Goal: Information Seeking & Learning: Learn about a topic

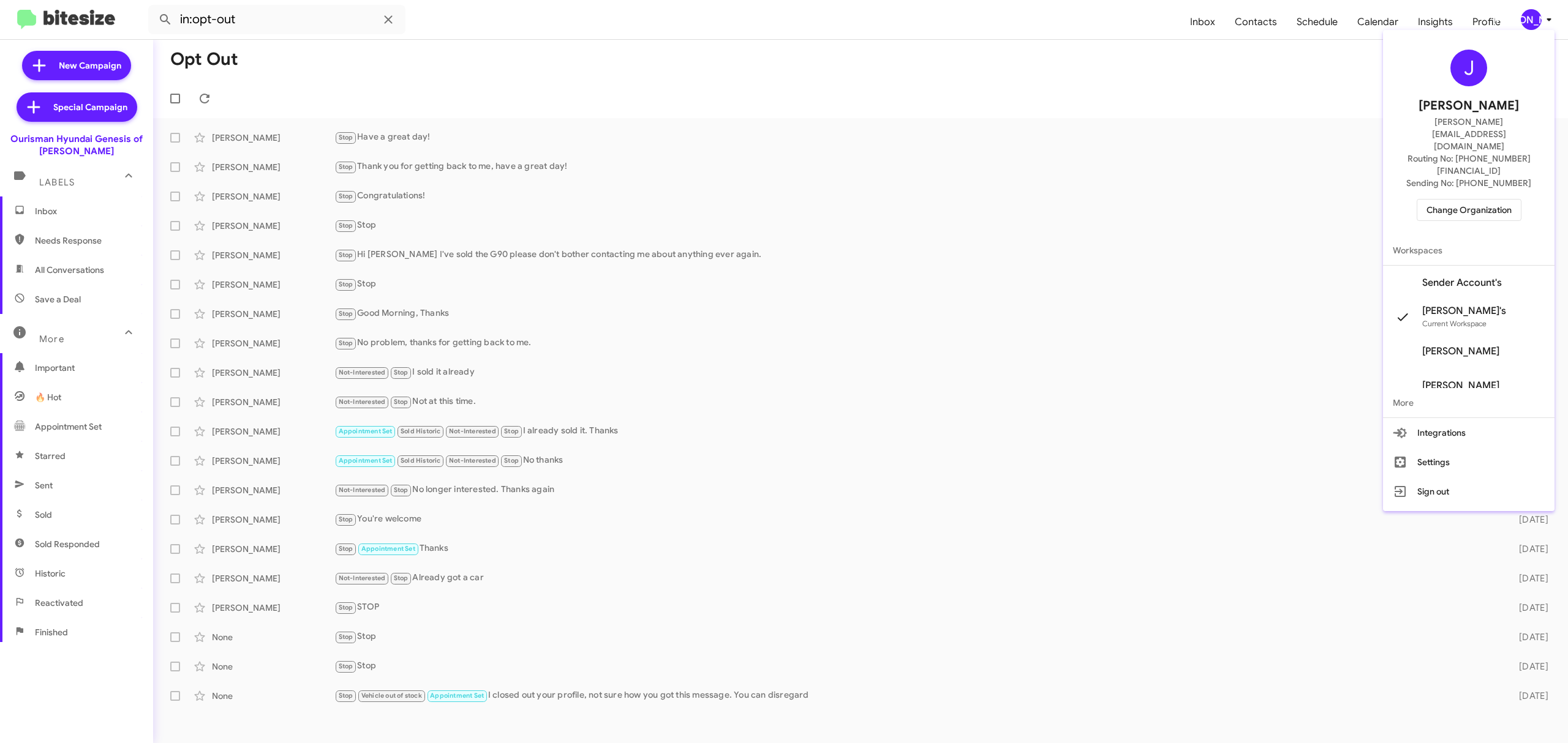
scroll to position [131, 0]
click at [1524, 28] on div at bounding box center [784, 371] width 1568 height 743
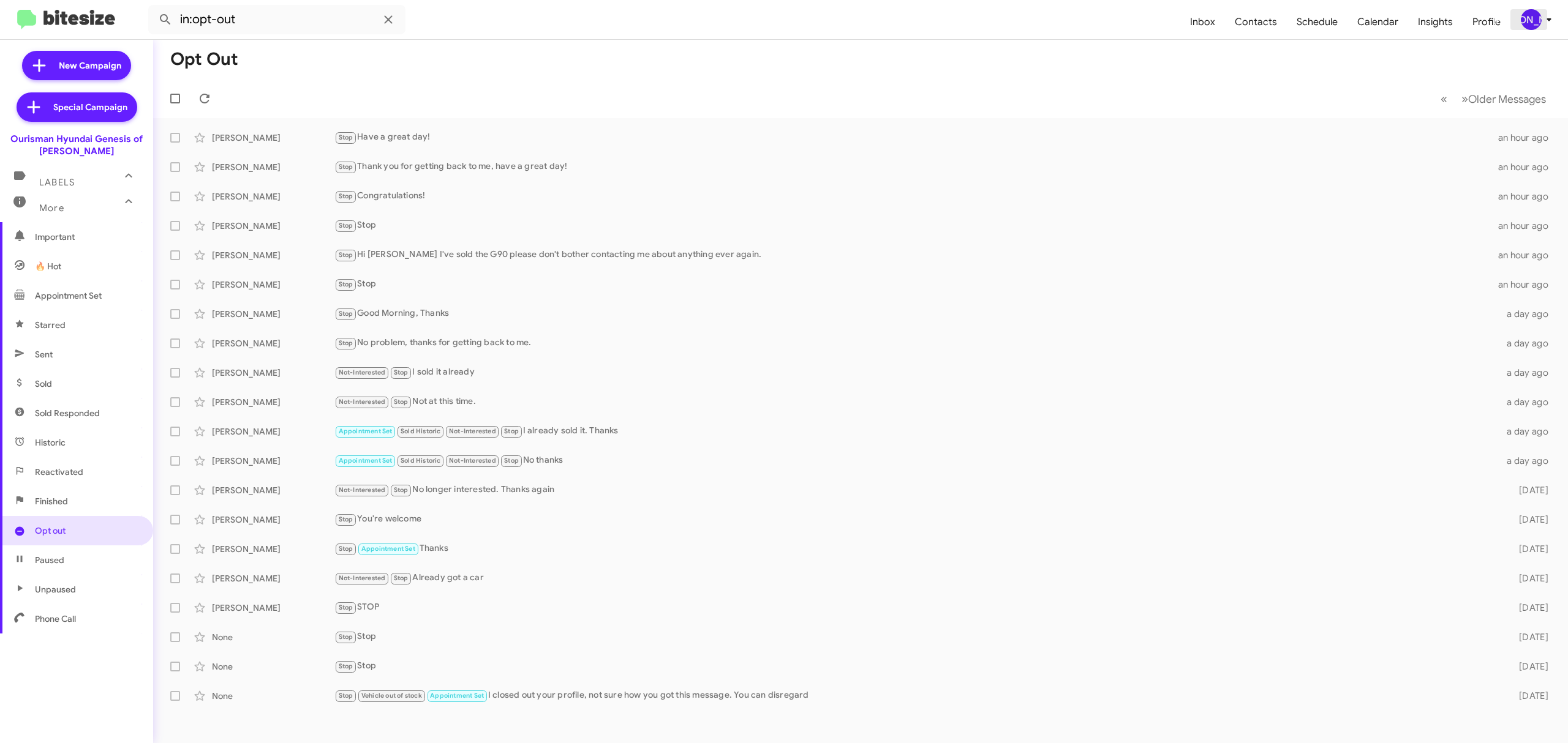
click at [1530, 19] on div "[PERSON_NAME]" at bounding box center [1531, 19] width 21 height 21
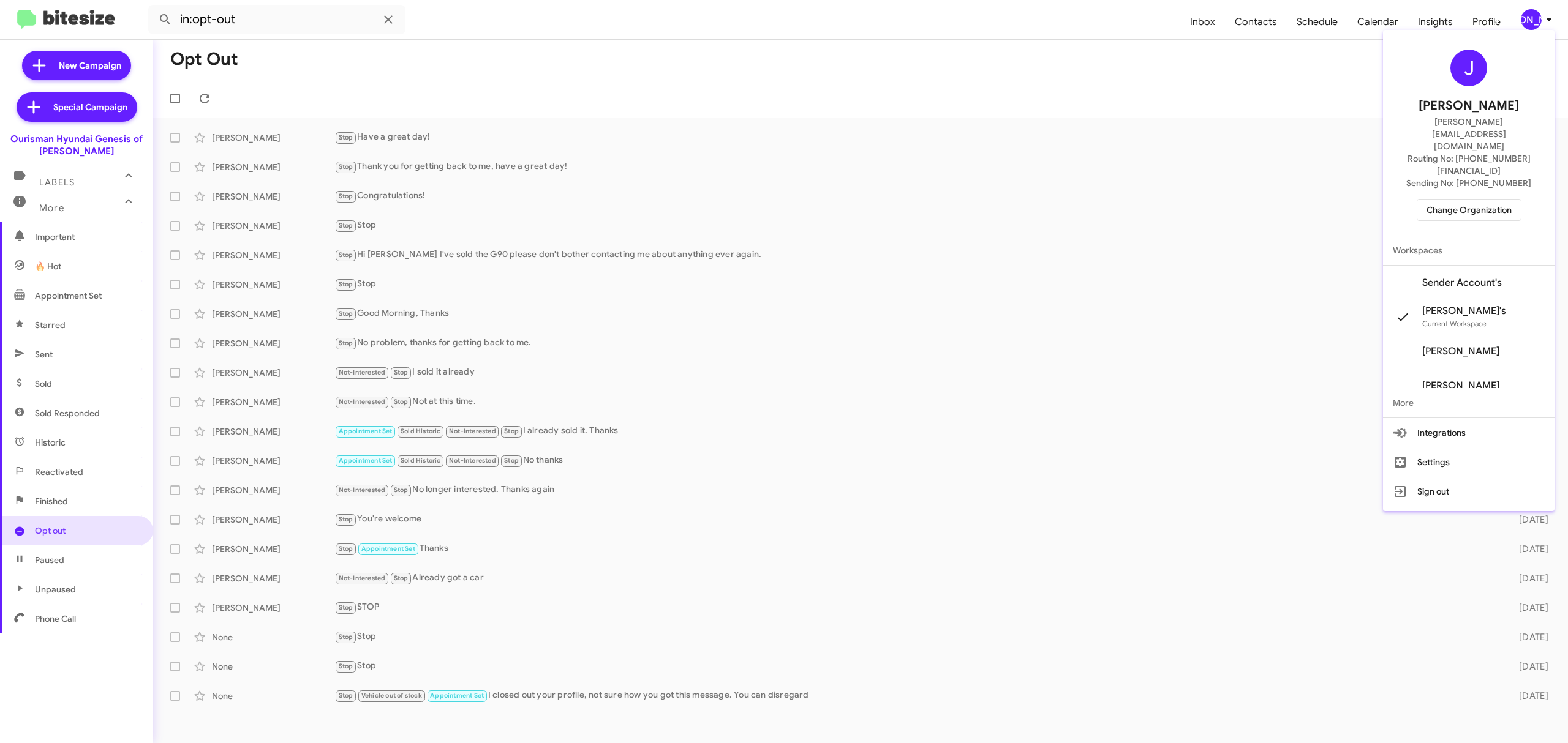
click at [1438, 200] on span "Change Organization" at bounding box center [1468, 210] width 85 height 21
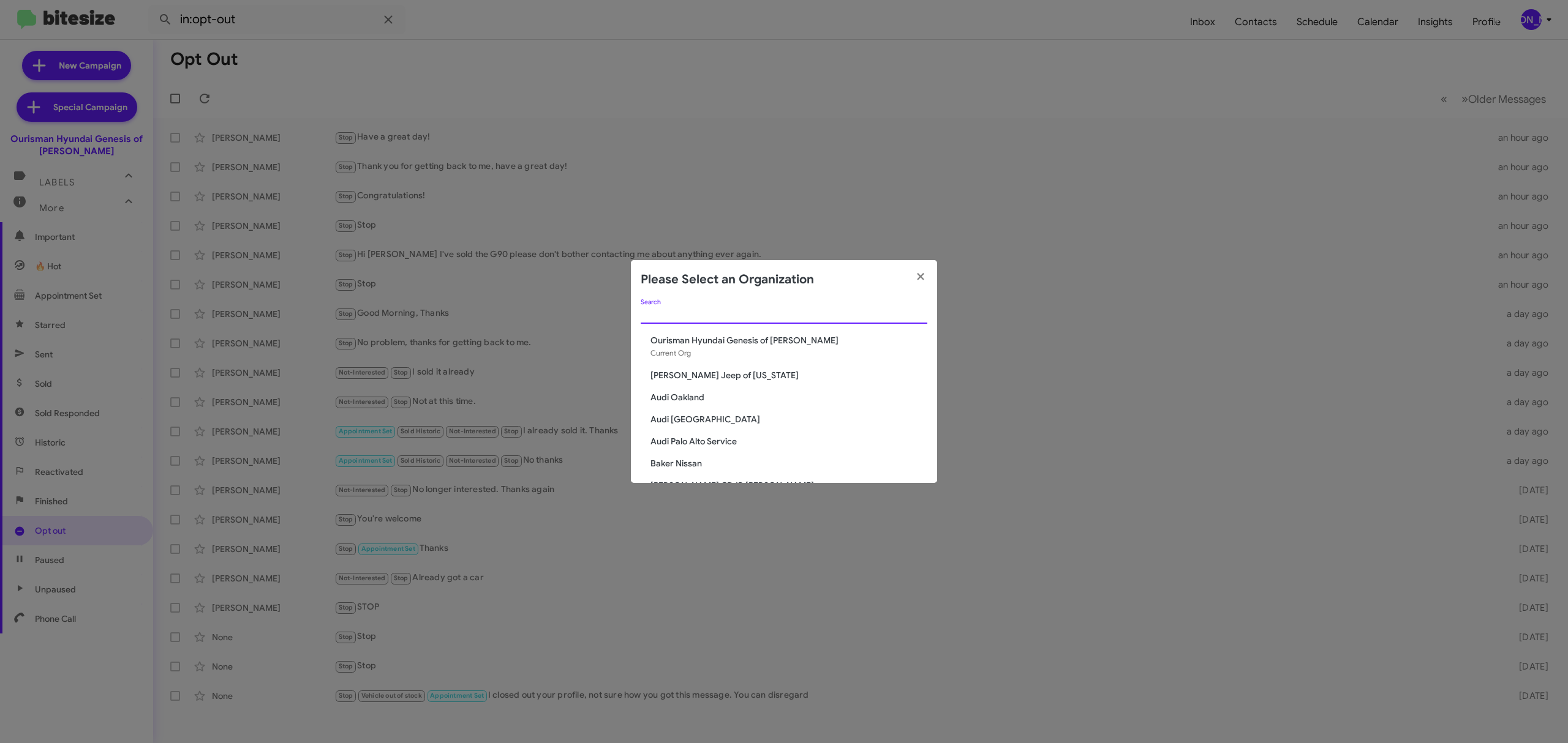
click at [852, 319] on div "Search" at bounding box center [784, 311] width 287 height 24
paste input "Kia of [GEOGRAPHIC_DATA]"
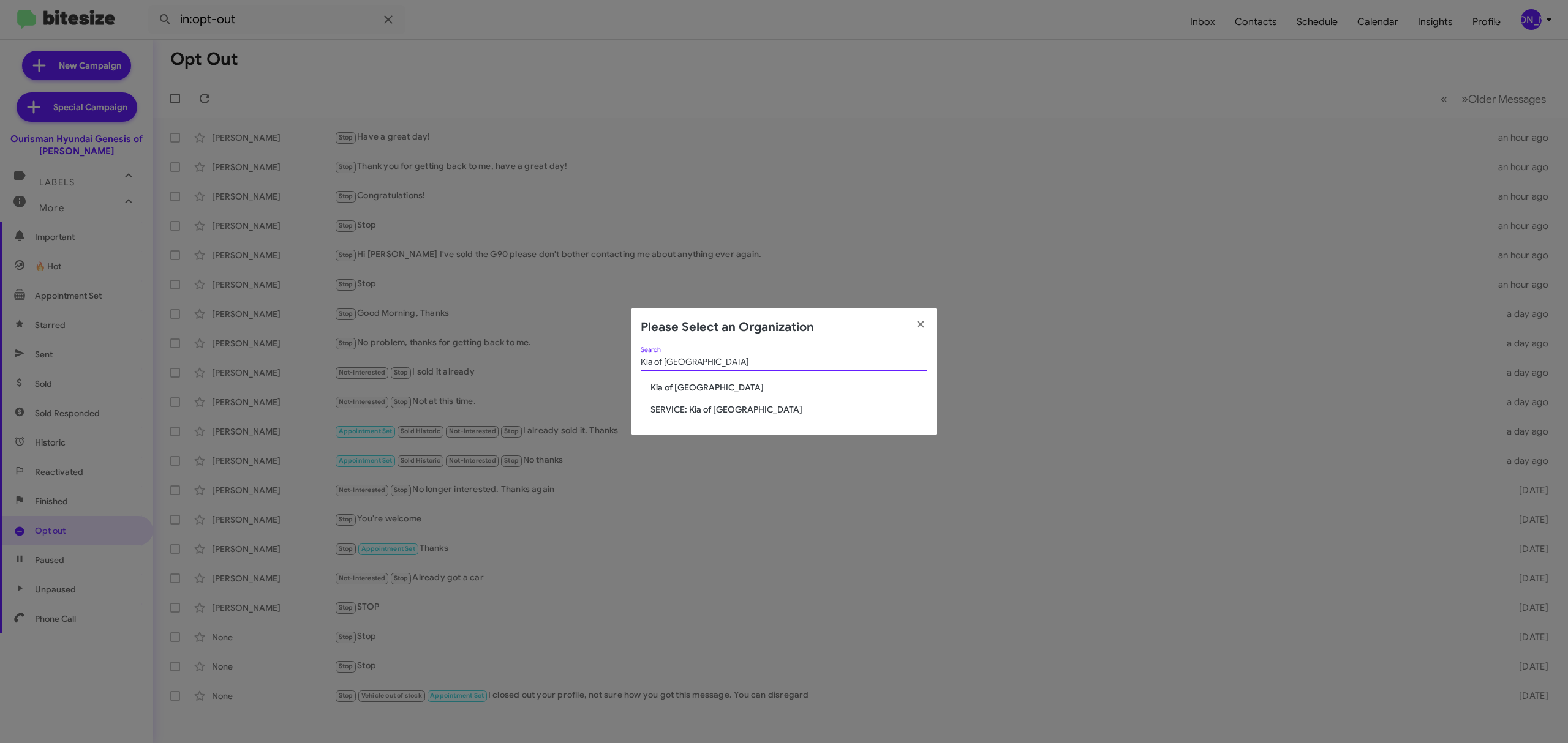
type input "Kia of [GEOGRAPHIC_DATA]"
click at [694, 391] on span "Kia of [GEOGRAPHIC_DATA]" at bounding box center [789, 387] width 277 height 12
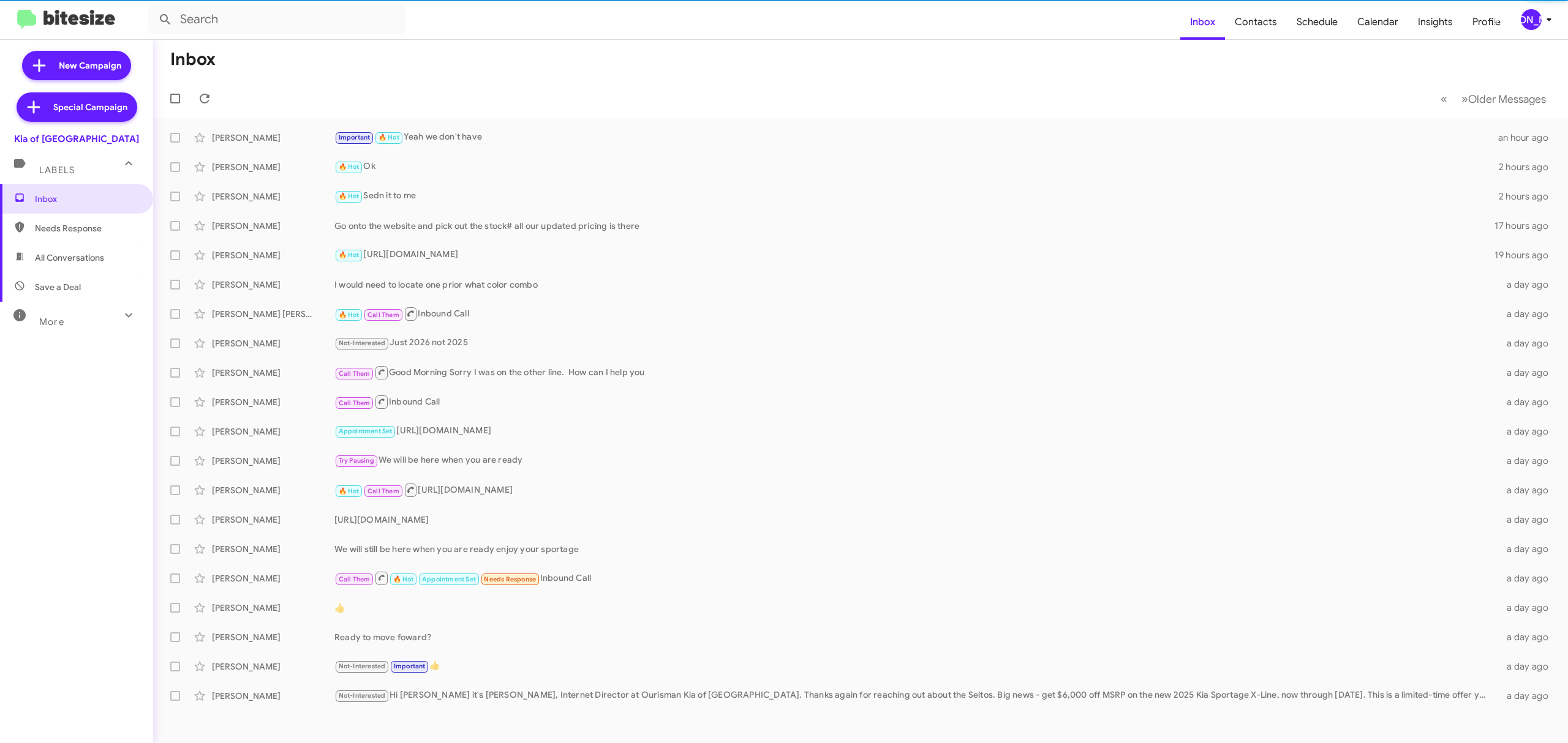
click at [60, 324] on span "More" at bounding box center [51, 322] width 25 height 11
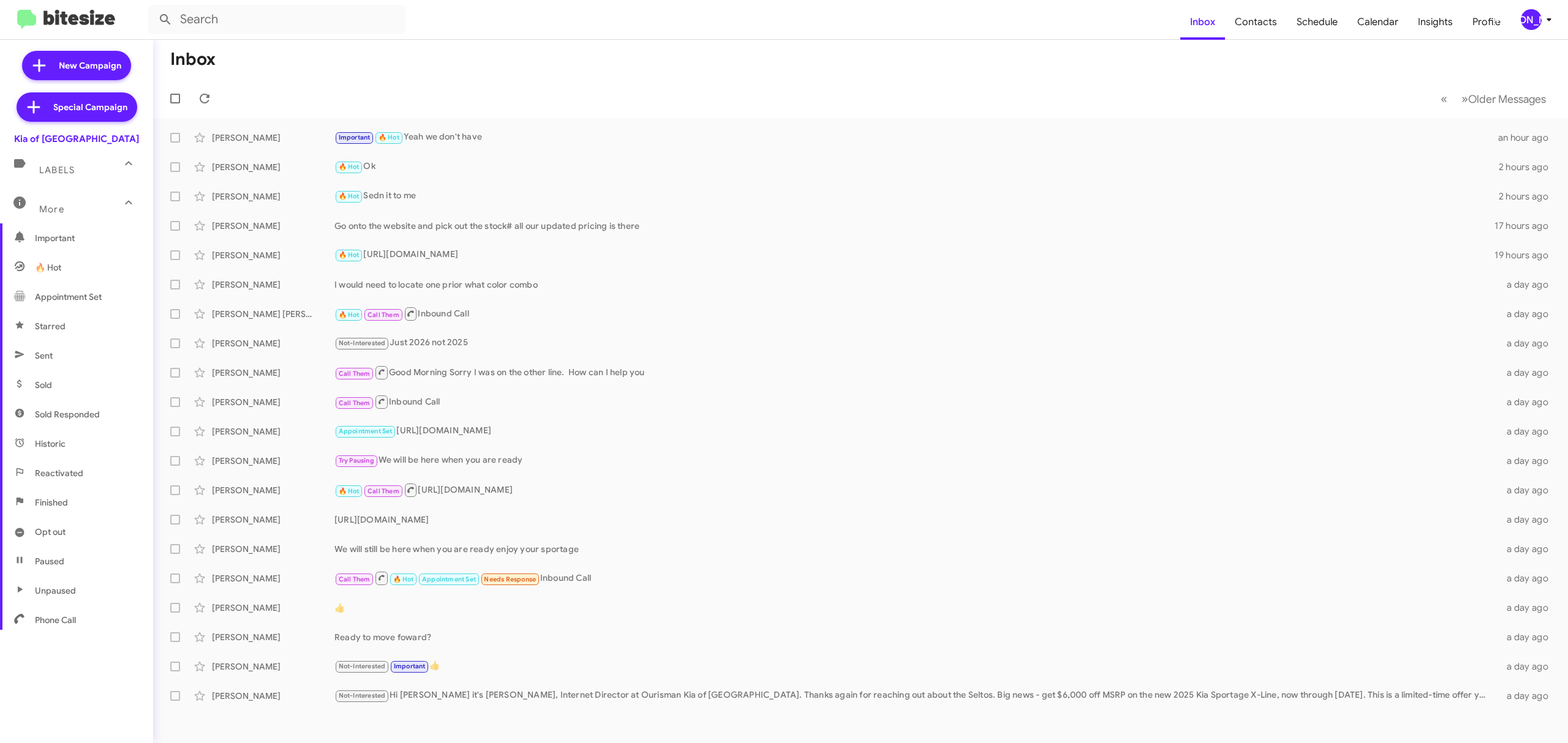
scroll to position [131, 0]
click at [85, 524] on span "Opt out" at bounding box center [77, 518] width 153 height 30
type input "in:opt-out"
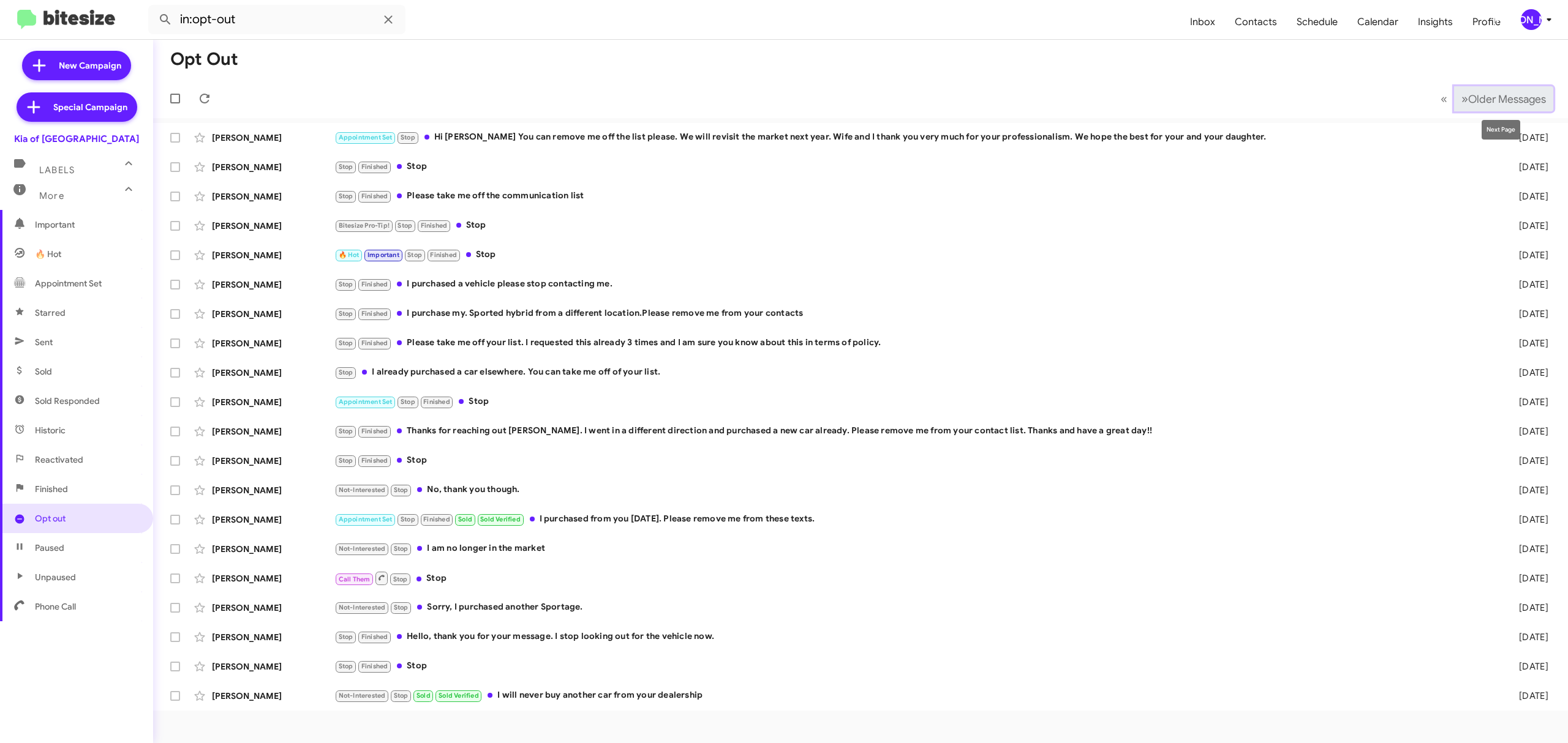
click at [1487, 95] on span "Older Messages" at bounding box center [1507, 99] width 78 height 13
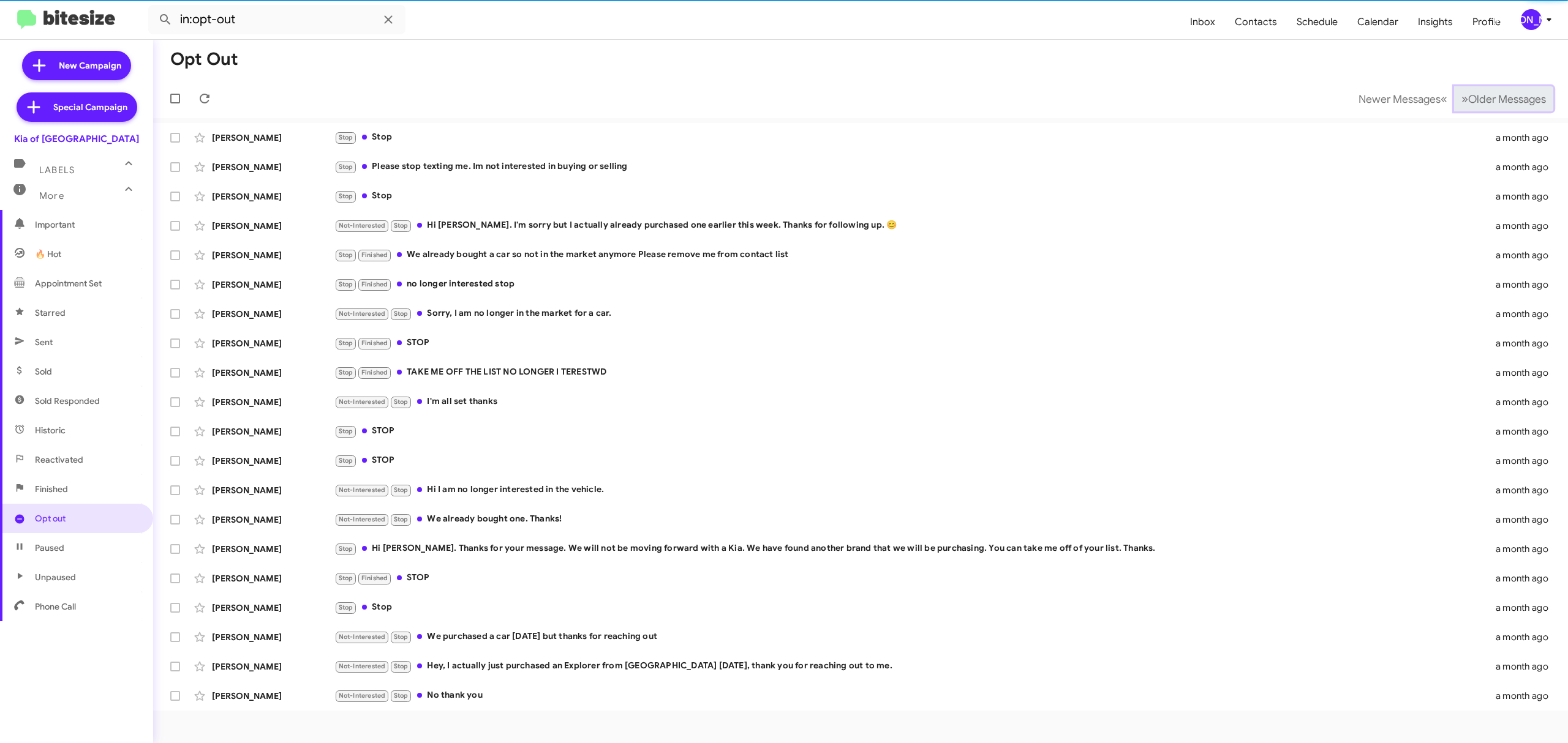
click at [1485, 94] on span "Older Messages" at bounding box center [1507, 99] width 78 height 13
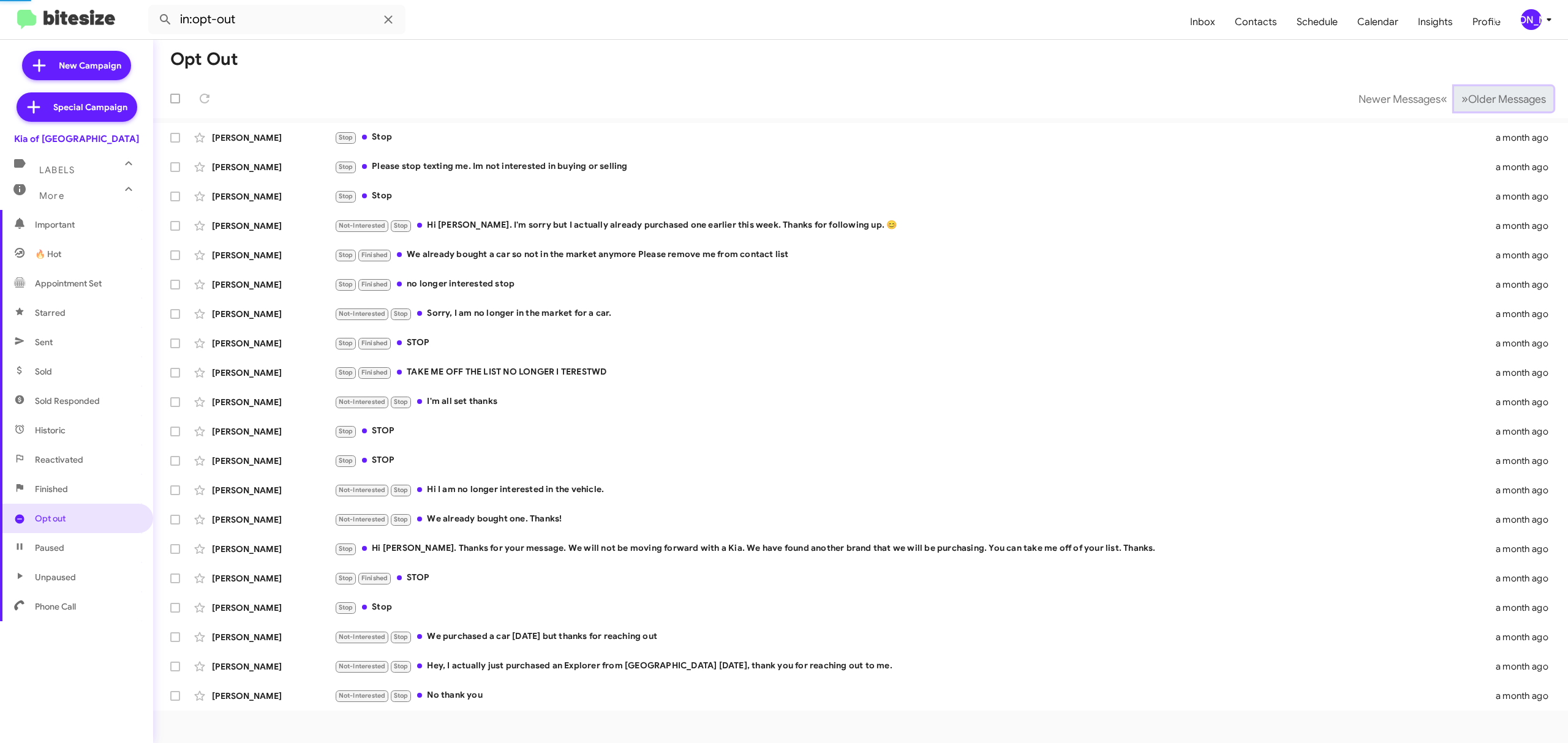
click at [1485, 94] on span "Older Messages" at bounding box center [1507, 99] width 78 height 13
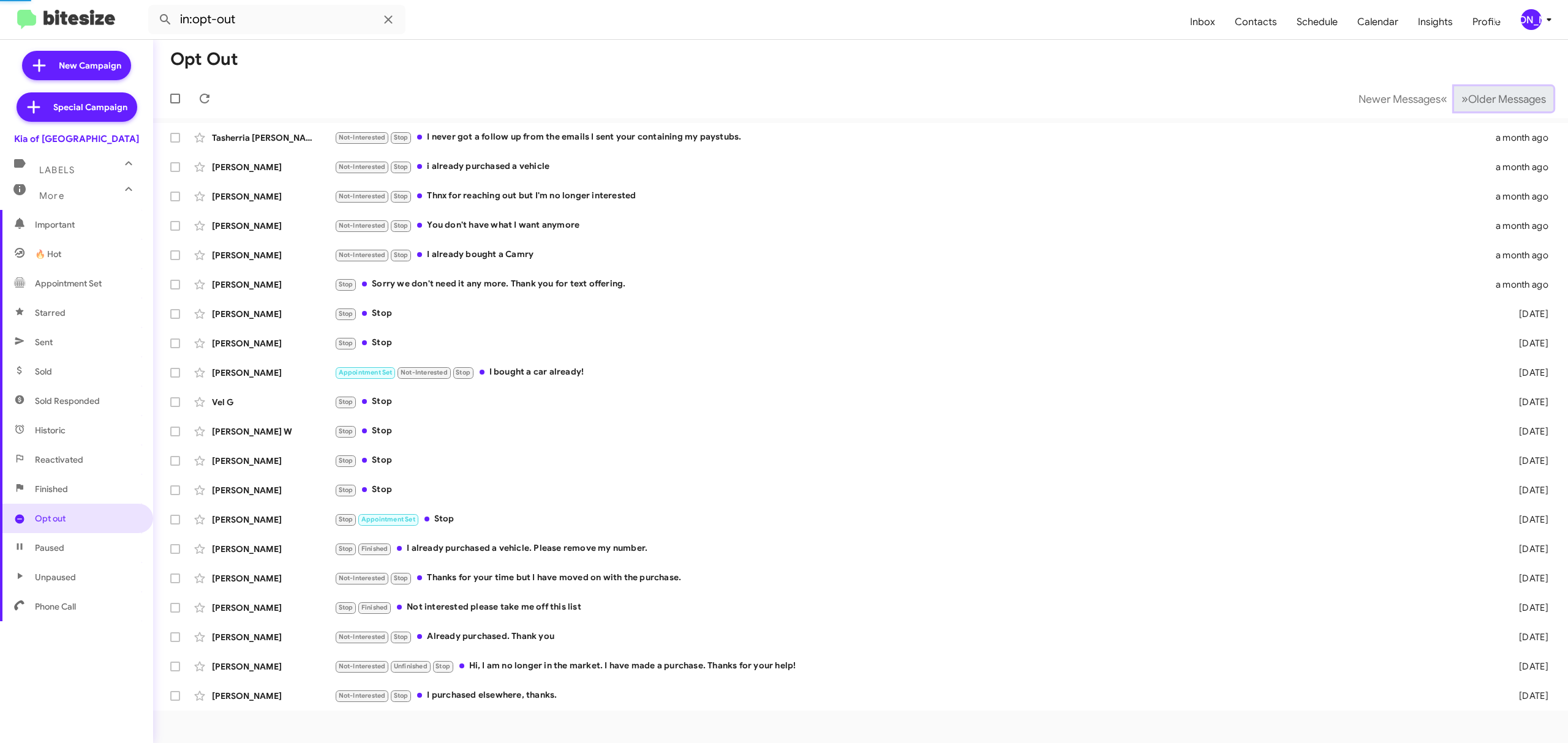
click at [1485, 94] on span "Older Messages" at bounding box center [1507, 99] width 78 height 13
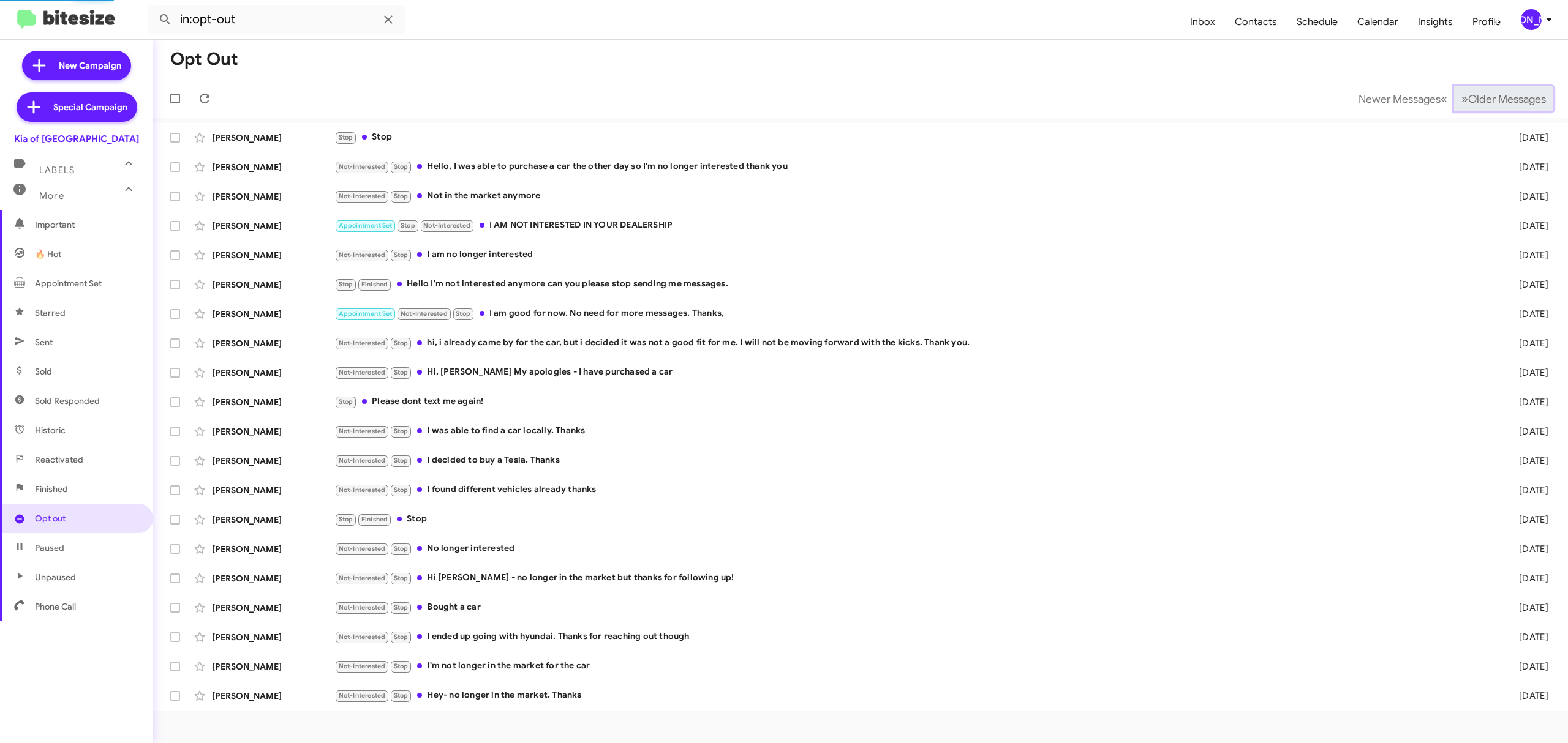
click at [1483, 94] on span "Older Messages" at bounding box center [1507, 99] width 78 height 13
click at [1481, 94] on span "Older Messages" at bounding box center [1507, 99] width 78 height 13
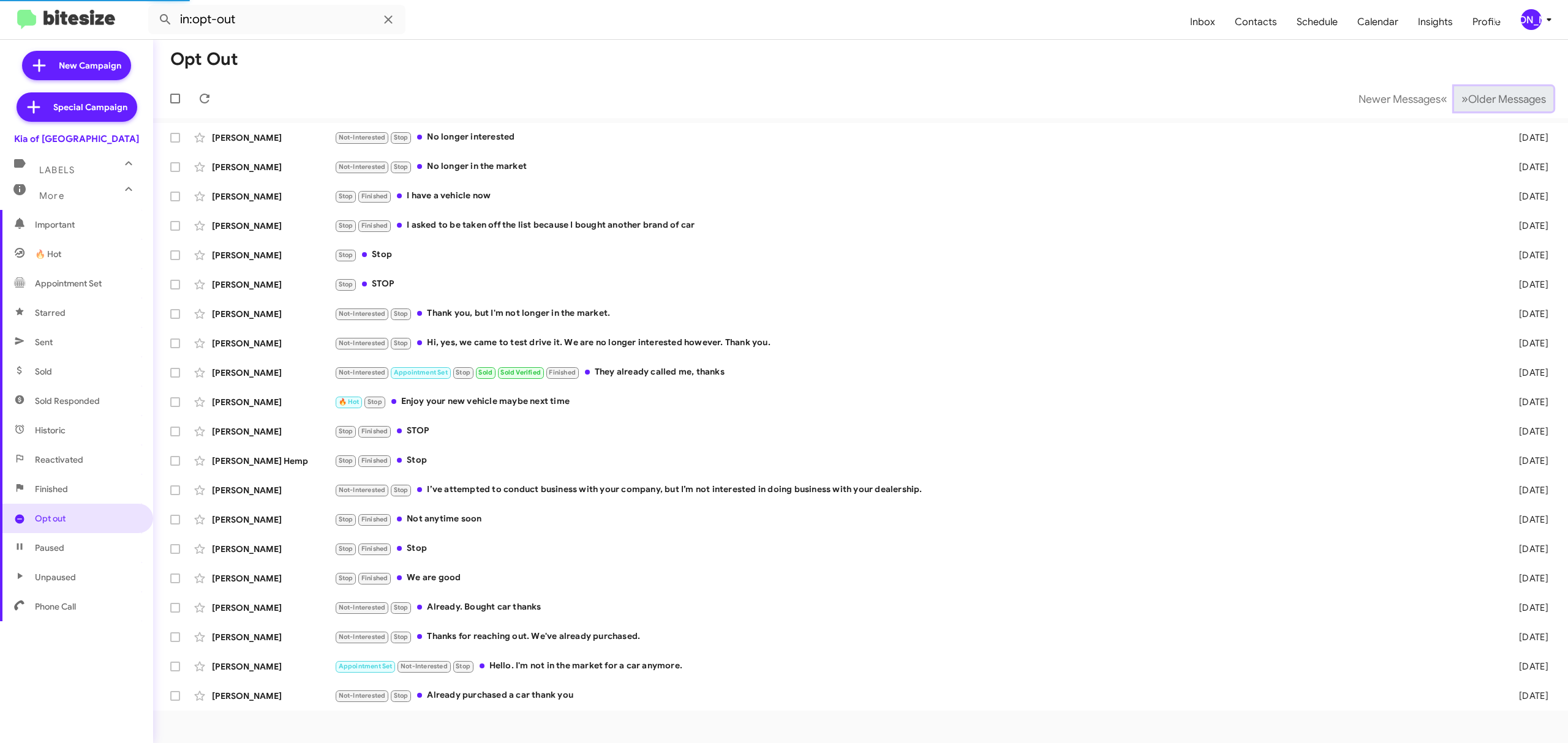
click at [1481, 94] on span "Older Messages" at bounding box center [1507, 99] width 78 height 13
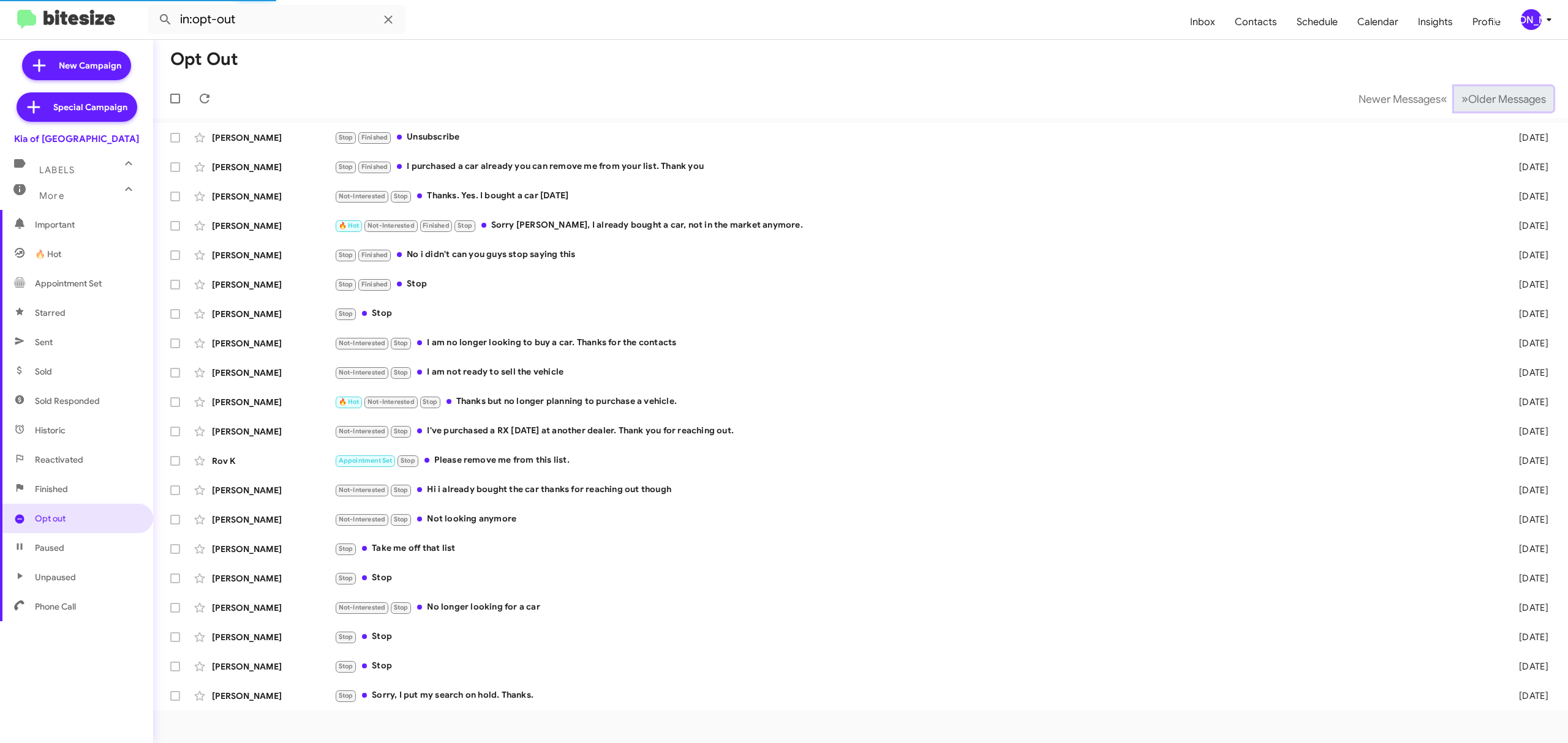
click at [1480, 94] on span "Older Messages" at bounding box center [1507, 99] width 78 height 13
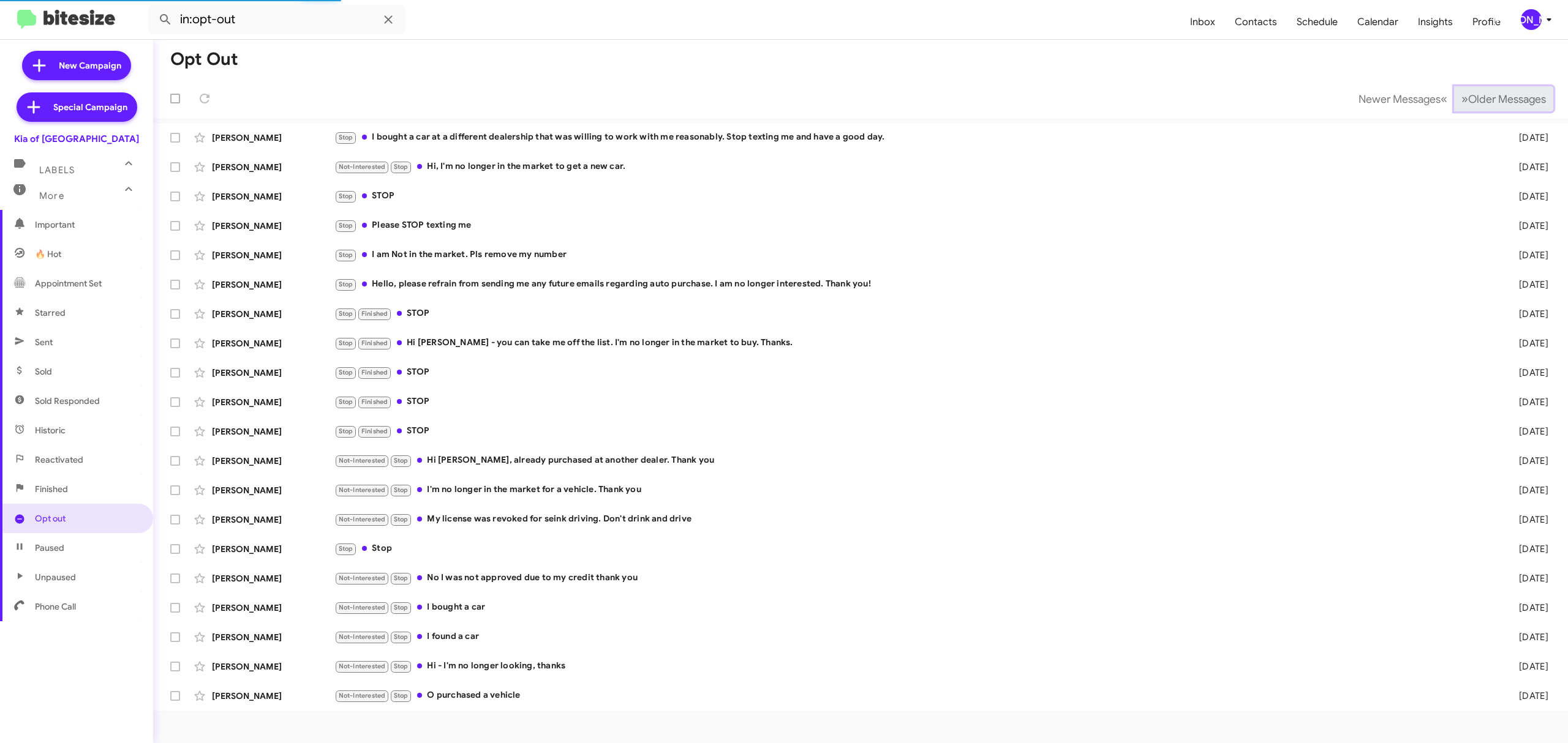
click at [1480, 94] on span "Older Messages" at bounding box center [1507, 99] width 78 height 13
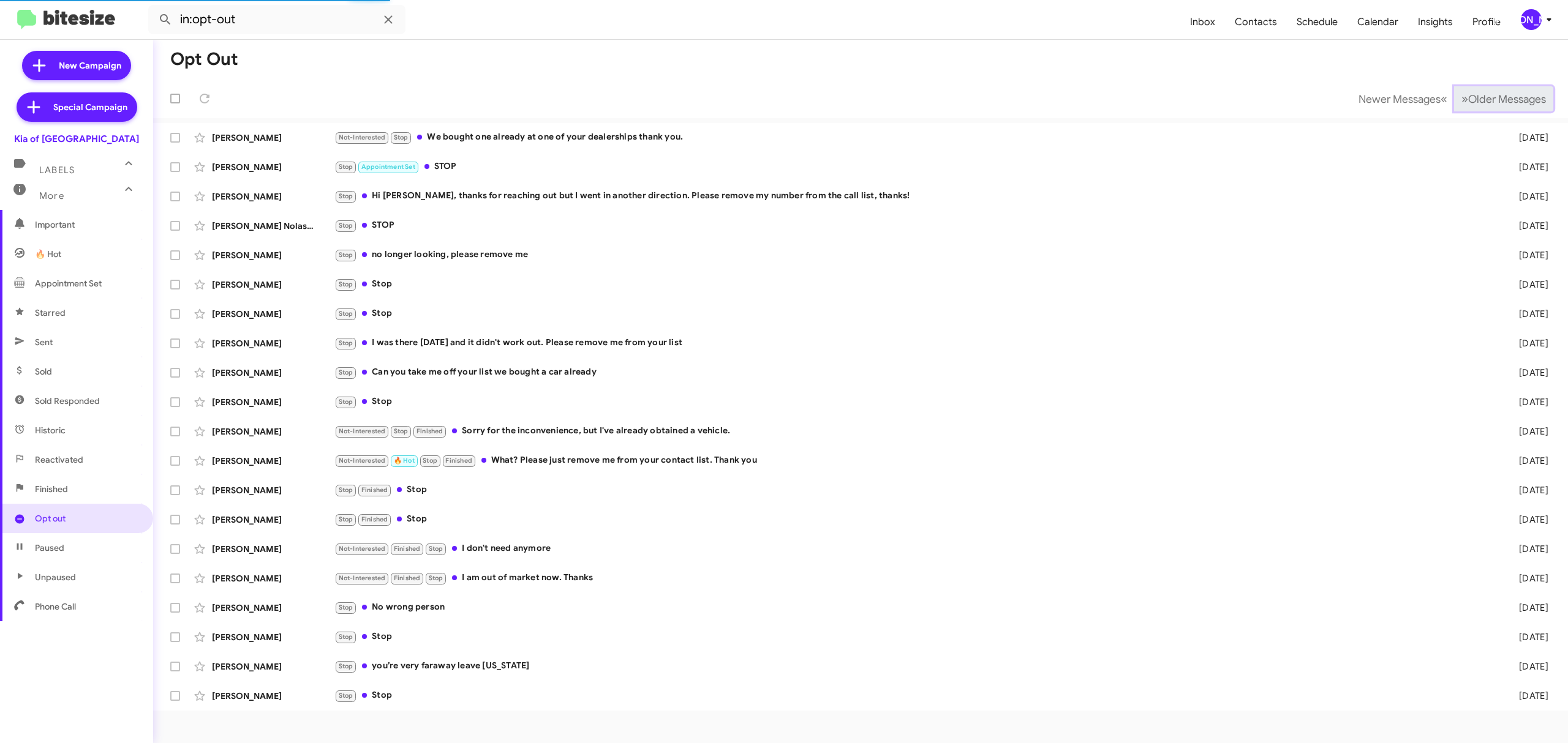
click at [1480, 94] on span "Older Messages" at bounding box center [1507, 99] width 78 height 13
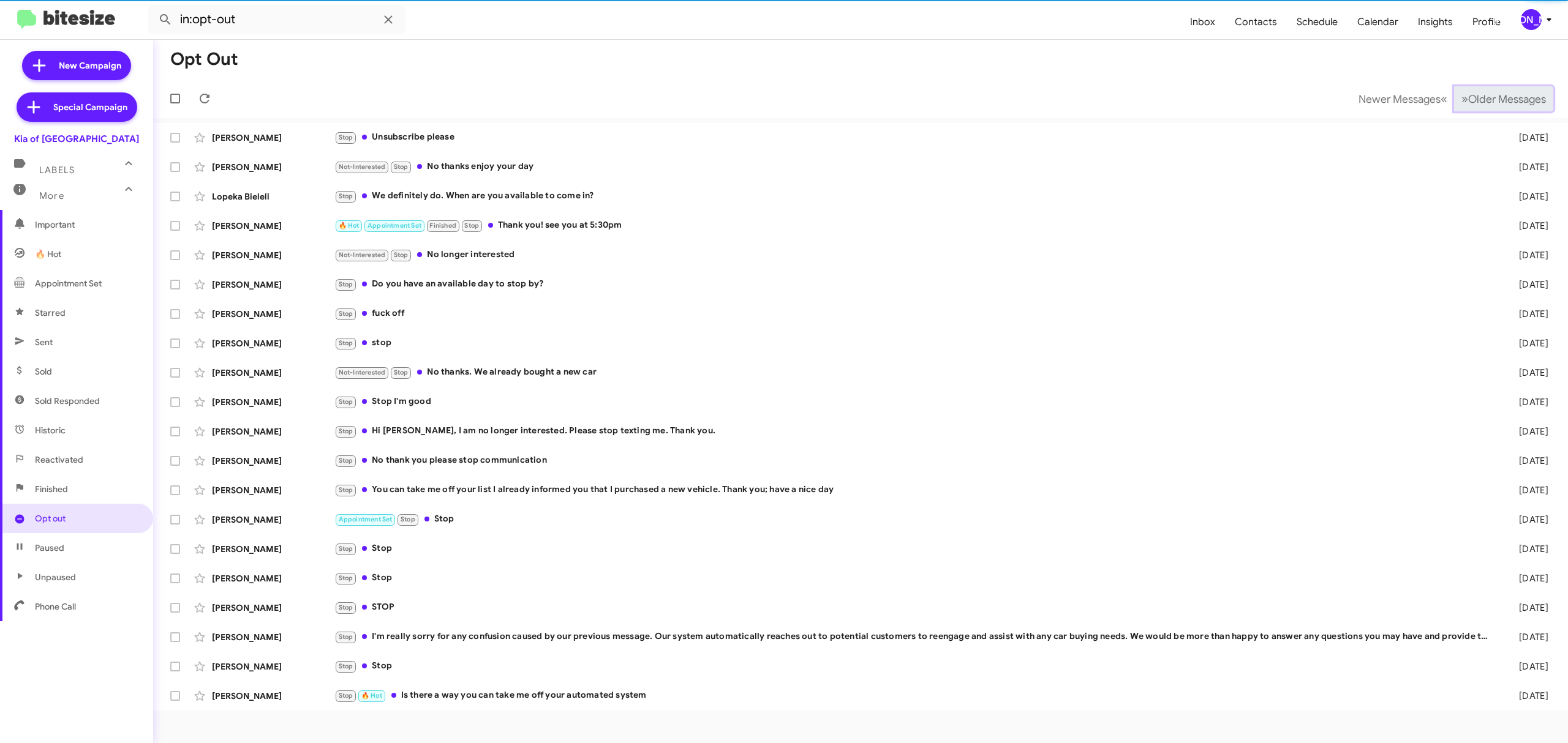
click at [1477, 94] on span "Older Messages" at bounding box center [1507, 99] width 78 height 13
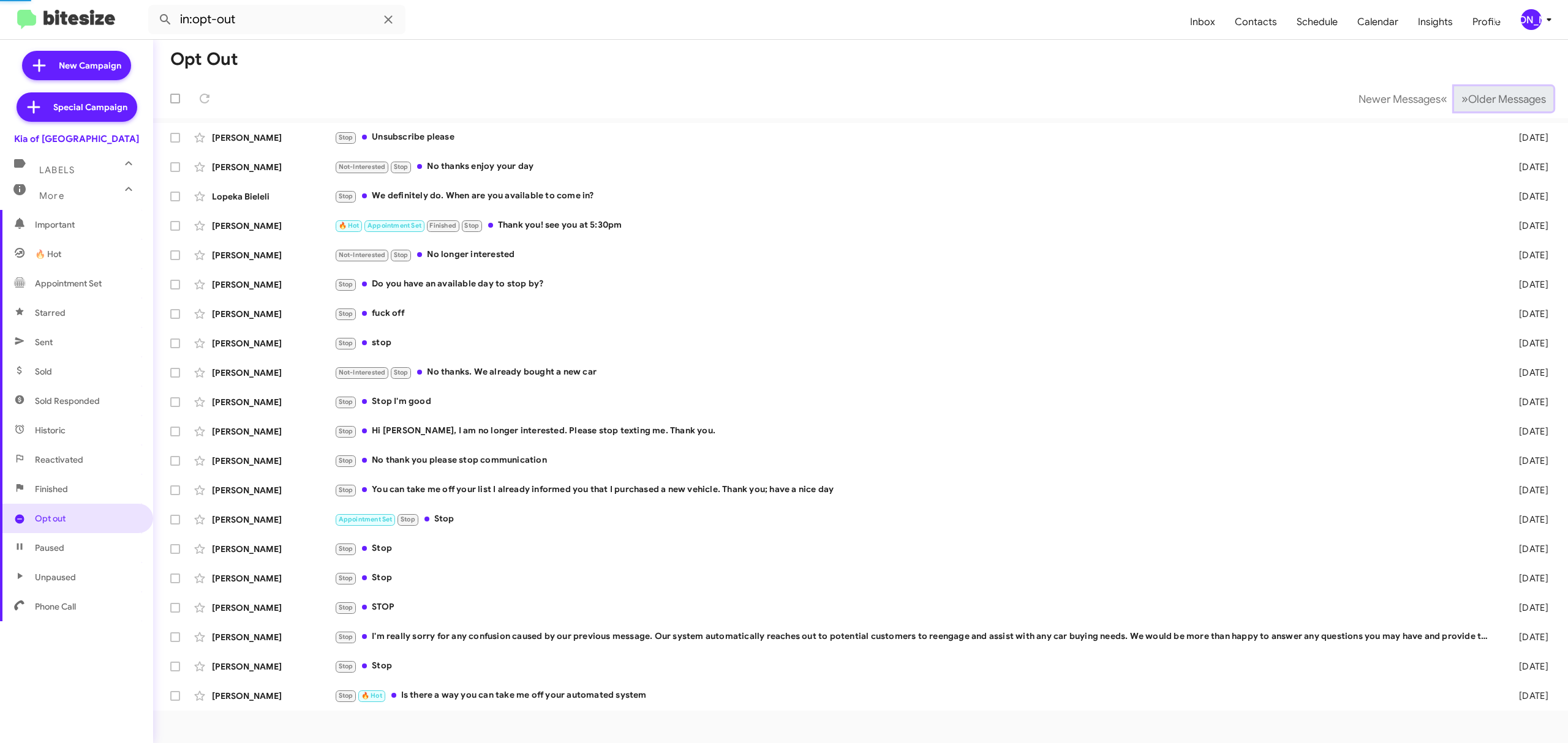
click at [1477, 94] on span "Older Messages" at bounding box center [1507, 99] width 78 height 13
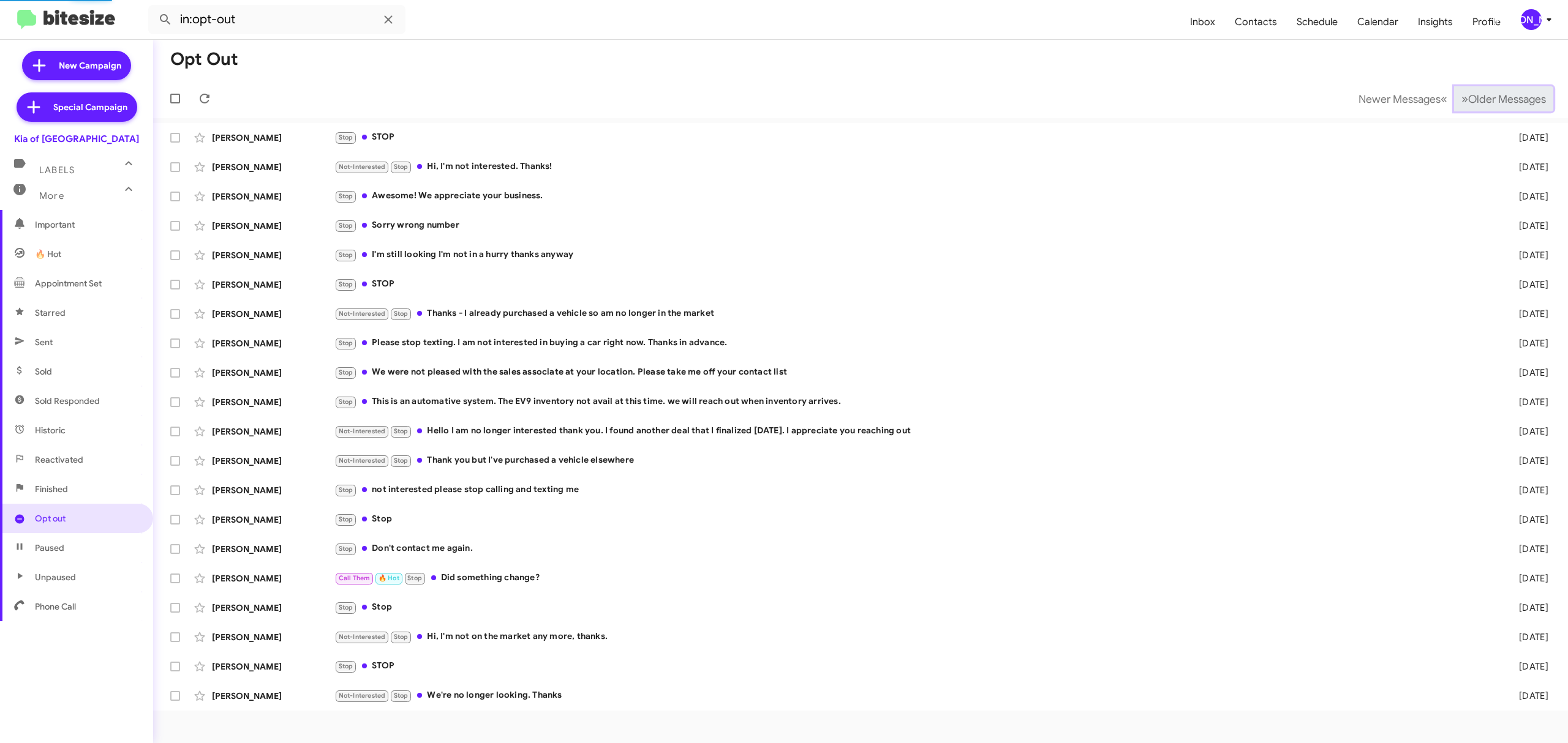
click at [1477, 94] on span "Older Messages" at bounding box center [1507, 99] width 78 height 13
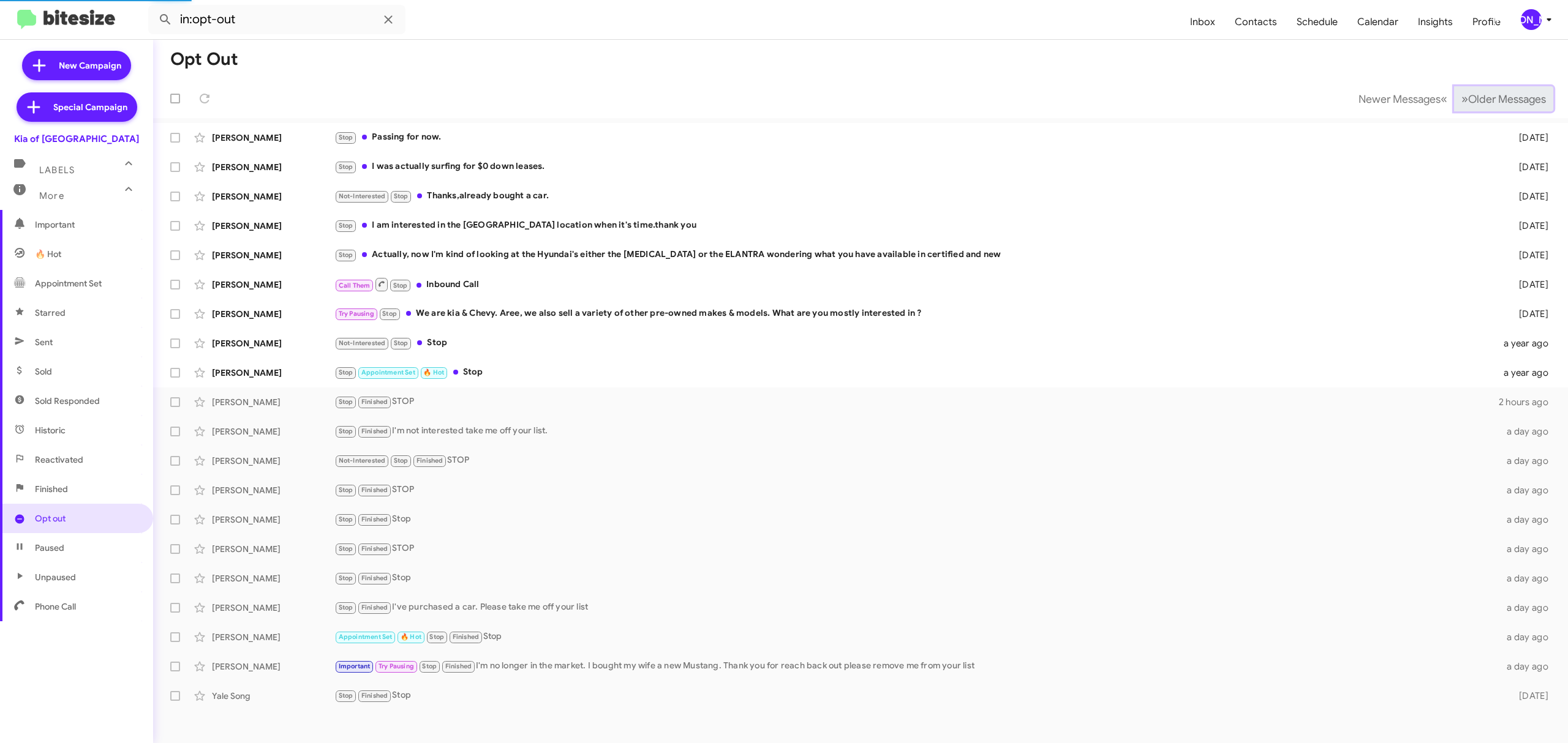
click at [1477, 94] on span "Older Messages" at bounding box center [1507, 99] width 78 height 13
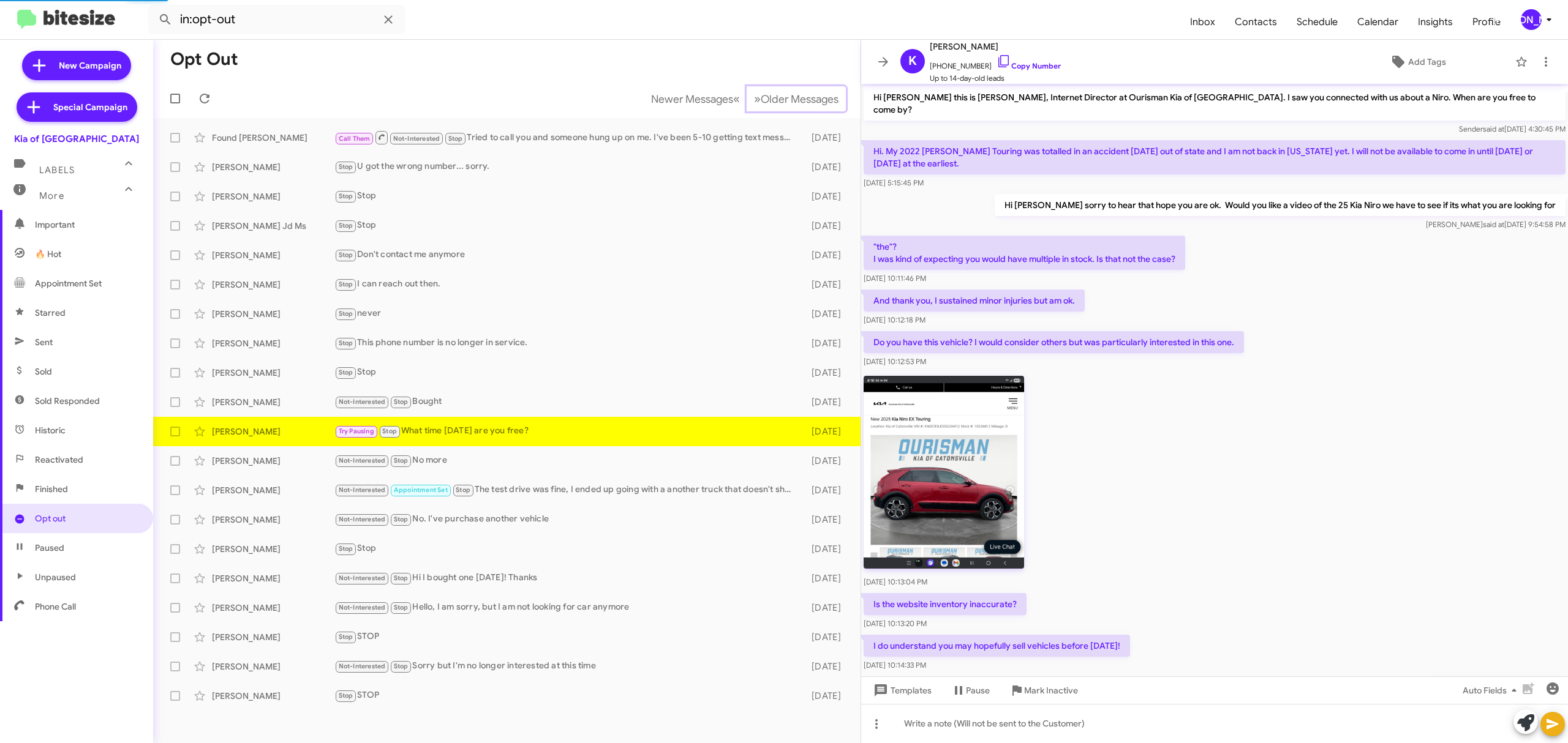
scroll to position [173, 0]
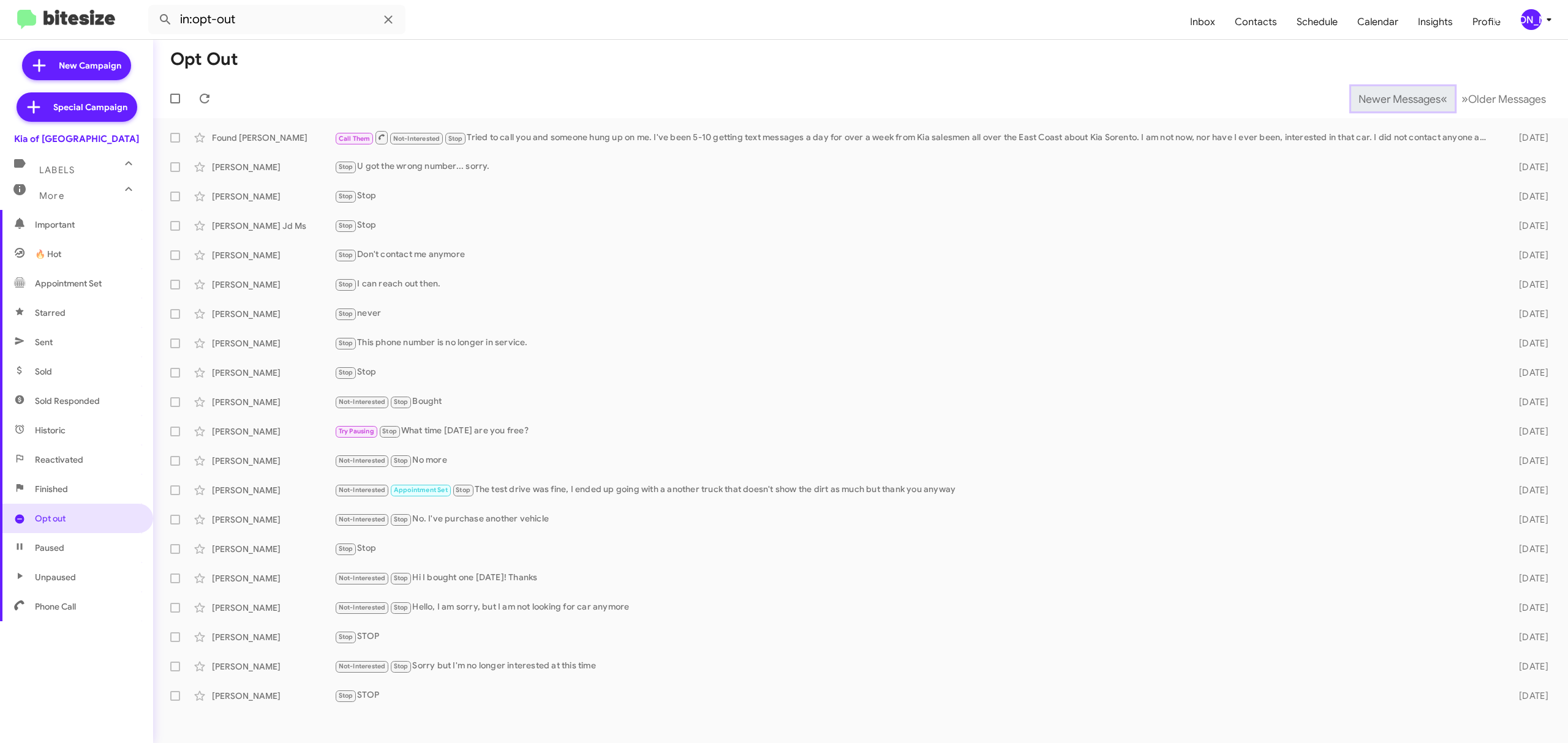
click at [1390, 98] on span "Newer Messages" at bounding box center [1399, 99] width 82 height 13
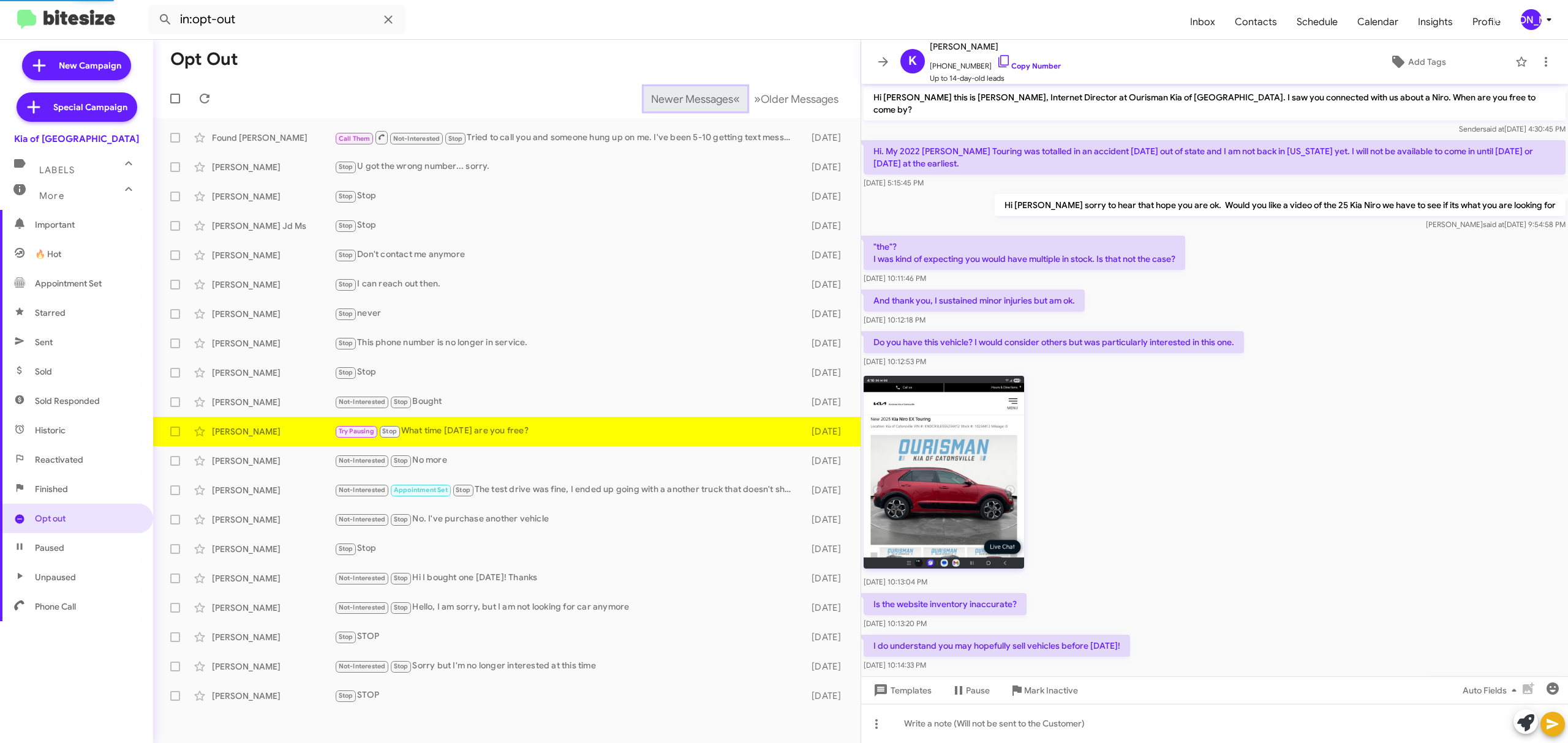
scroll to position [173, 0]
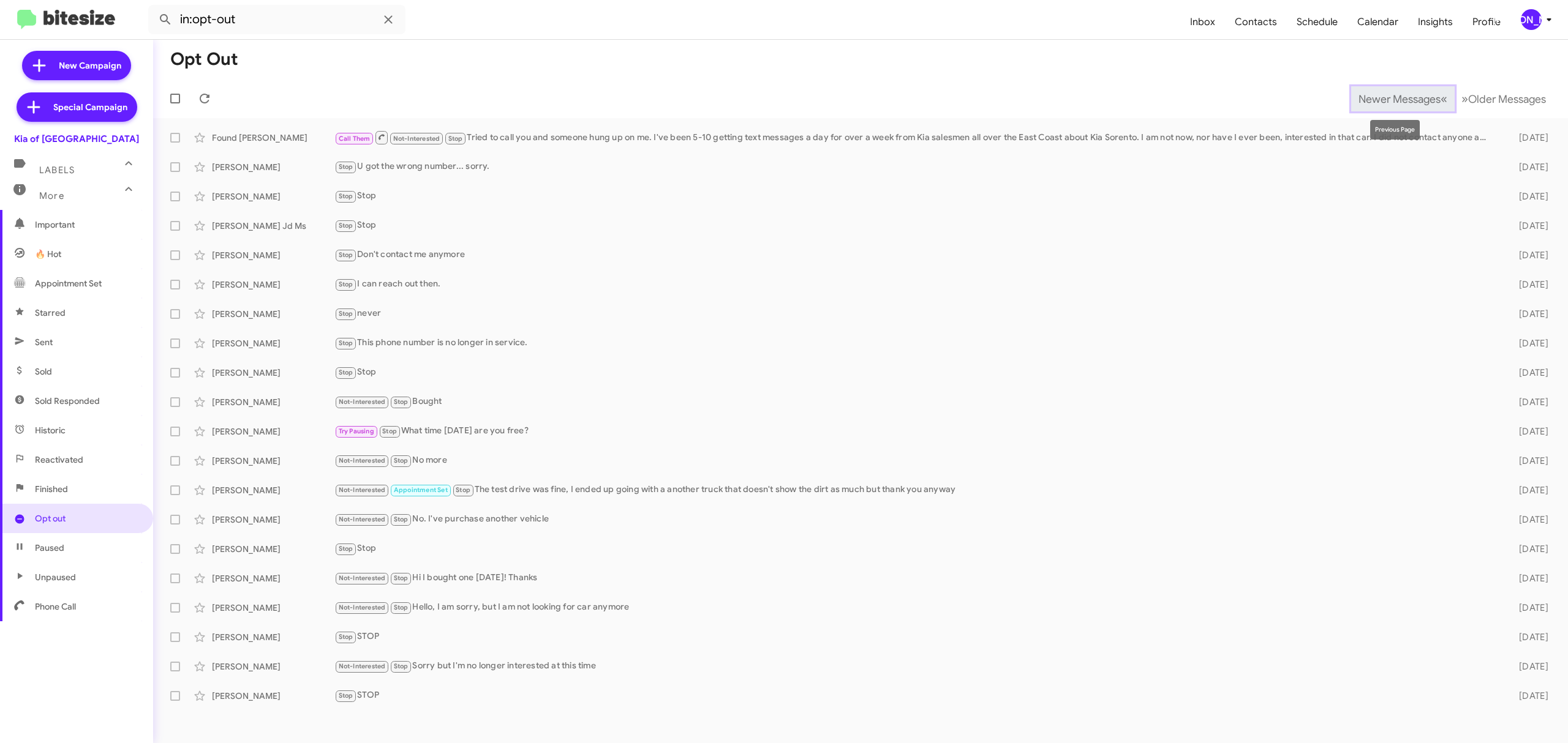
click at [1390, 98] on span "Newer Messages" at bounding box center [1399, 99] width 82 height 13
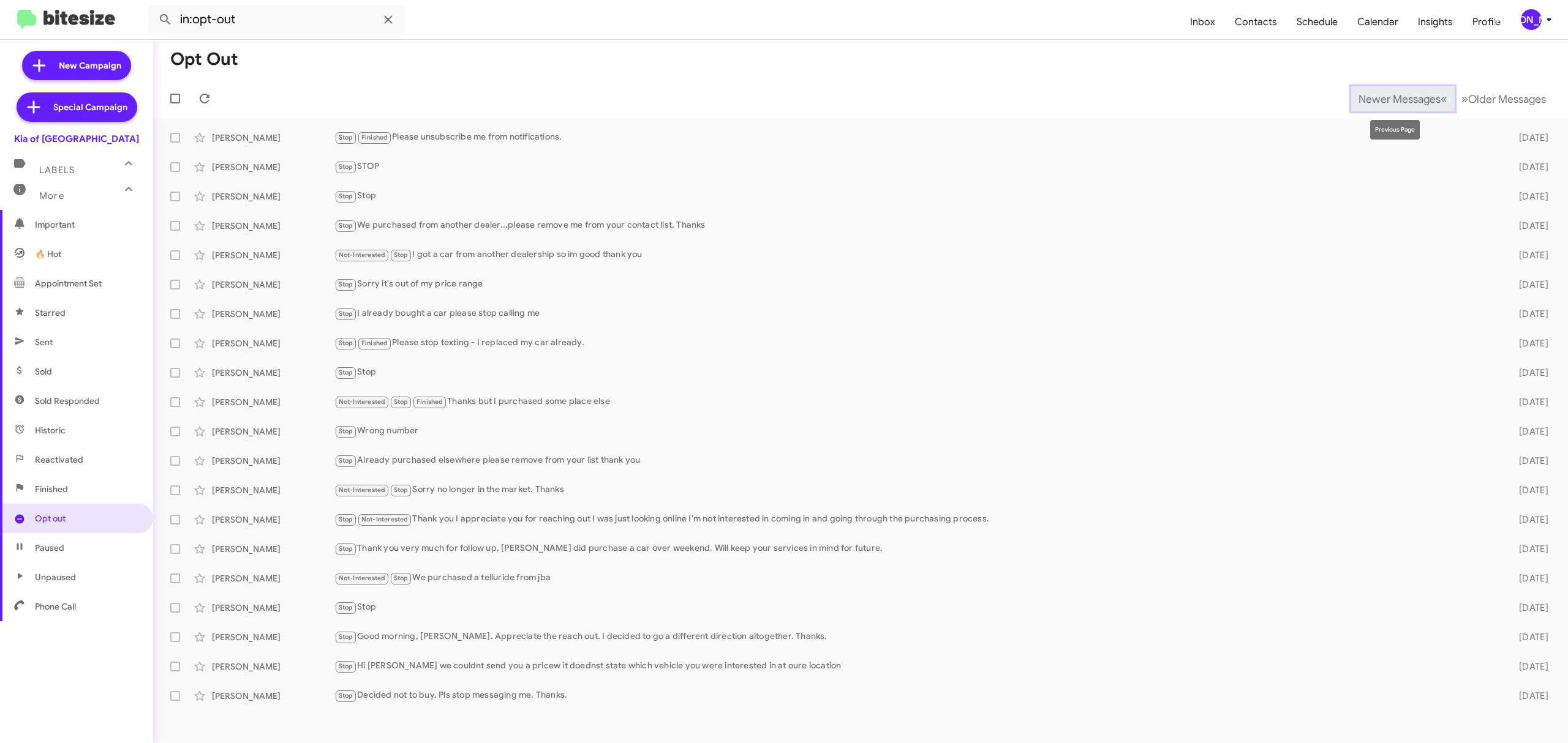
click at [1390, 98] on span "Newer Messages" at bounding box center [1399, 99] width 82 height 13
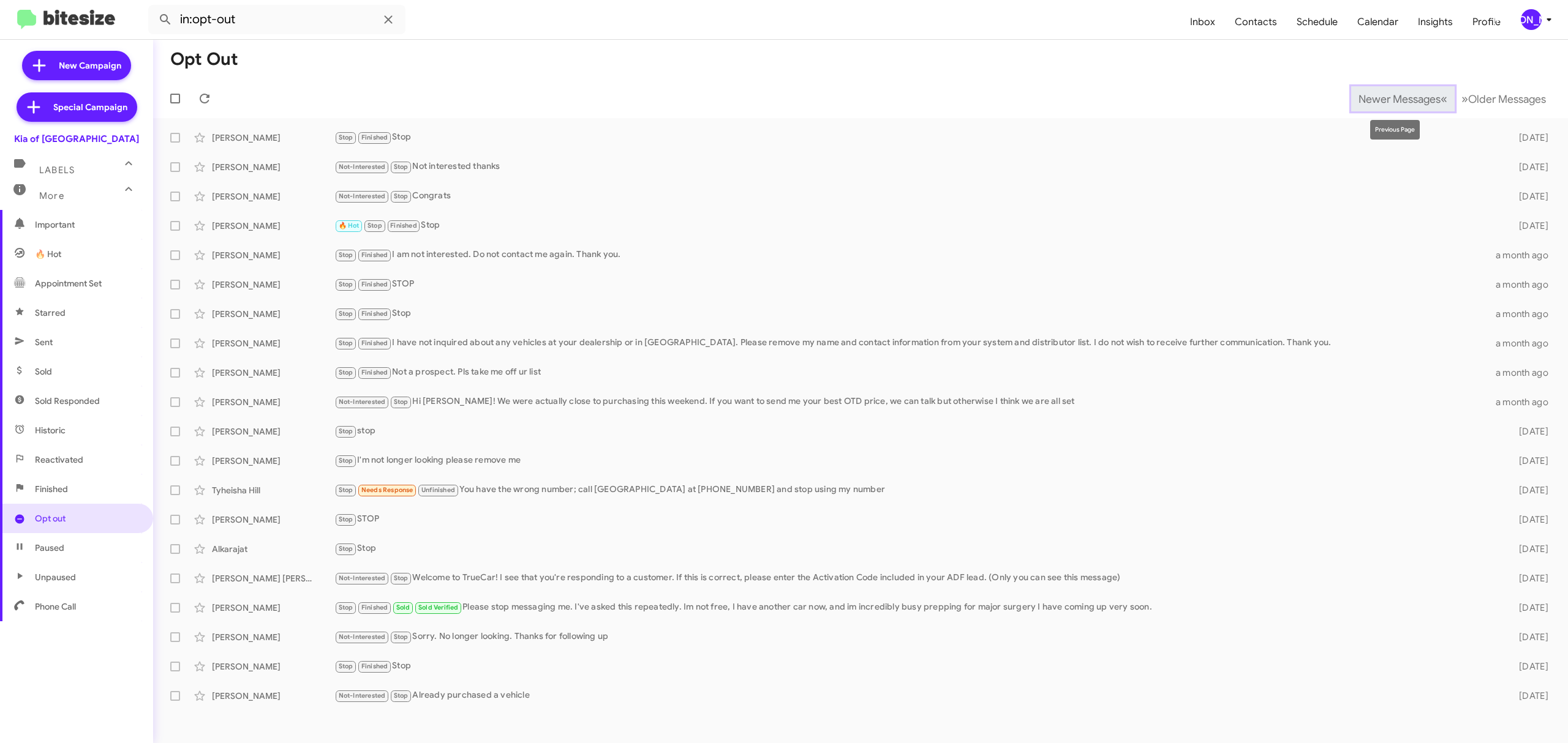
click at [1390, 98] on span "Newer Messages" at bounding box center [1399, 99] width 82 height 13
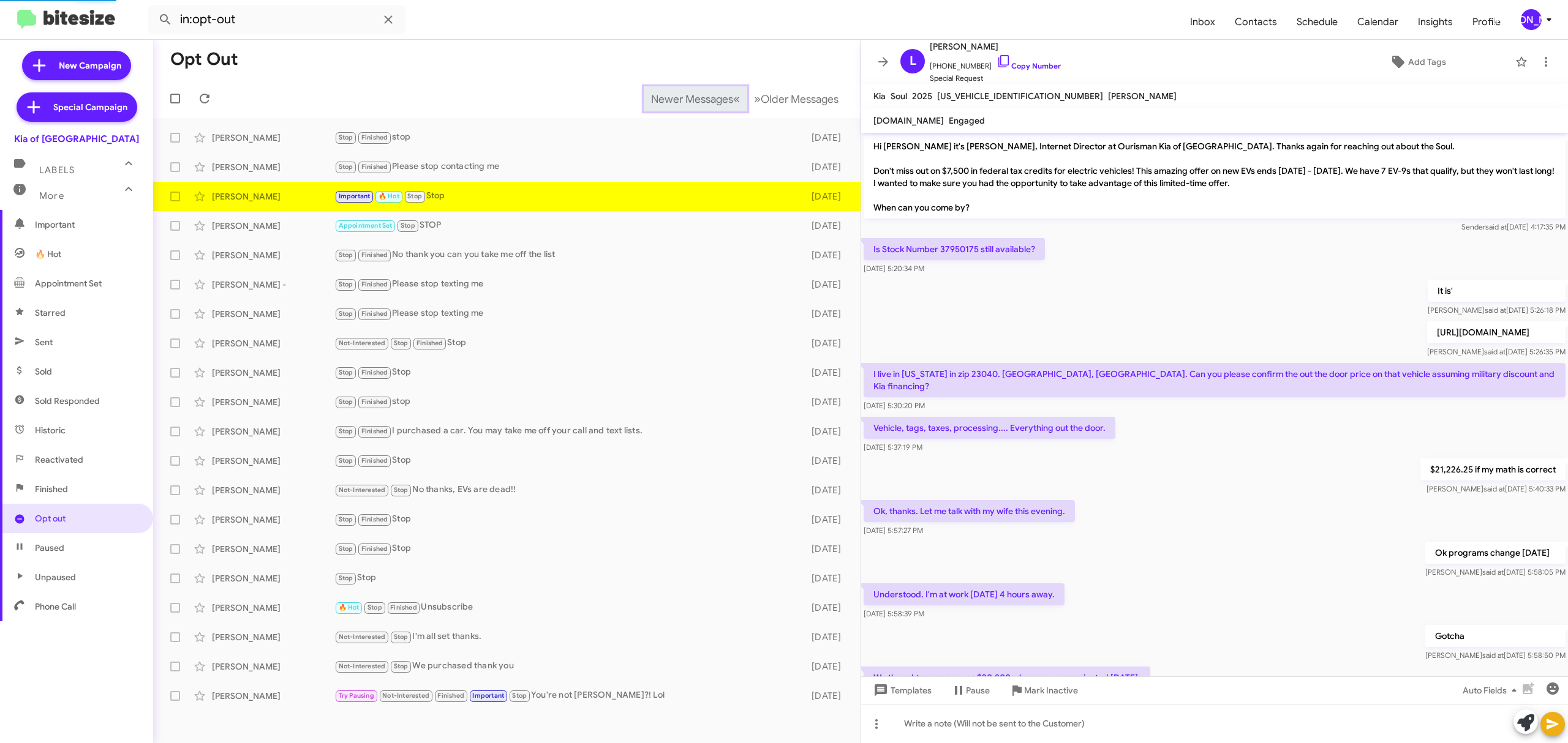
scroll to position [290, 0]
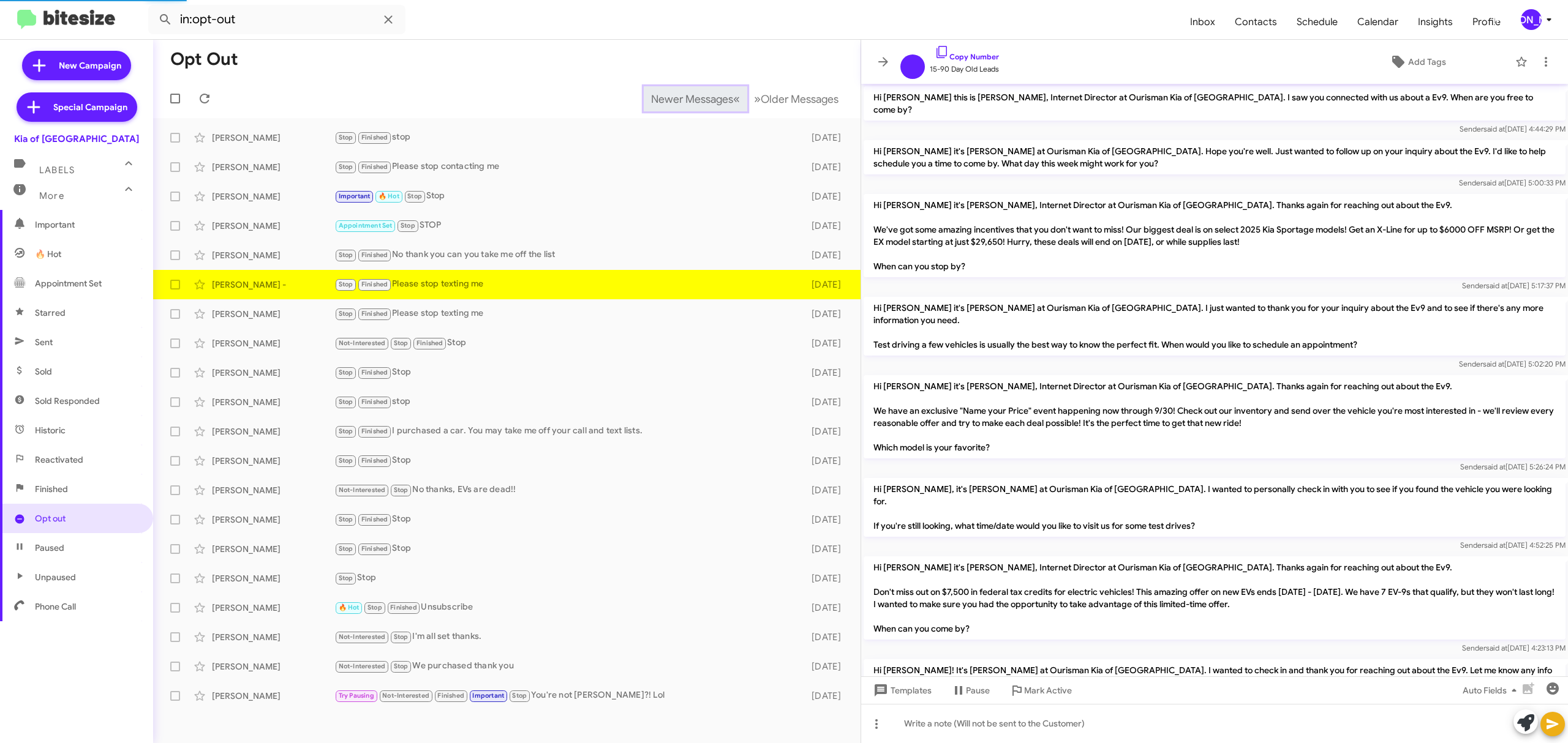
scroll to position [170, 0]
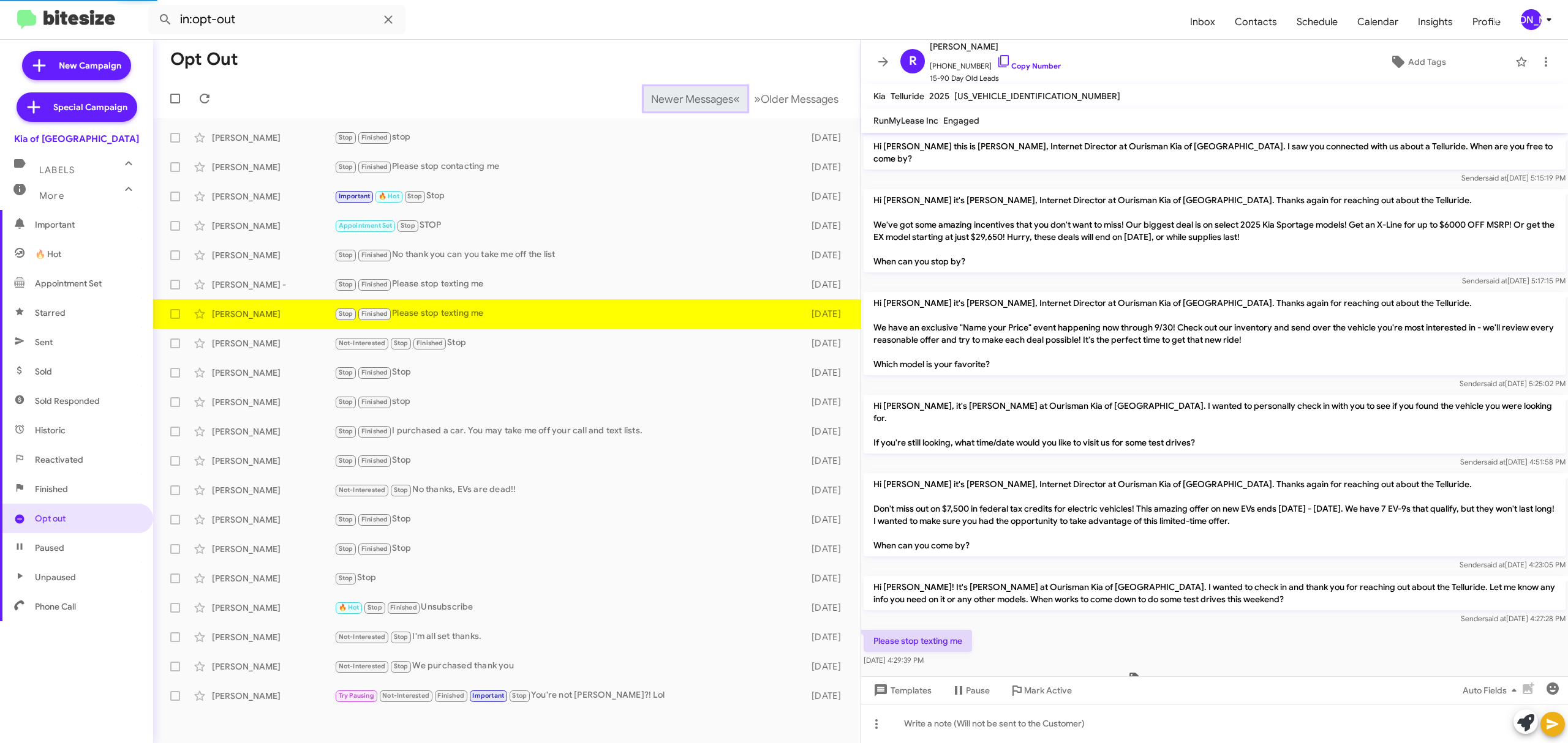
scroll to position [93, 0]
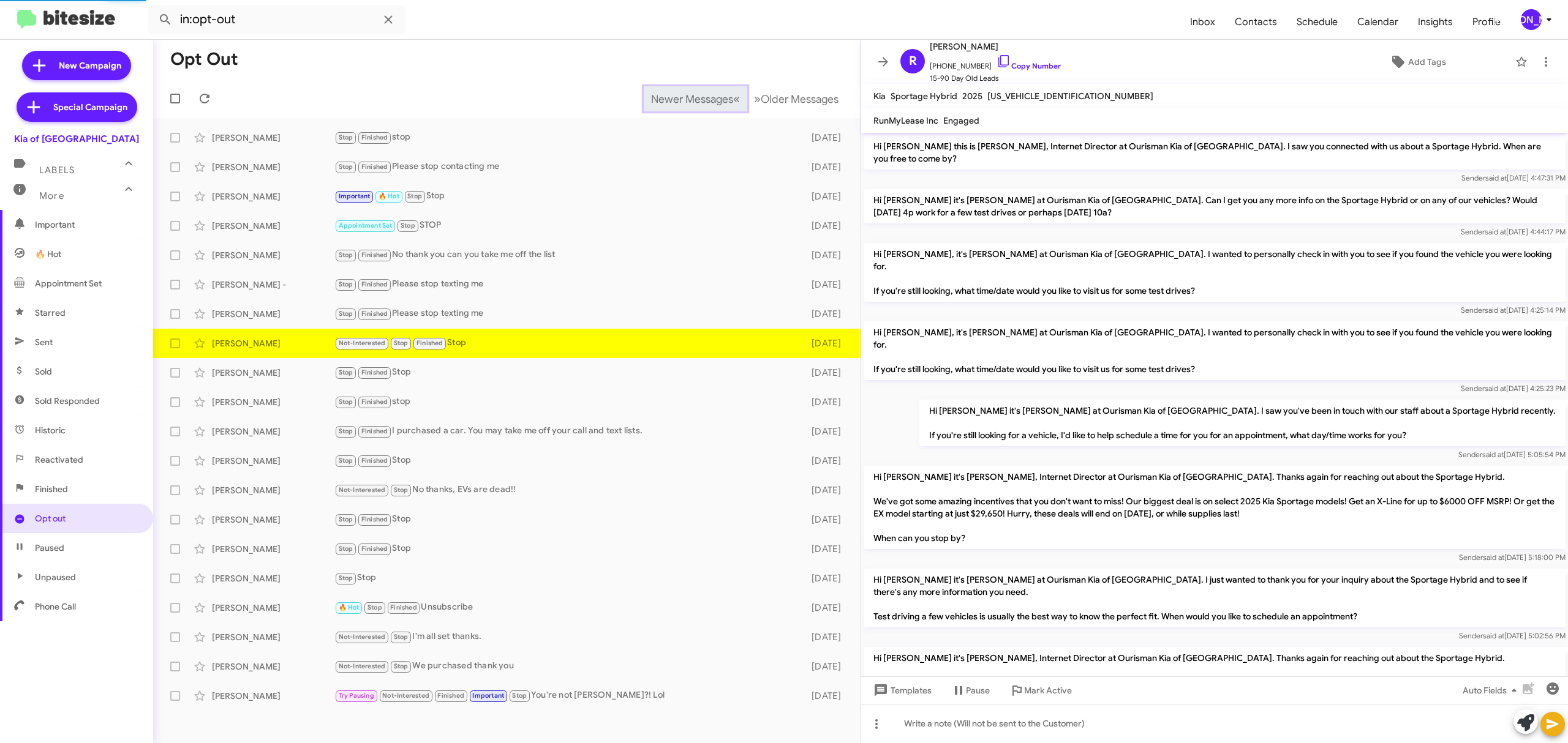
scroll to position [510, 0]
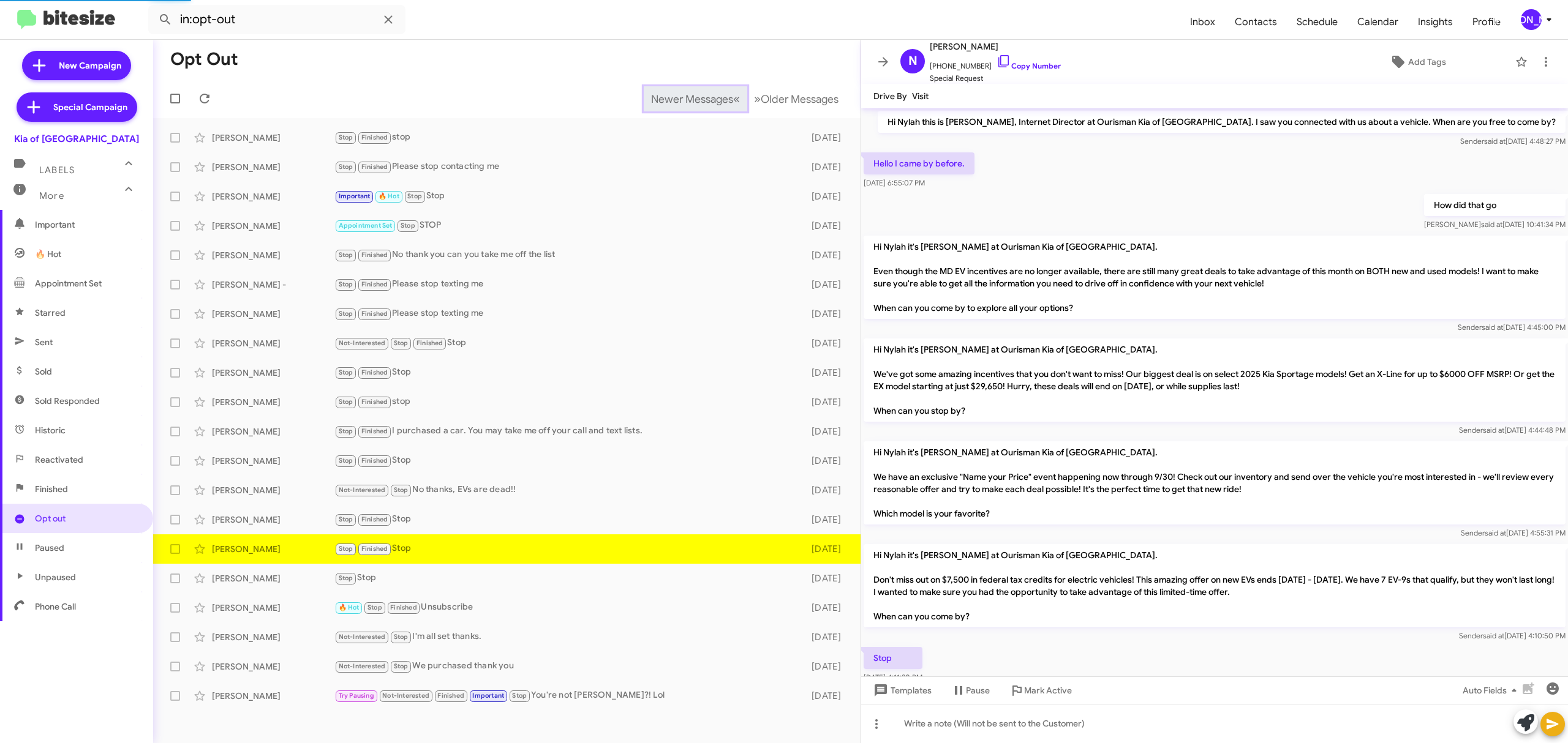
scroll to position [138, 0]
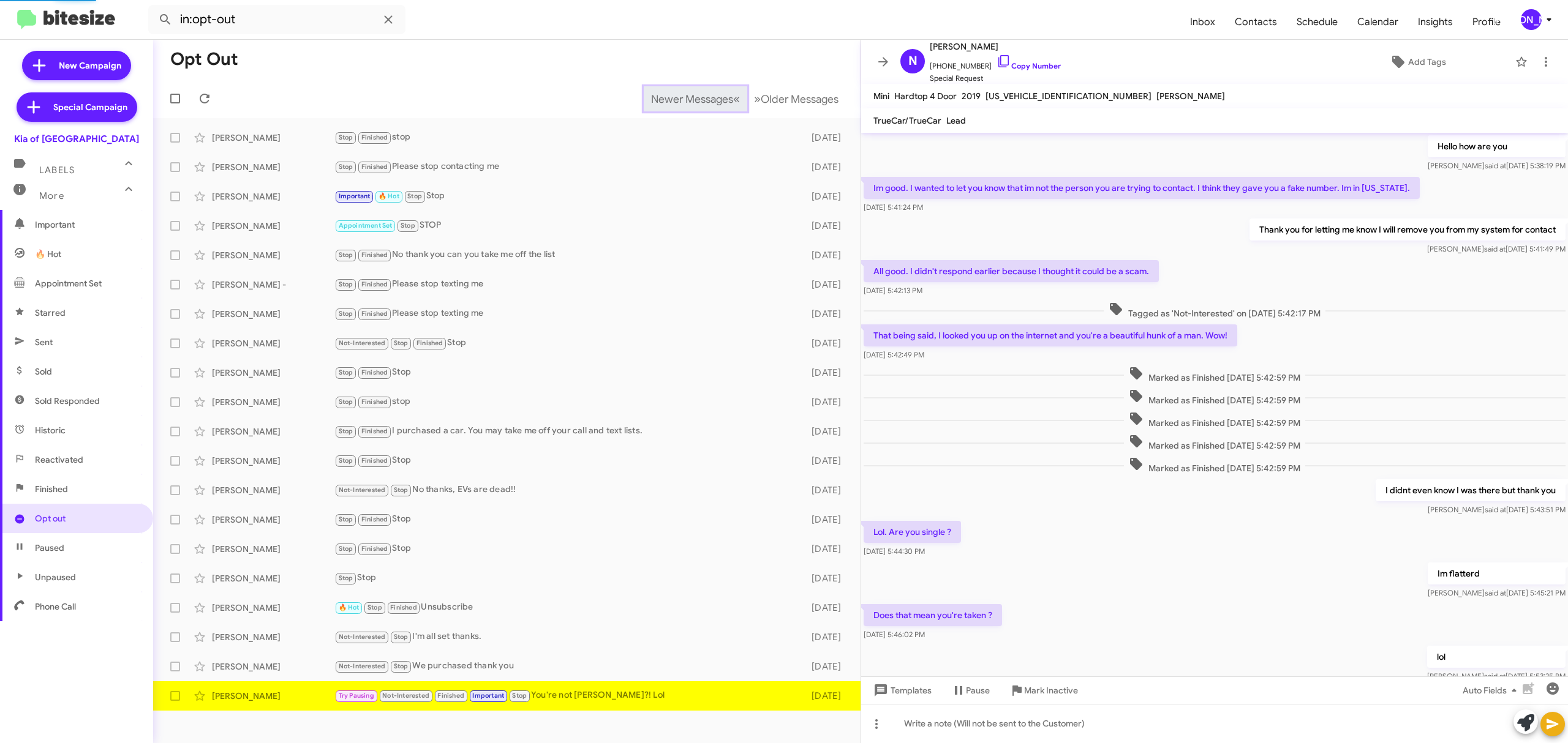
scroll to position [247, 0]
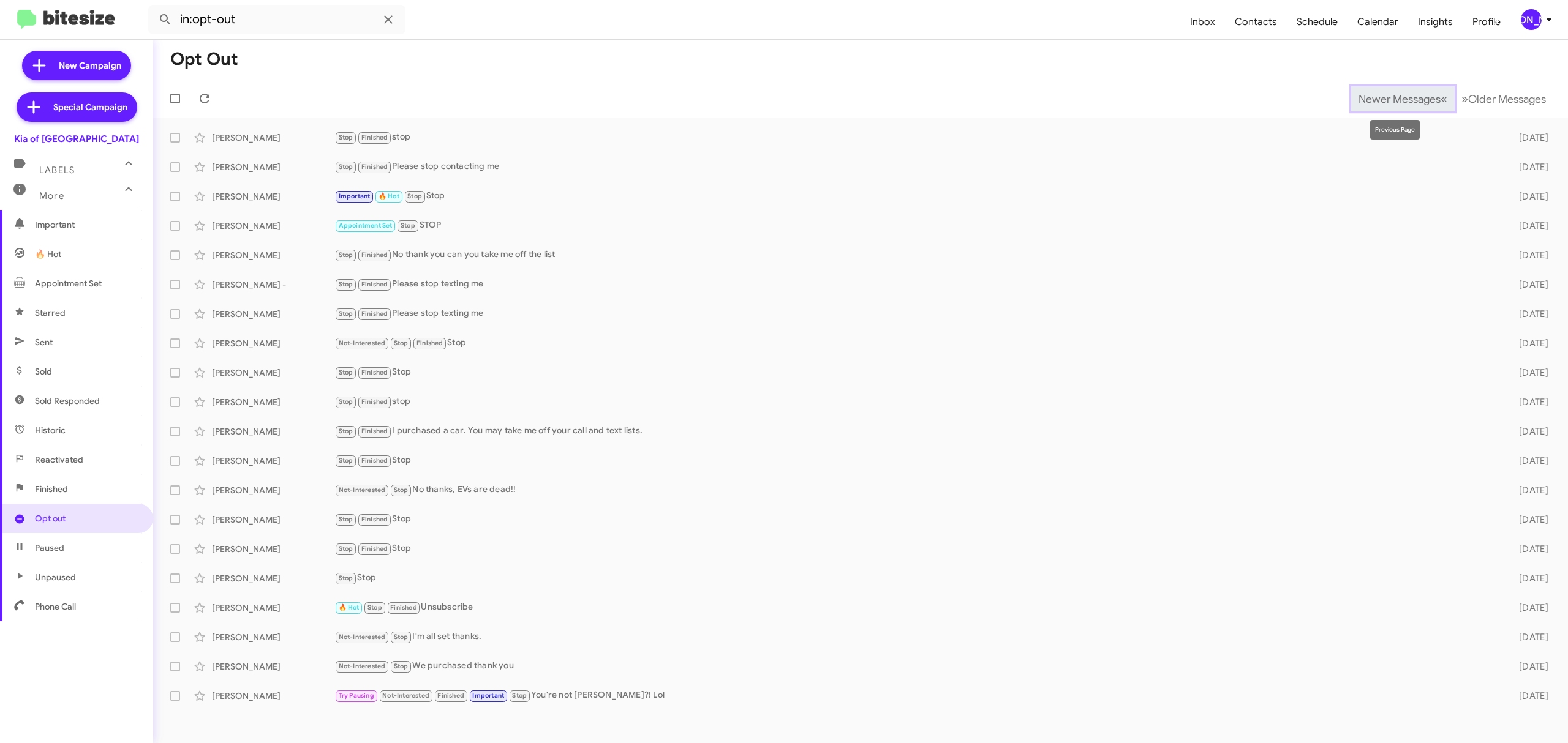
click at [1390, 98] on span "Newer Messages" at bounding box center [1399, 99] width 82 height 13
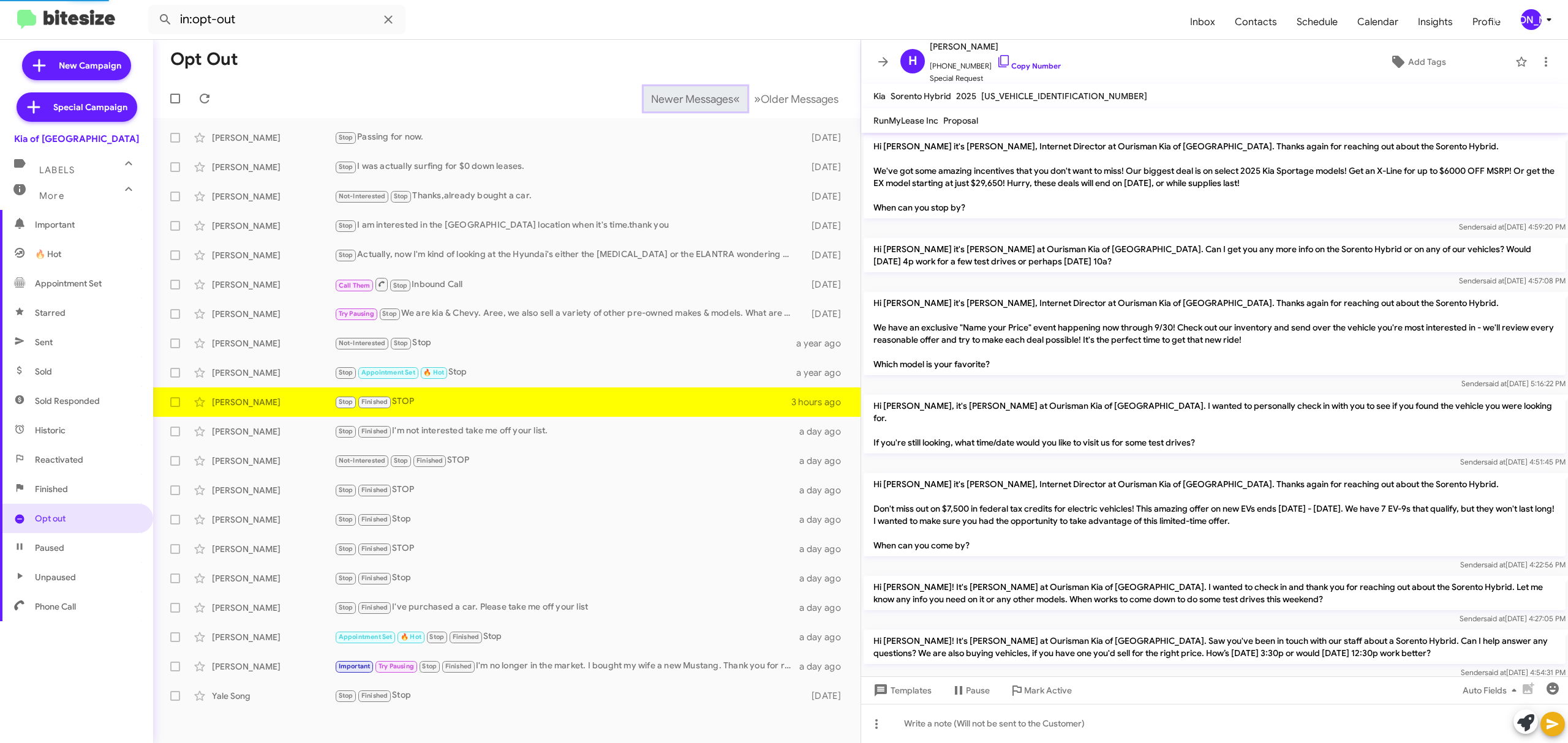
scroll to position [178, 0]
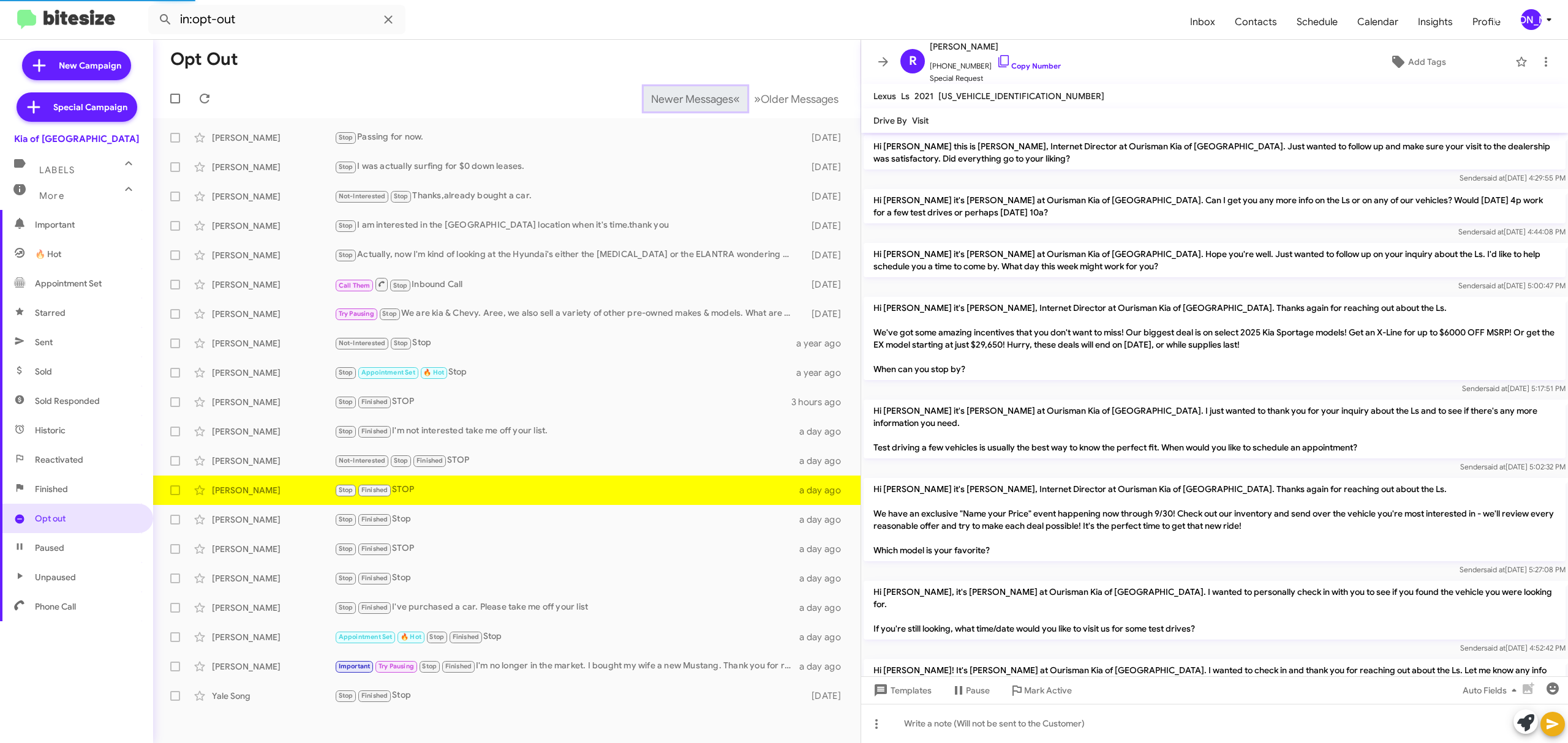
scroll to position [333, 0]
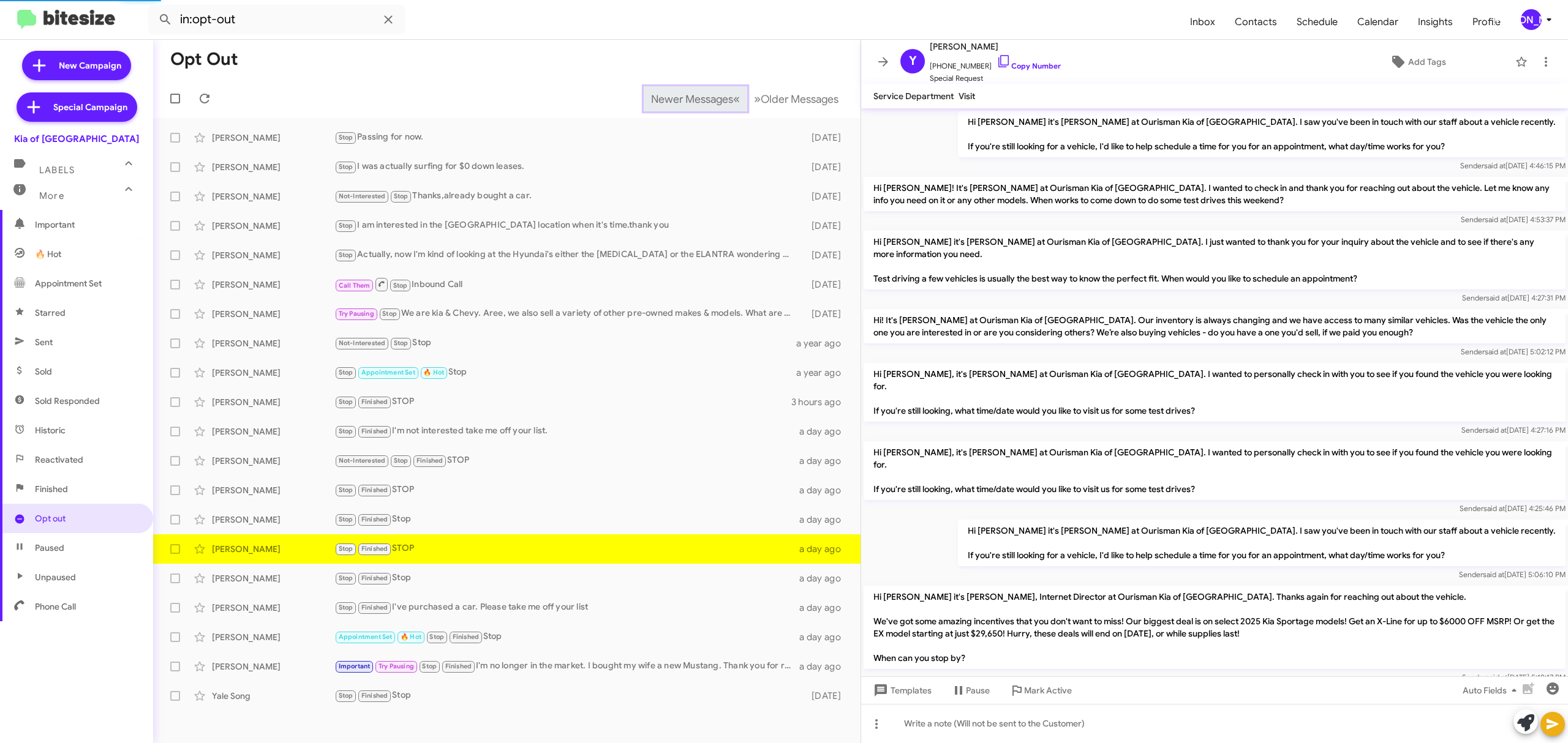
scroll to position [728, 0]
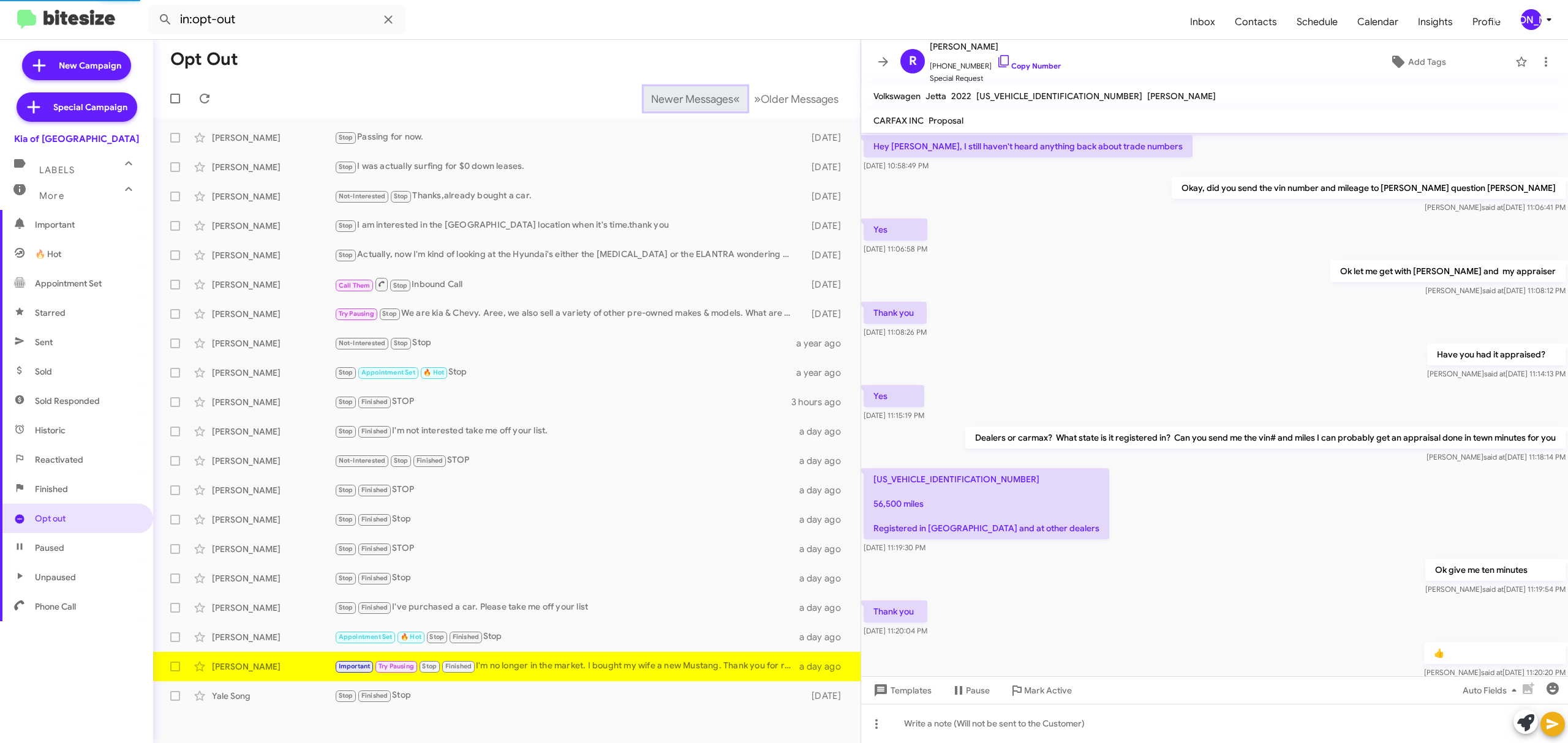
scroll to position [392, 0]
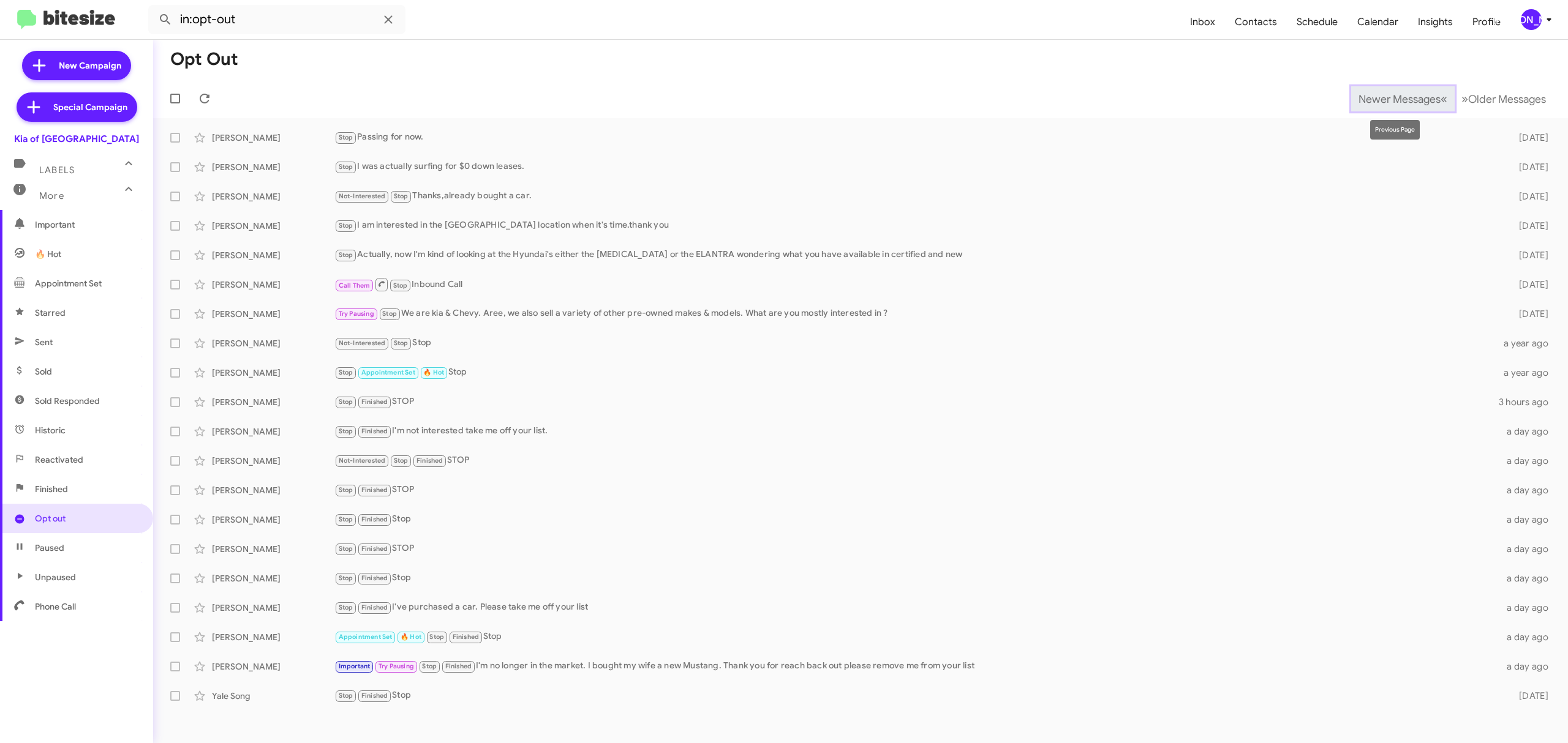
click at [1390, 98] on span "Newer Messages" at bounding box center [1399, 99] width 82 height 13
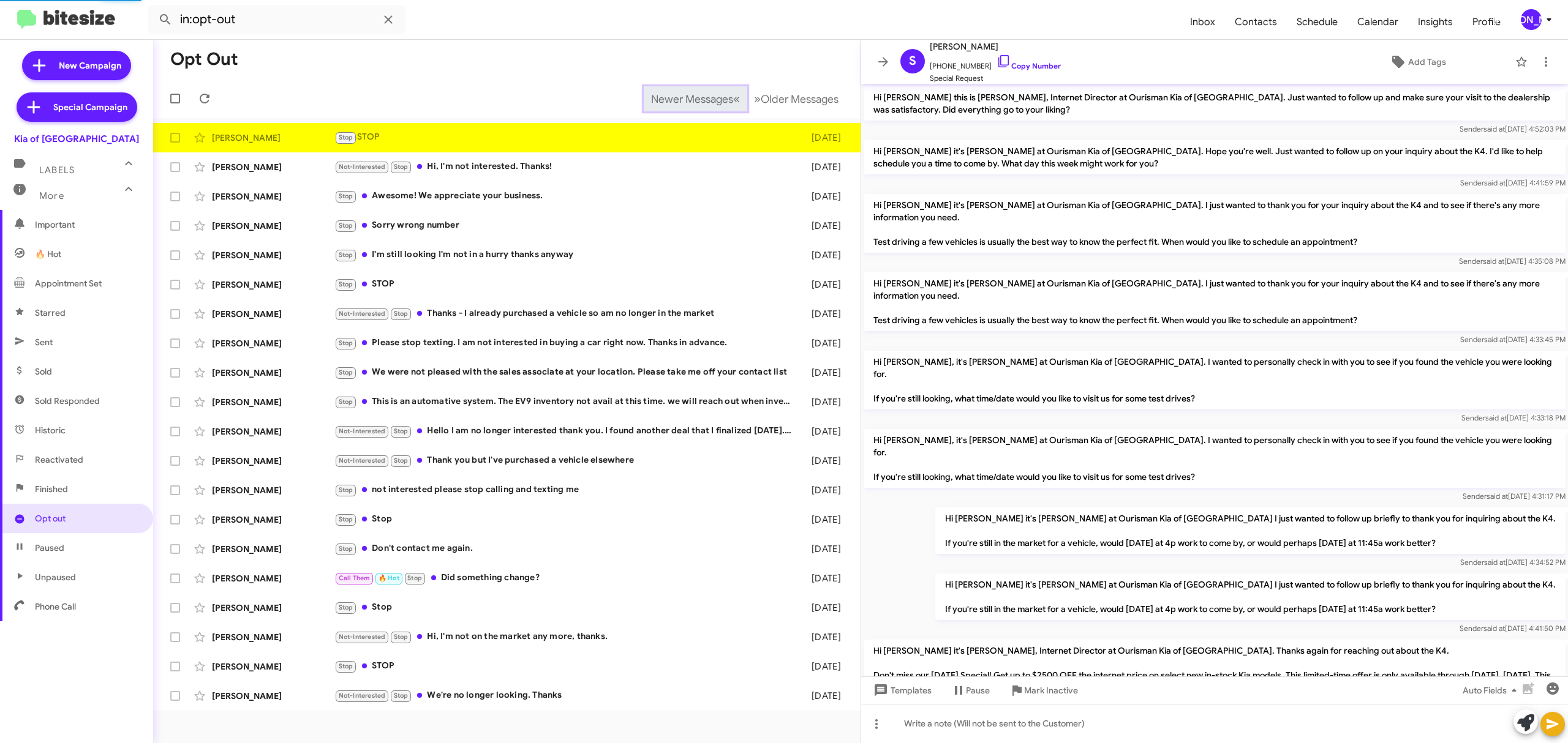
scroll to position [113, 0]
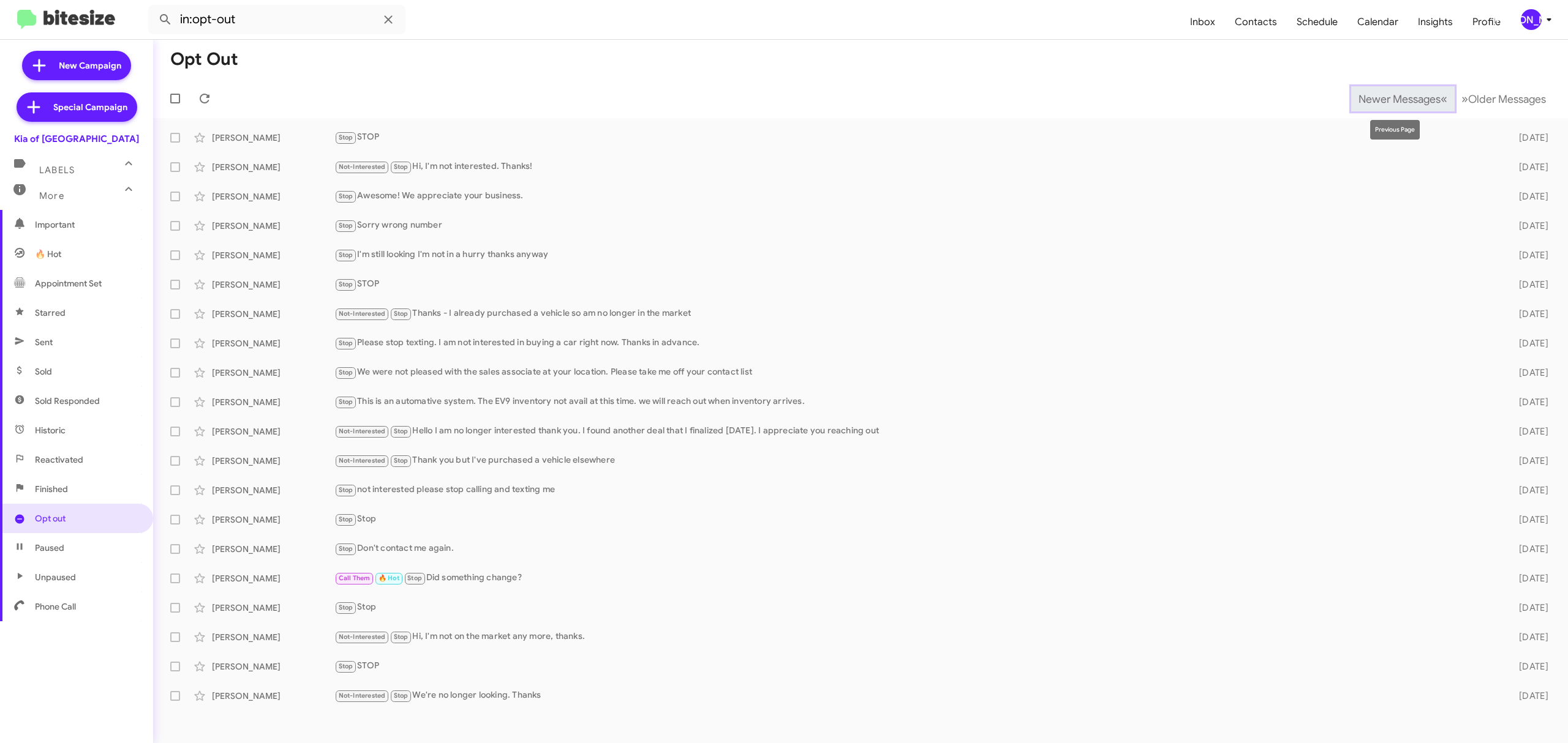
click at [1390, 98] on span "Newer Messages" at bounding box center [1399, 99] width 82 height 13
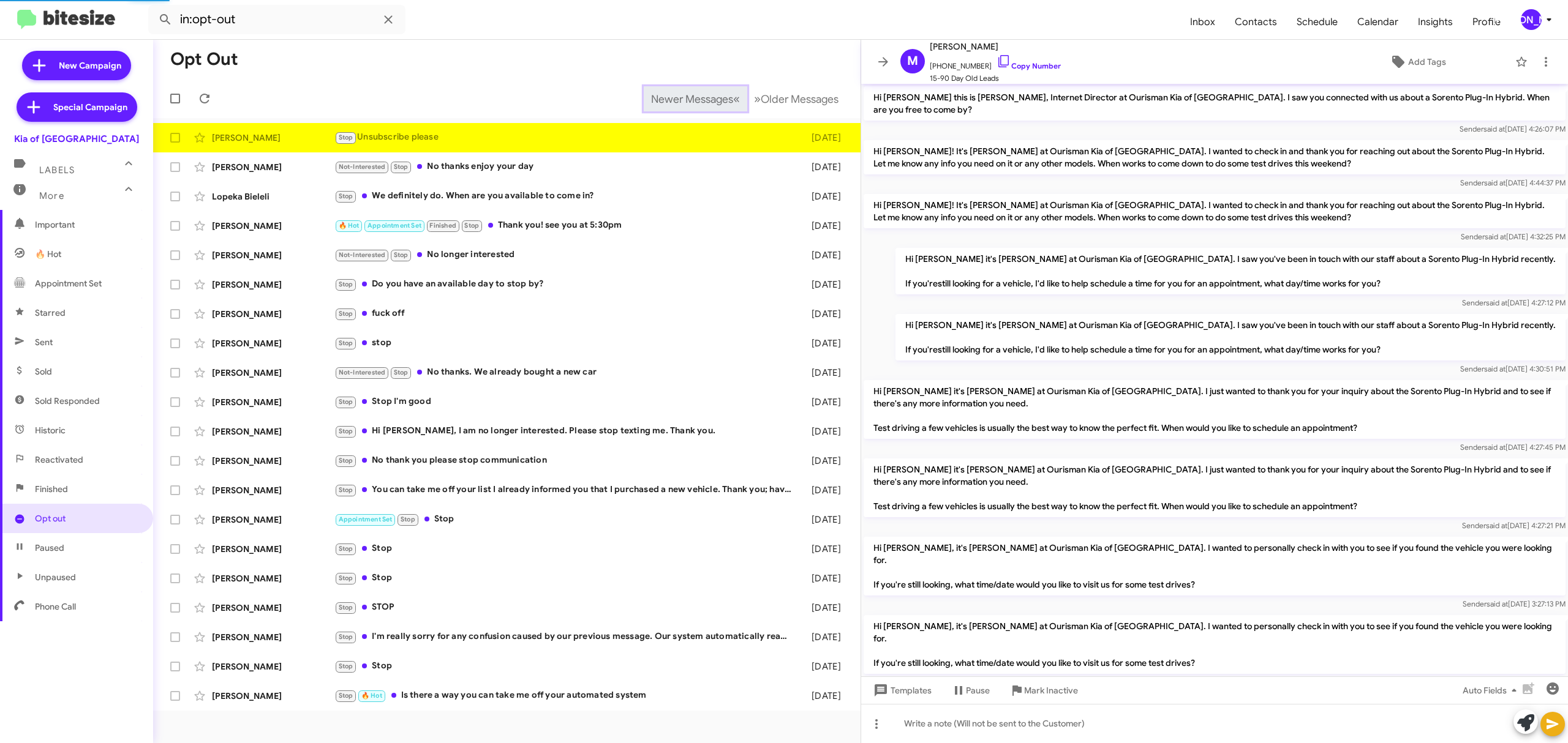
scroll to position [340, 0]
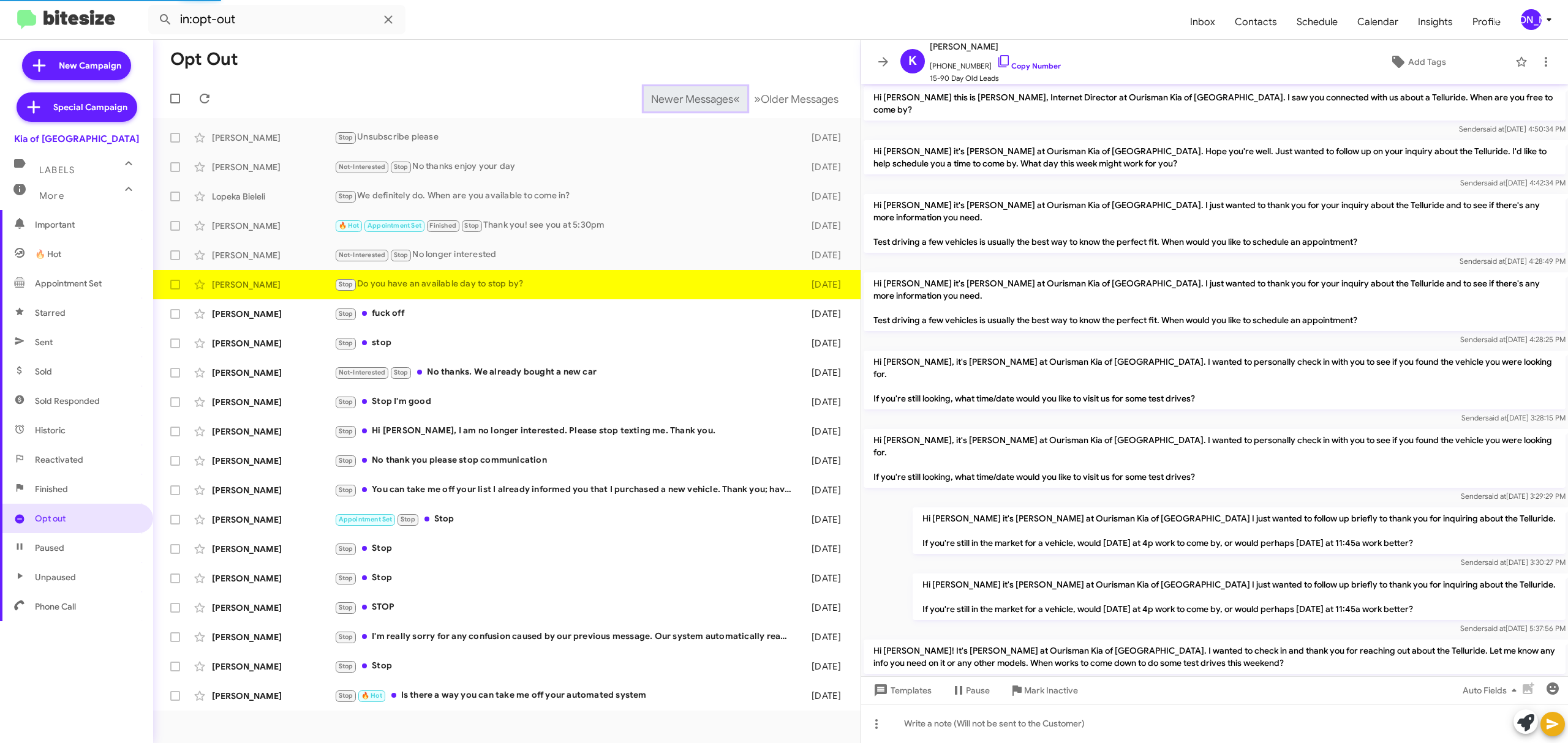
scroll to position [120, 0]
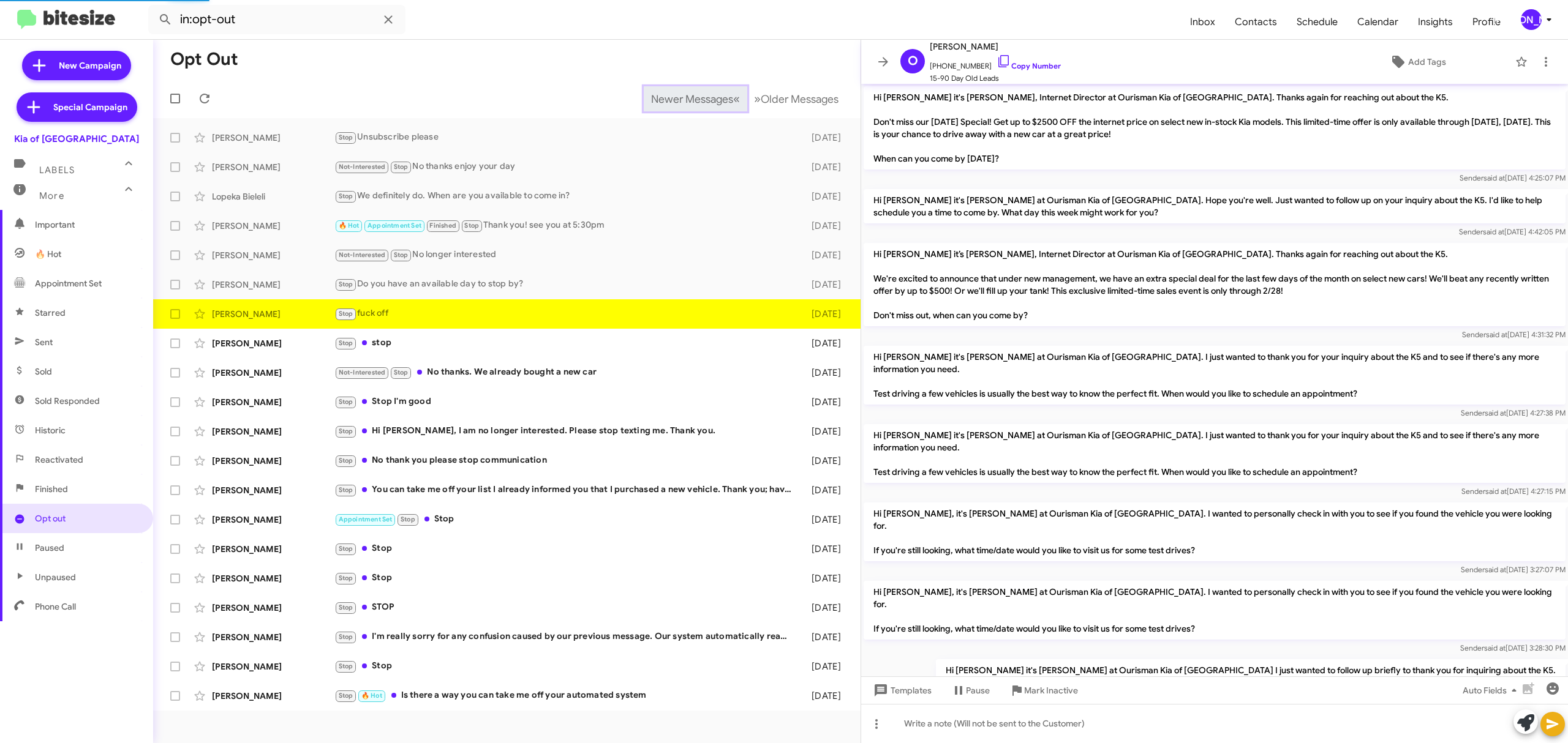
scroll to position [219, 0]
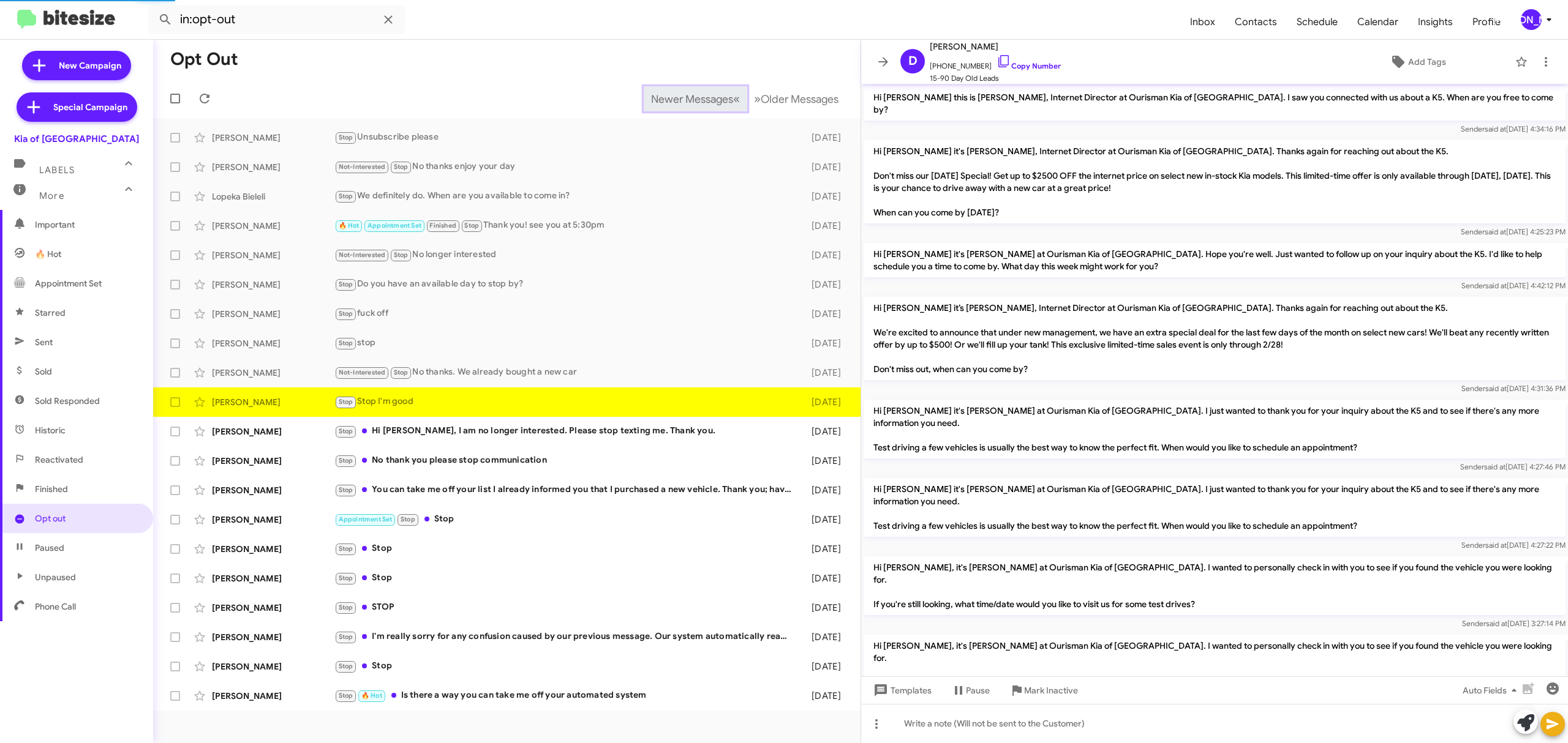
scroll to position [206, 0]
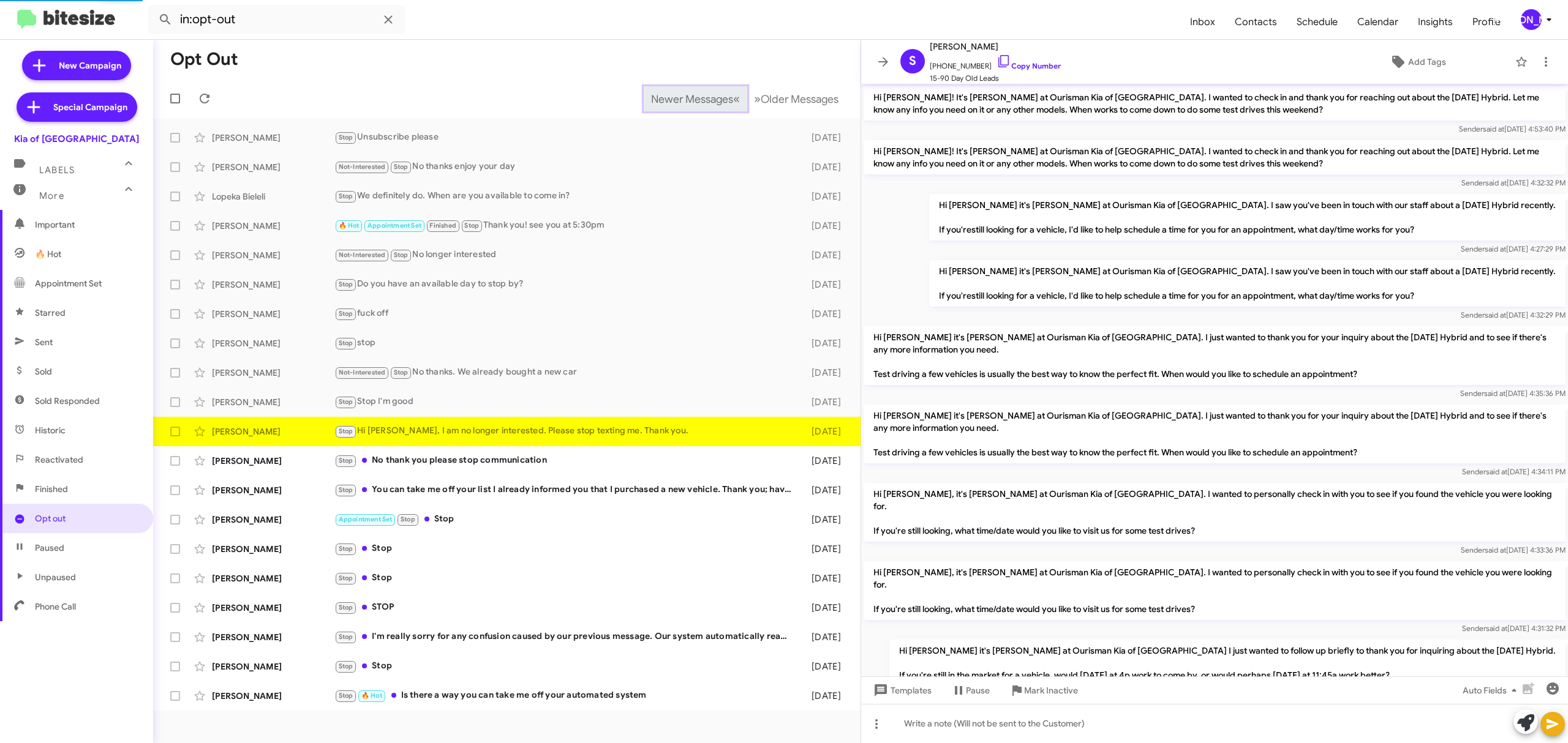
scroll to position [748, 0]
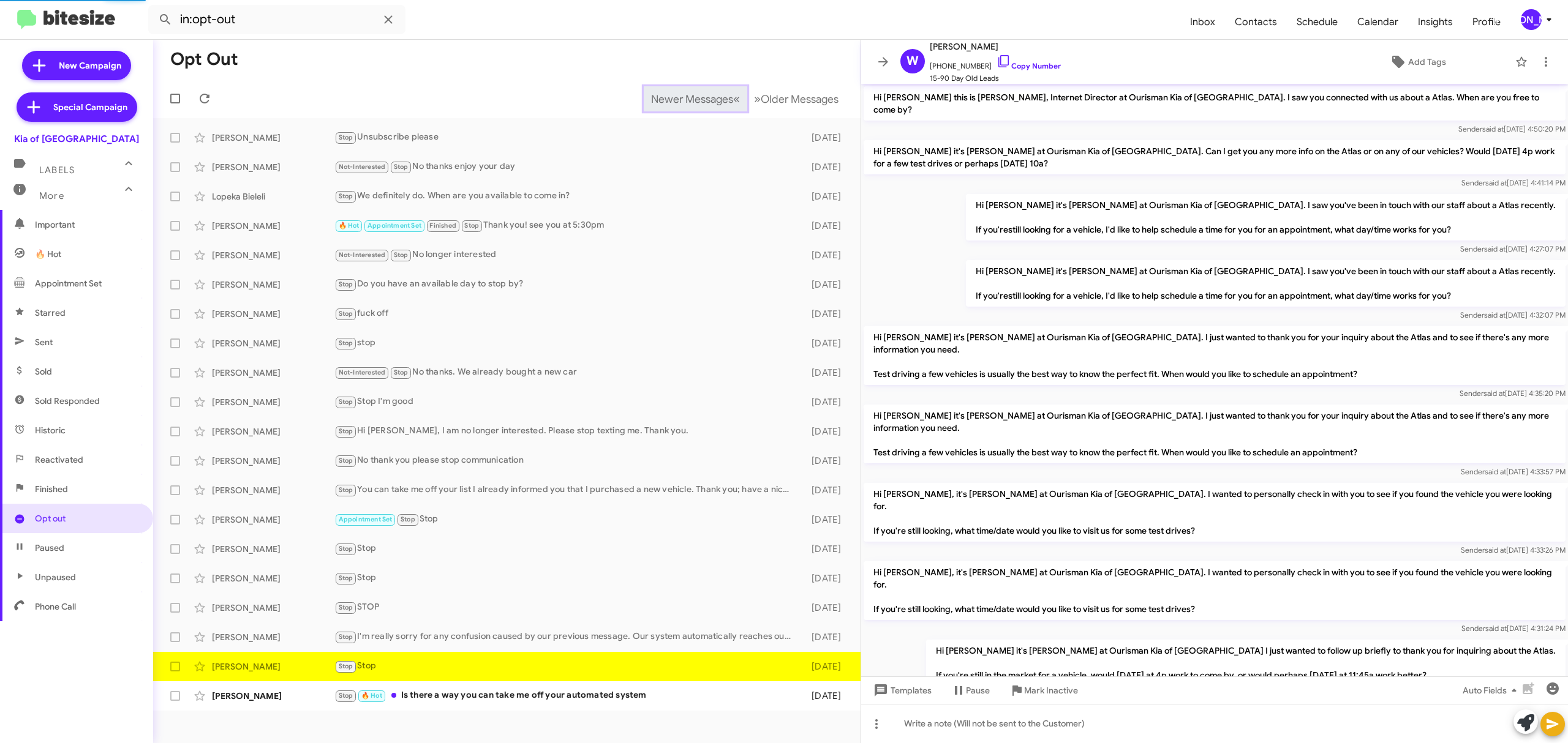
scroll to position [316, 0]
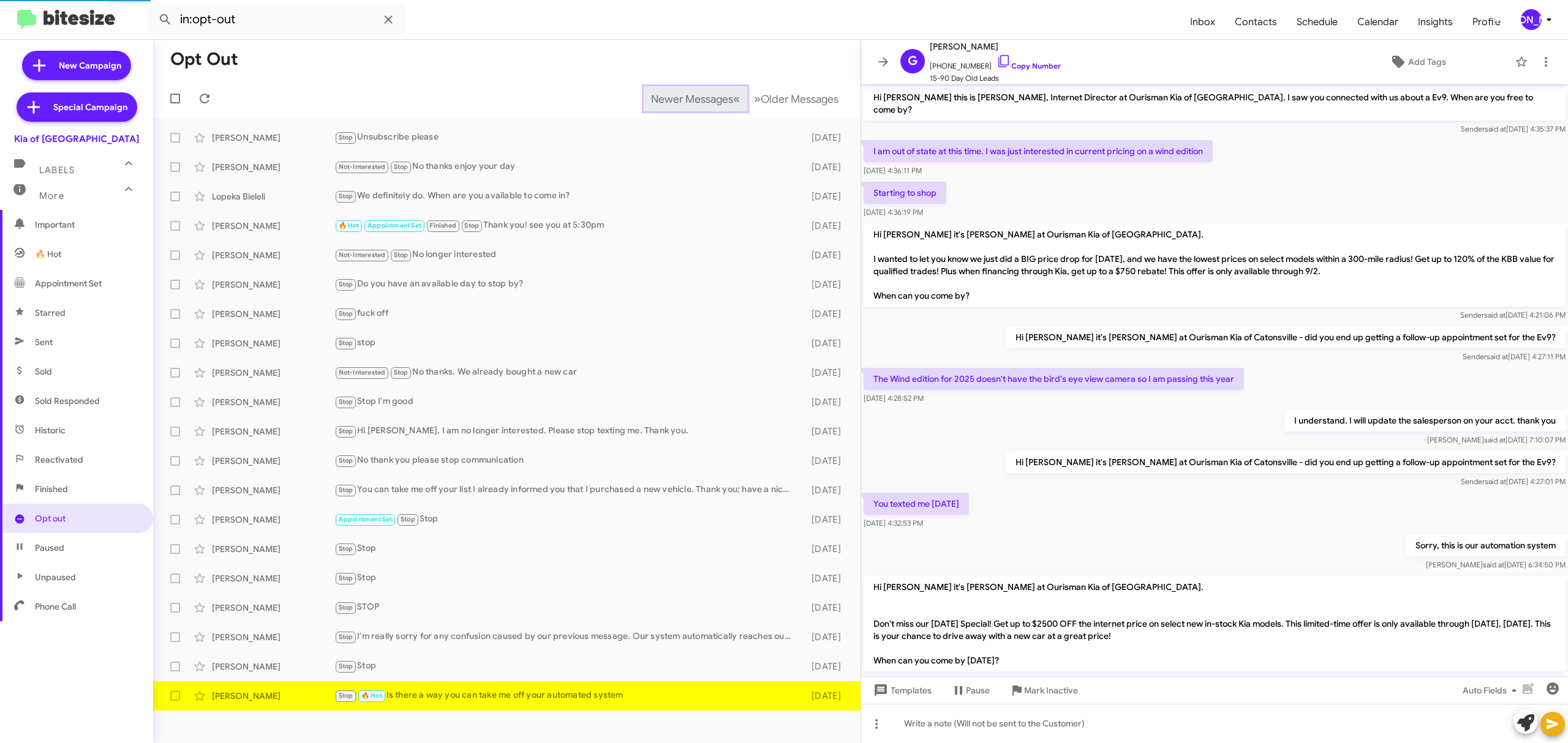
scroll to position [238, 0]
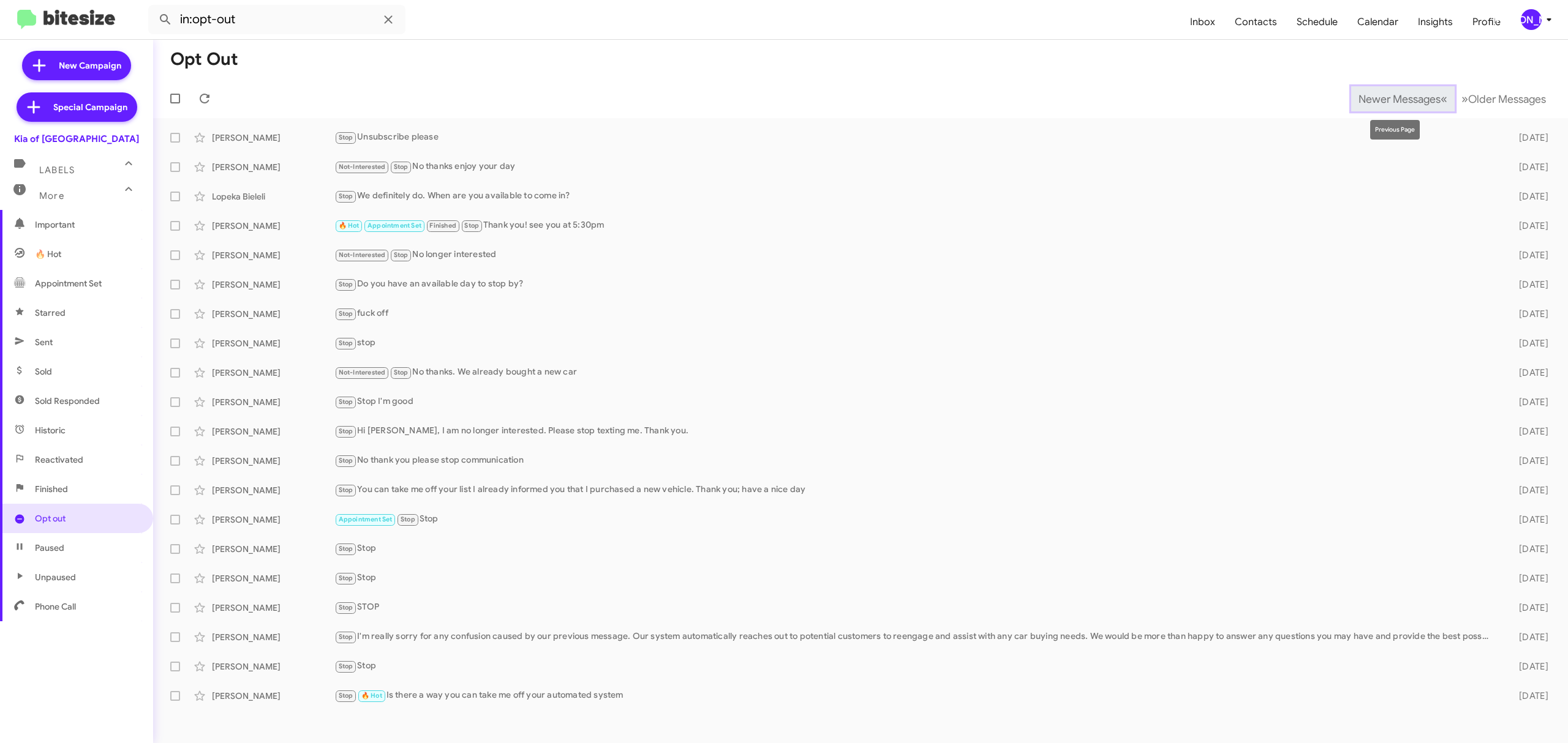
click at [1390, 98] on span "Newer Messages" at bounding box center [1399, 99] width 82 height 13
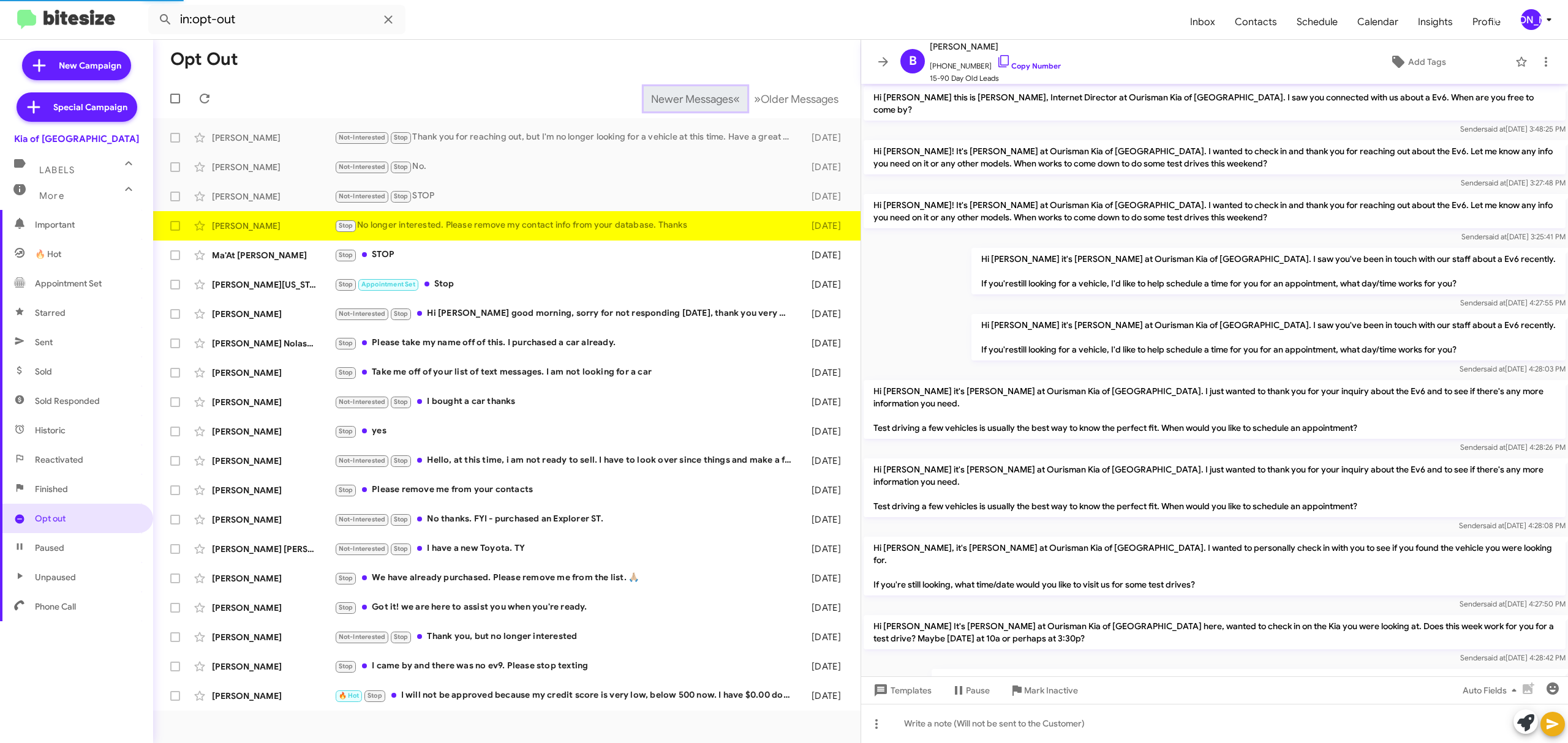
scroll to position [190, 0]
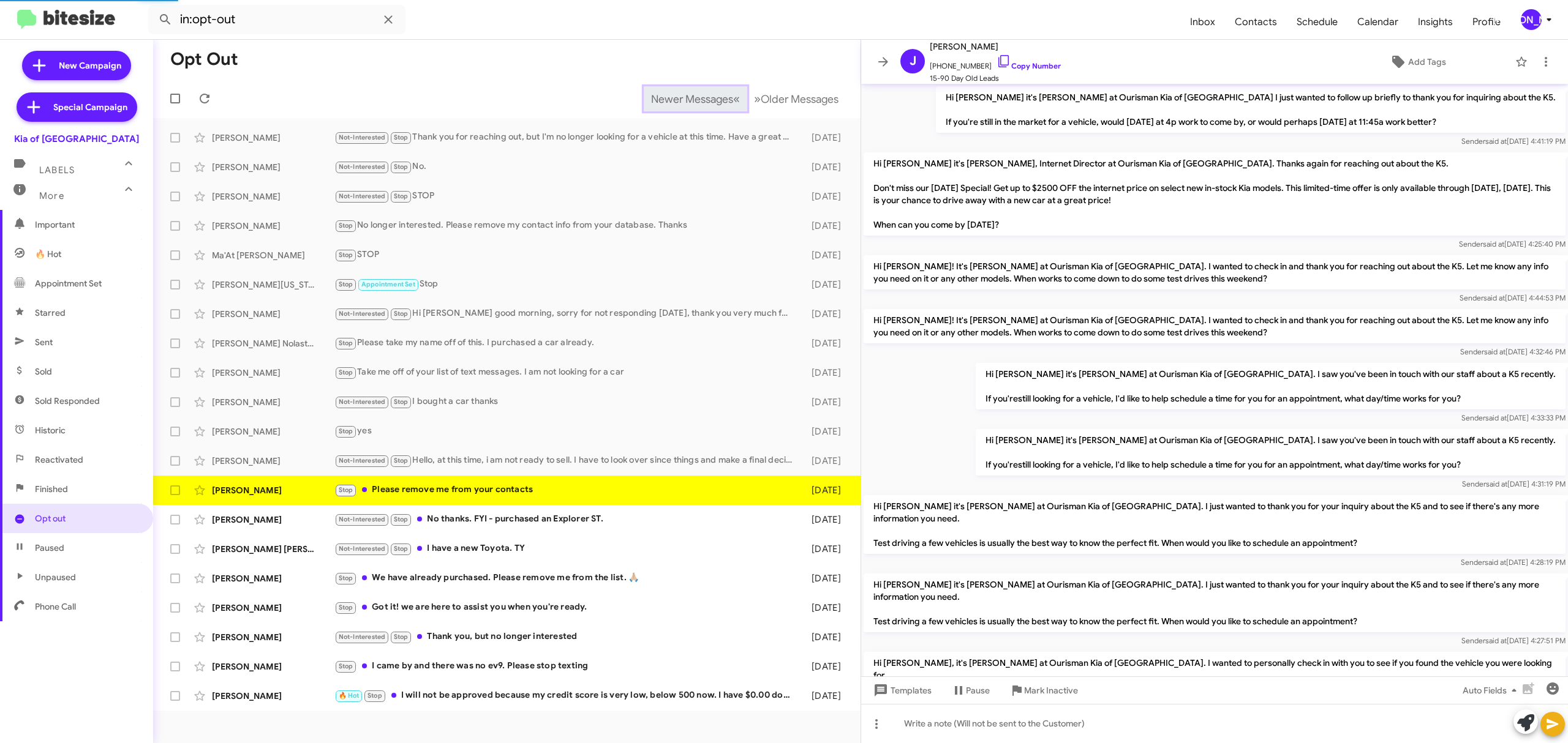
scroll to position [711, 0]
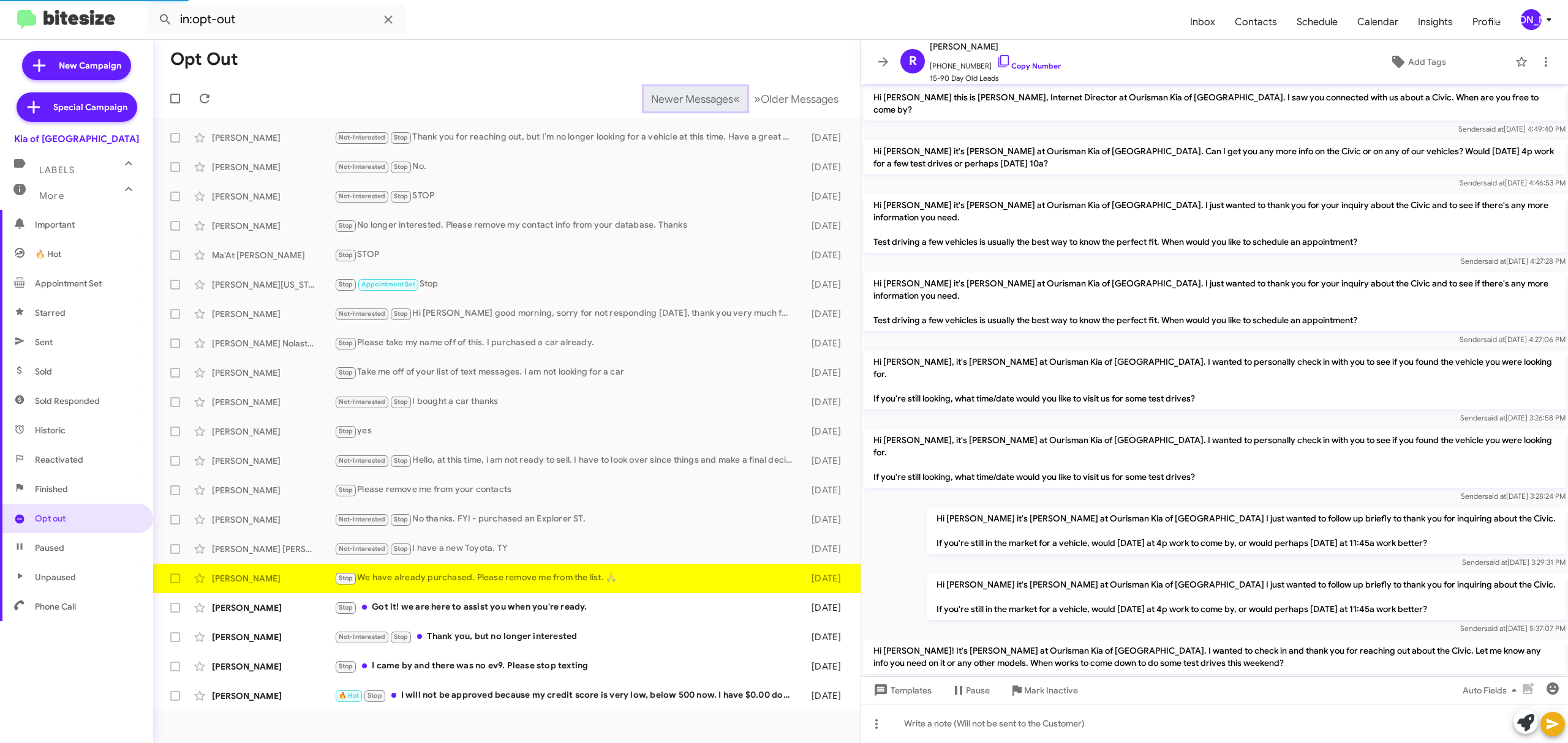
scroll to position [316, 0]
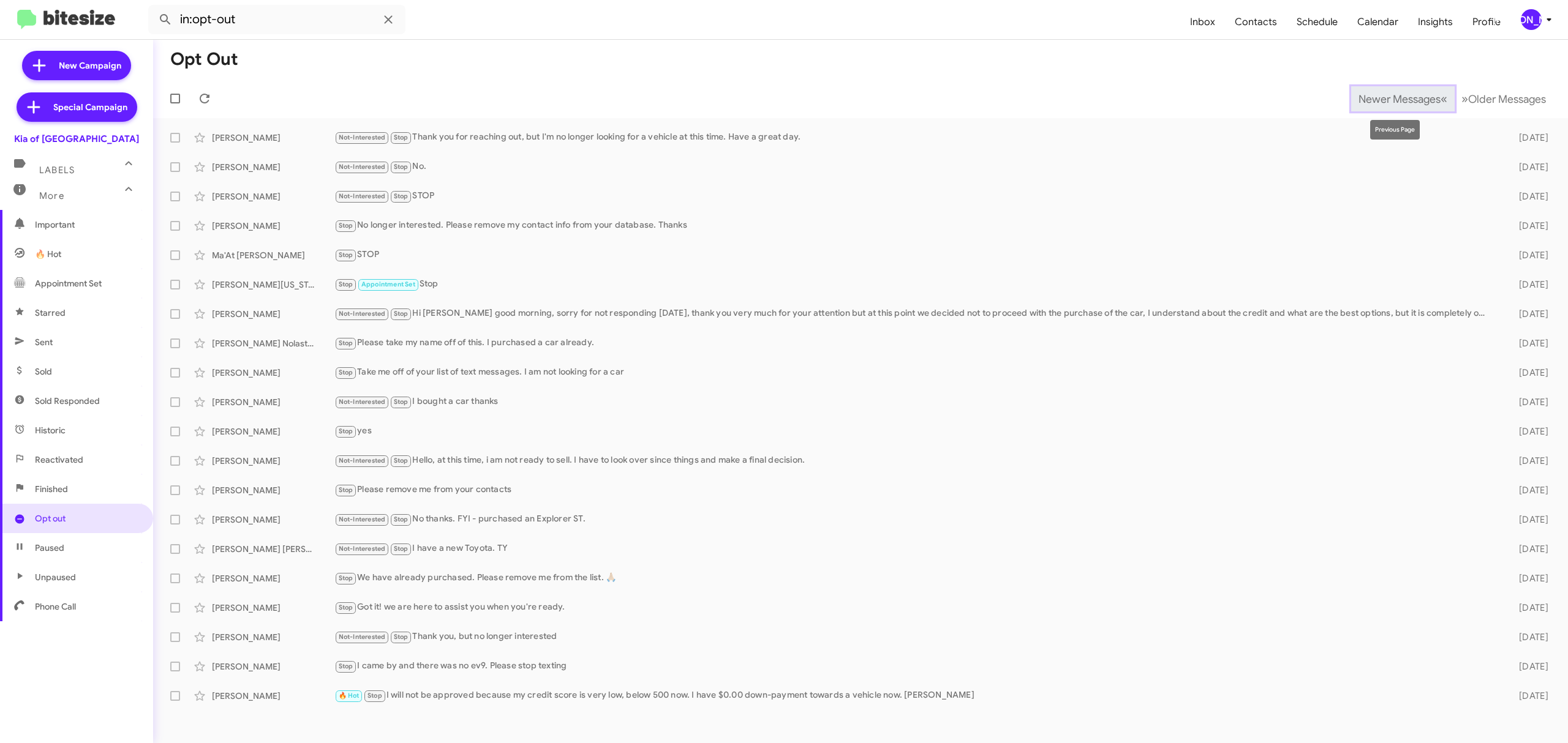
click at [1390, 98] on span "Newer Messages" at bounding box center [1399, 99] width 82 height 13
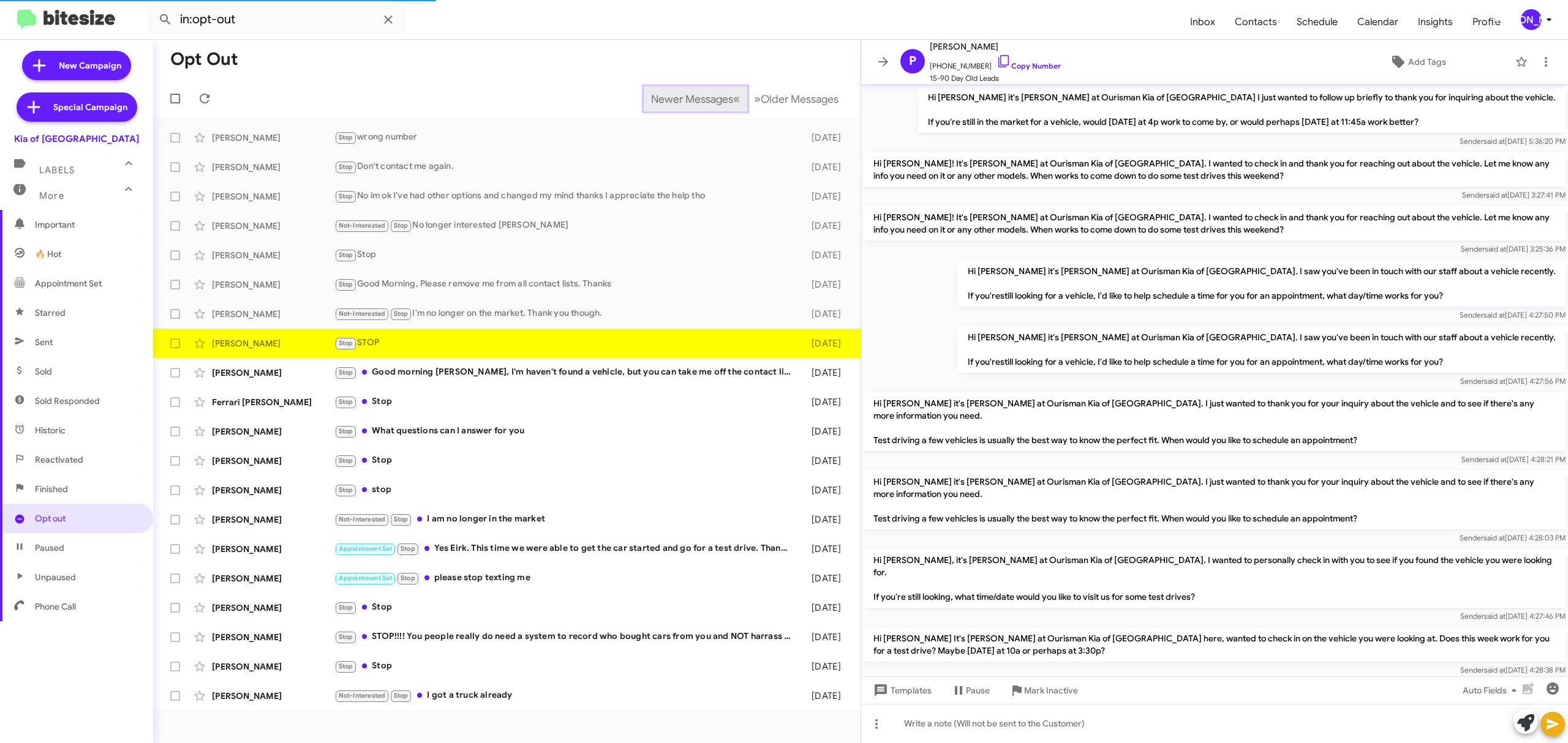
scroll to position [650, 0]
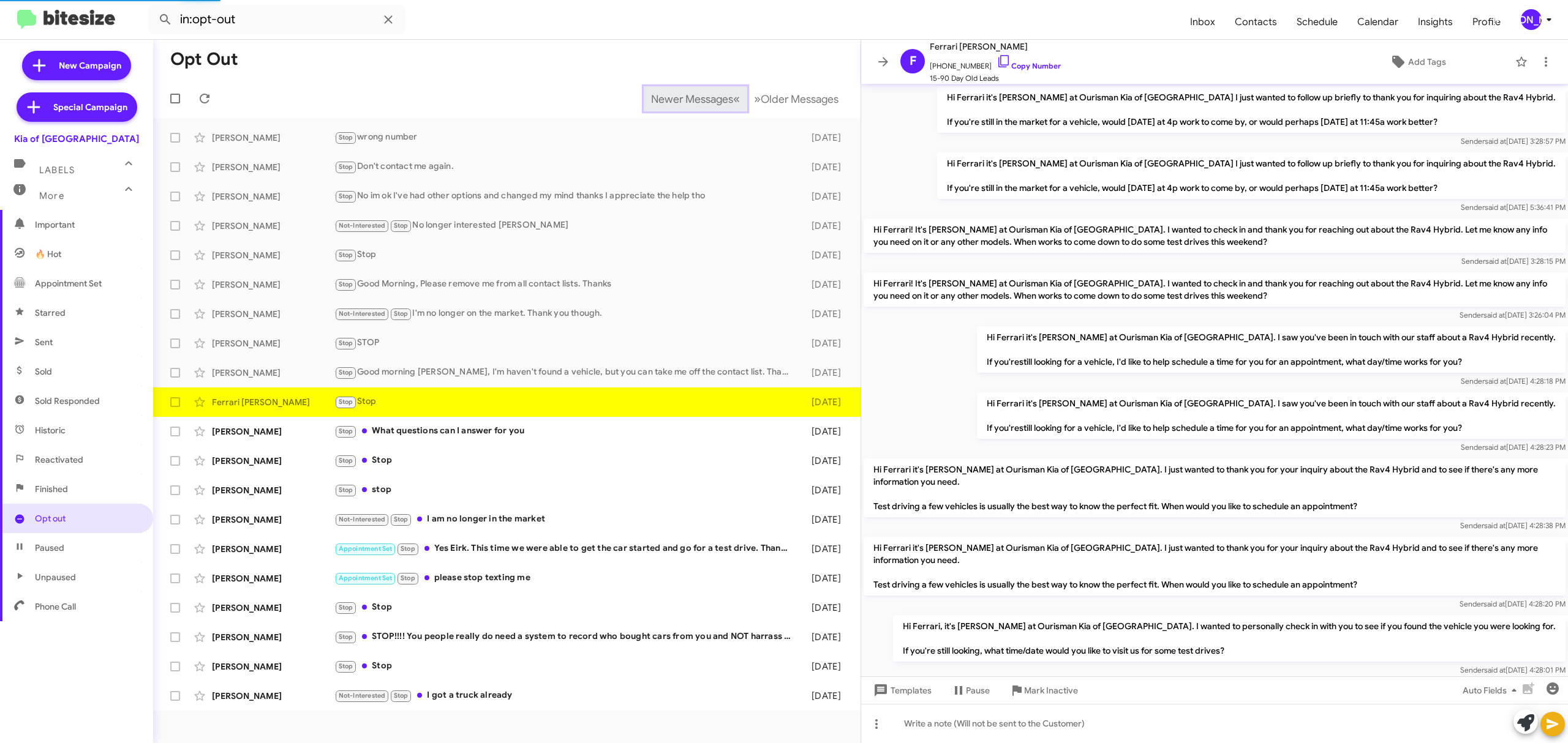
scroll to position [687, 0]
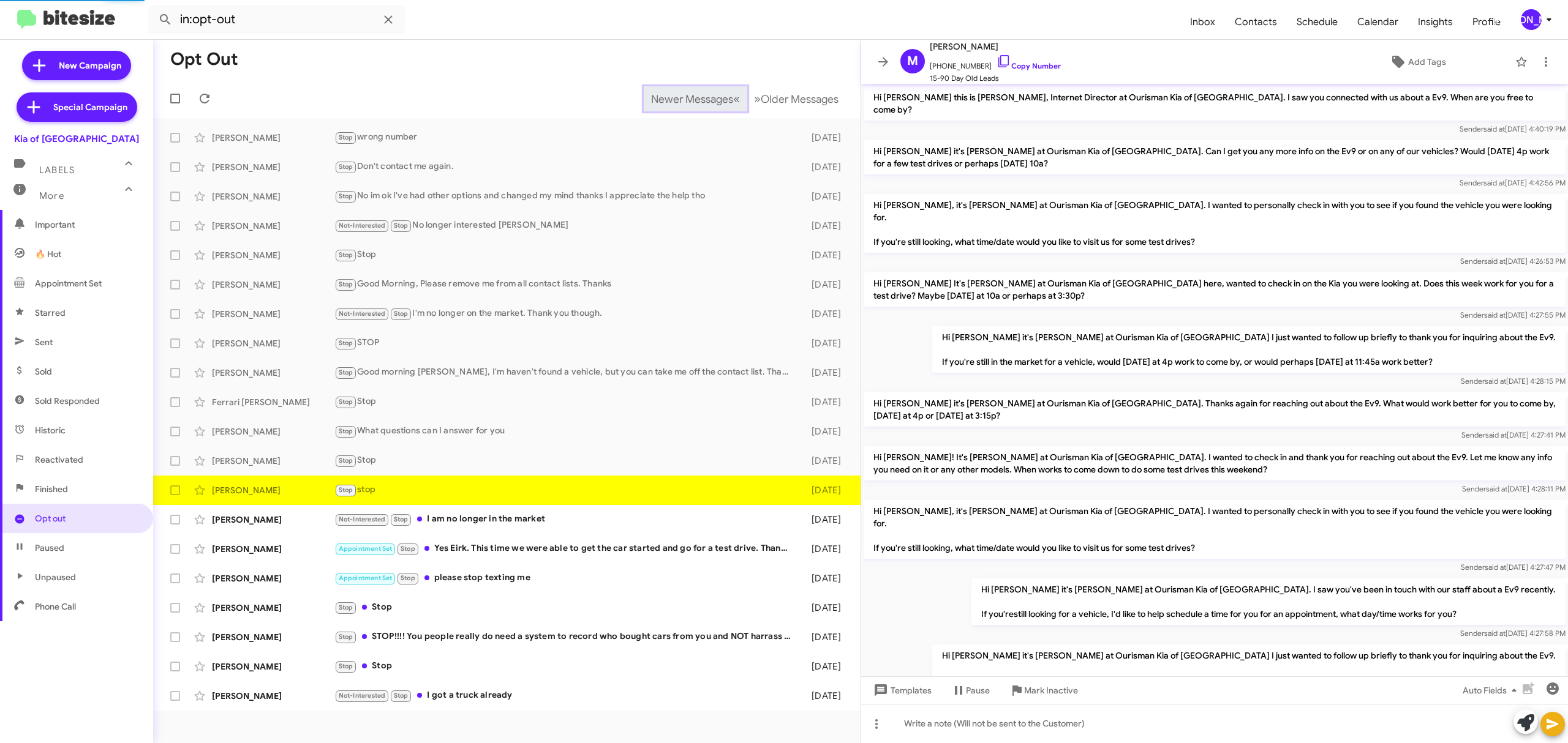
scroll to position [165, 0]
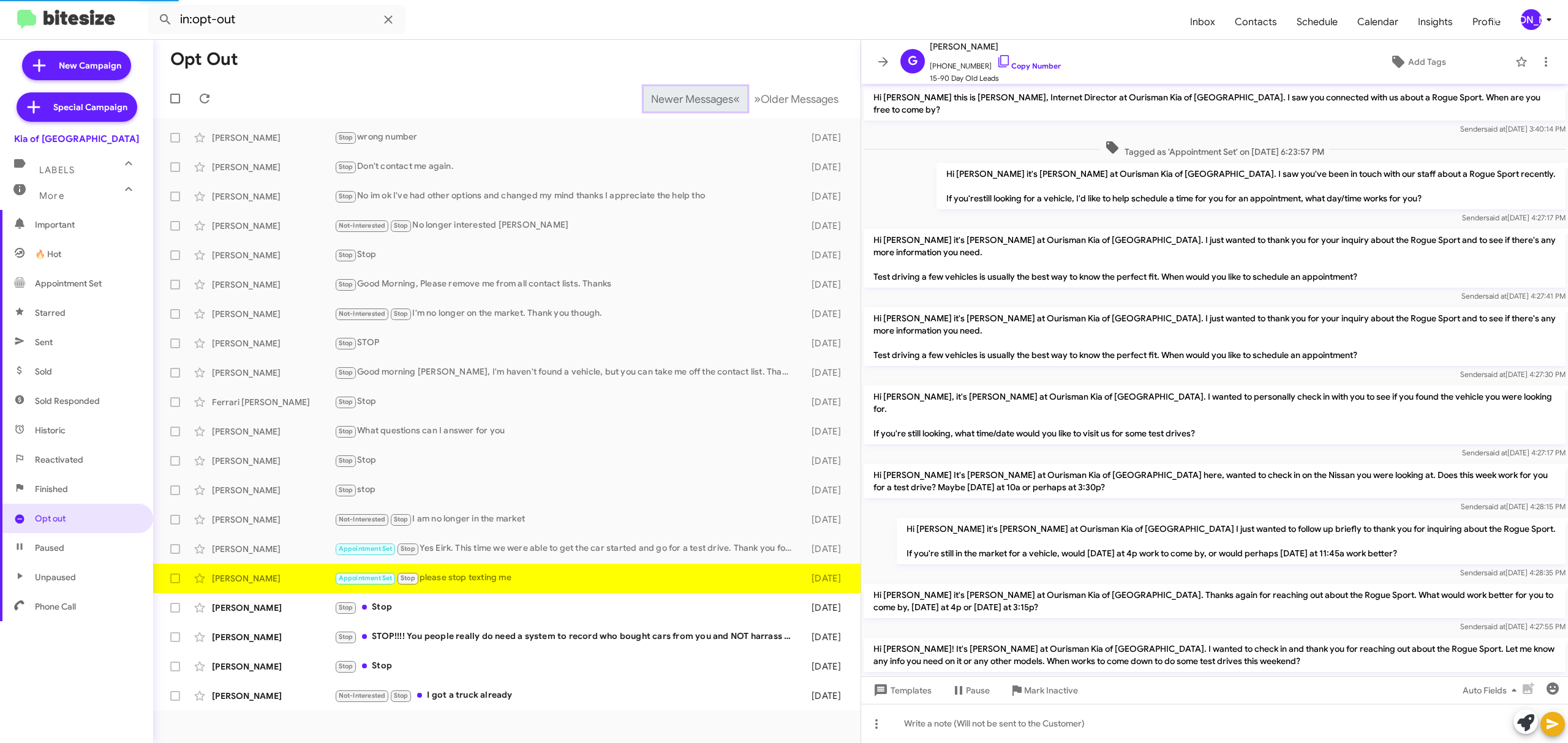
scroll to position [229, 0]
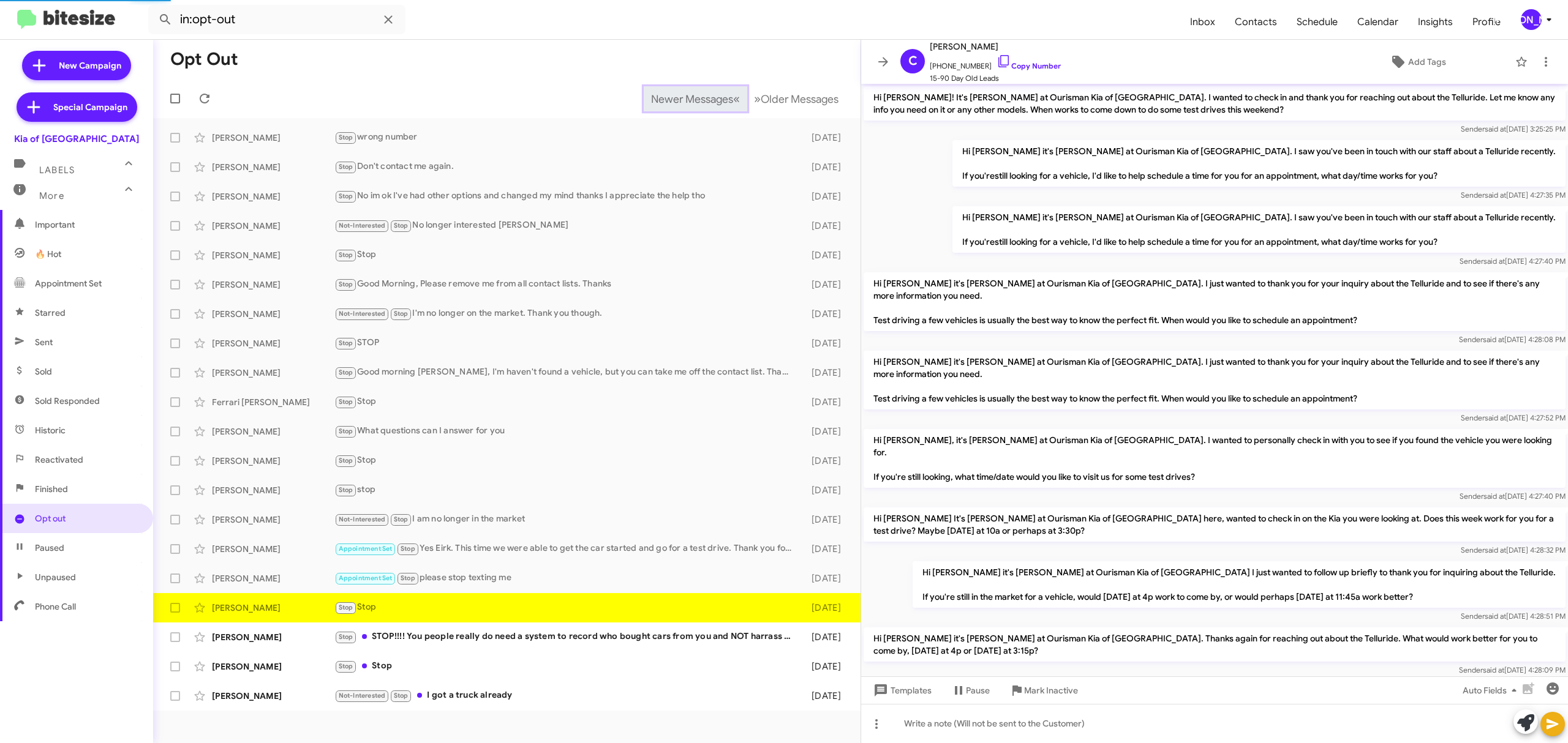
scroll to position [246, 0]
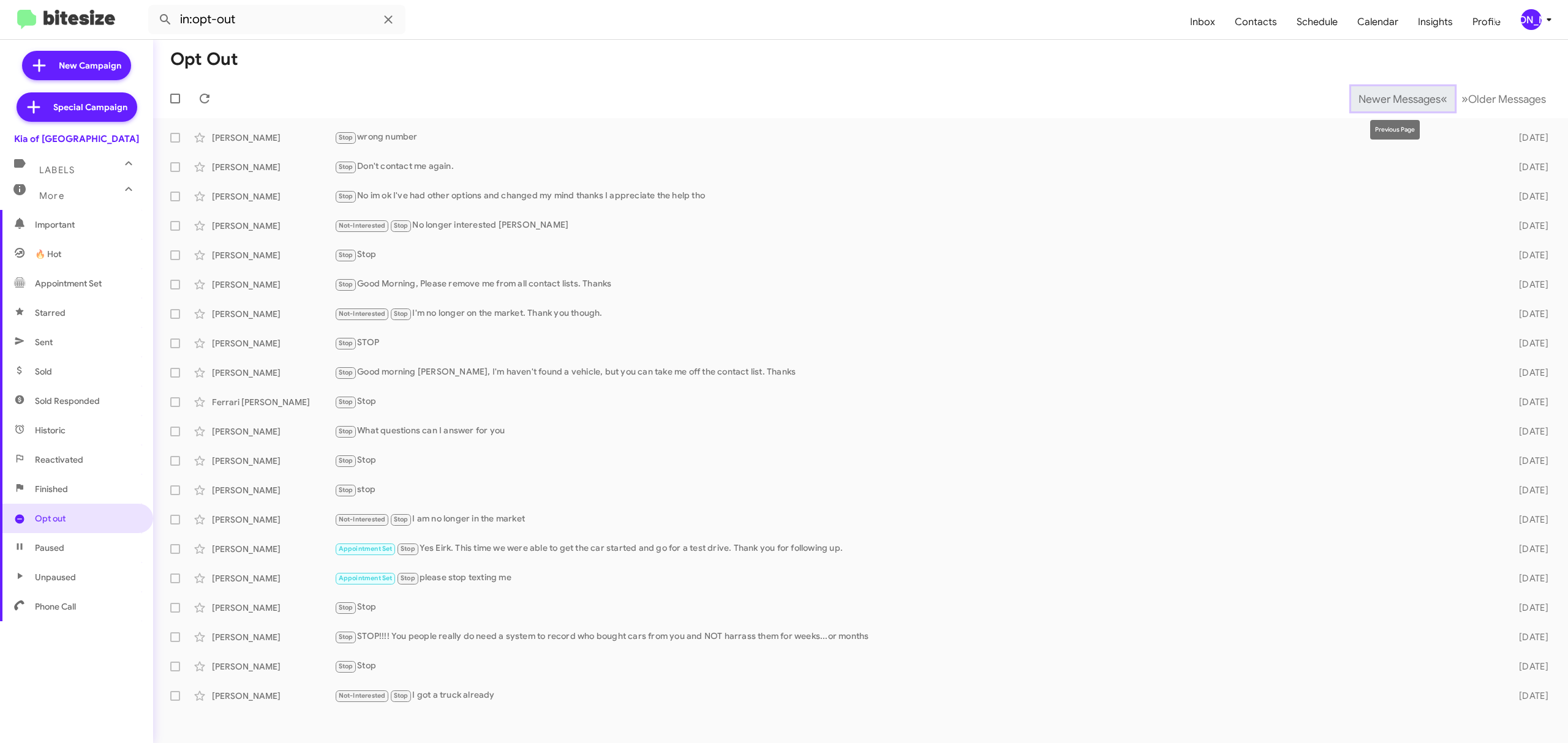
click at [1390, 98] on span "Newer Messages" at bounding box center [1399, 99] width 82 height 13
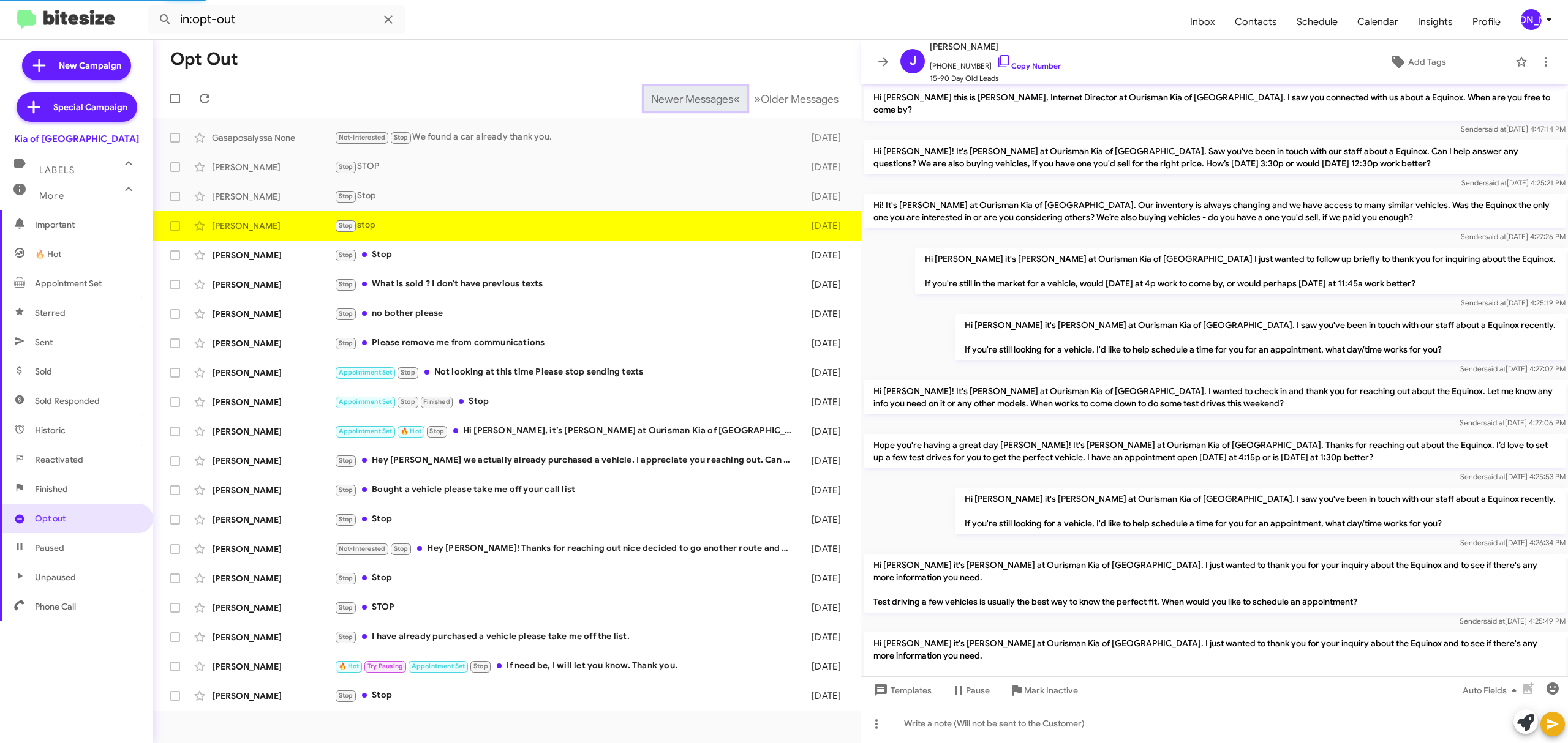
scroll to position [270, 0]
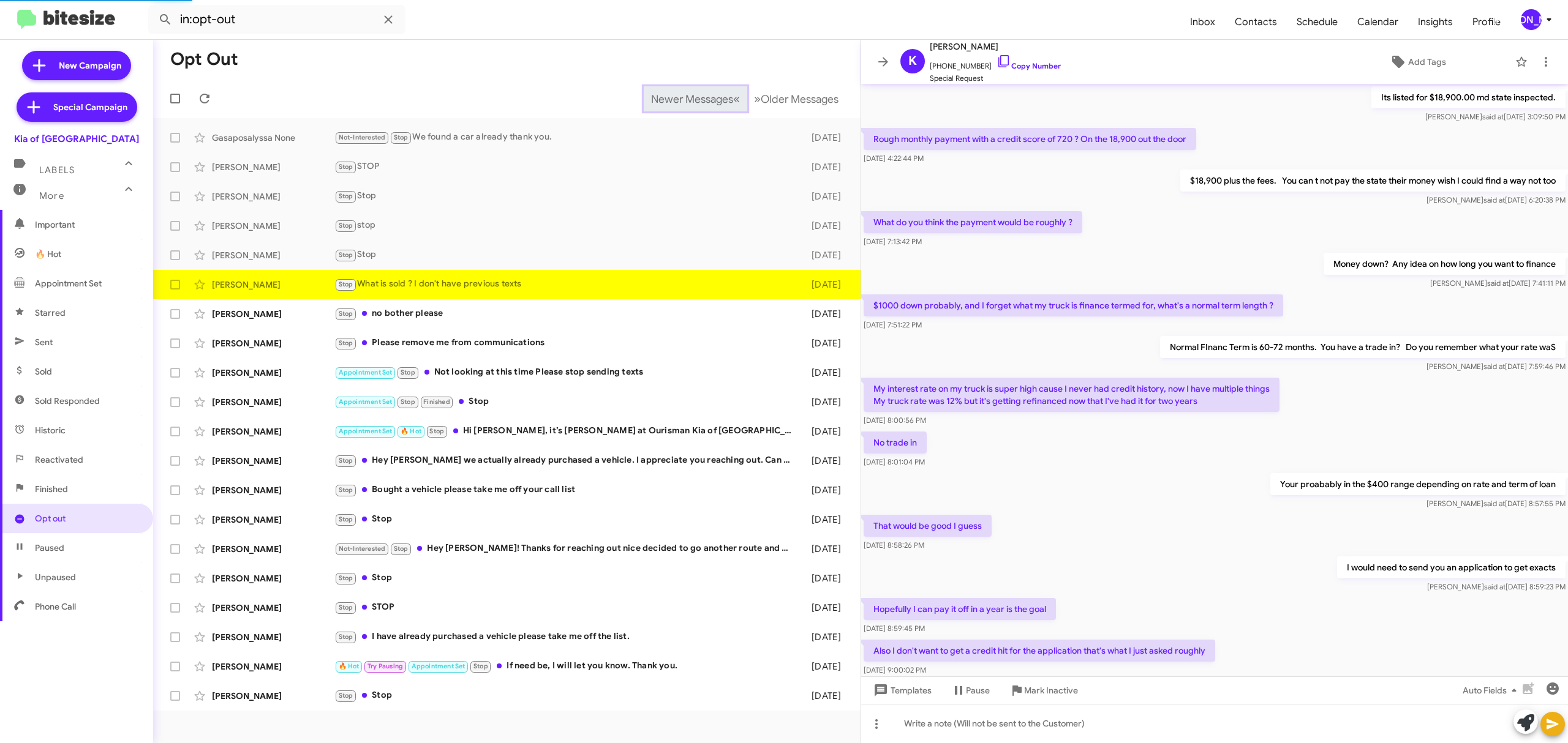
scroll to position [375, 0]
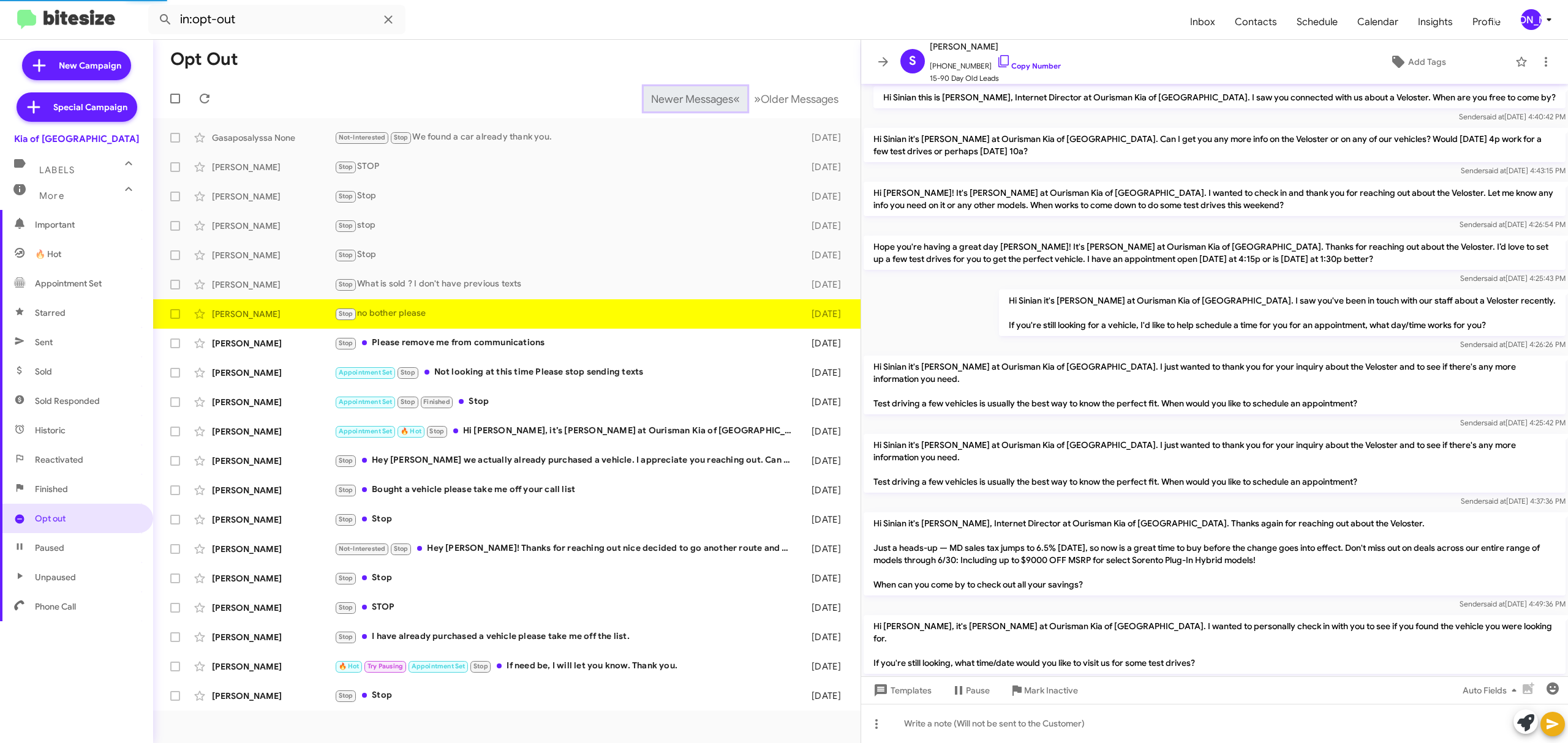
scroll to position [75, 0]
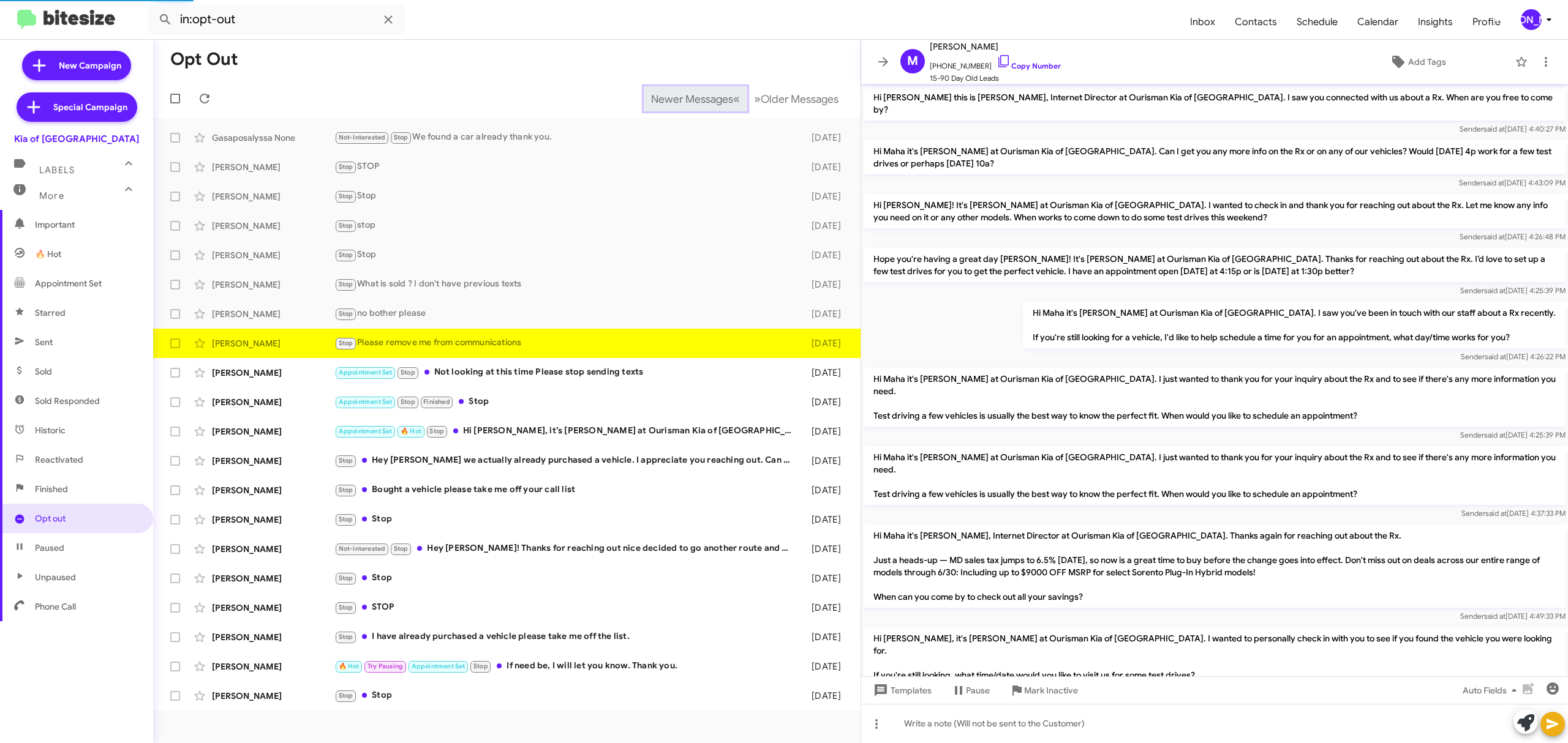
scroll to position [94, 0]
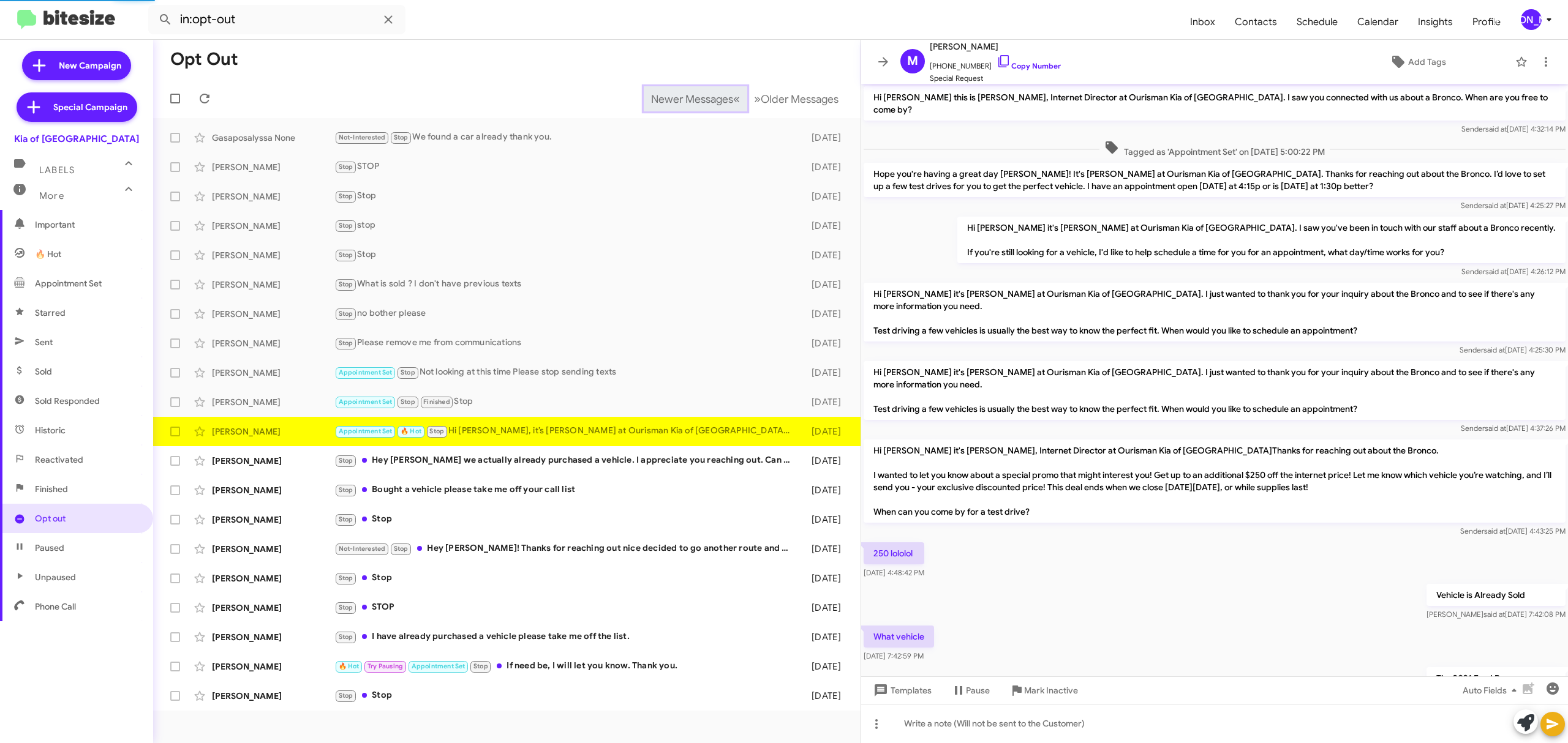
scroll to position [317, 0]
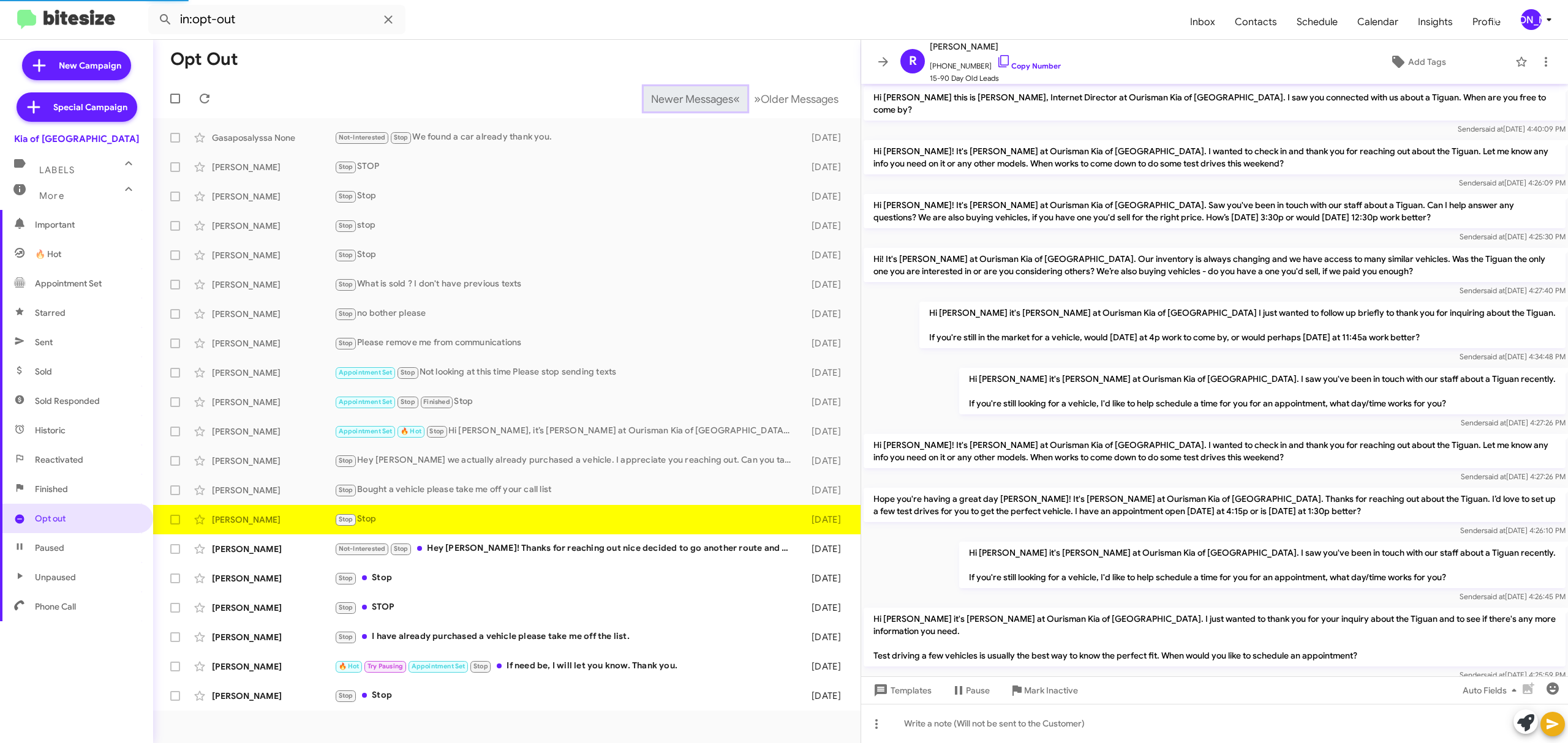
scroll to position [127, 0]
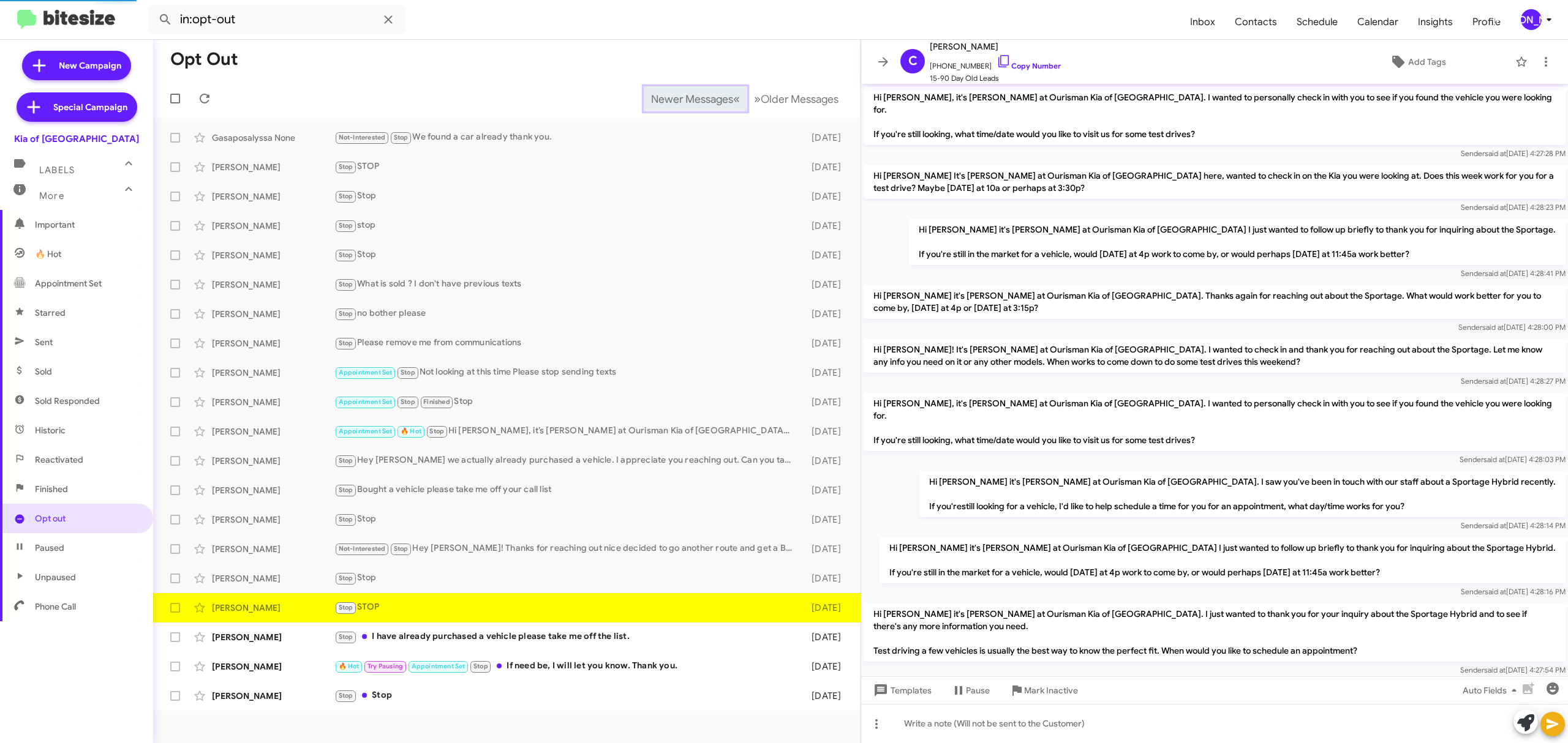
scroll to position [668, 0]
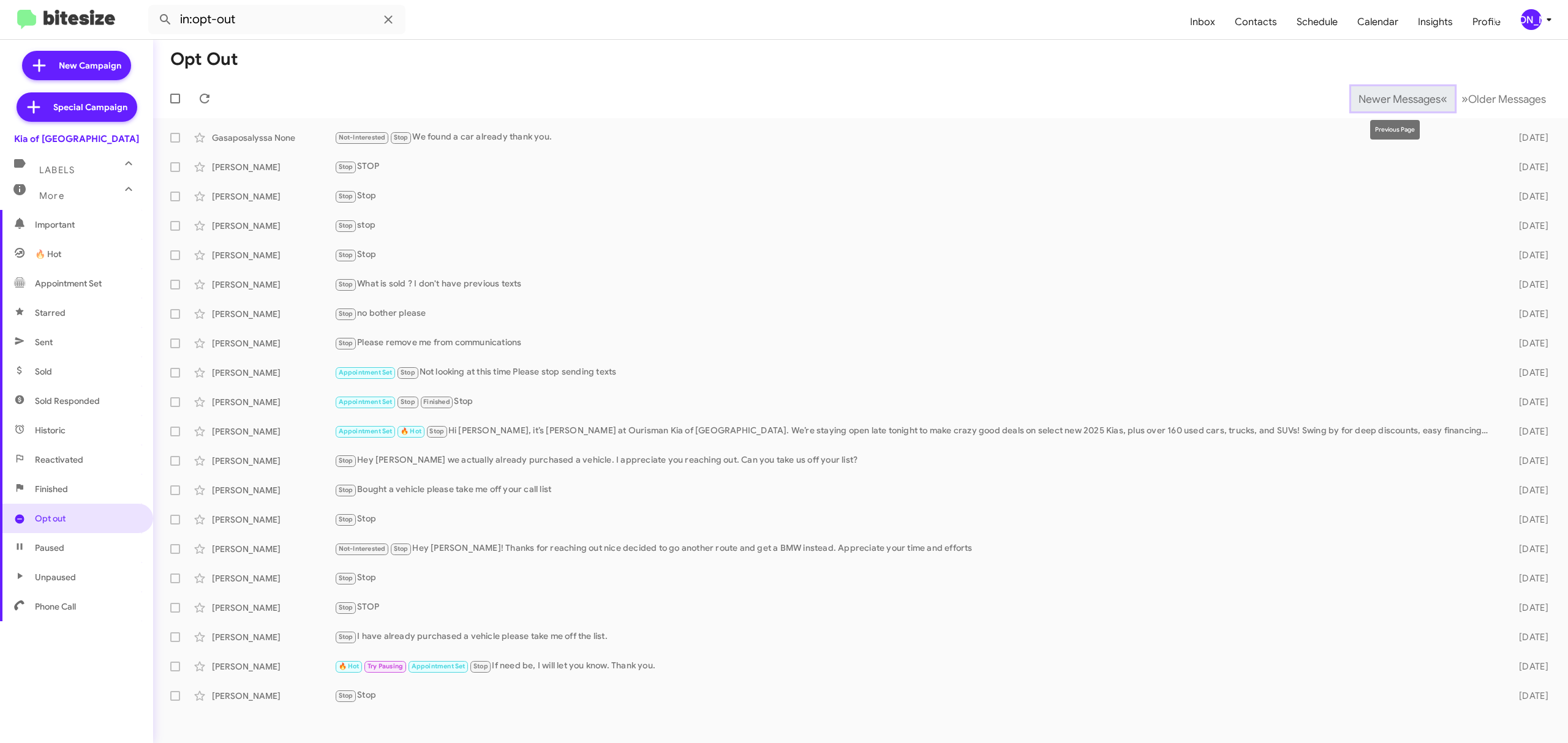
click at [1390, 98] on span "Newer Messages" at bounding box center [1399, 99] width 82 height 13
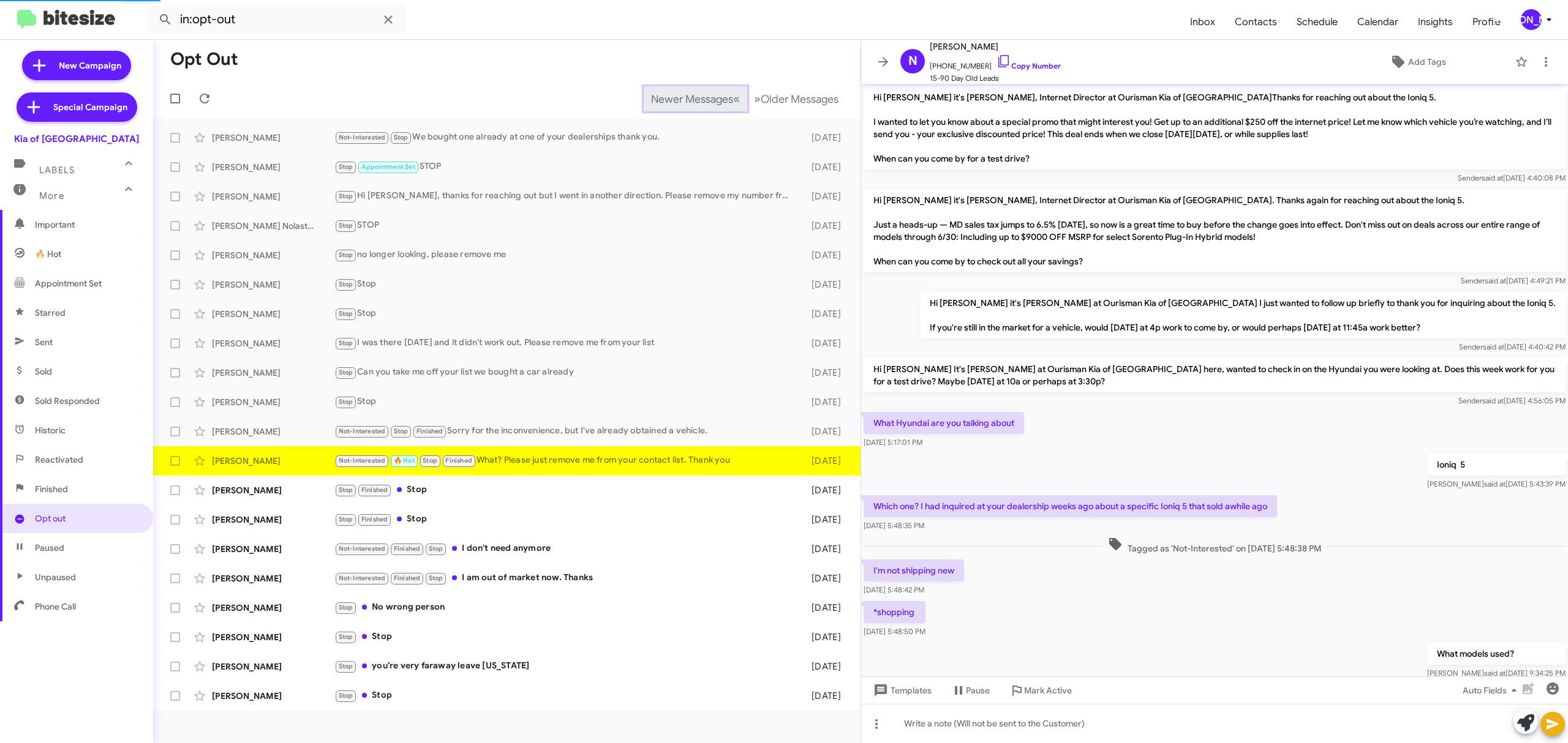
scroll to position [110, 0]
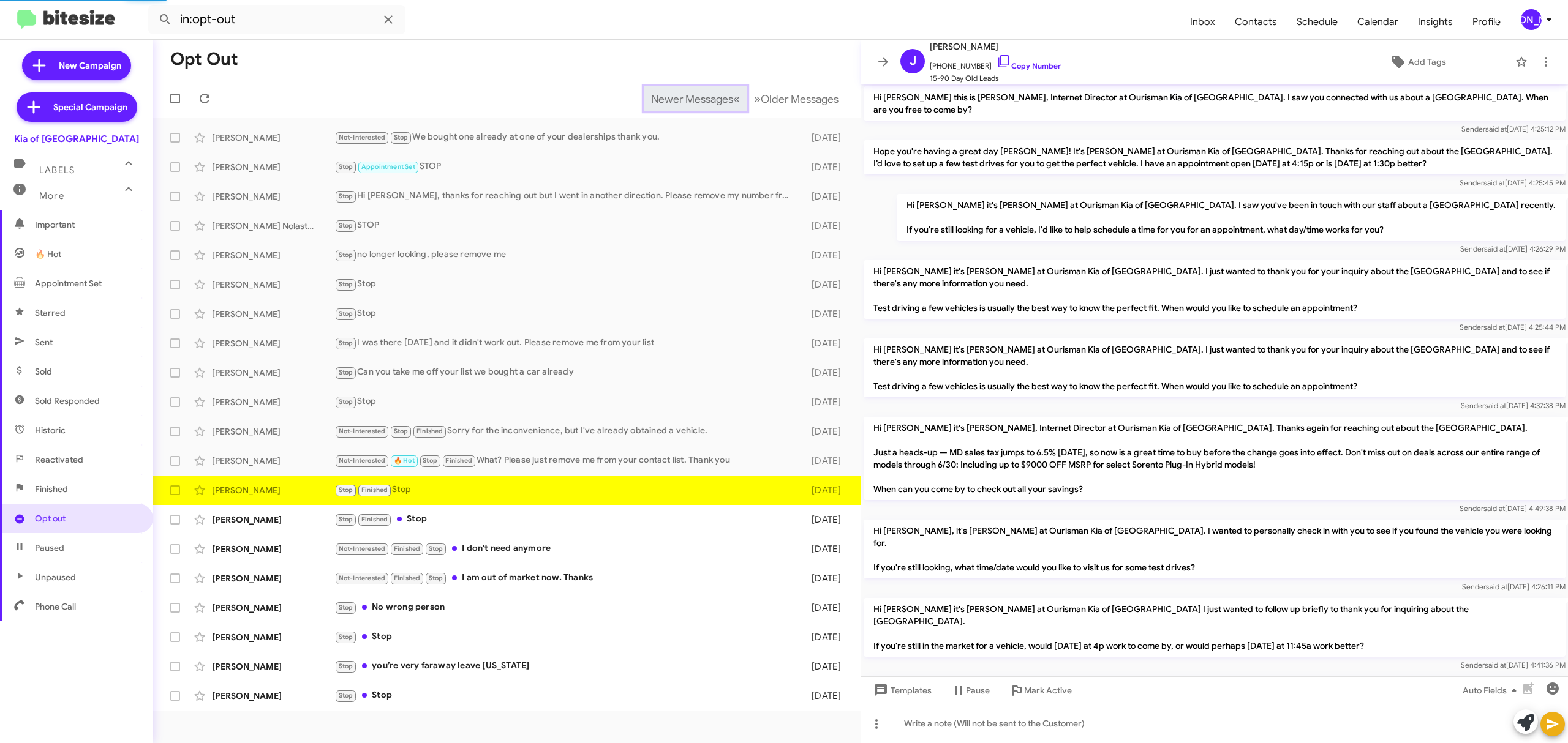
scroll to position [113, 0]
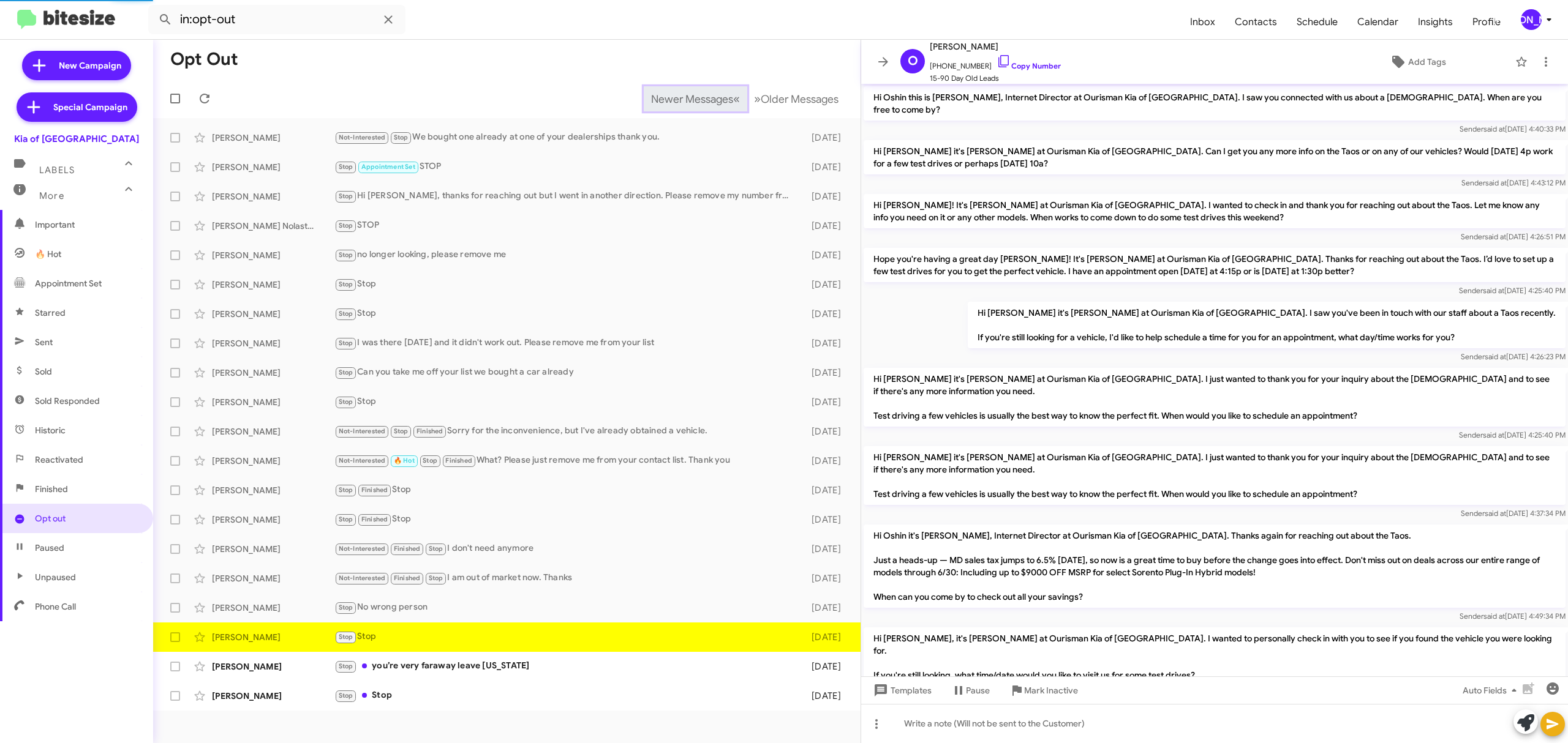
scroll to position [119, 0]
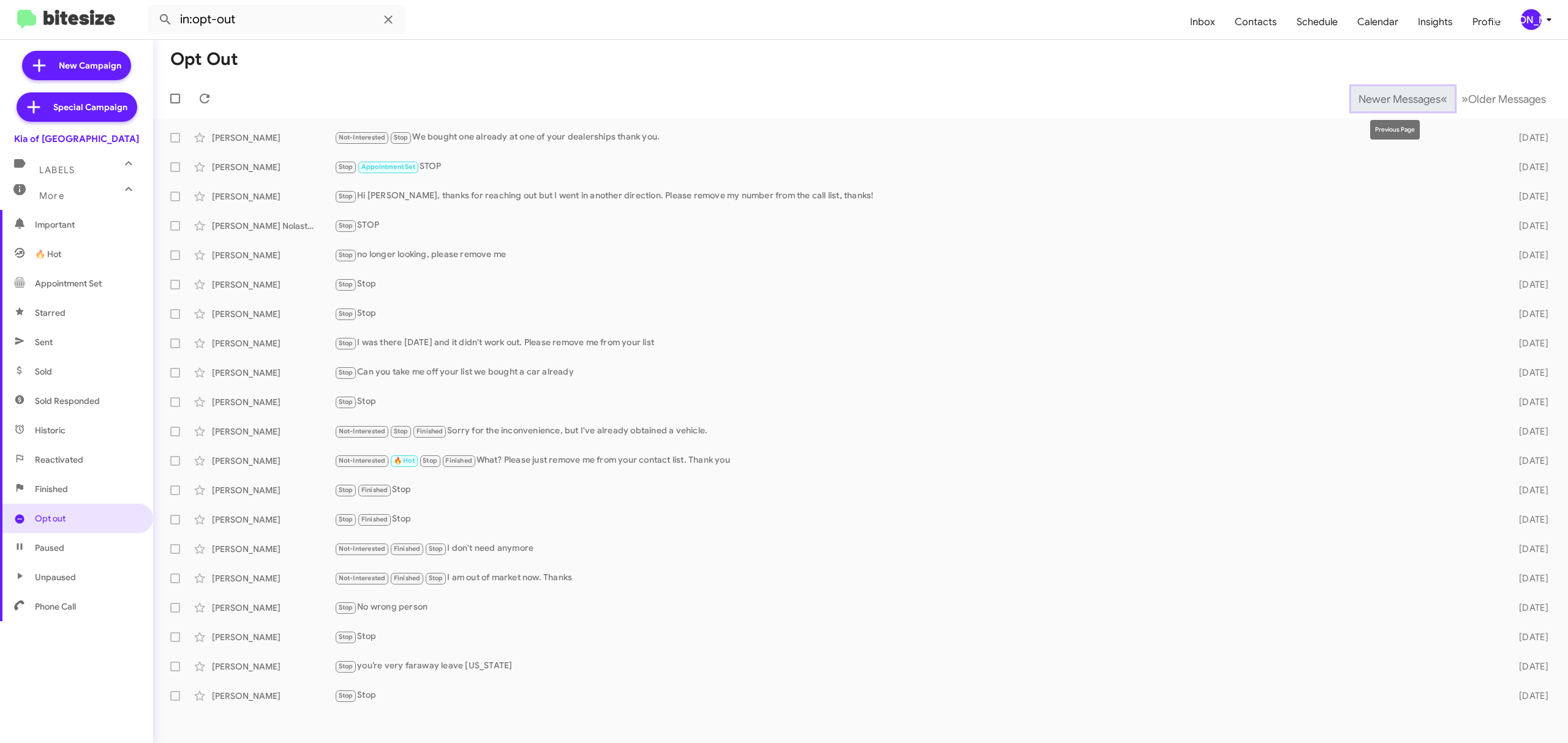
click at [1390, 98] on span "Newer Messages" at bounding box center [1399, 99] width 82 height 13
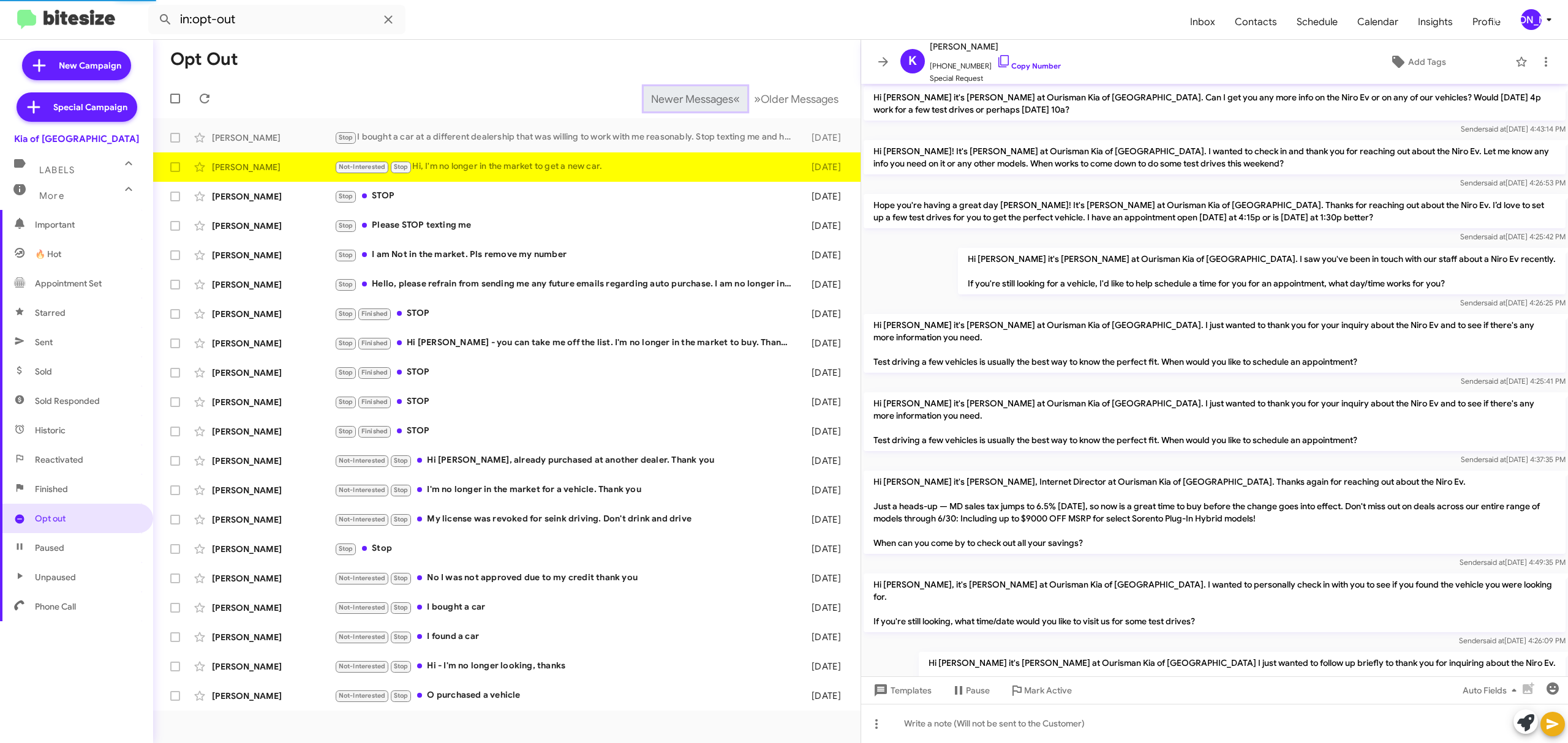
scroll to position [674, 0]
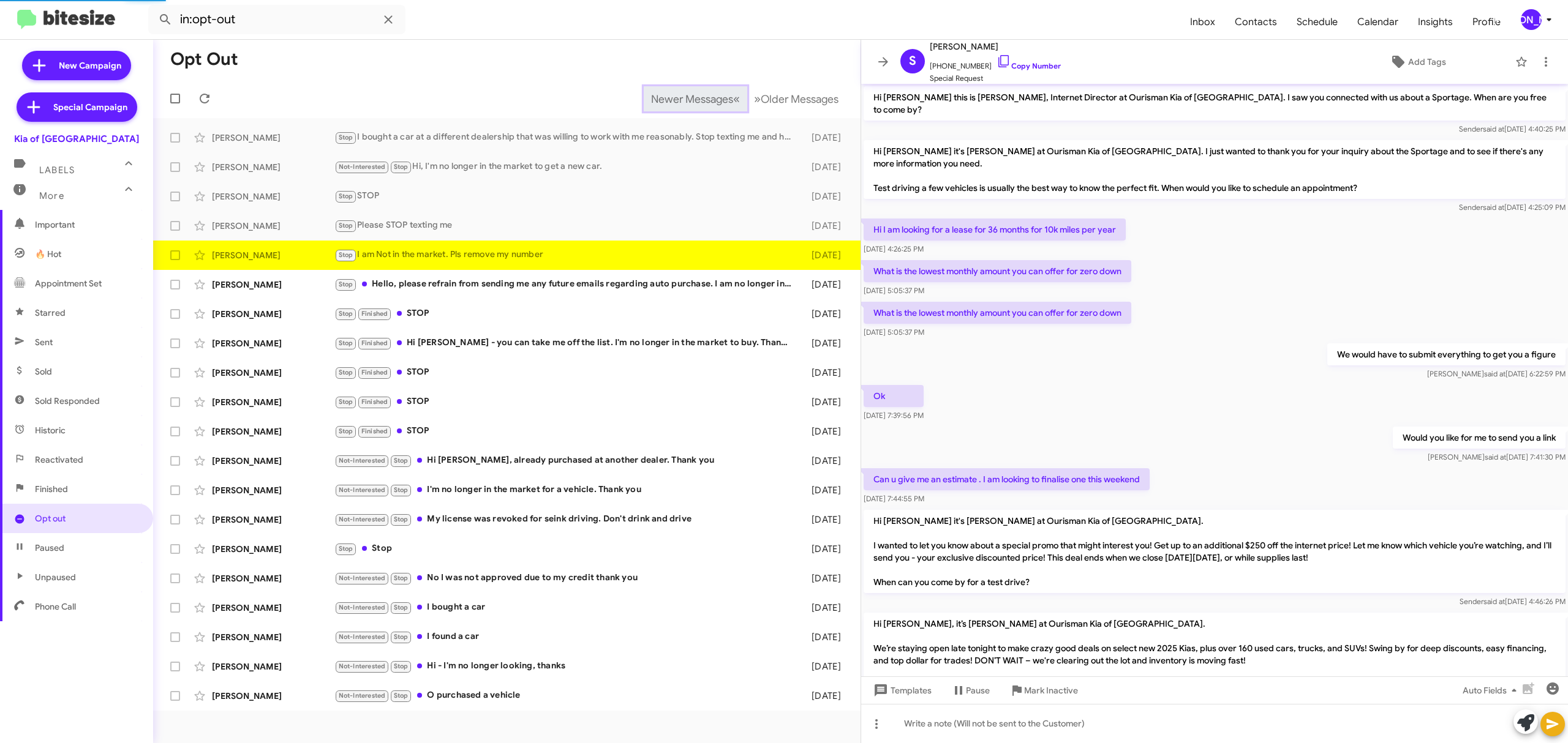
scroll to position [115, 0]
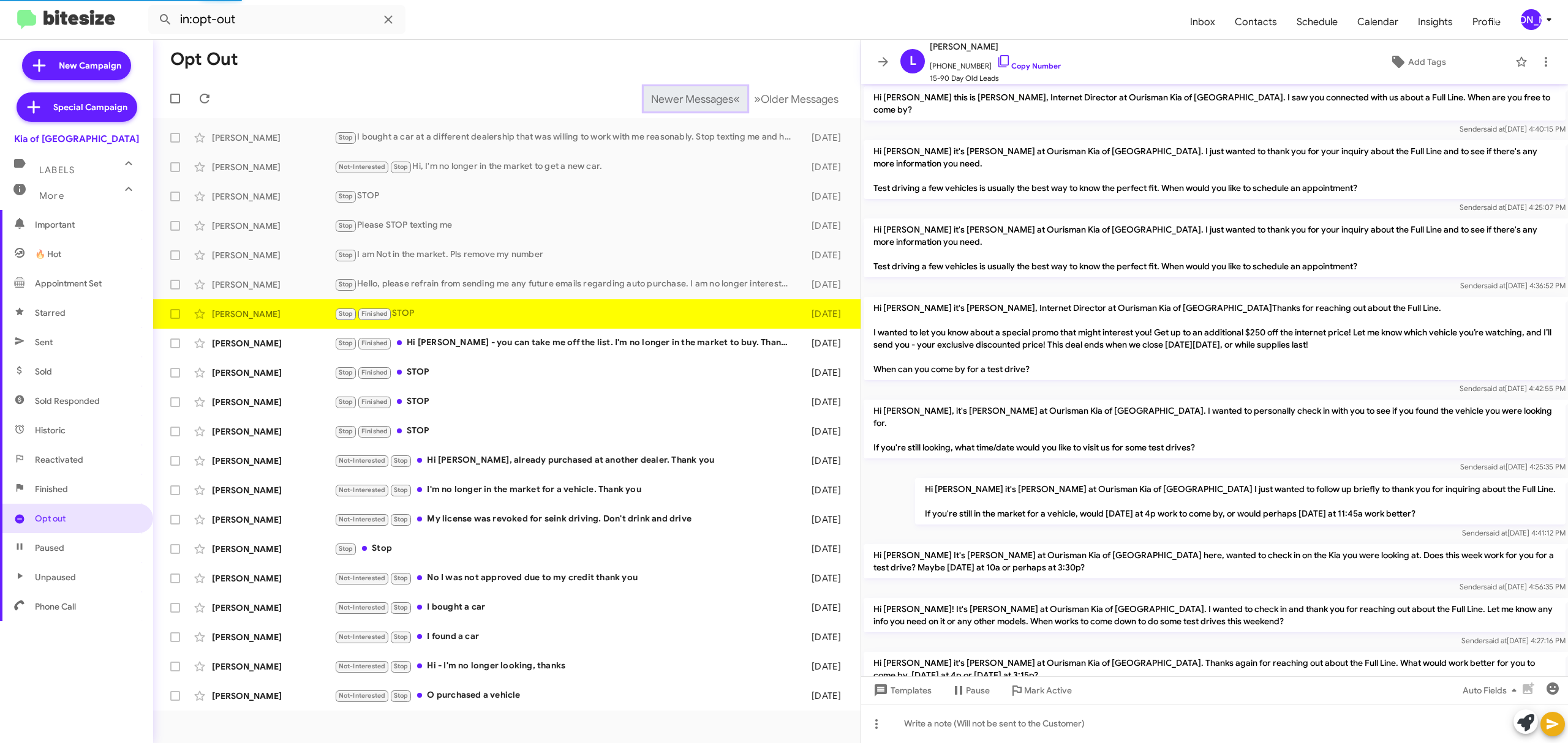
scroll to position [319, 0]
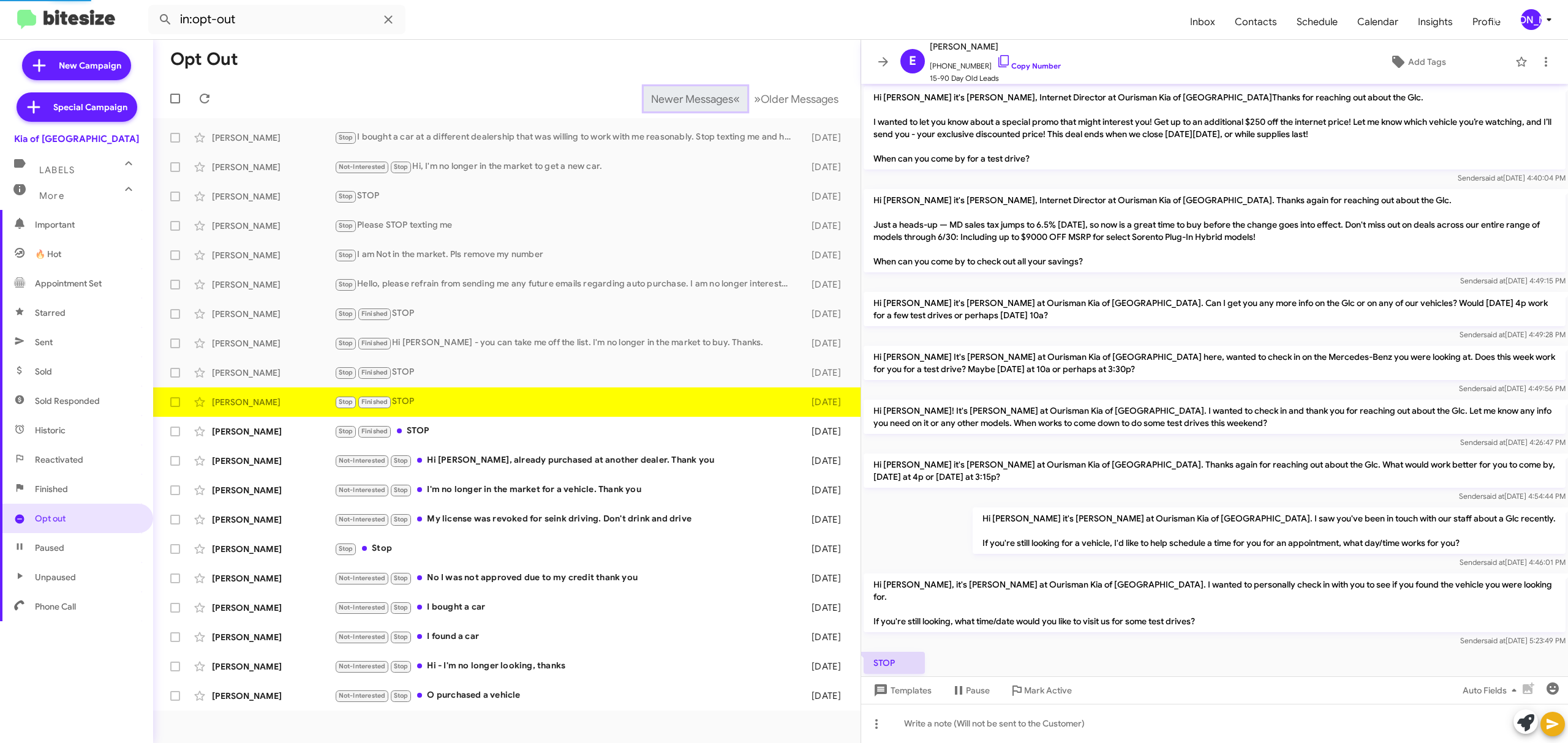
scroll to position [55, 0]
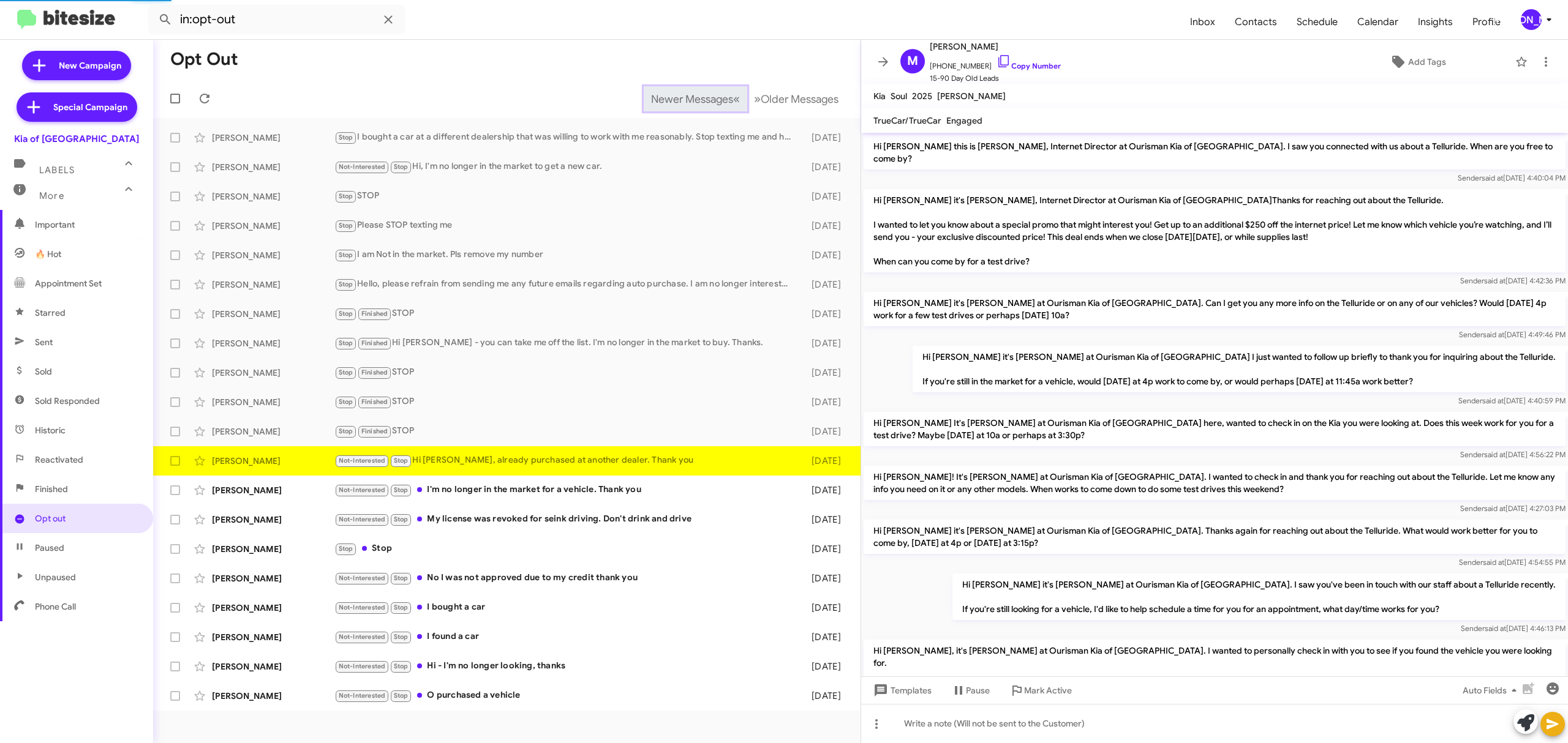
scroll to position [165, 0]
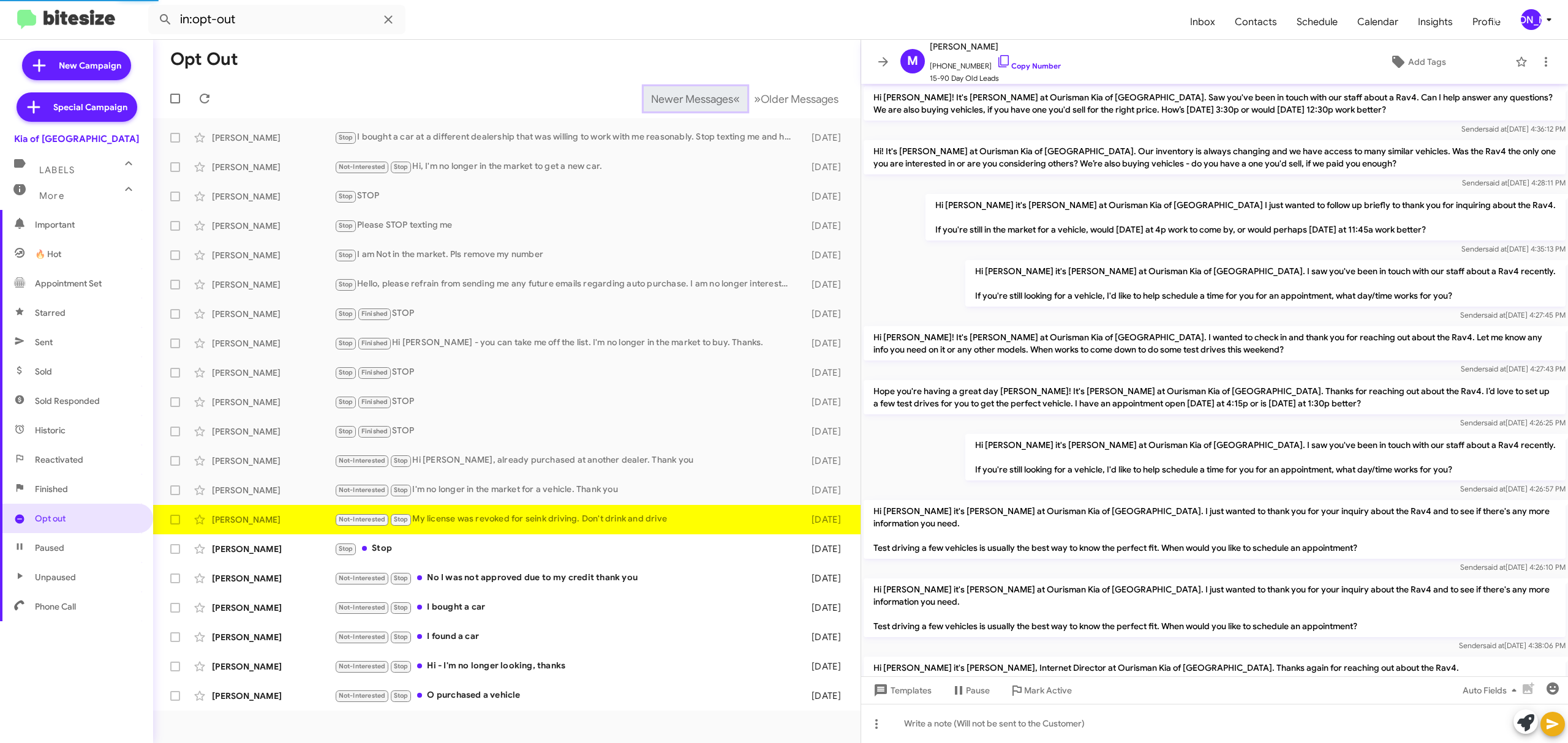
scroll to position [631, 0]
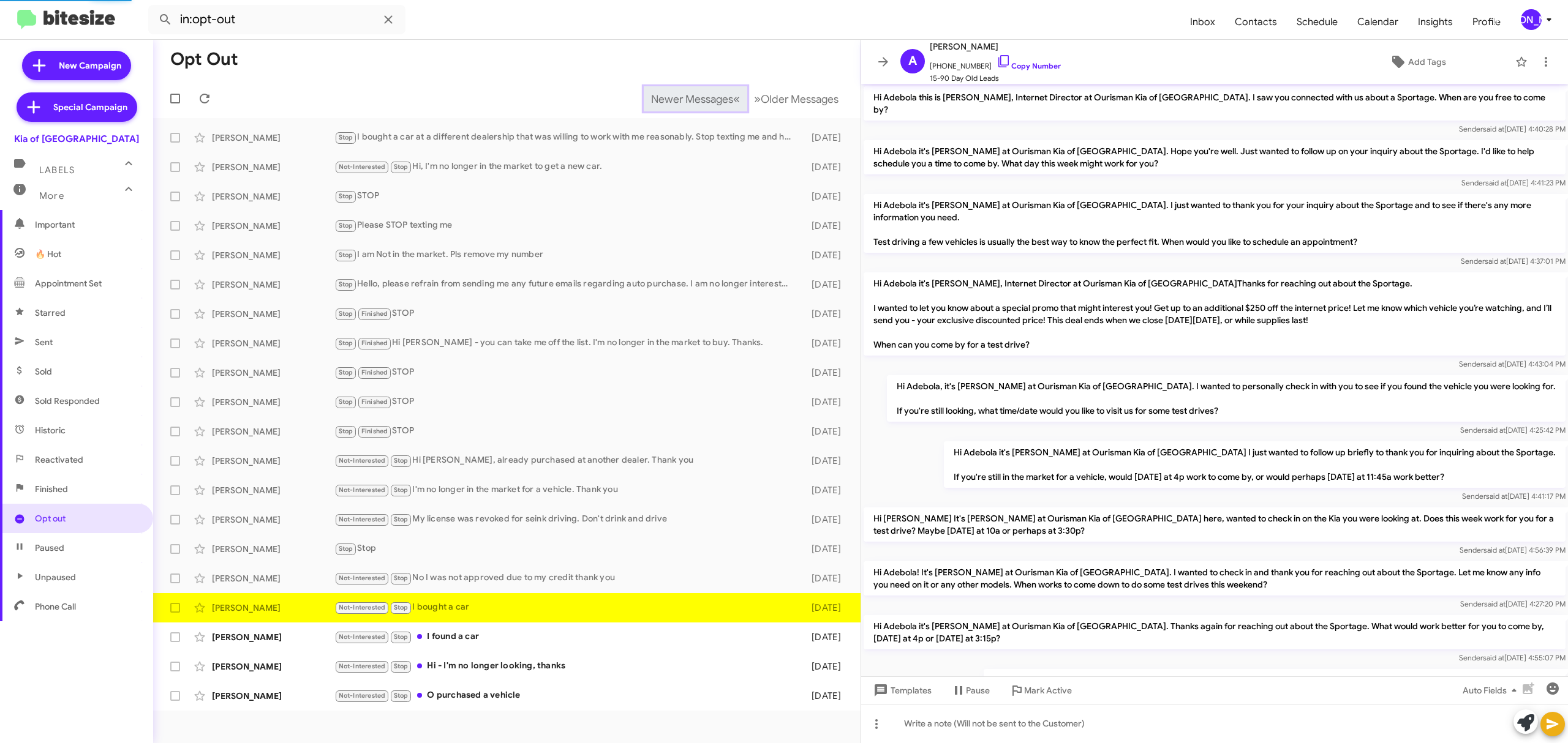
scroll to position [266, 0]
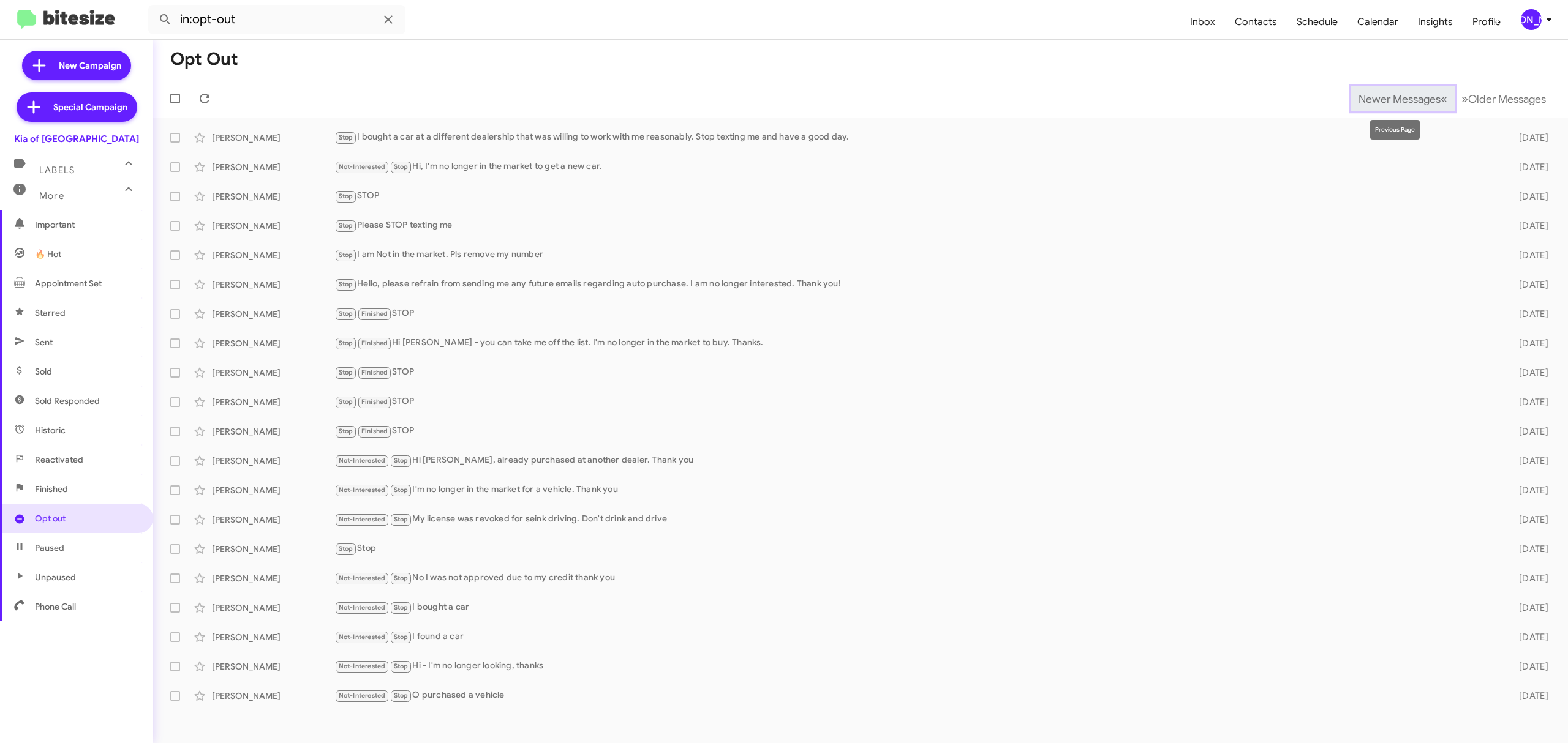
click at [1390, 98] on span "Newer Messages" at bounding box center [1399, 99] width 82 height 13
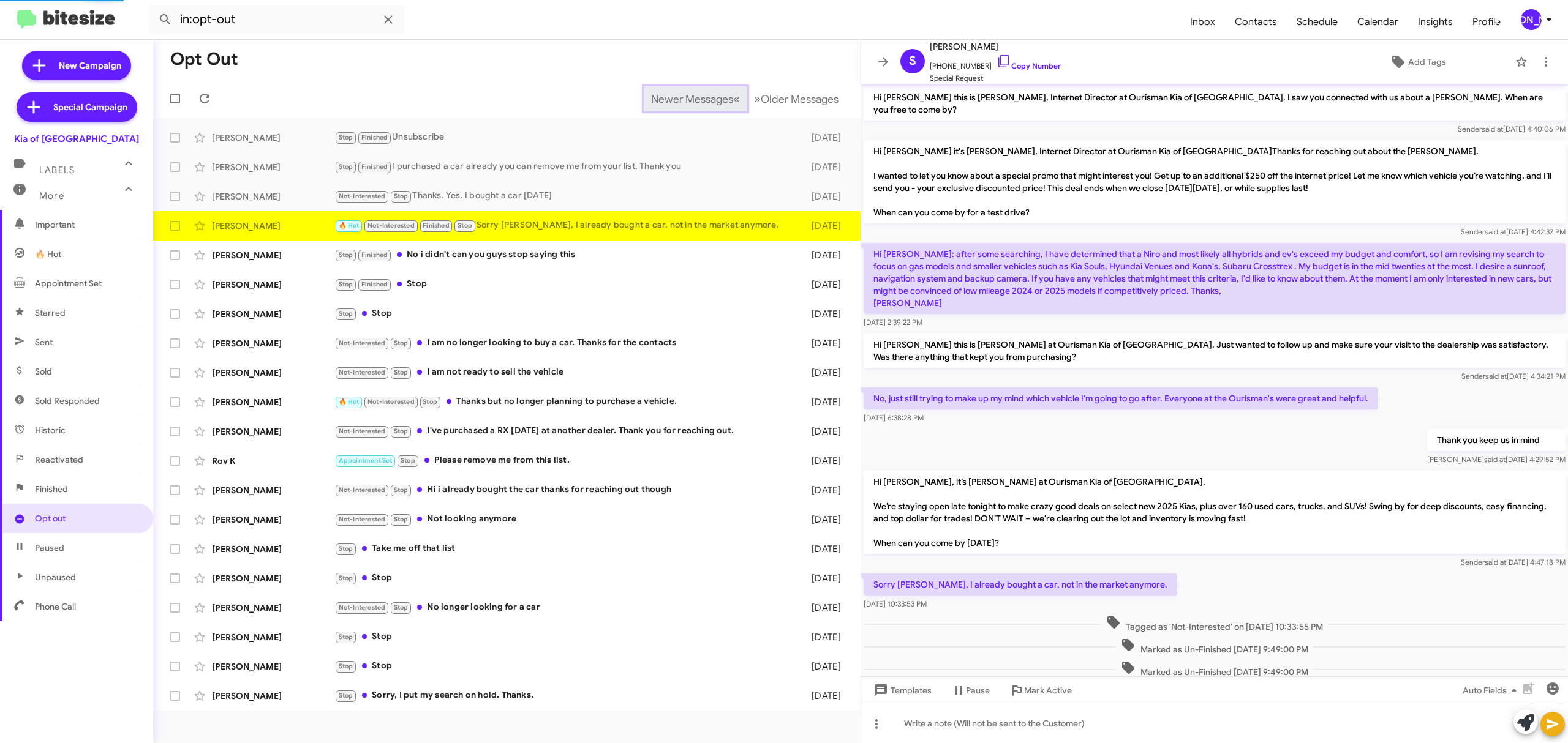
scroll to position [130, 0]
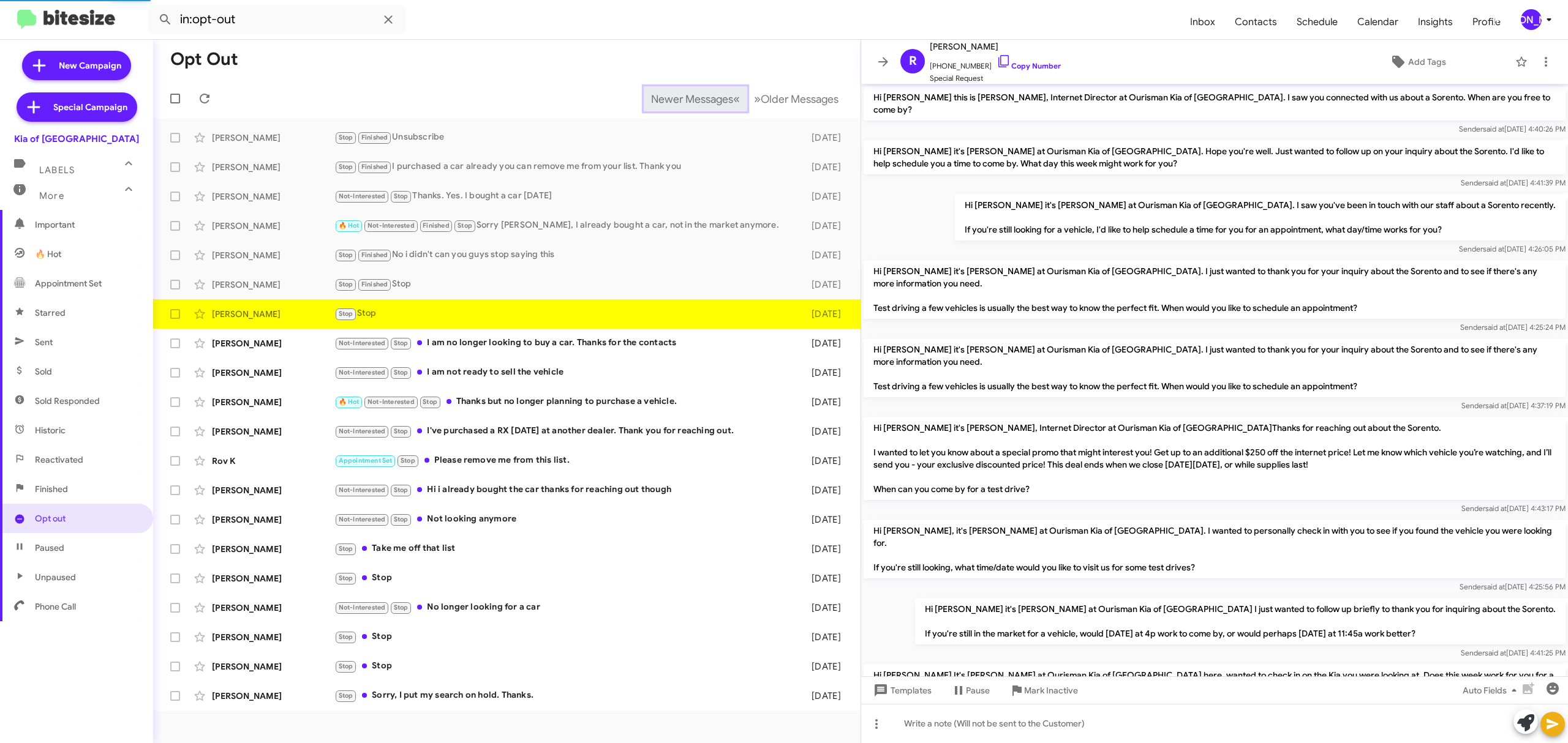
scroll to position [526, 0]
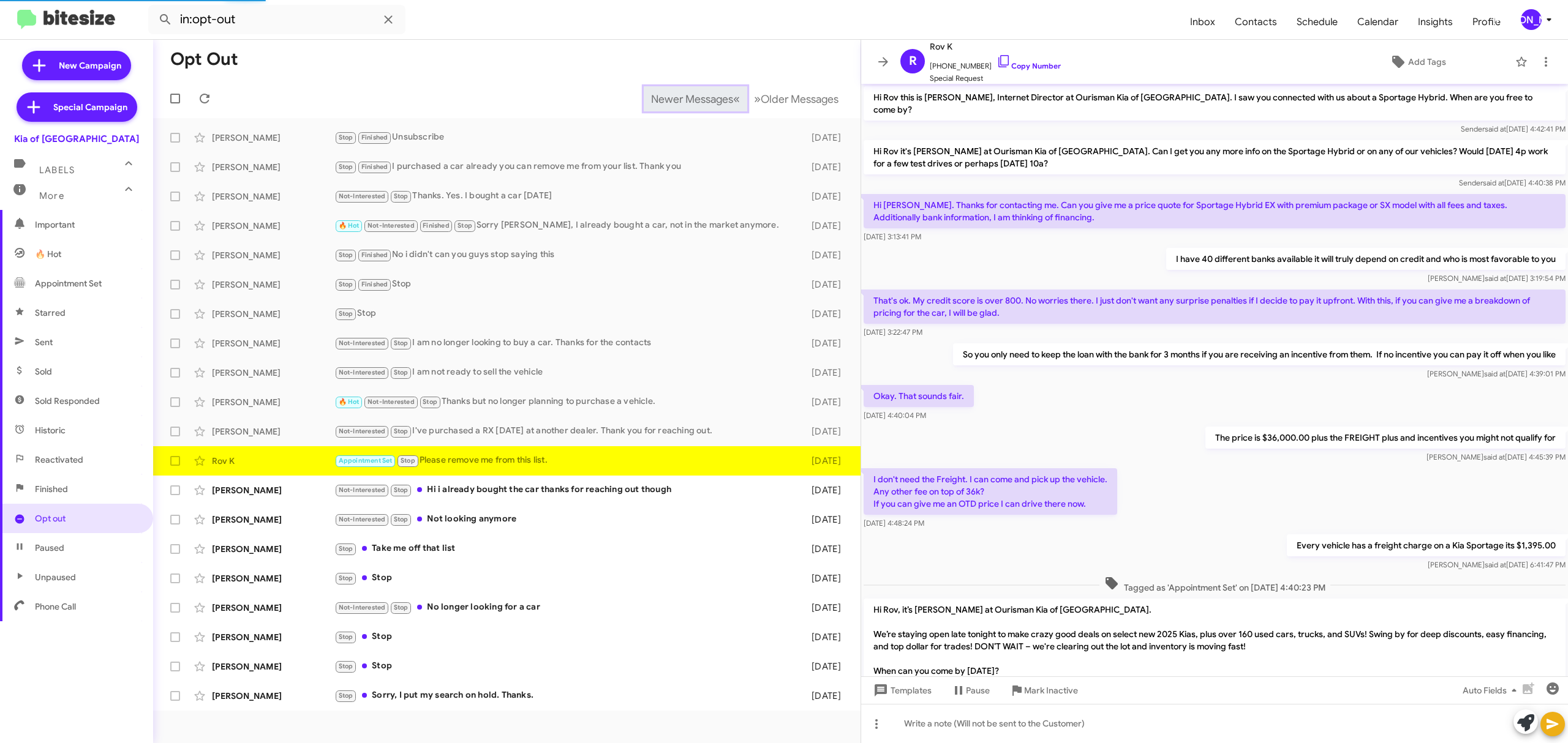
scroll to position [92, 0]
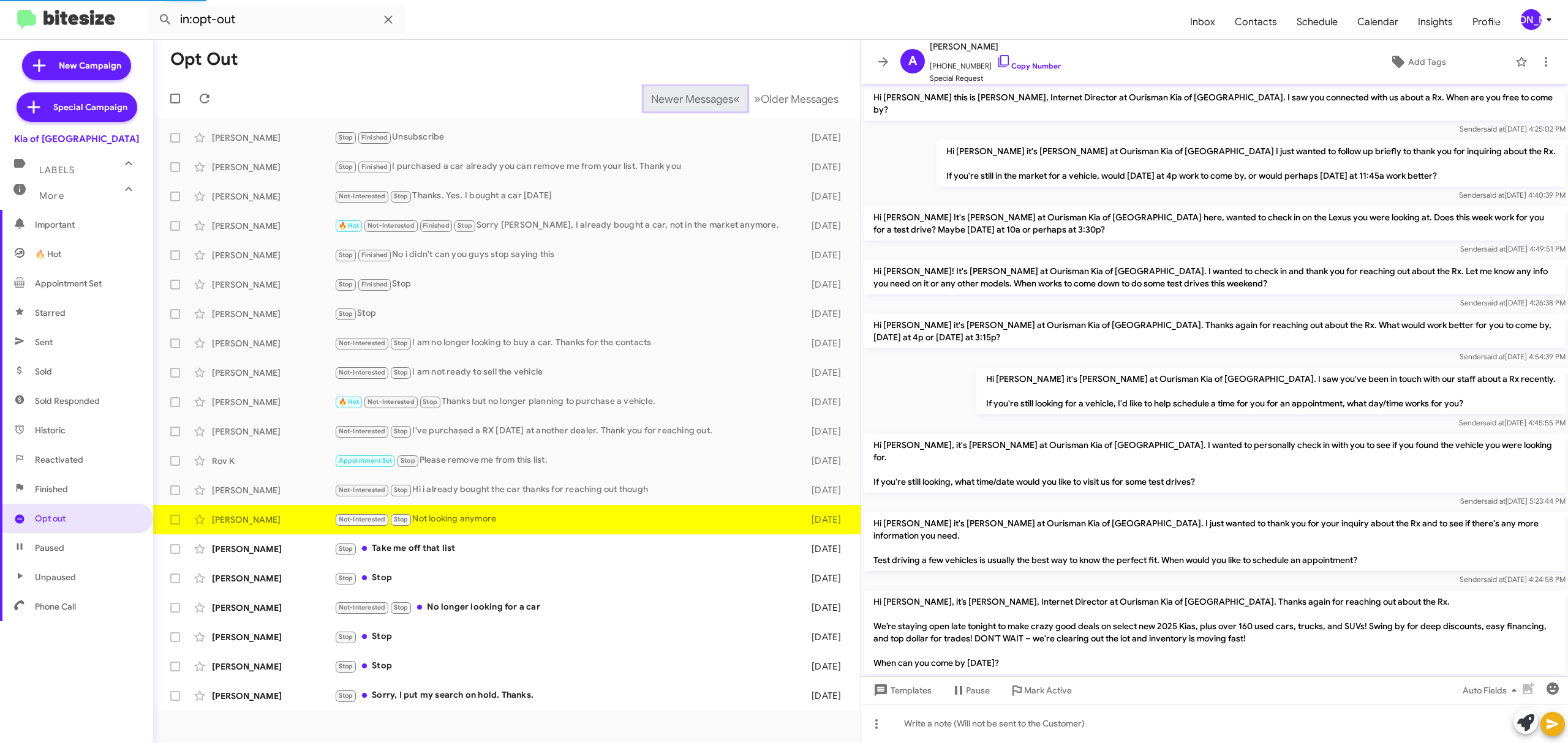
scroll to position [128, 0]
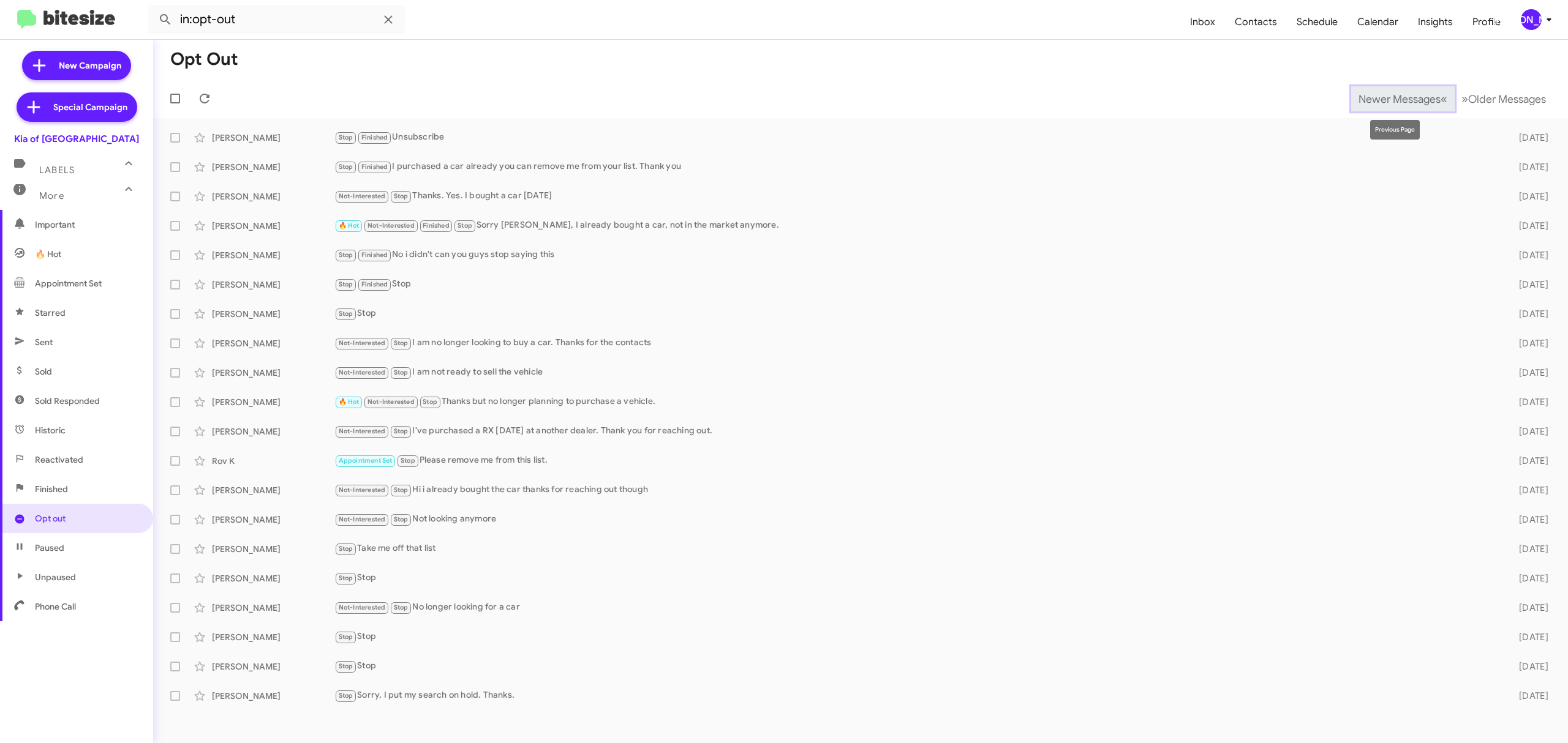
click at [1390, 98] on span "Newer Messages" at bounding box center [1399, 99] width 82 height 13
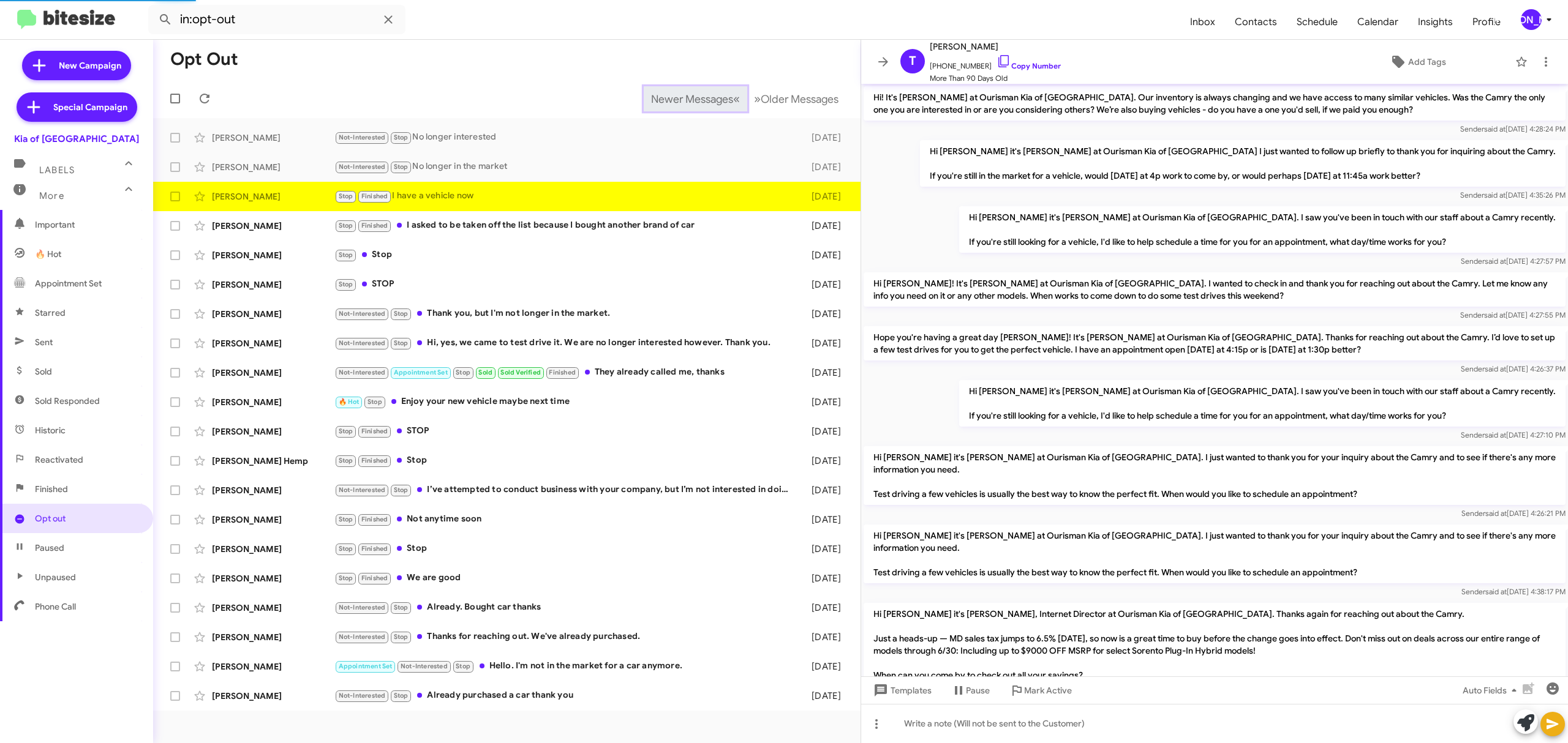
scroll to position [612, 0]
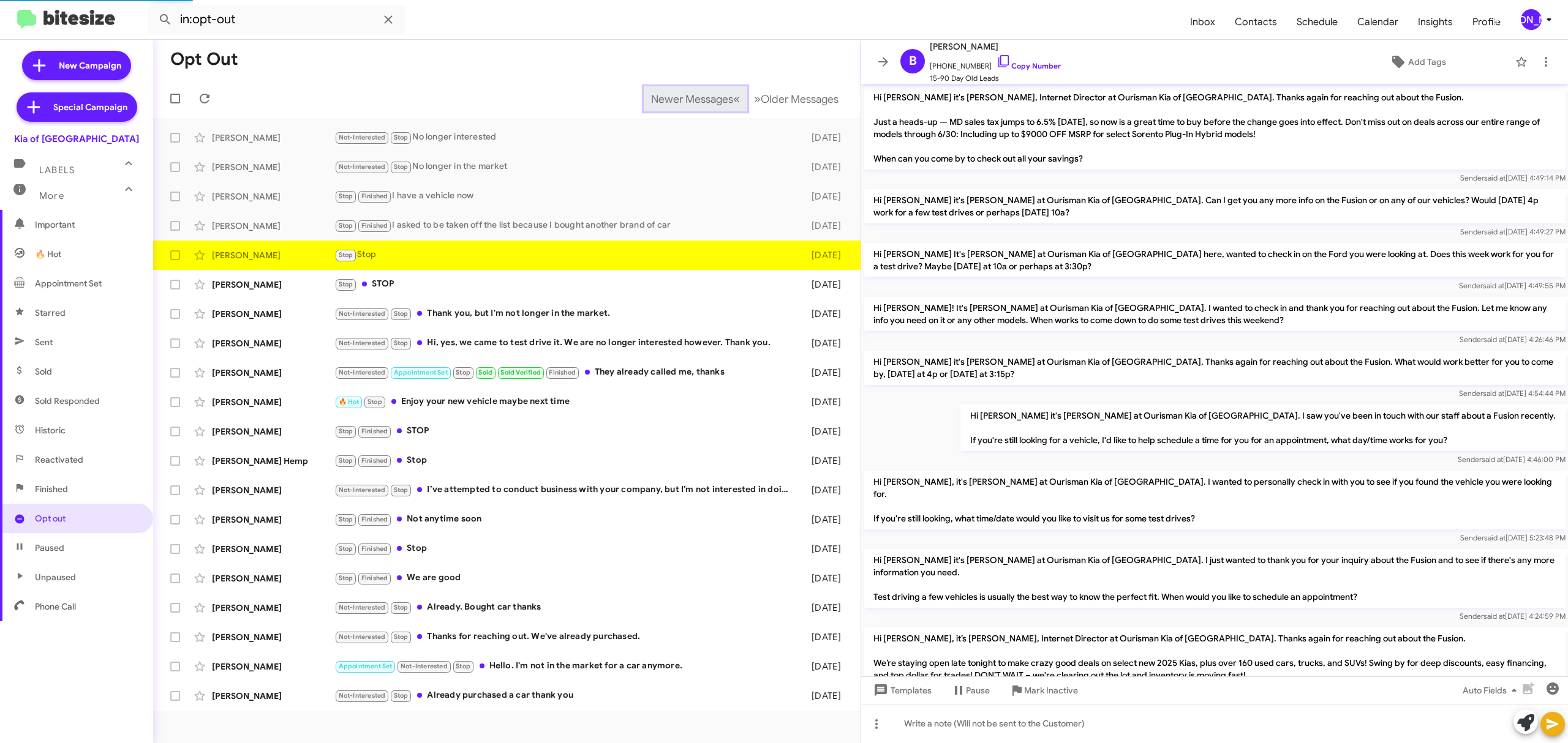
scroll to position [249, 0]
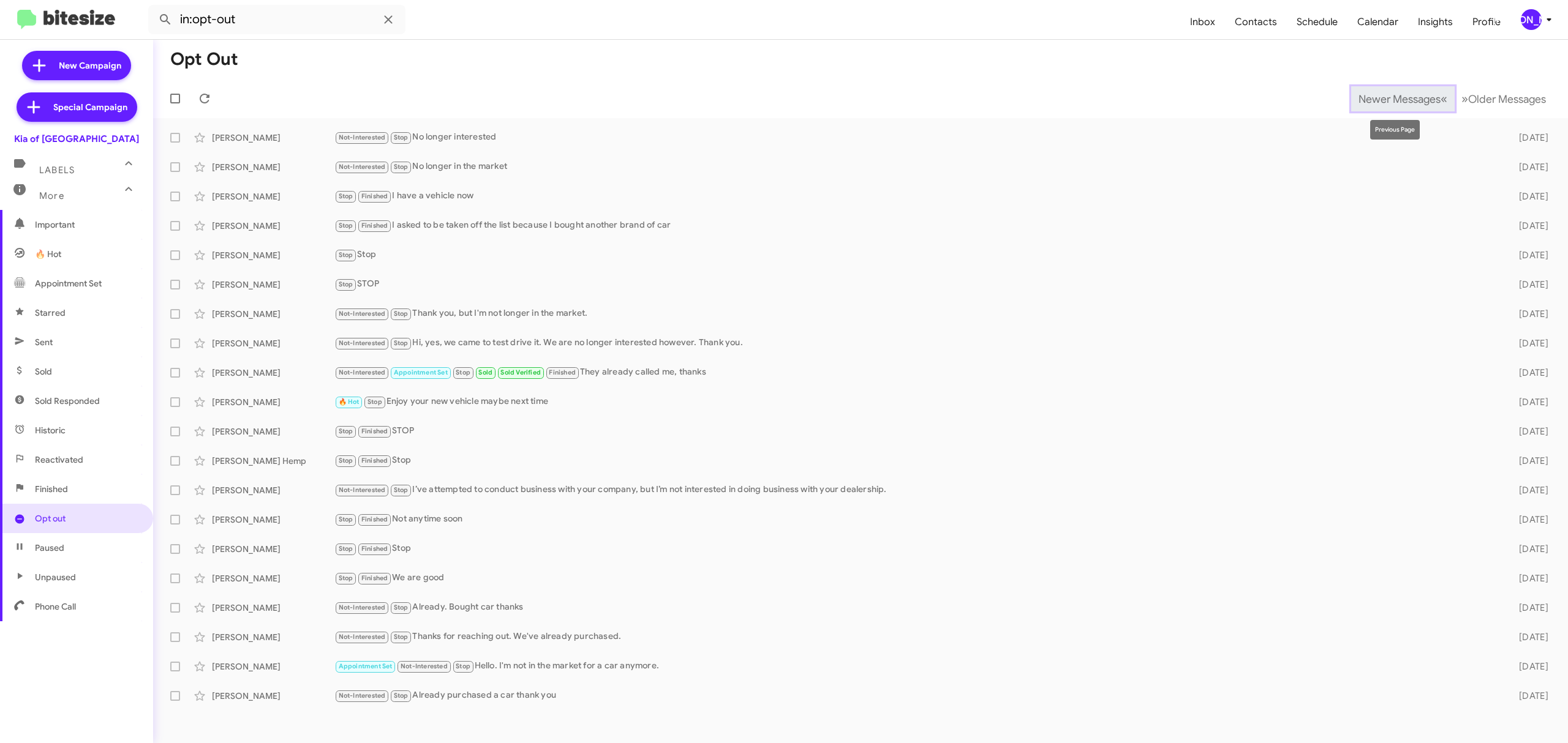
click at [1390, 98] on span "Newer Messages" at bounding box center [1399, 99] width 82 height 13
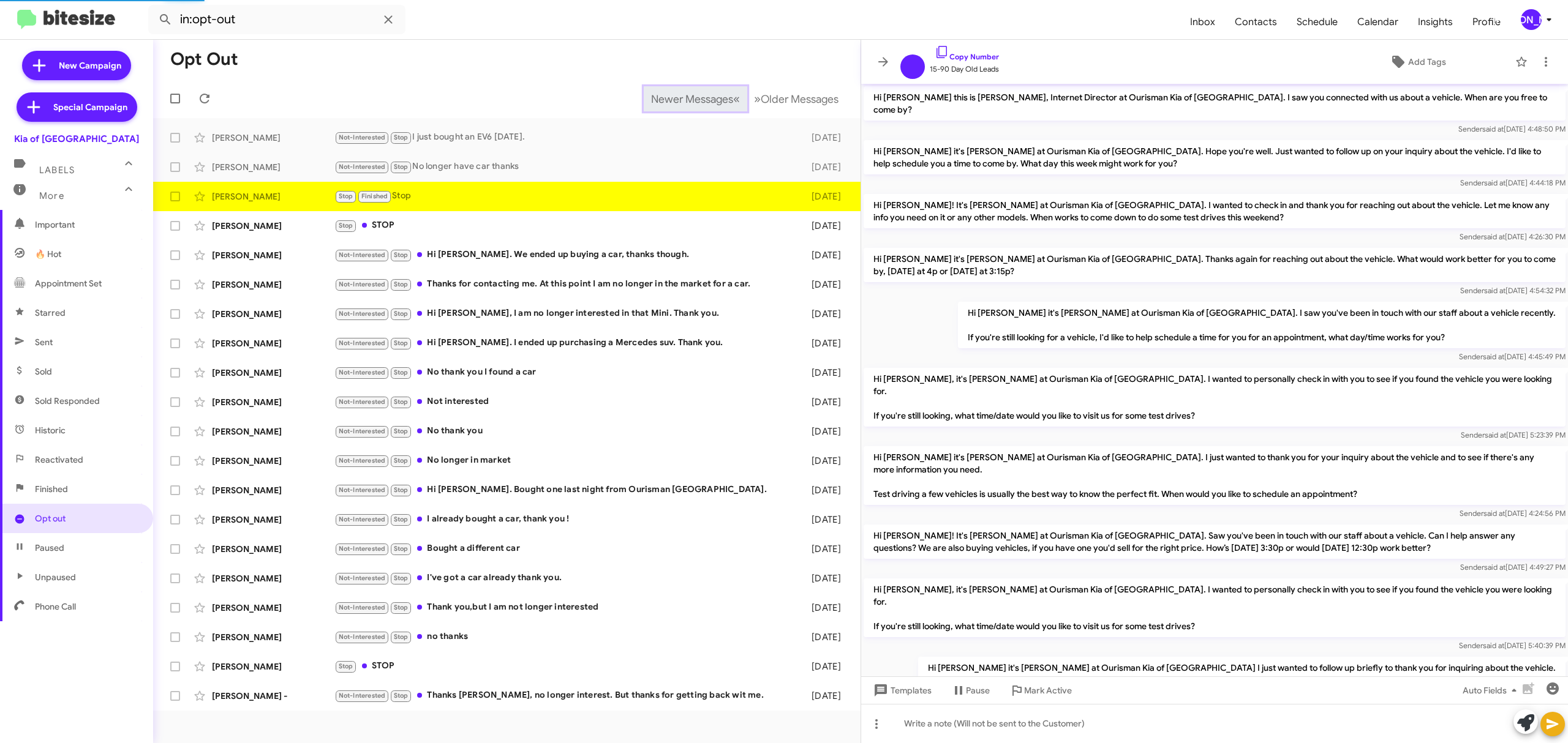
scroll to position [192, 0]
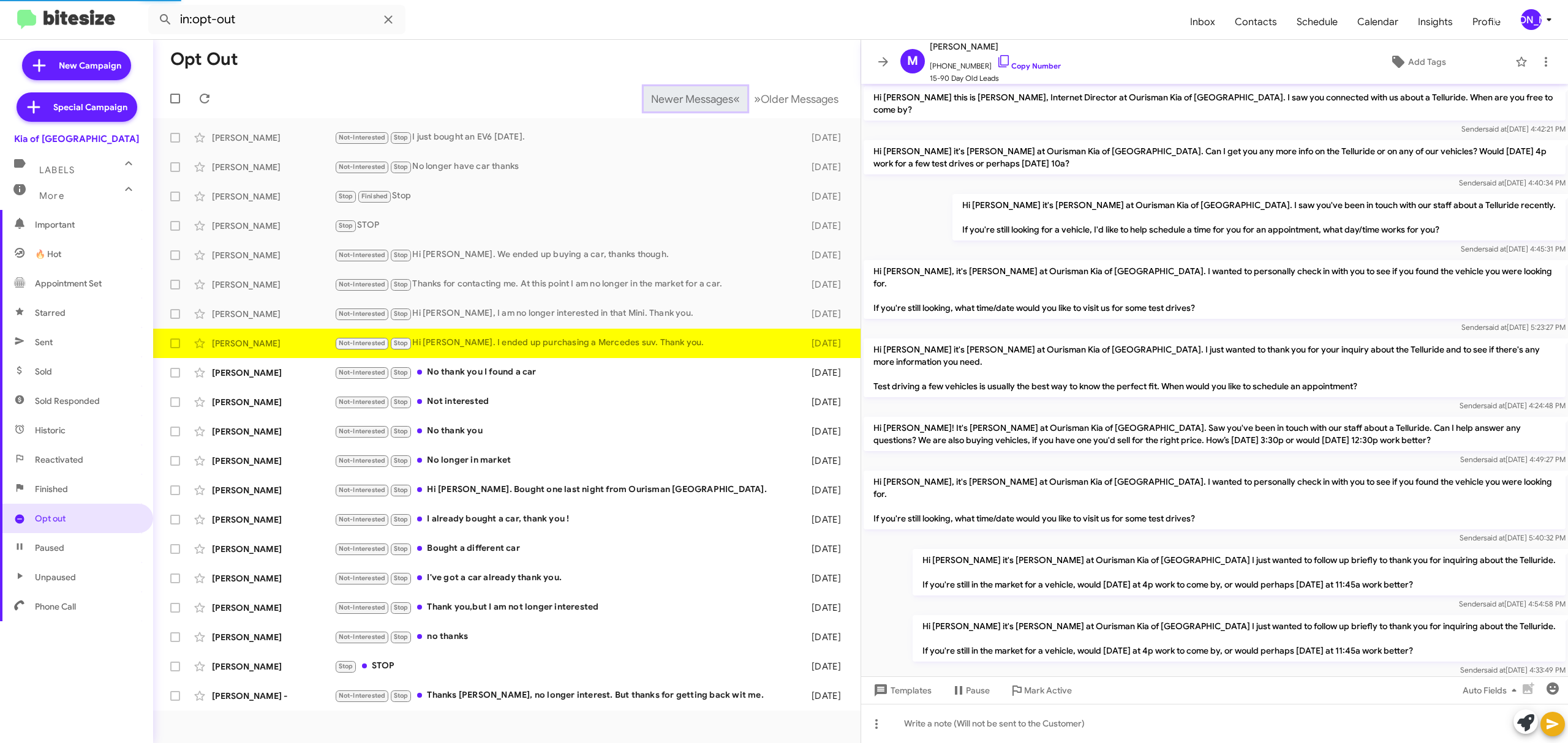
scroll to position [116, 0]
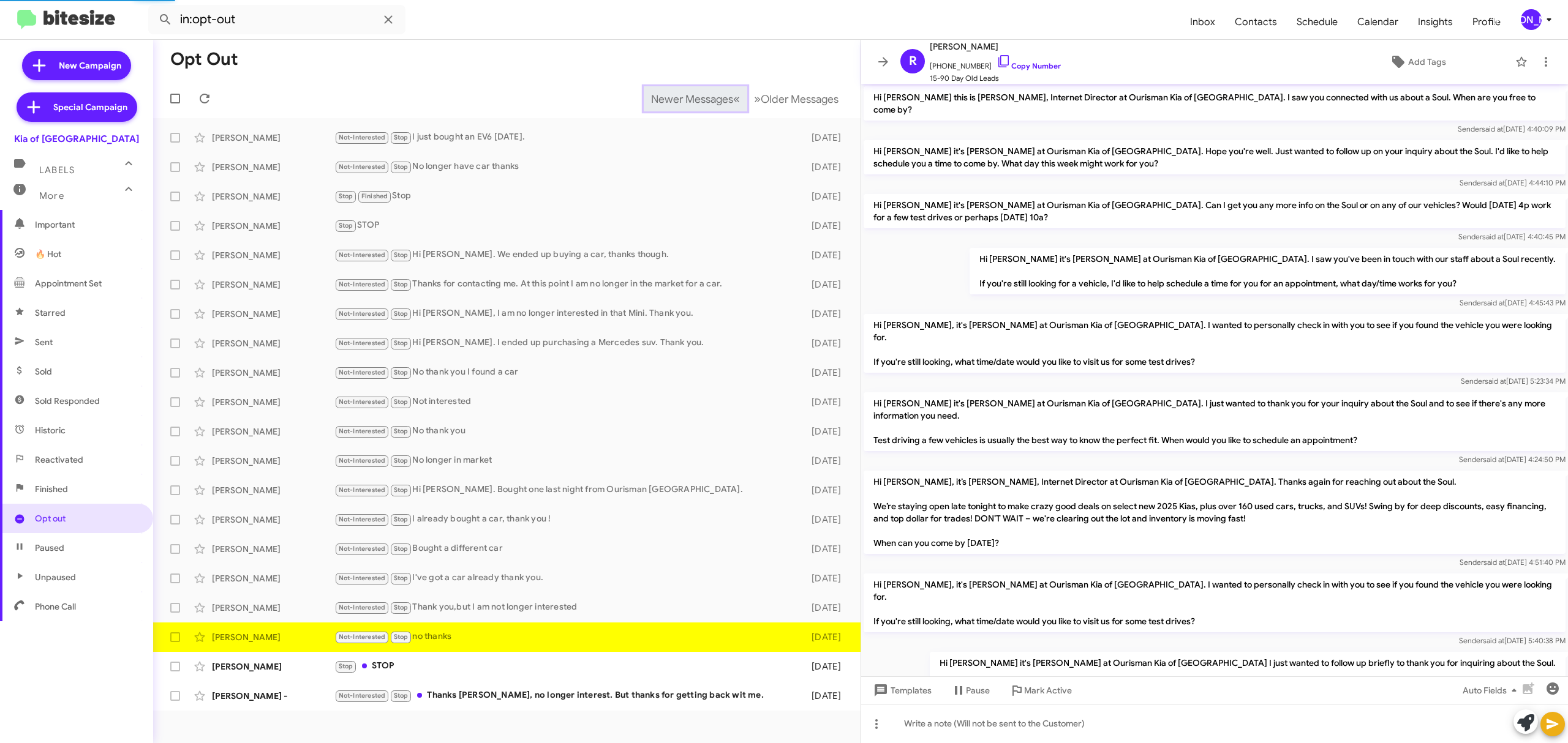
scroll to position [140, 0]
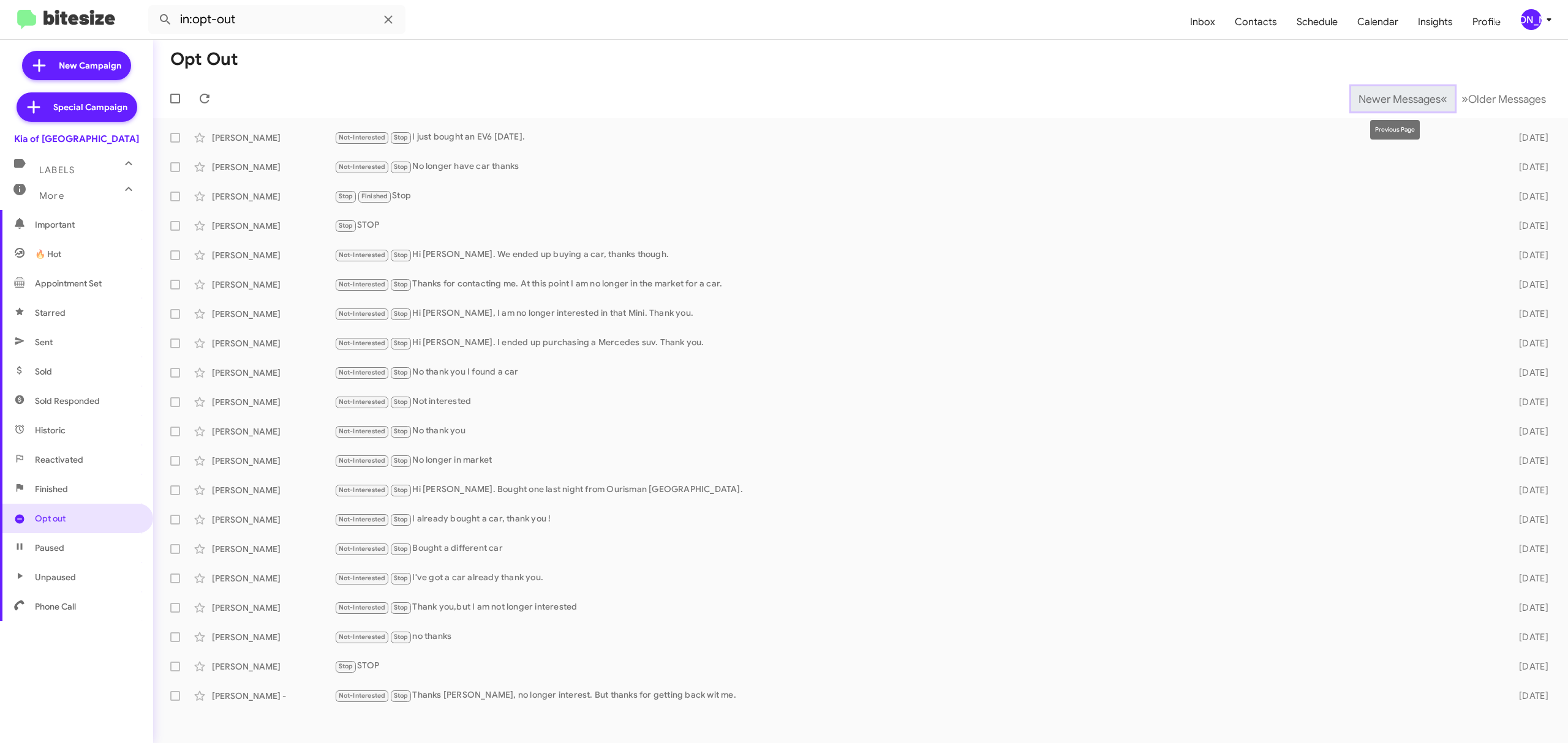
click at [1390, 98] on span "Newer Messages" at bounding box center [1399, 99] width 82 height 13
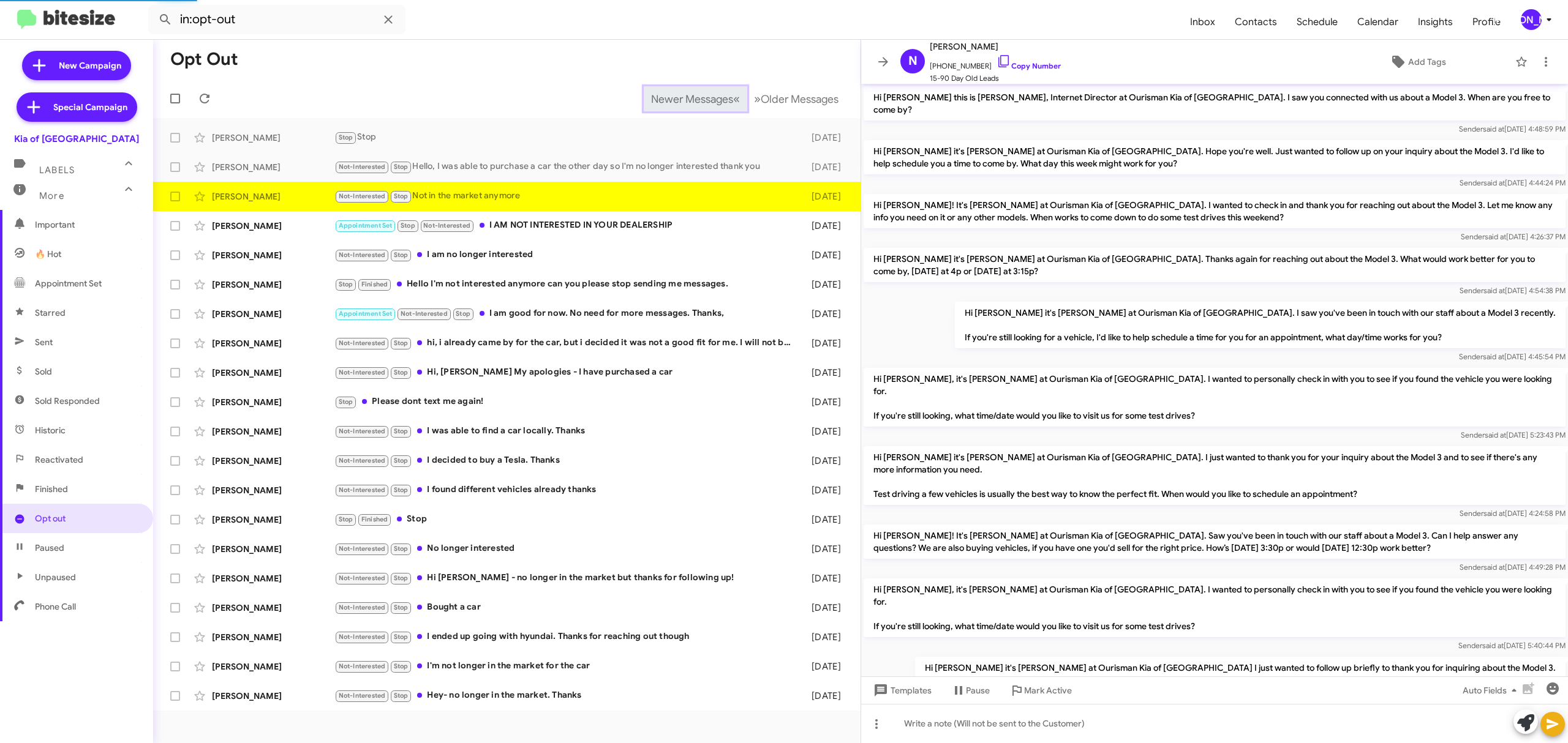
scroll to position [248, 0]
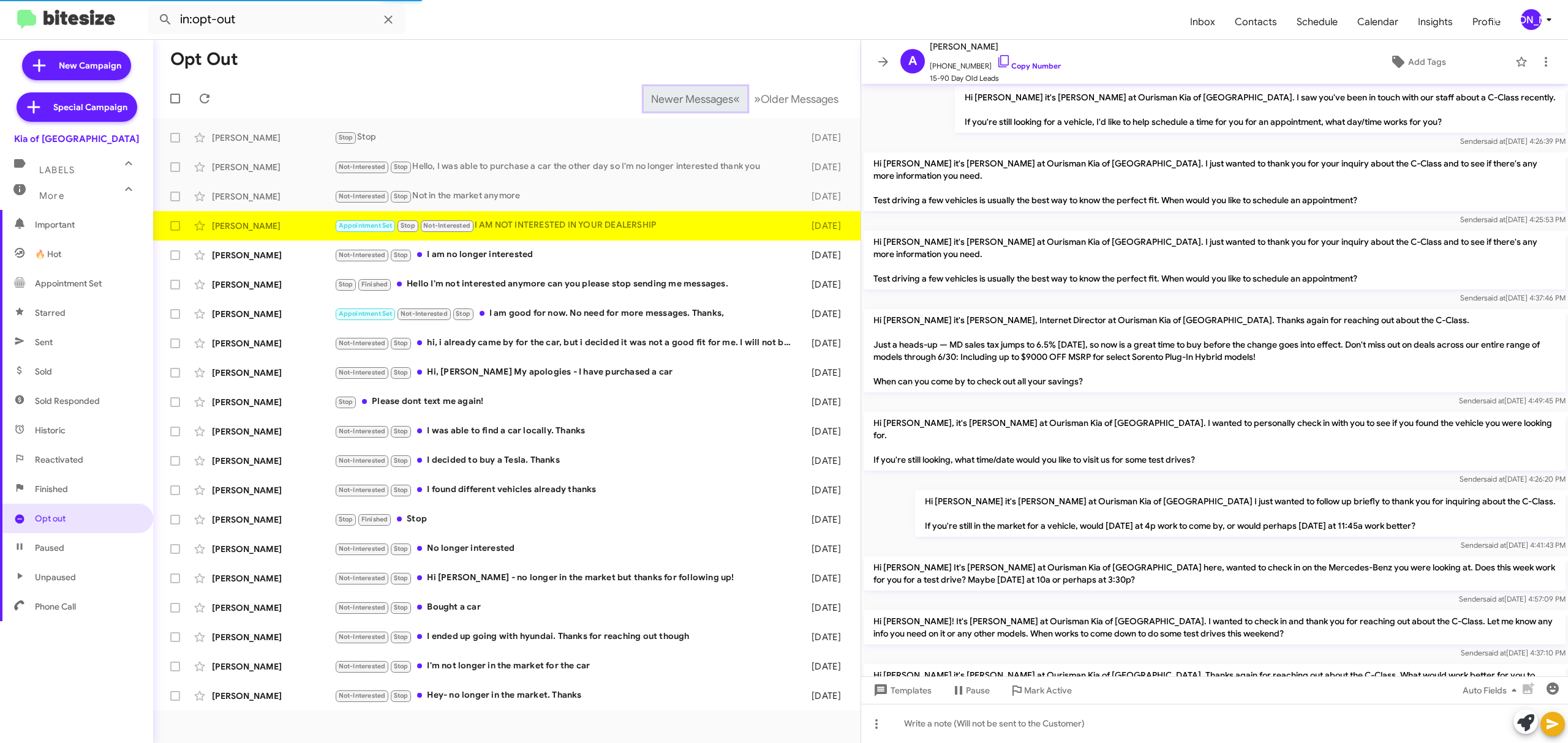
scroll to position [760, 0]
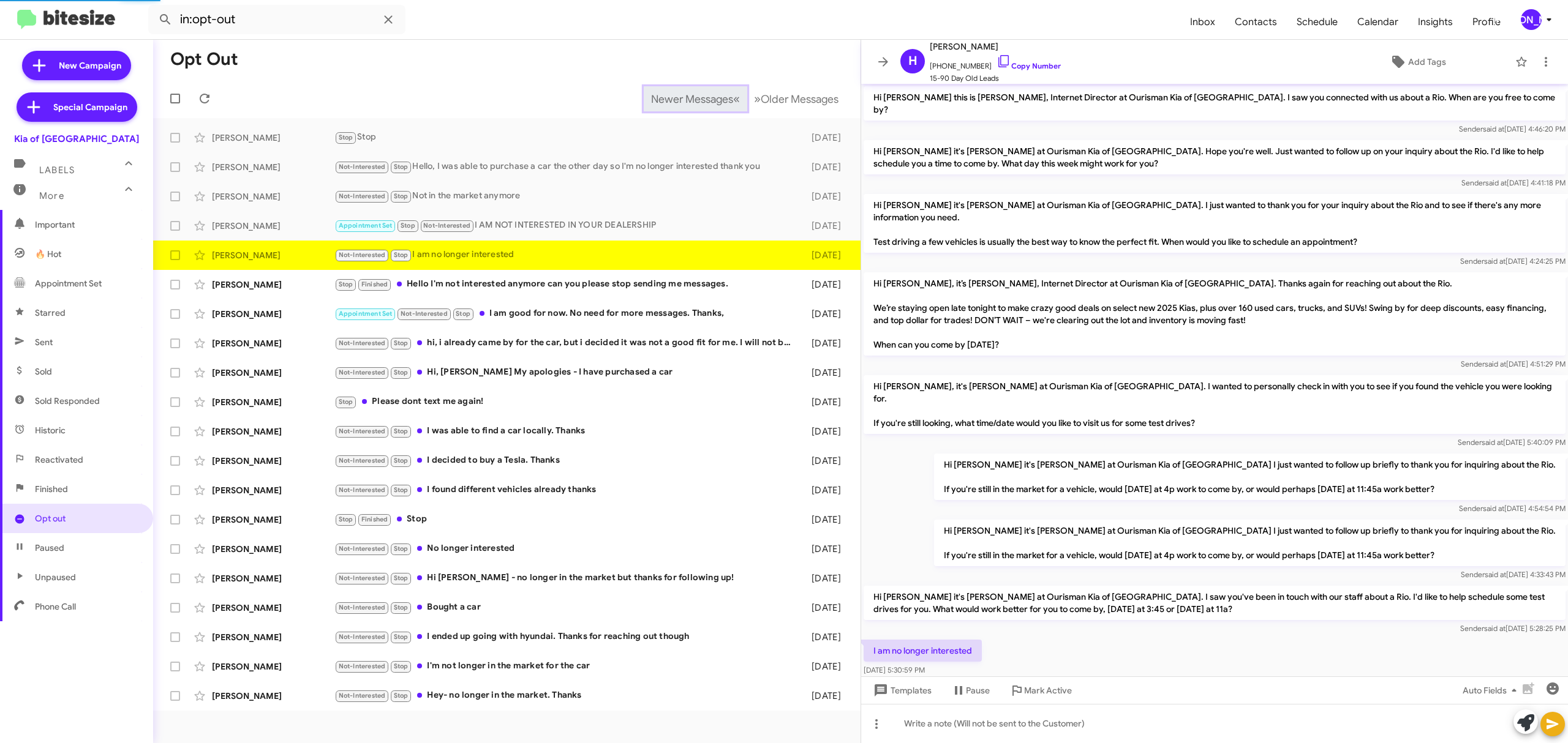
scroll to position [44, 0]
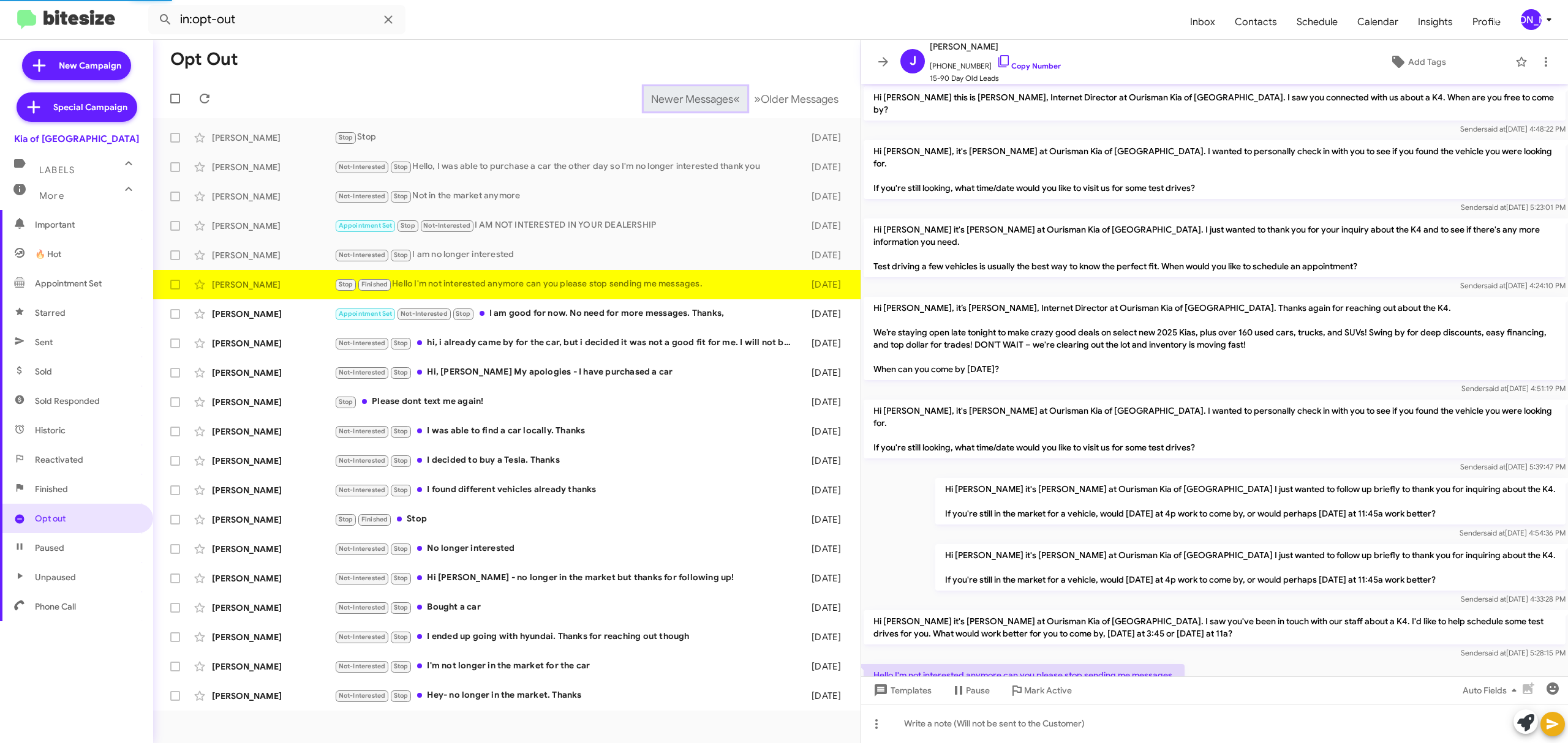
scroll to position [31, 0]
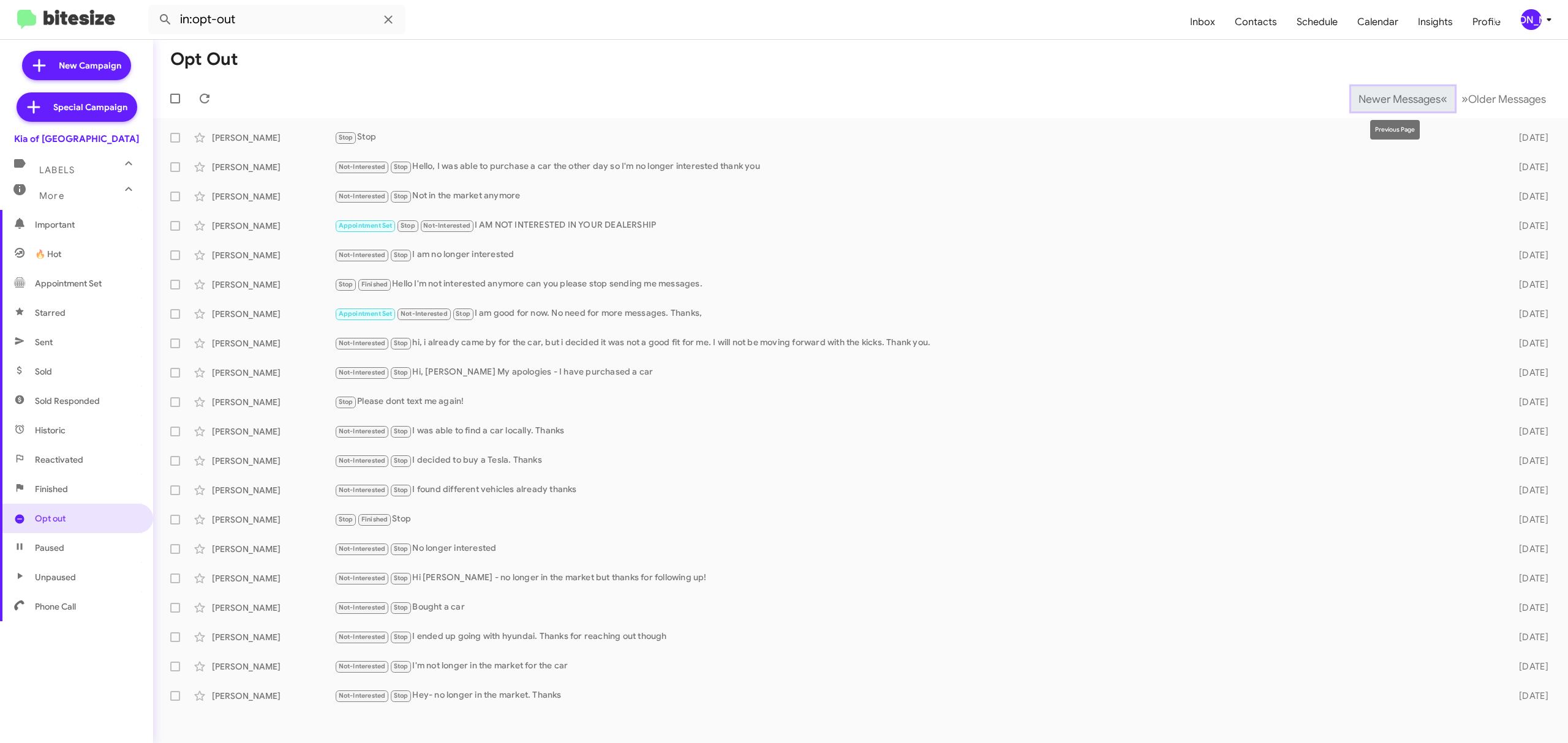
click at [1390, 98] on span "Newer Messages" at bounding box center [1399, 99] width 82 height 13
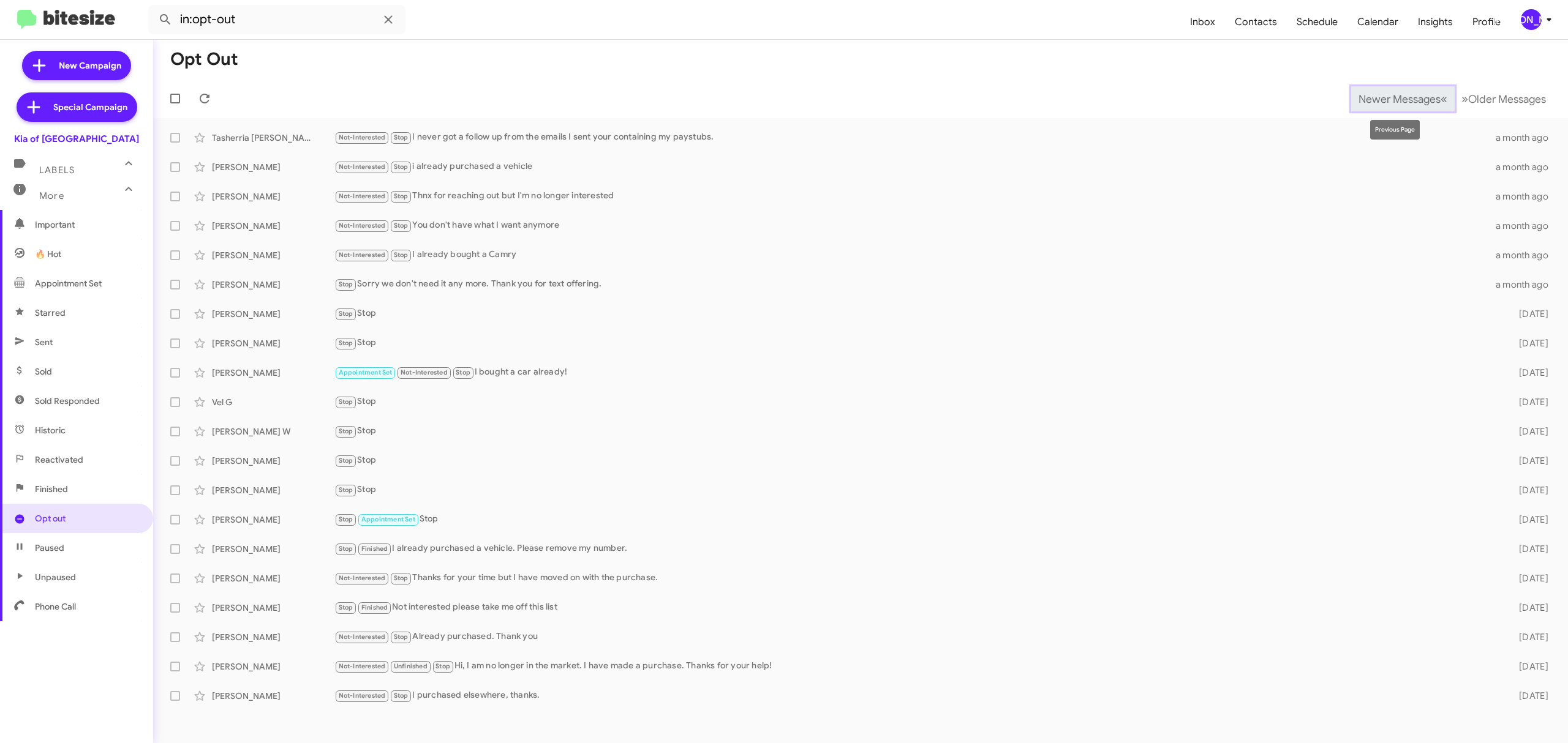
click at [1390, 98] on span "Newer Messages" at bounding box center [1399, 99] width 82 height 13
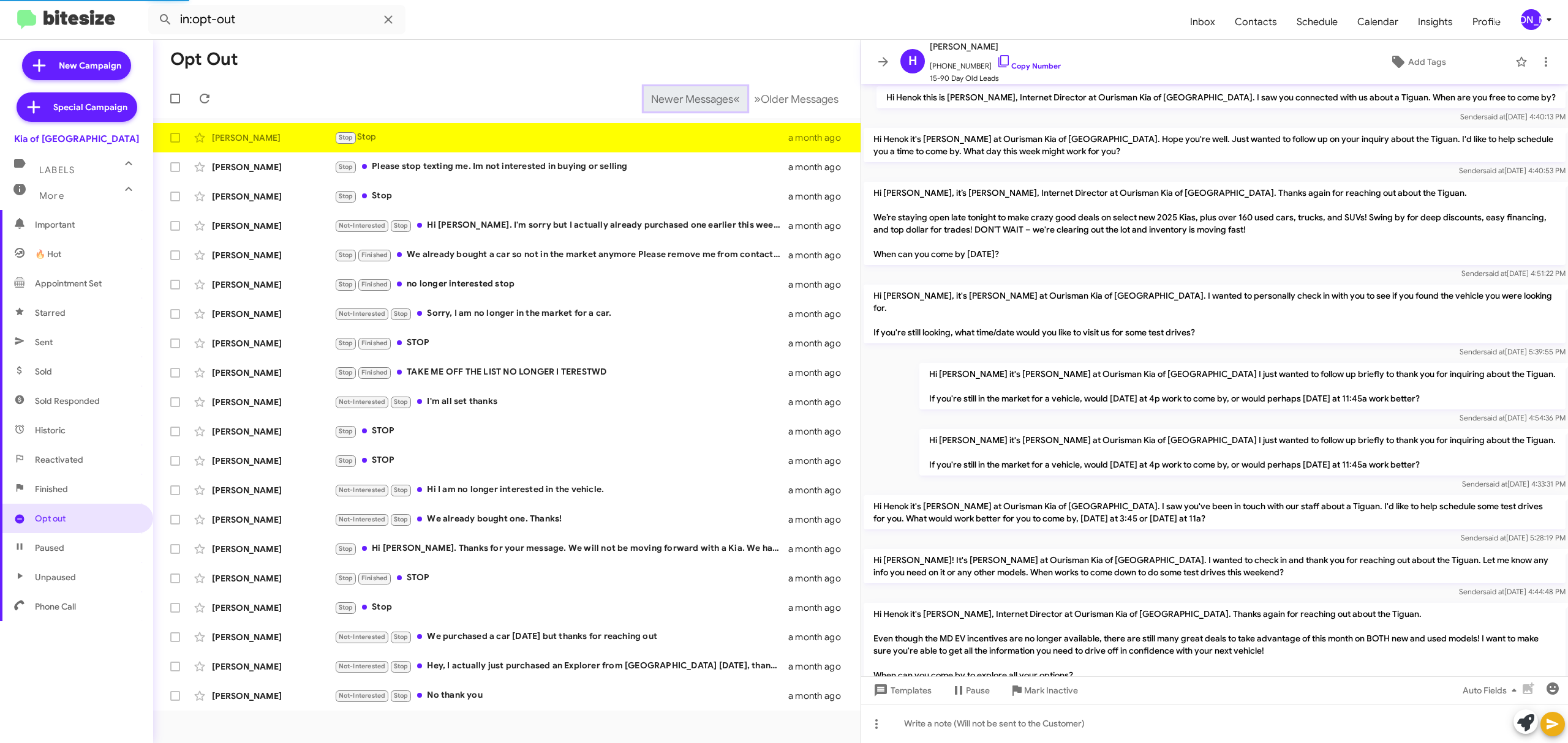
scroll to position [339, 0]
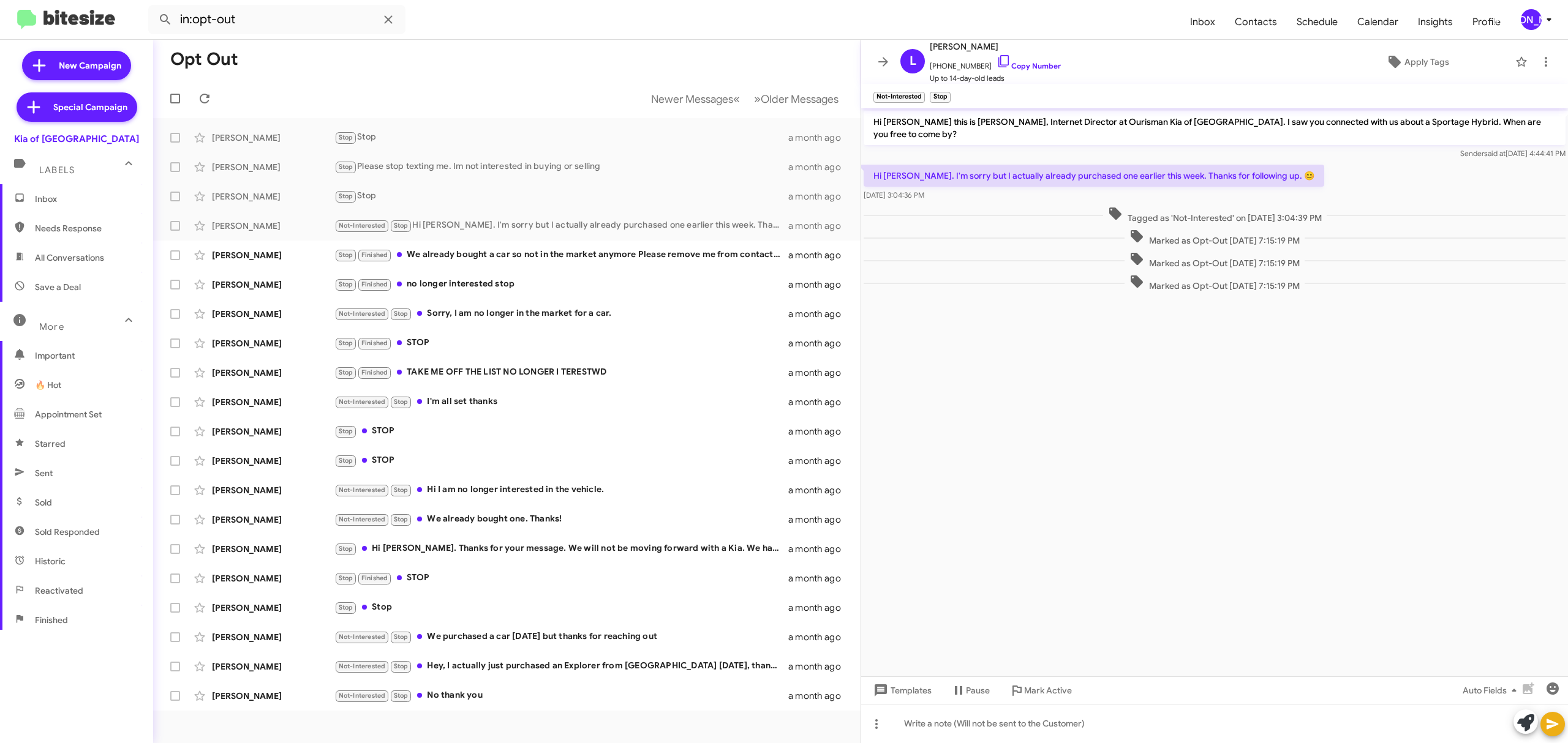
scroll to position [131, 0]
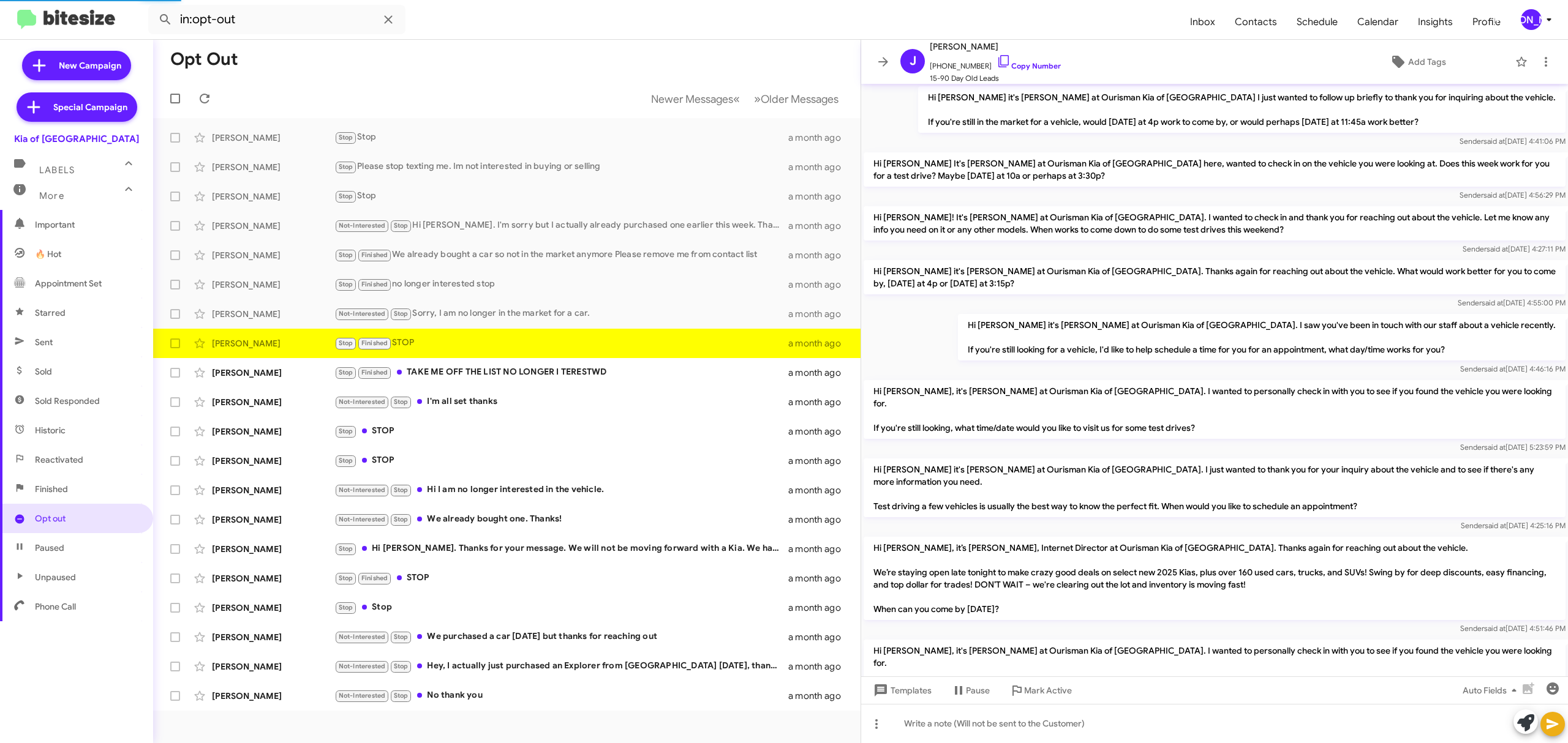
scroll to position [680, 0]
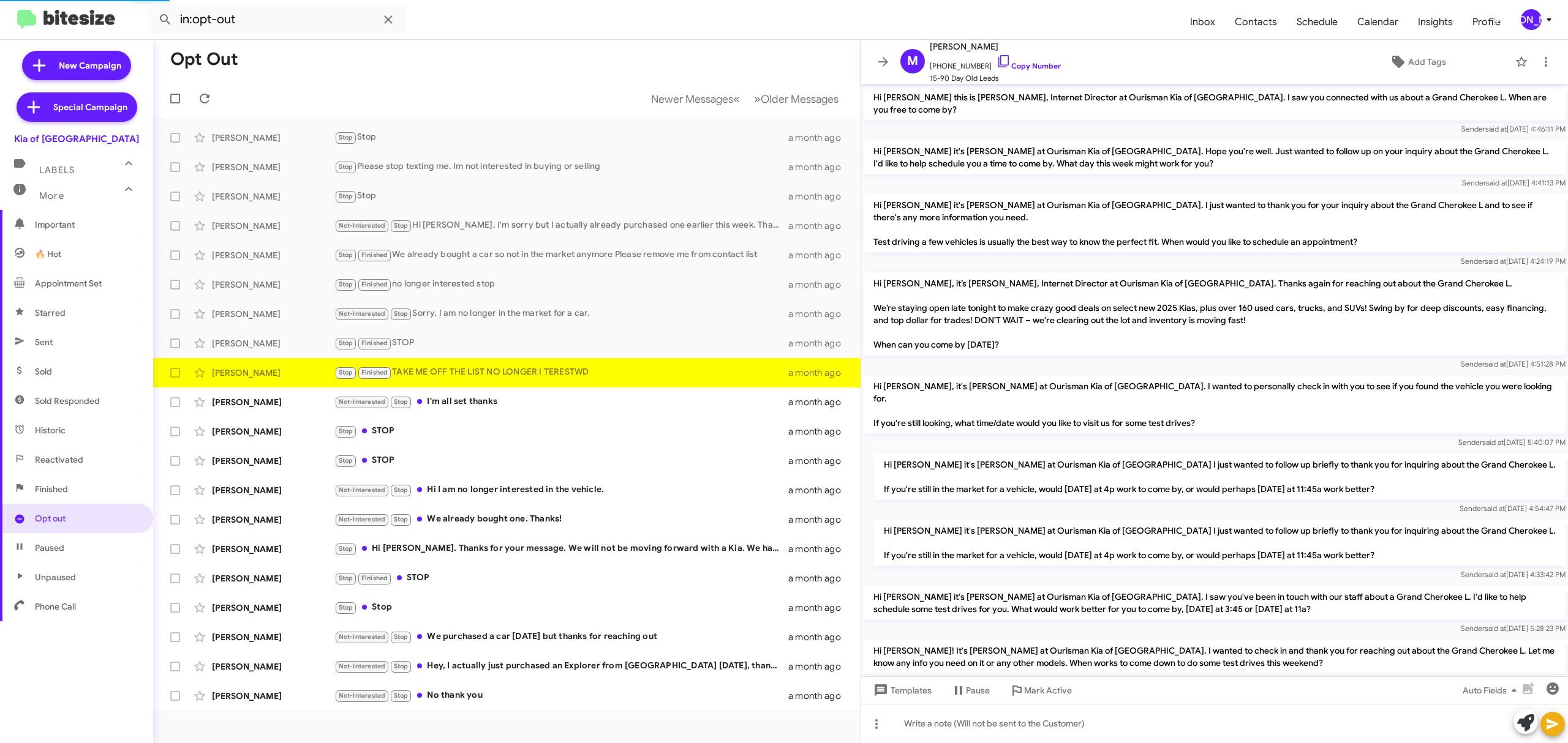
scroll to position [401, 0]
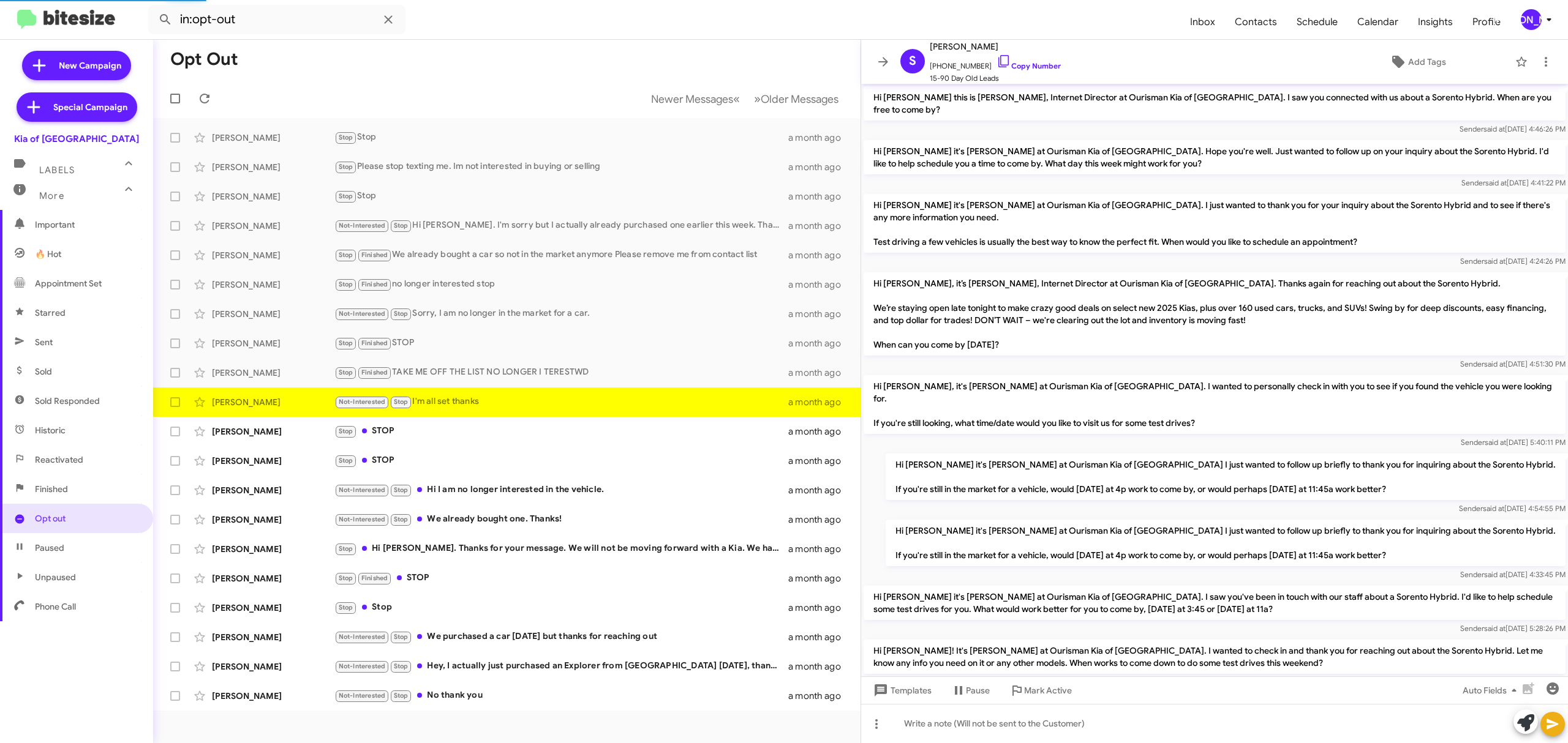
scroll to position [454, 0]
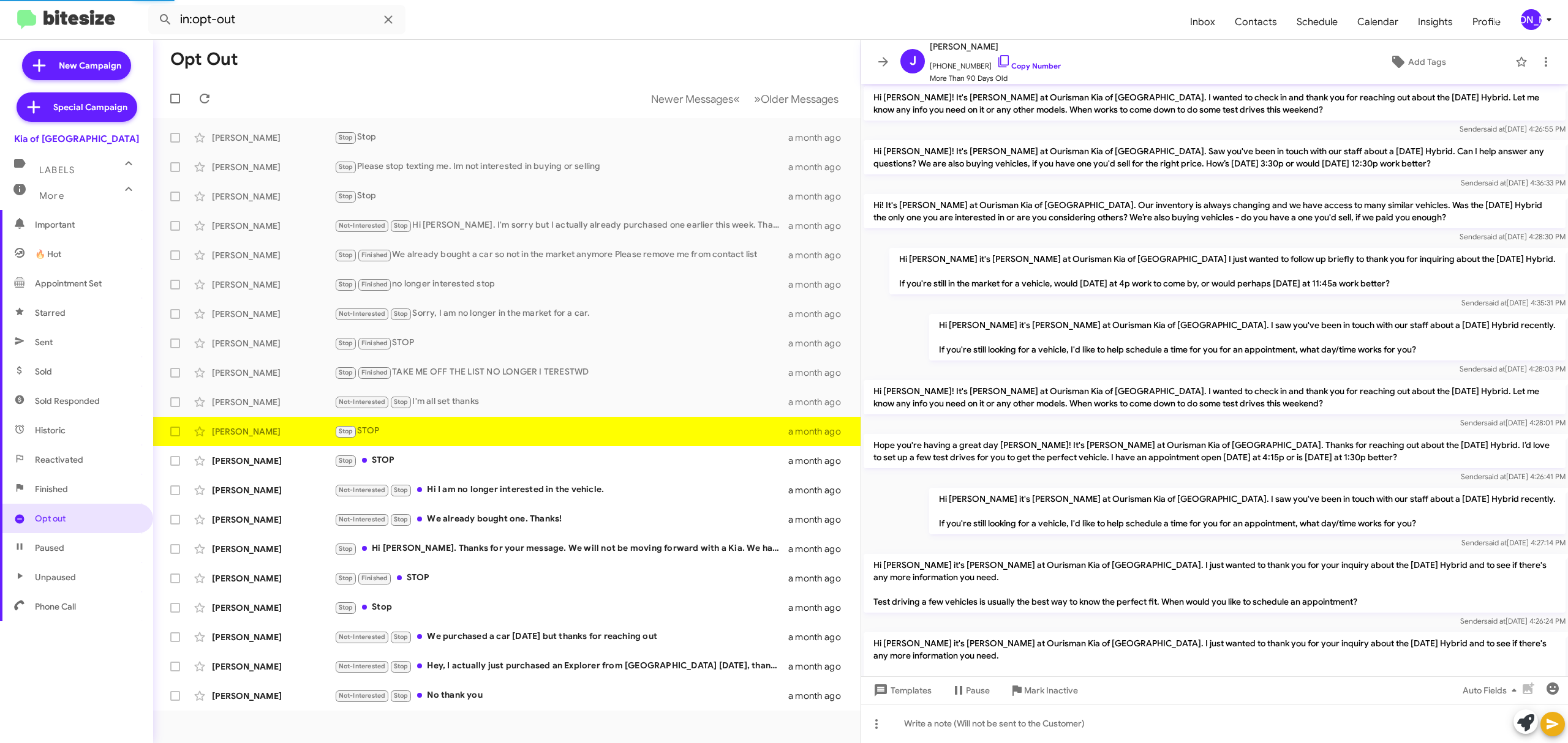
scroll to position [656, 0]
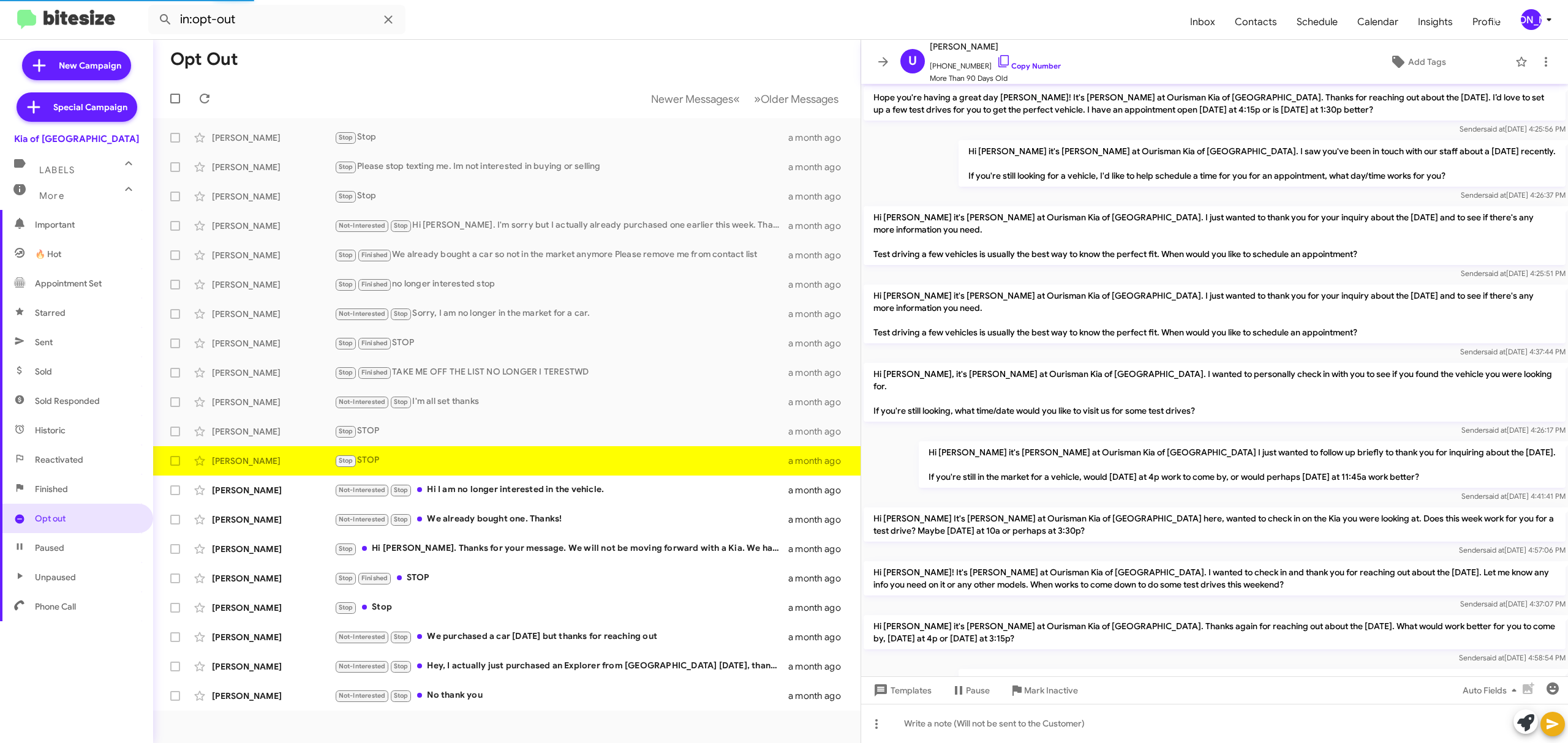
scroll to position [668, 0]
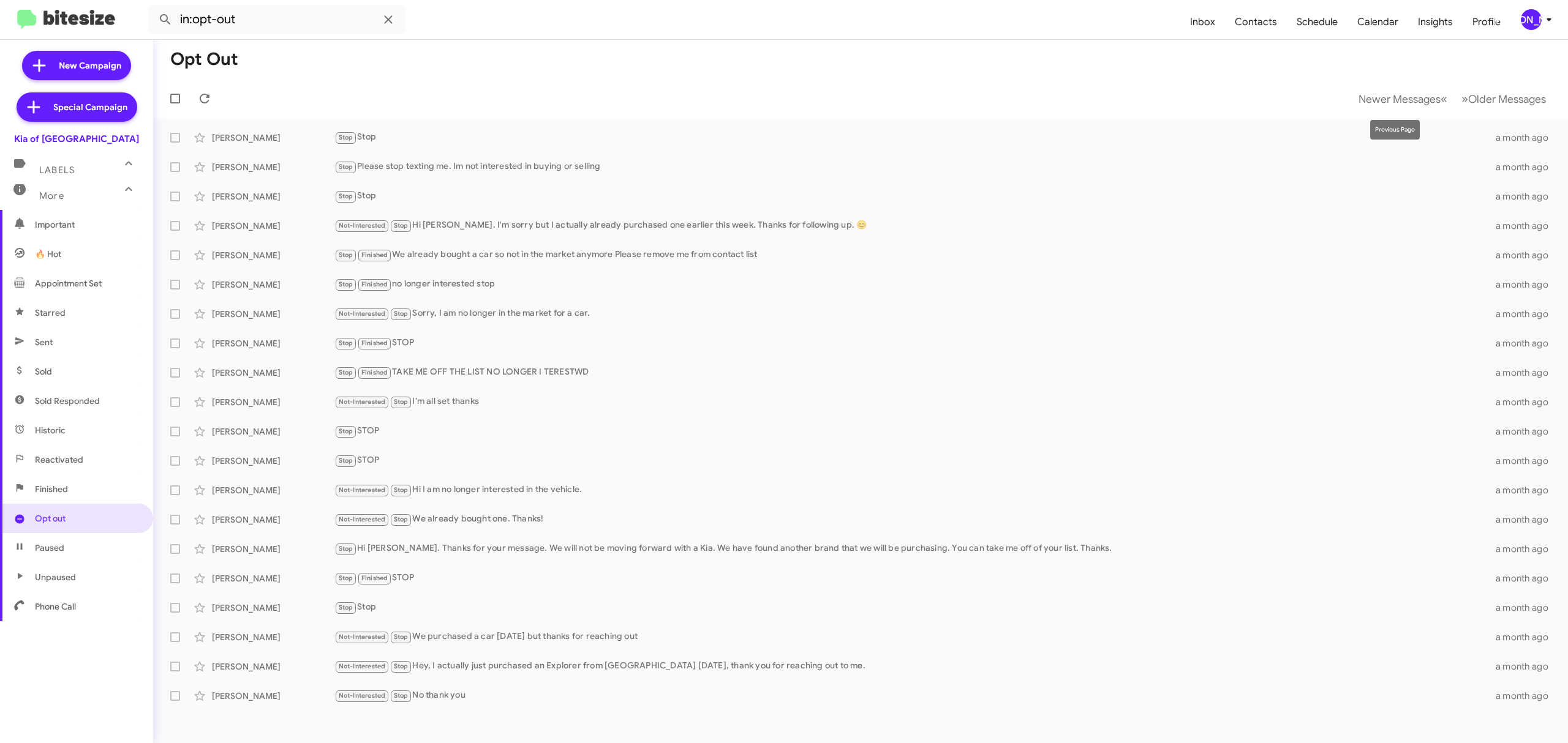
click at [1390, 98] on span "Newer Messages" at bounding box center [1399, 99] width 82 height 13
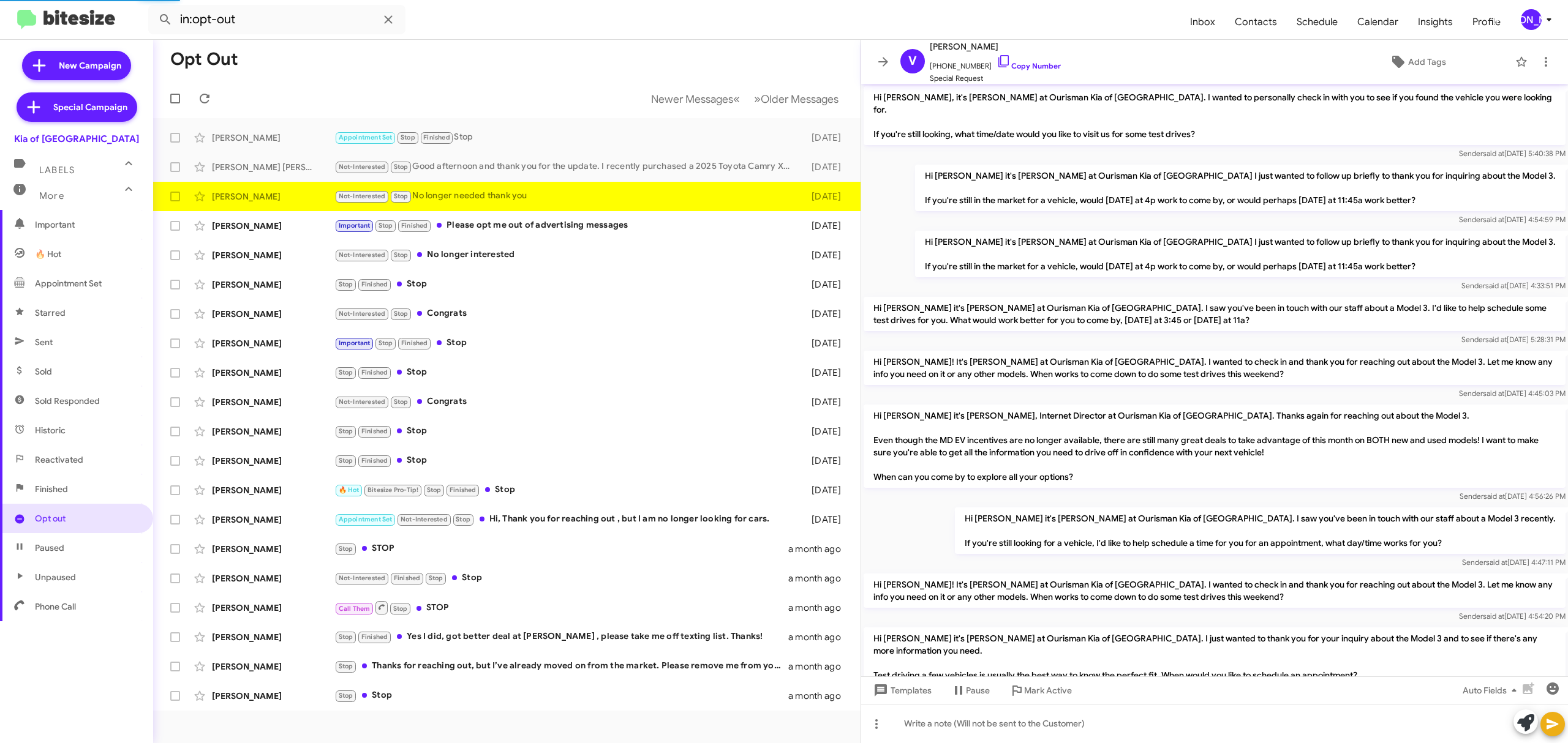
scroll to position [543, 0]
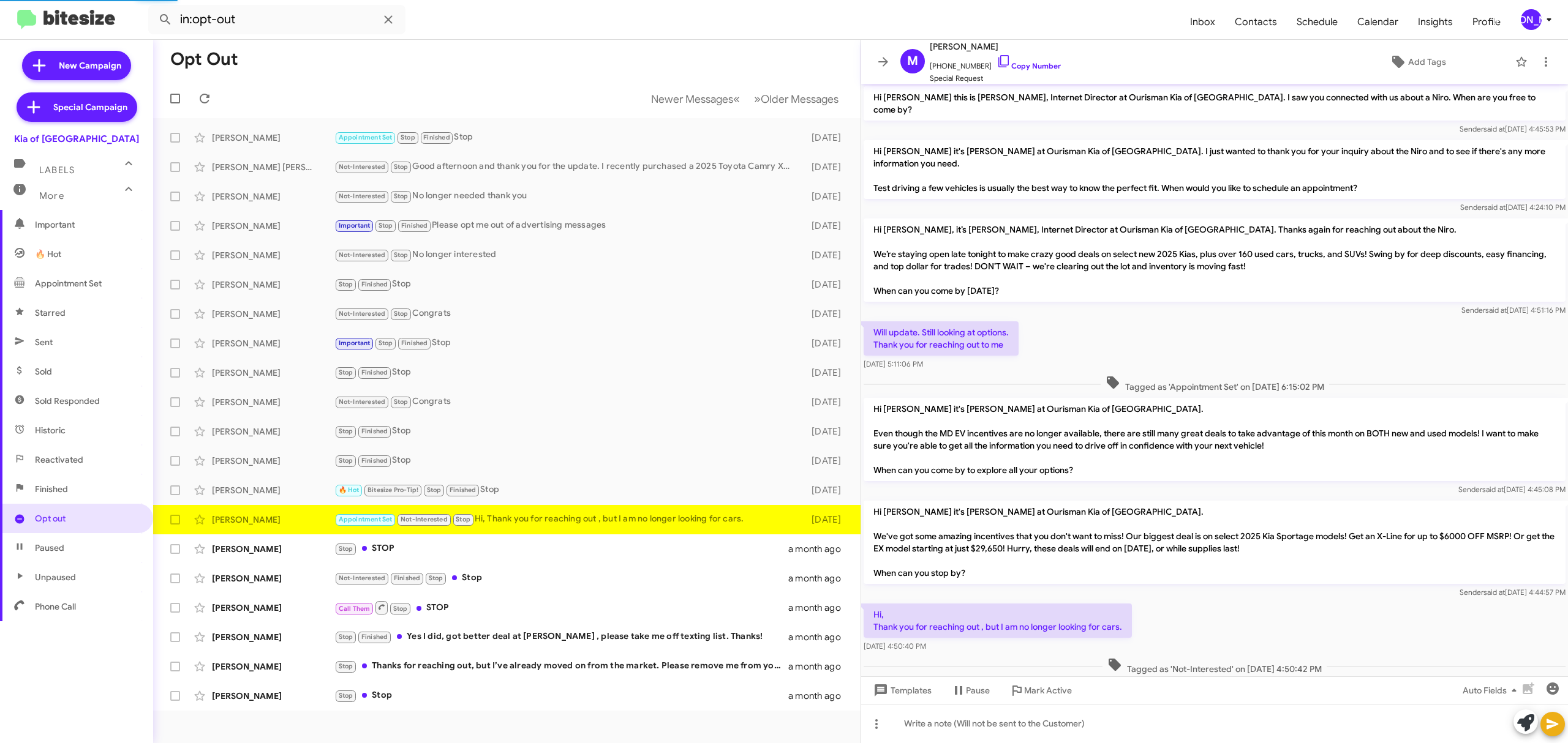
scroll to position [108, 0]
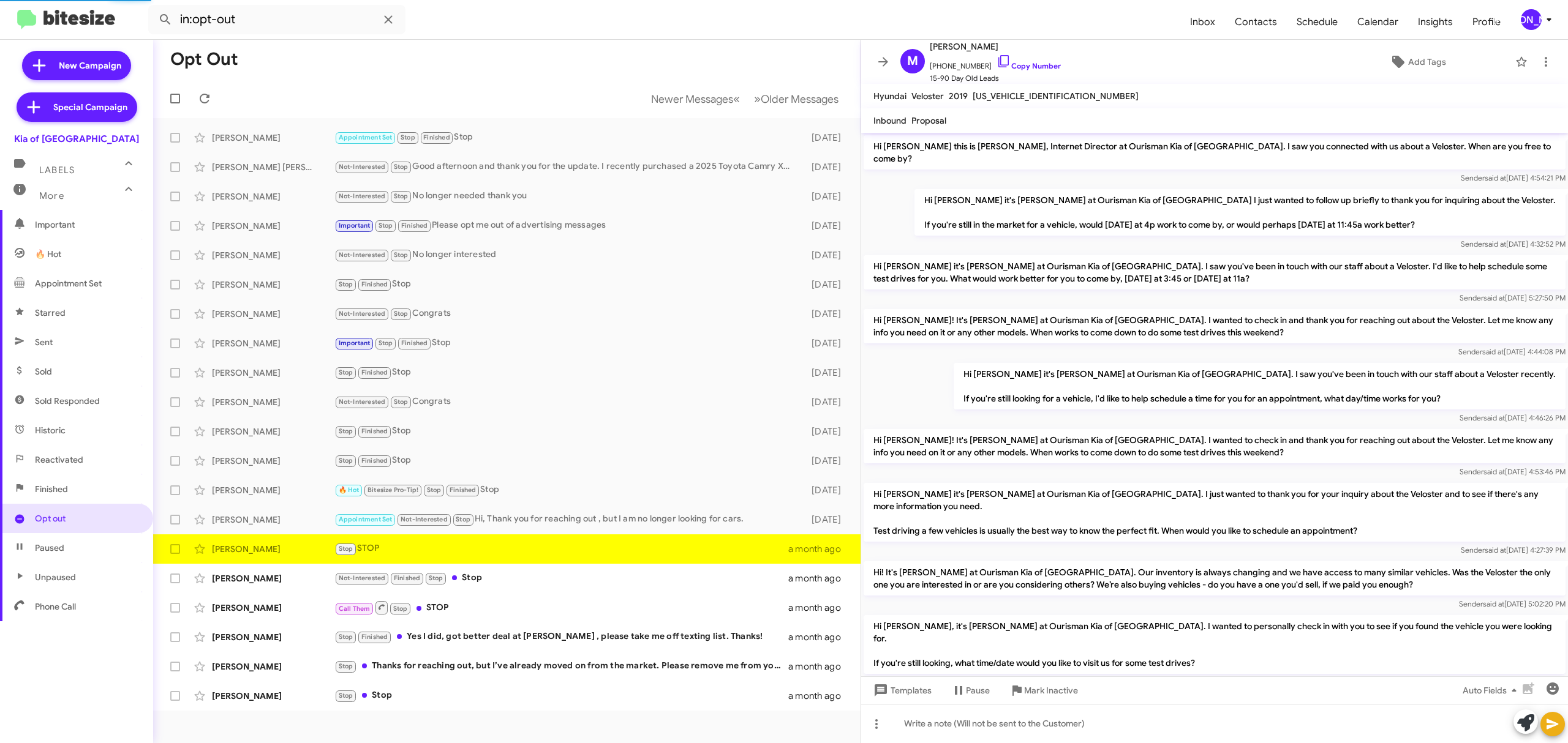
scroll to position [131, 0]
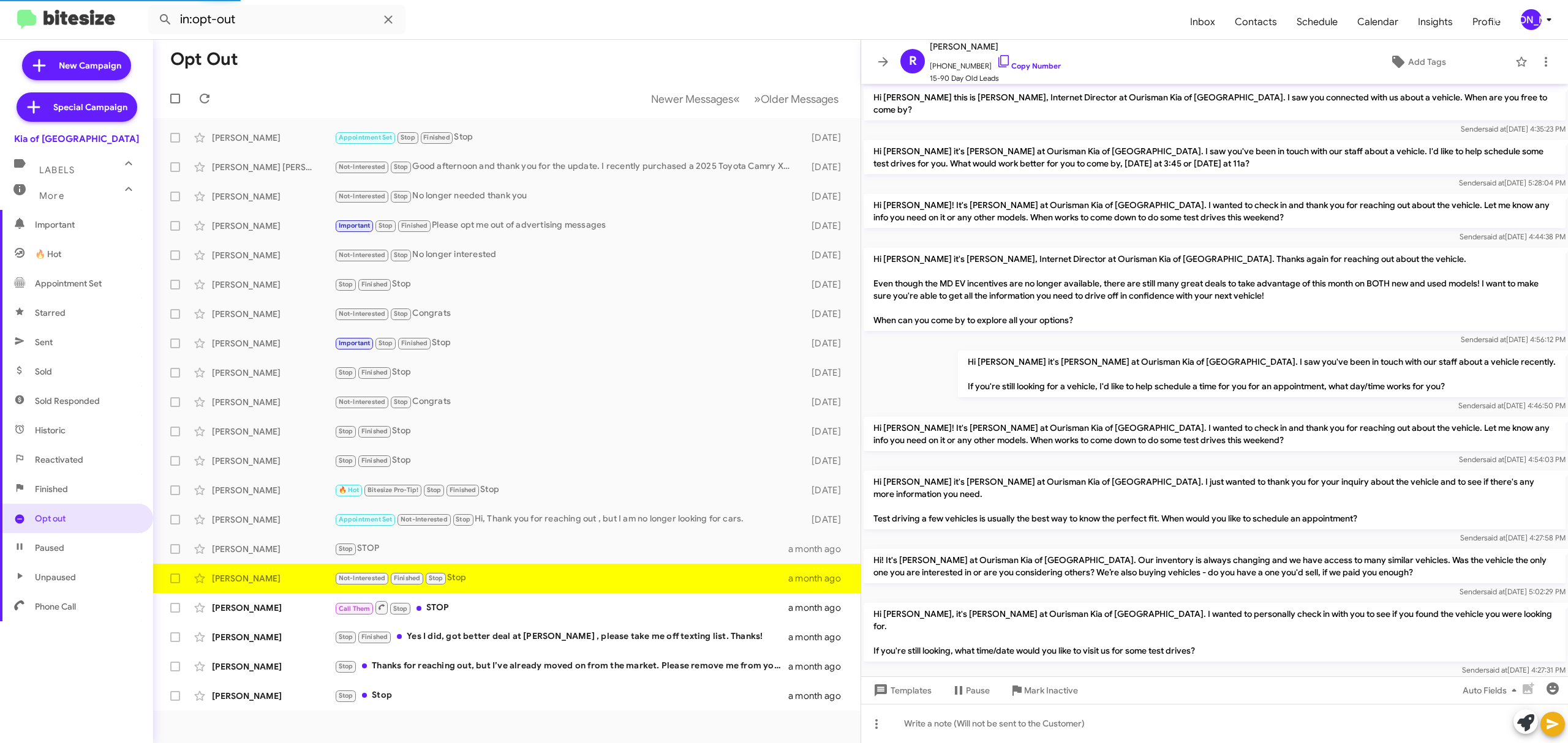
scroll to position [268, 0]
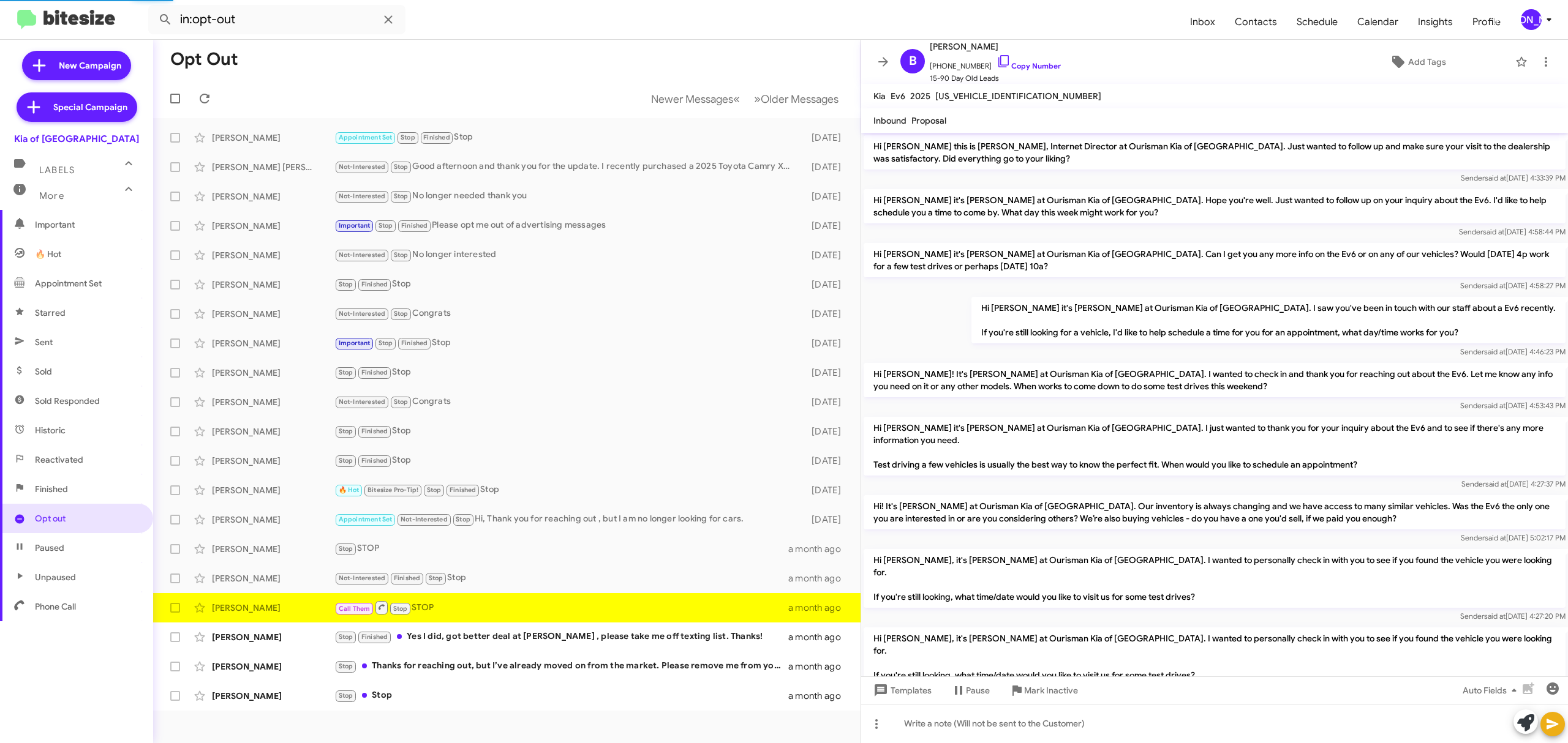
scroll to position [88, 0]
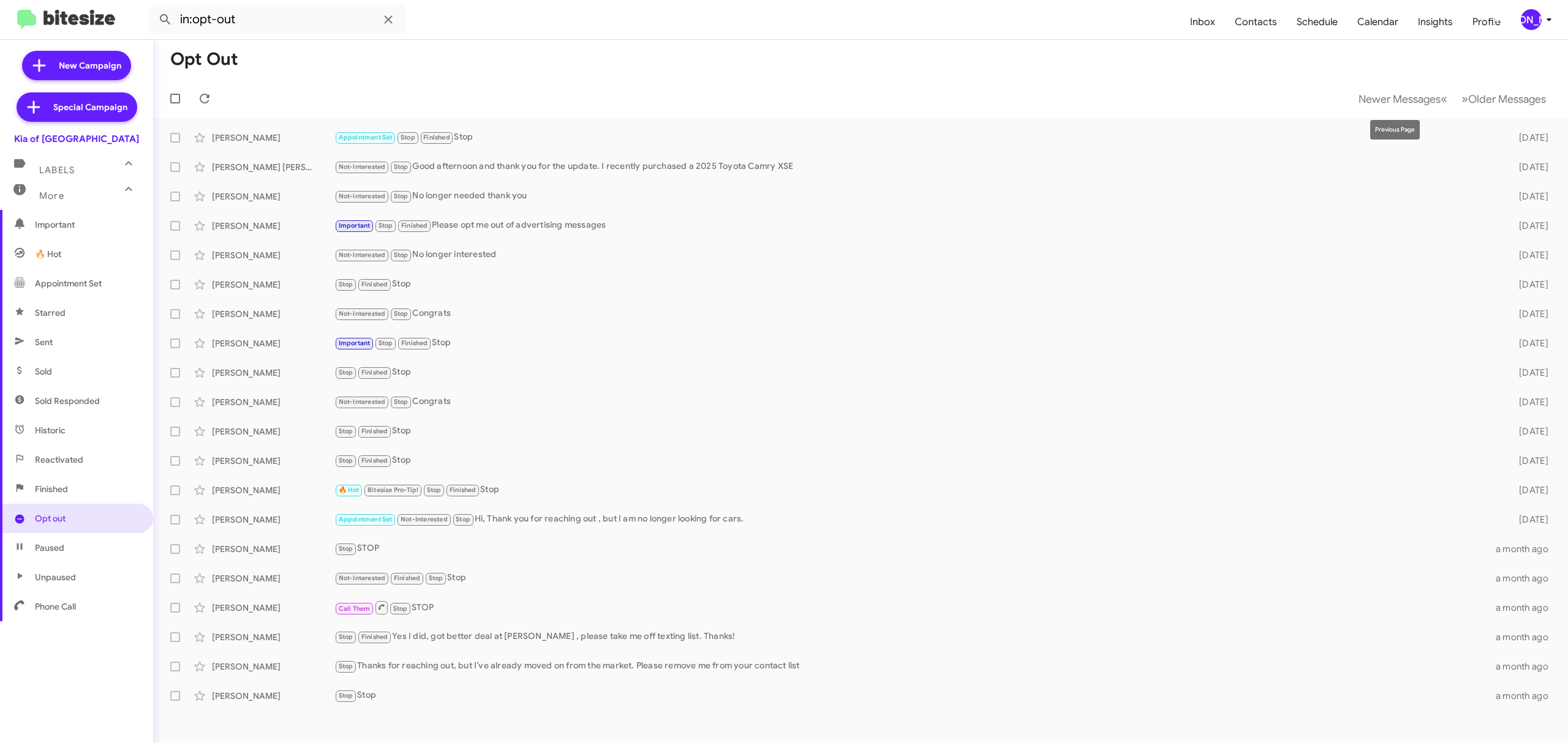
click at [1390, 98] on span "Newer Messages" at bounding box center [1399, 99] width 82 height 13
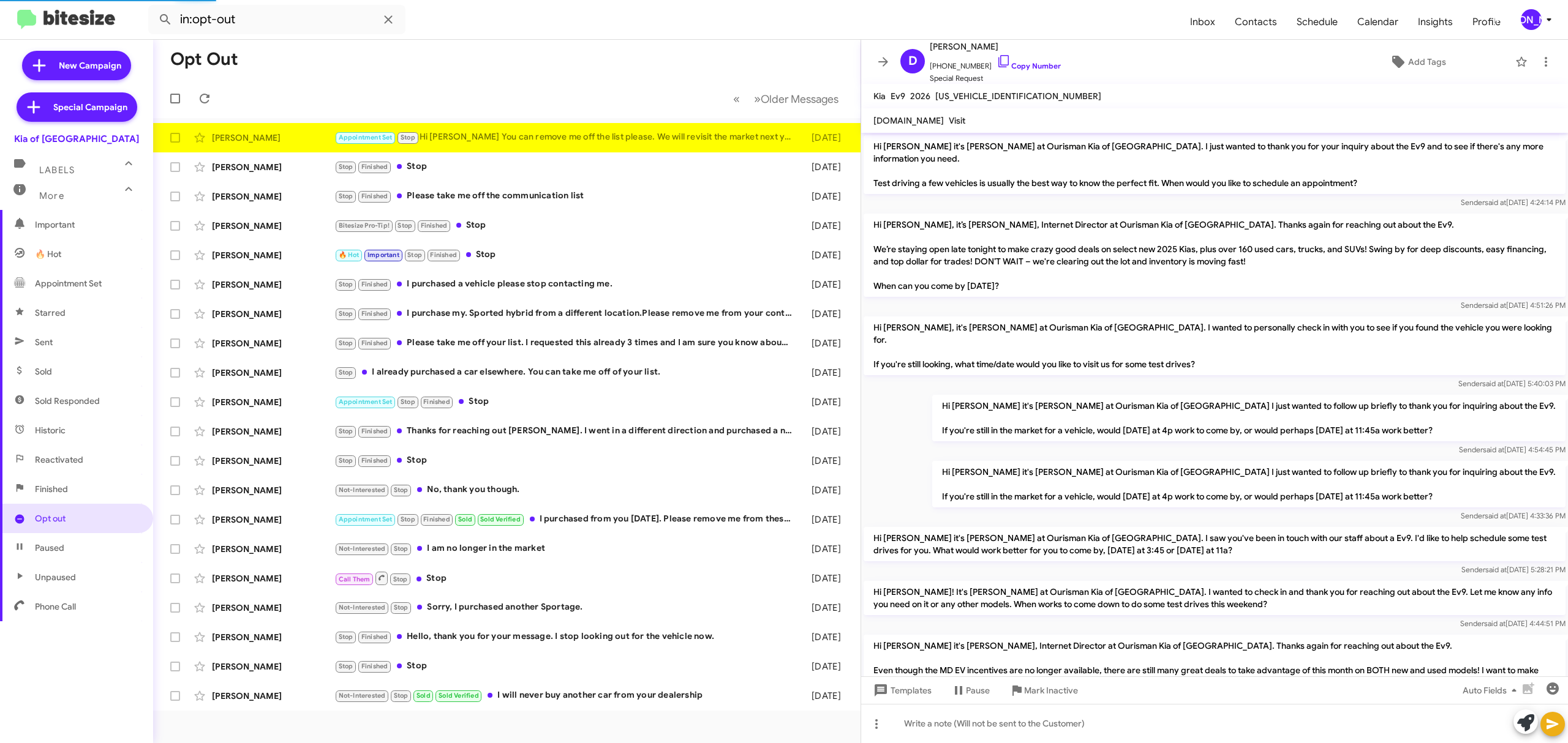
scroll to position [974, 0]
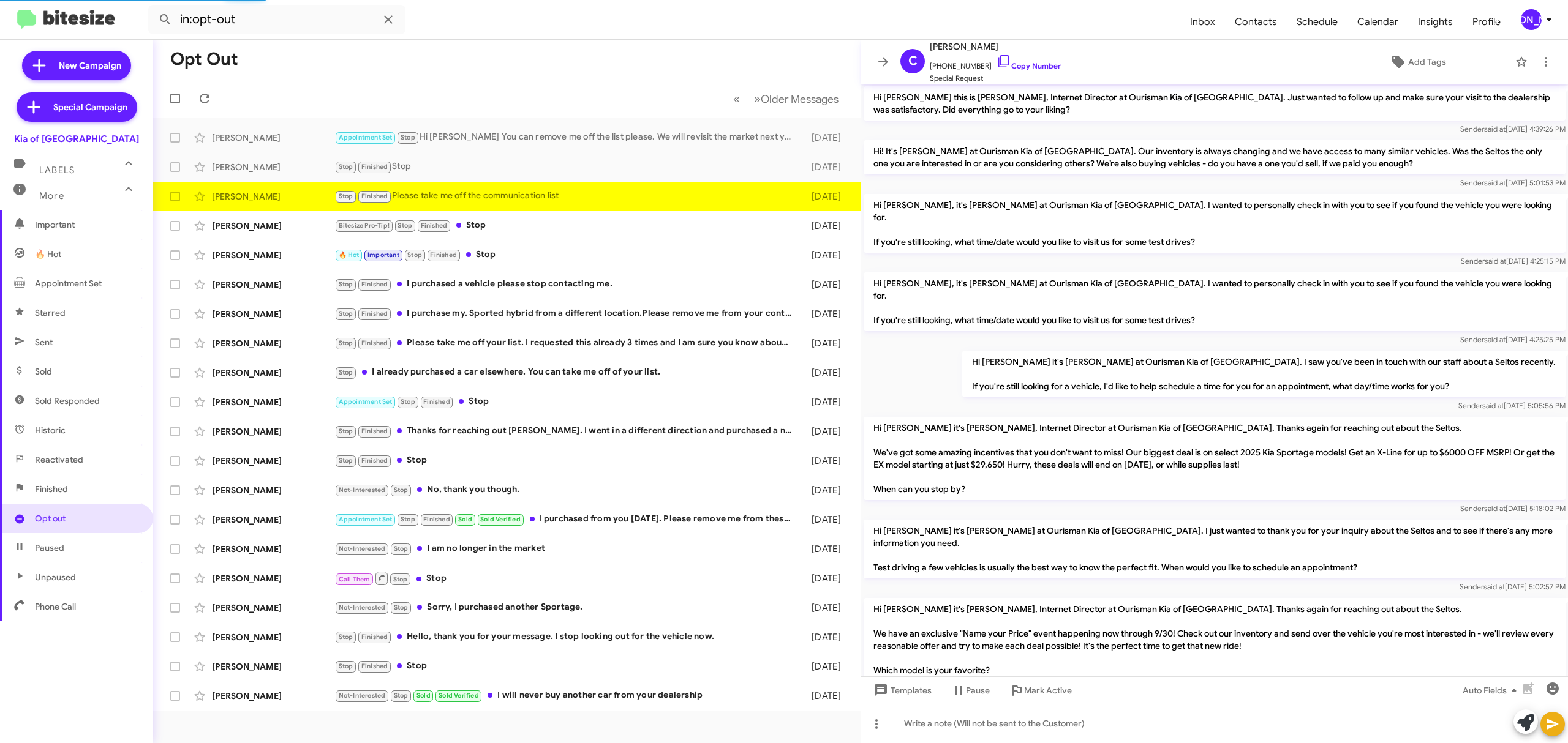
scroll to position [118, 0]
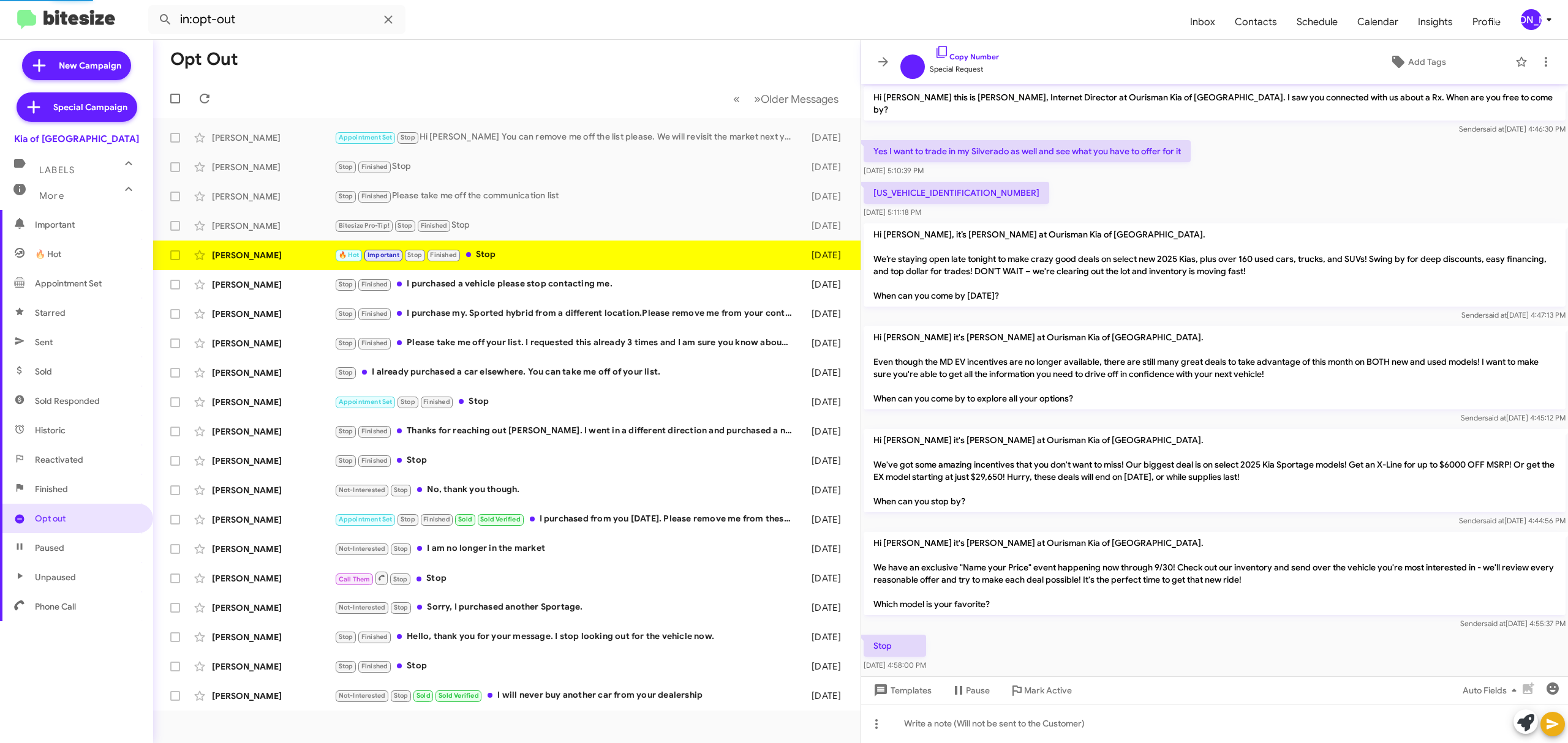
scroll to position [87, 0]
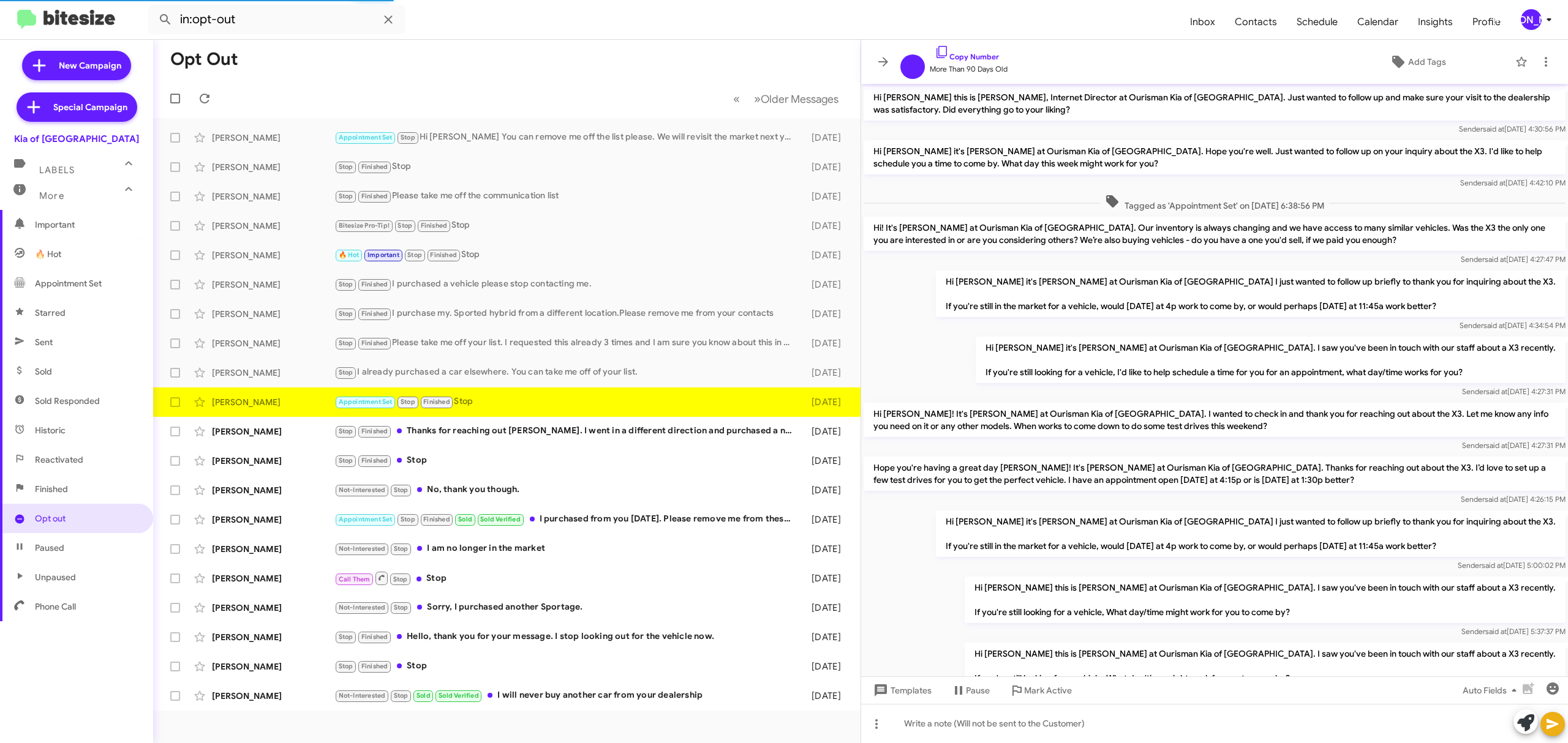
scroll to position [362, 0]
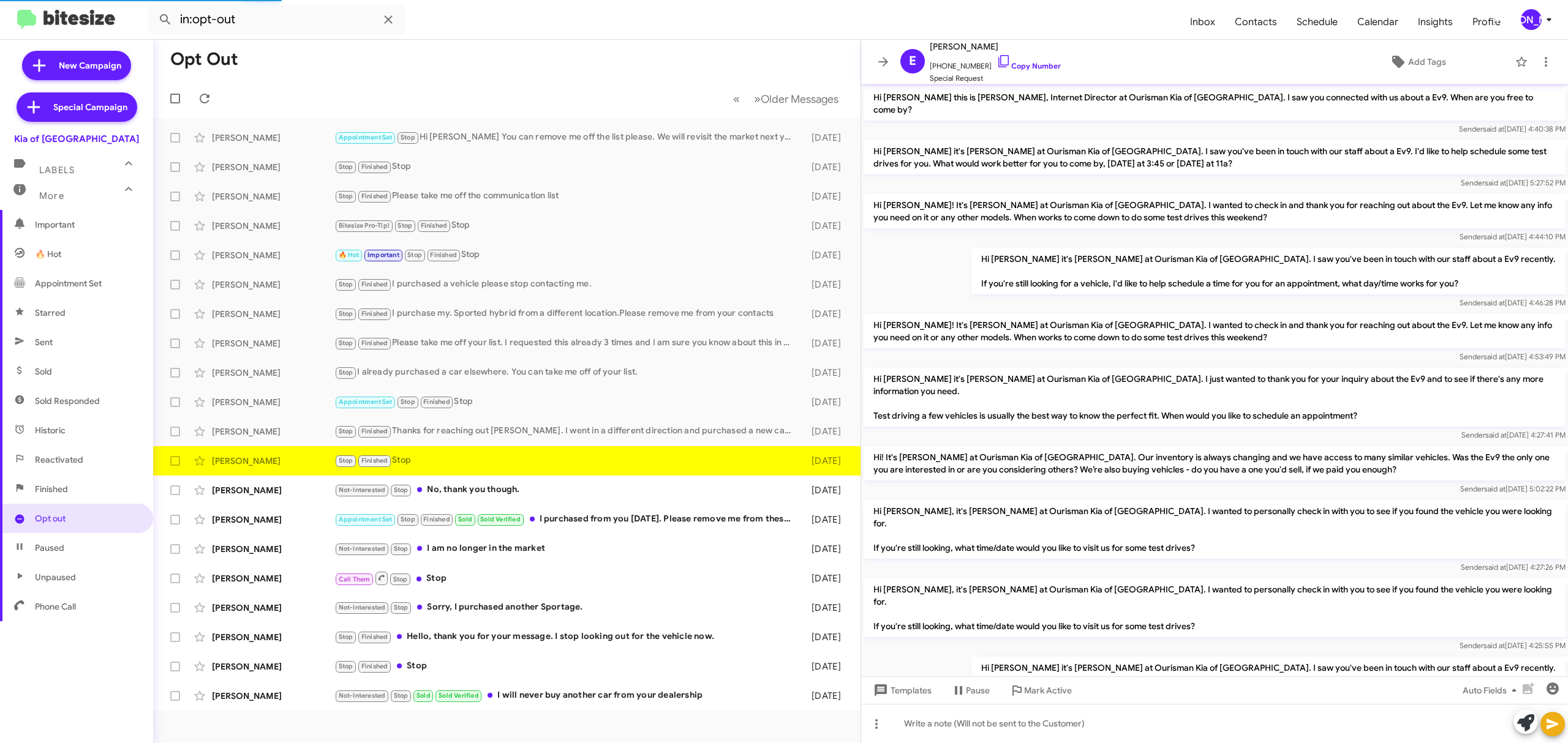
scroll to position [229, 0]
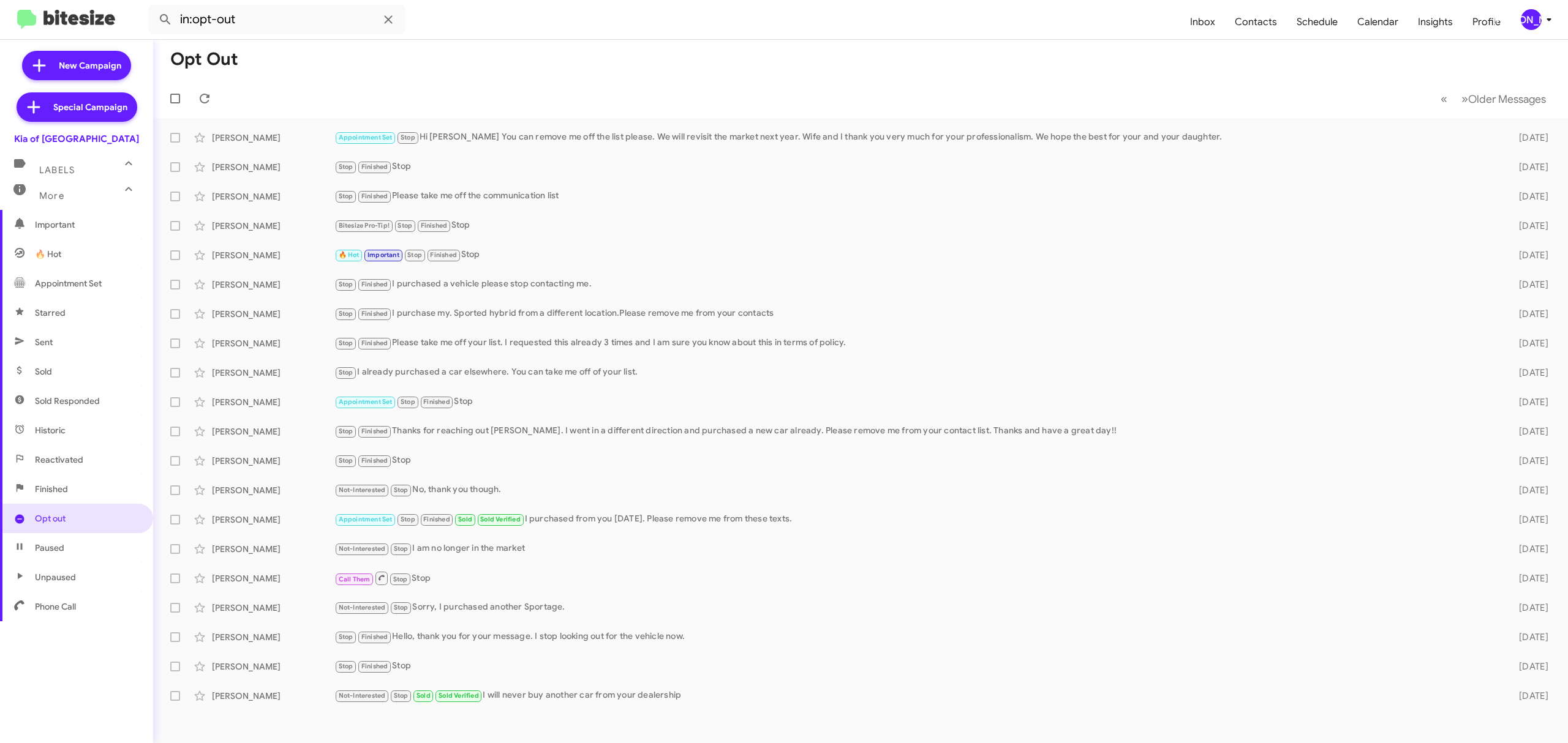
click at [1542, 17] on icon at bounding box center [1549, 19] width 15 height 15
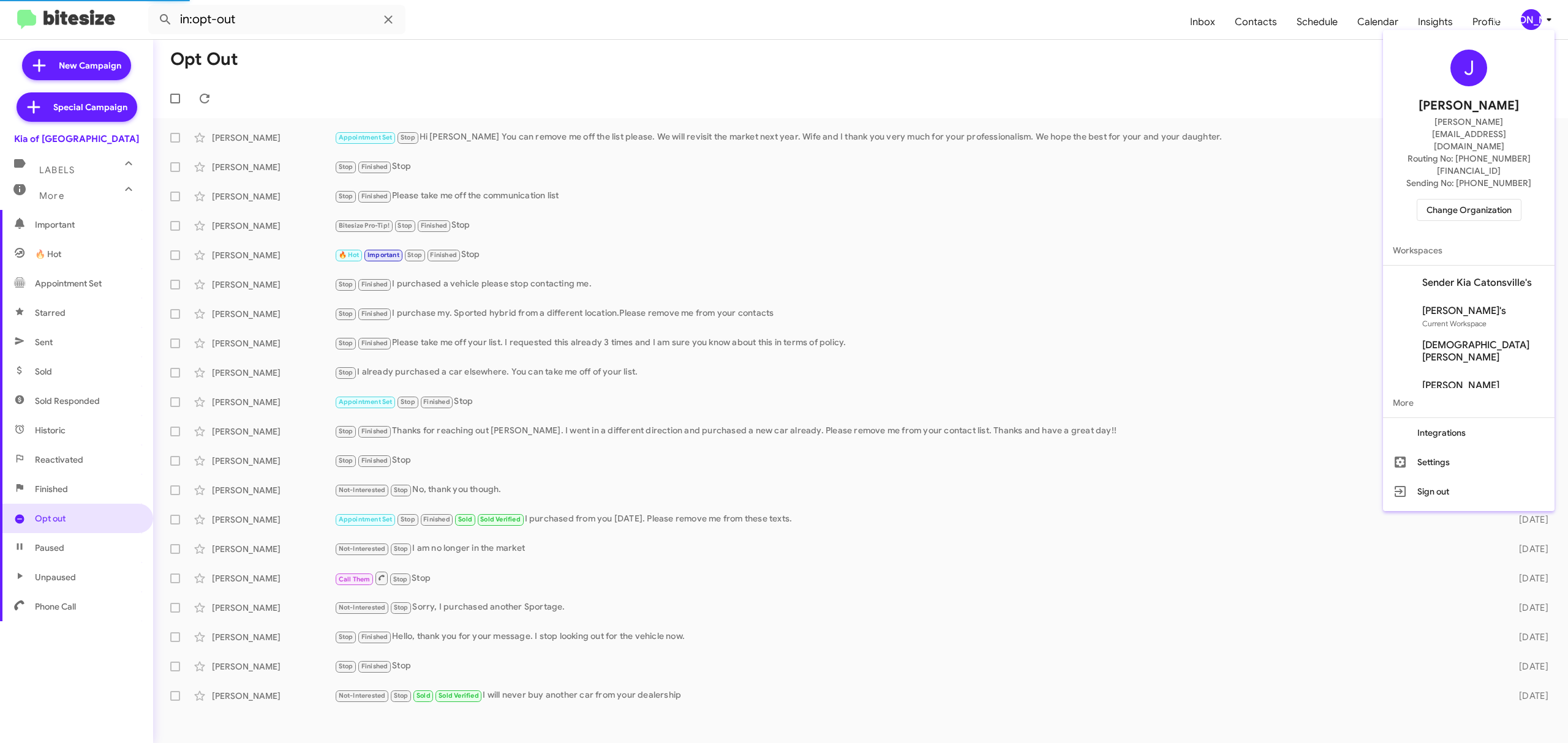
click at [1464, 200] on span "Change Organization" at bounding box center [1468, 210] width 85 height 21
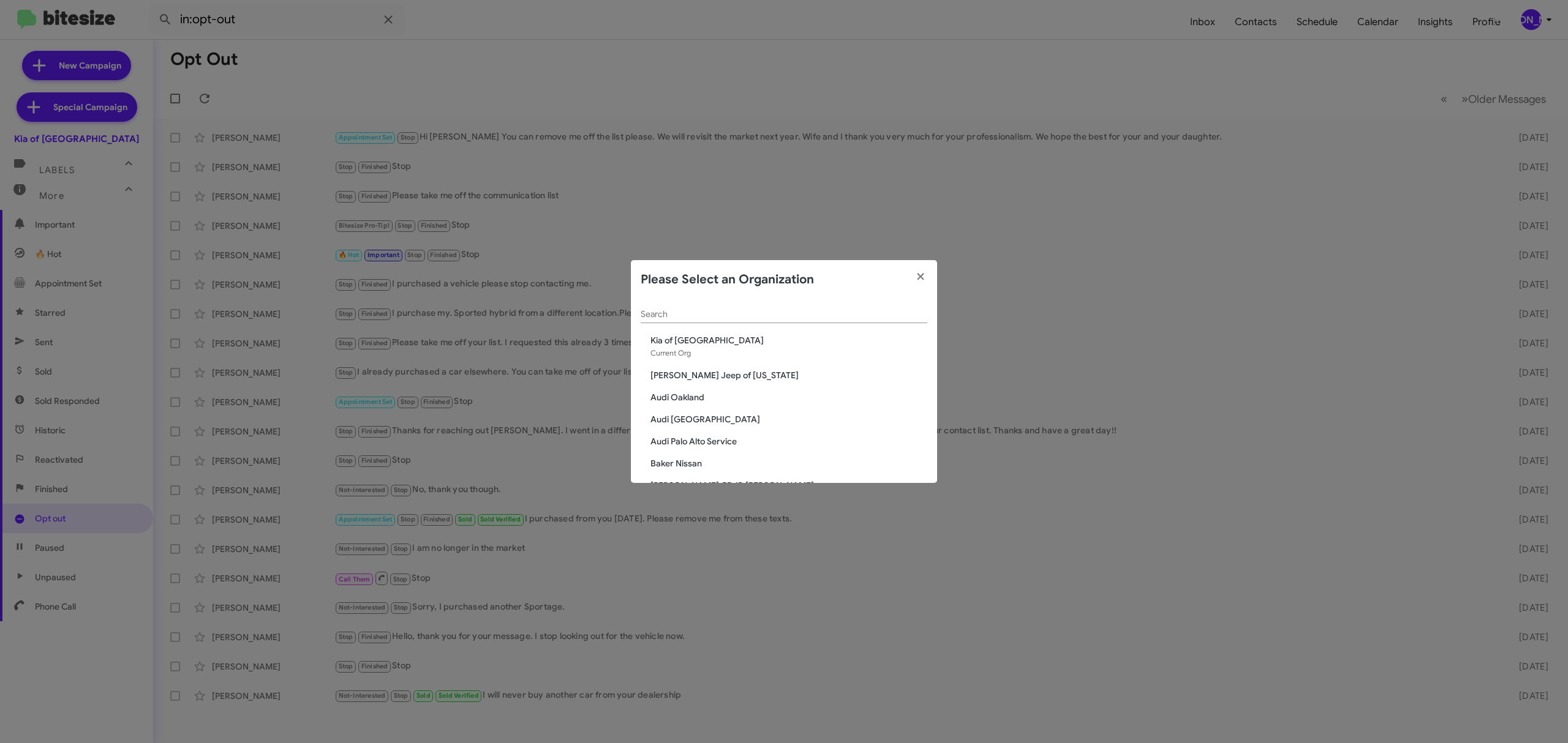
click at [687, 316] on input "Search" at bounding box center [784, 315] width 287 height 10
paste input "Tri-State Ford"
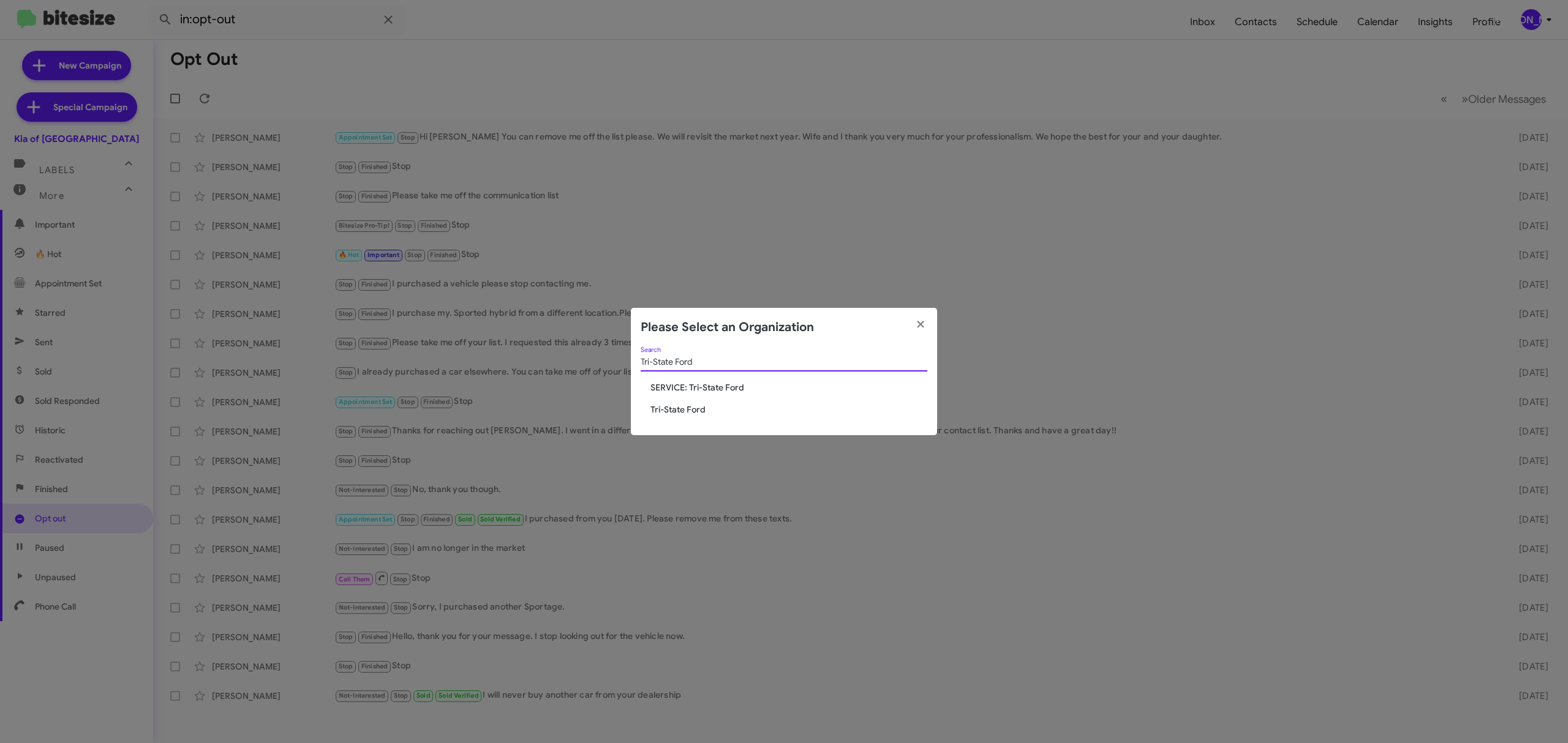
type input "Tri-State Ford"
click at [689, 410] on span "Tri-State Ford" at bounding box center [789, 409] width 277 height 12
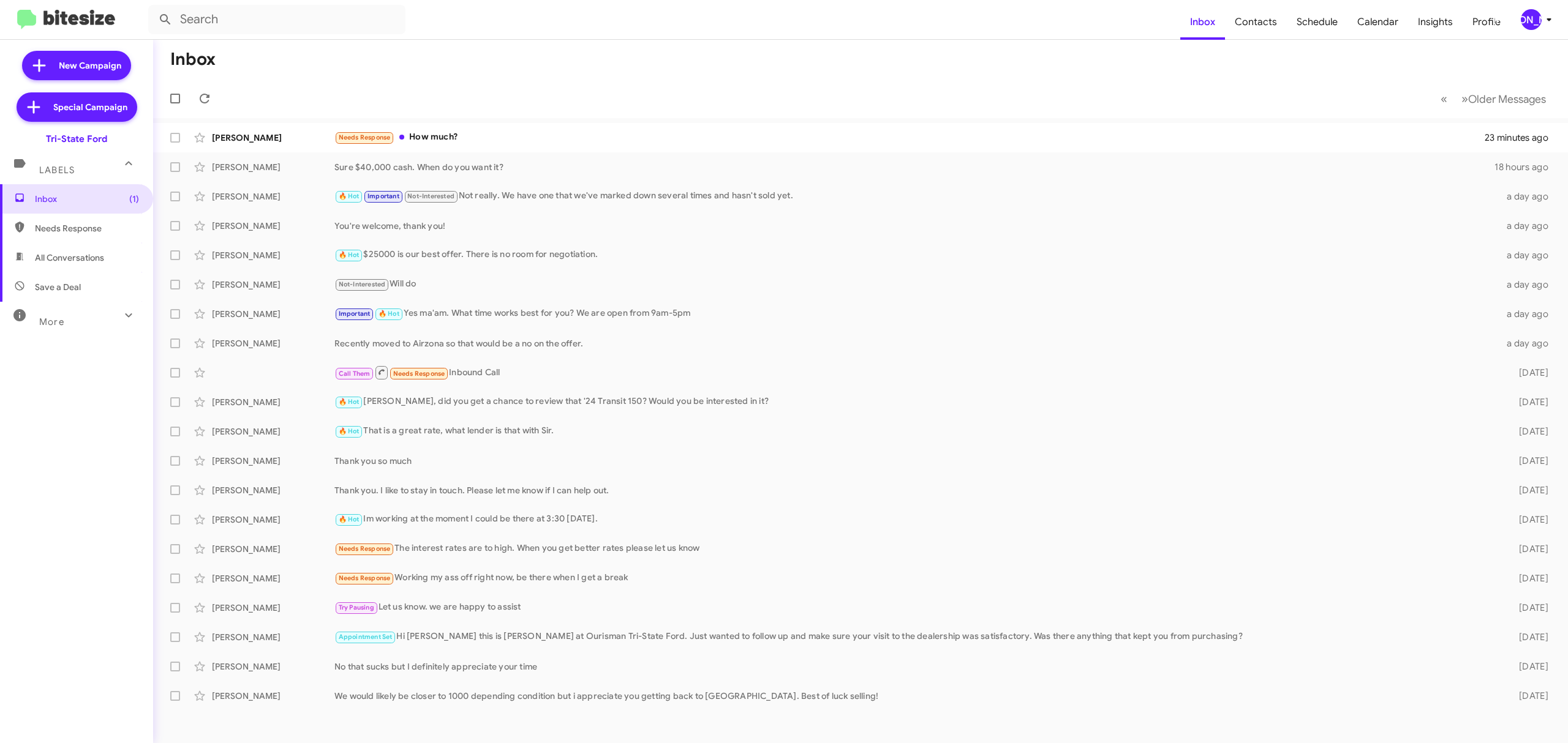
click at [99, 321] on div "More" at bounding box center [65, 317] width 109 height 23
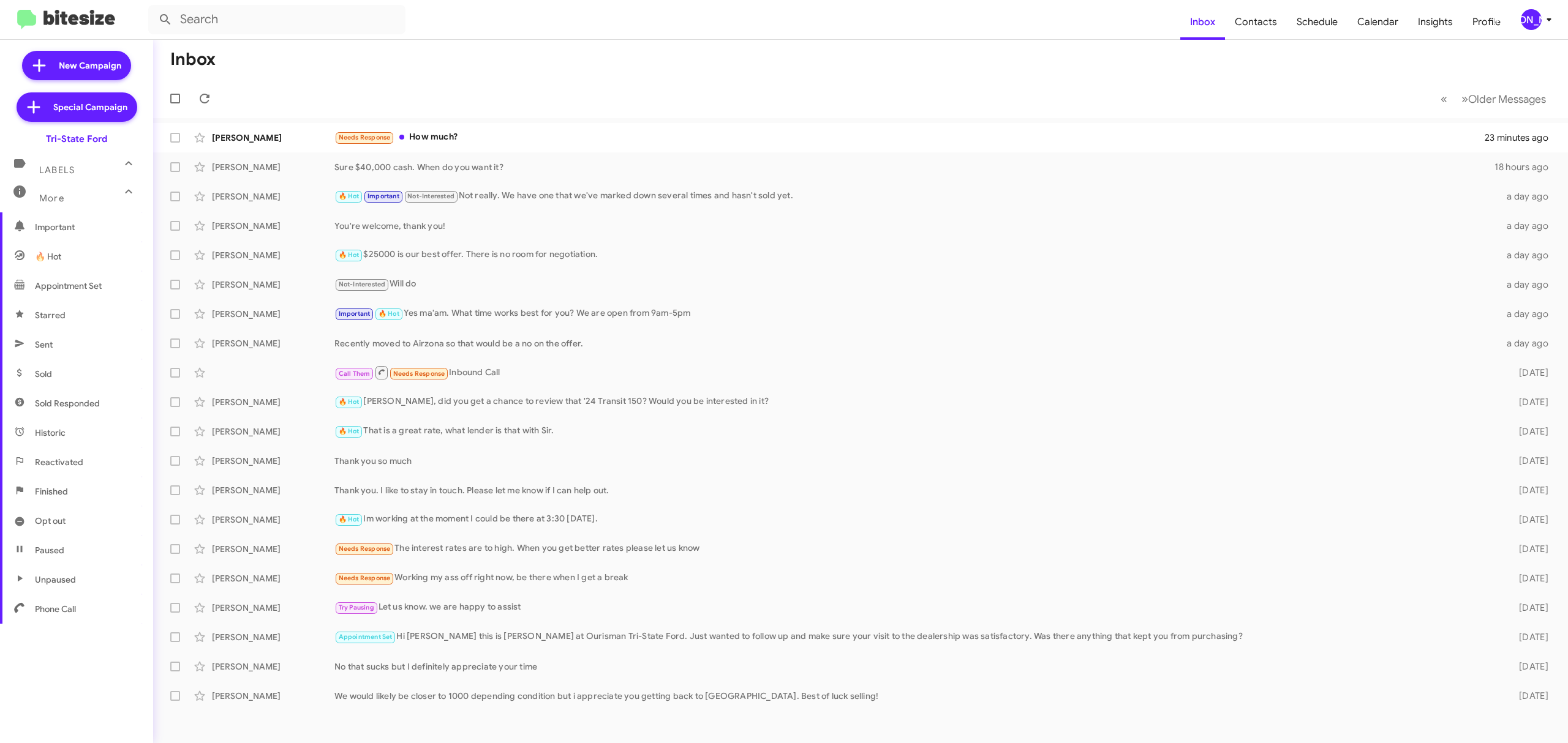
scroll to position [131, 0]
click at [60, 512] on span "Opt out" at bounding box center [50, 518] width 31 height 12
type input "in:opt-out"
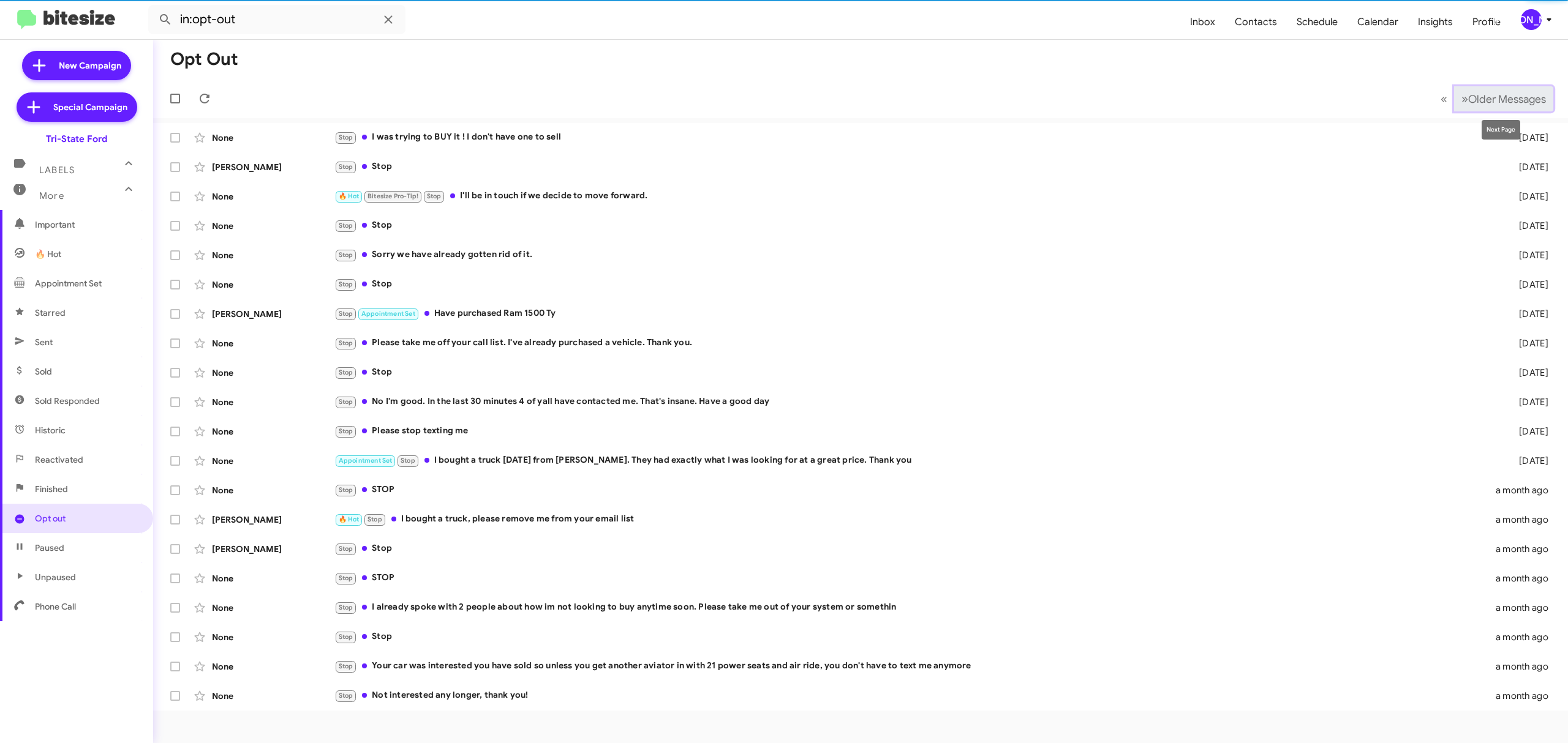
click at [1532, 99] on span "Older Messages" at bounding box center [1507, 99] width 78 height 13
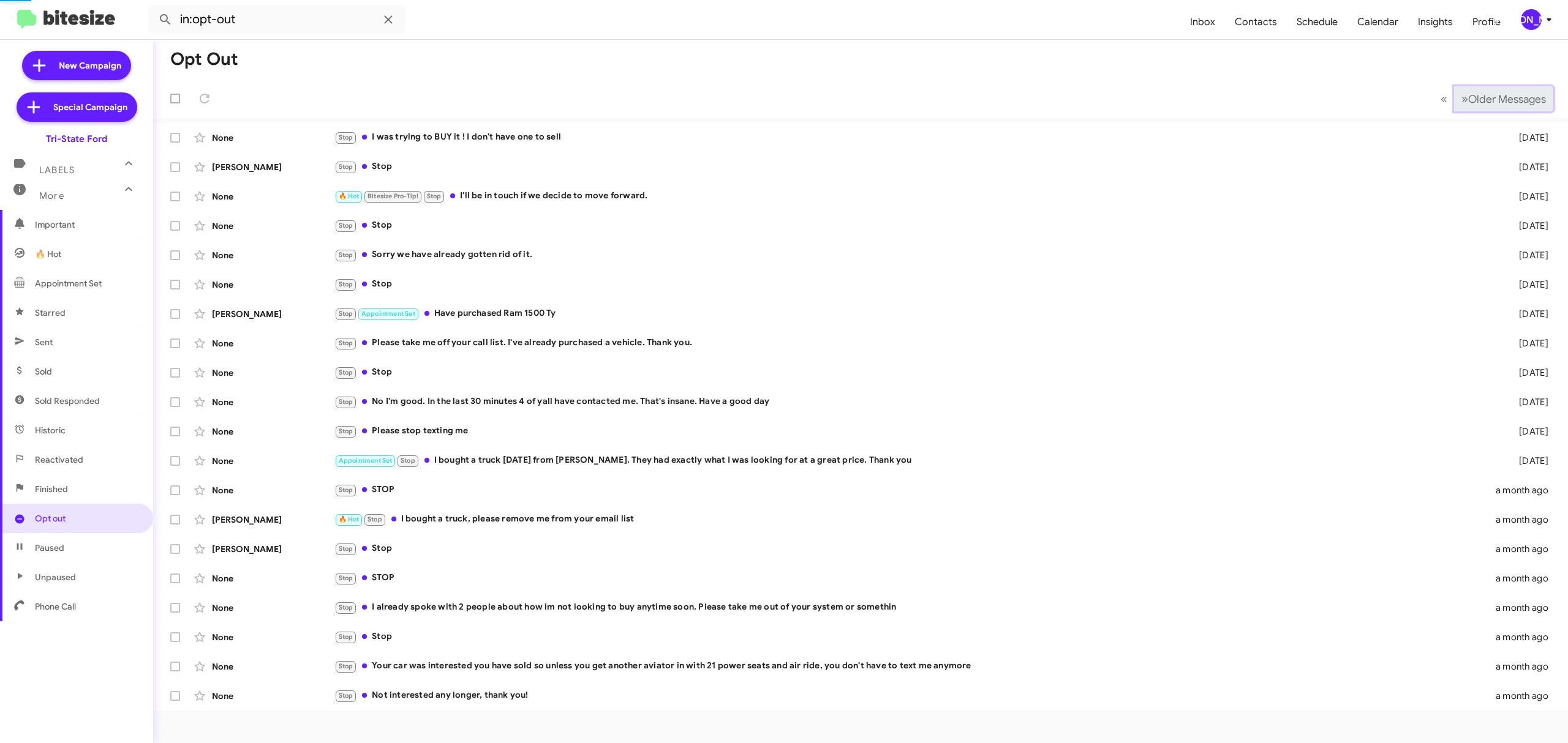
click at [1532, 99] on span "Older Messages" at bounding box center [1507, 99] width 78 height 13
click at [1532, 98] on span "Older Messages" at bounding box center [1507, 99] width 78 height 13
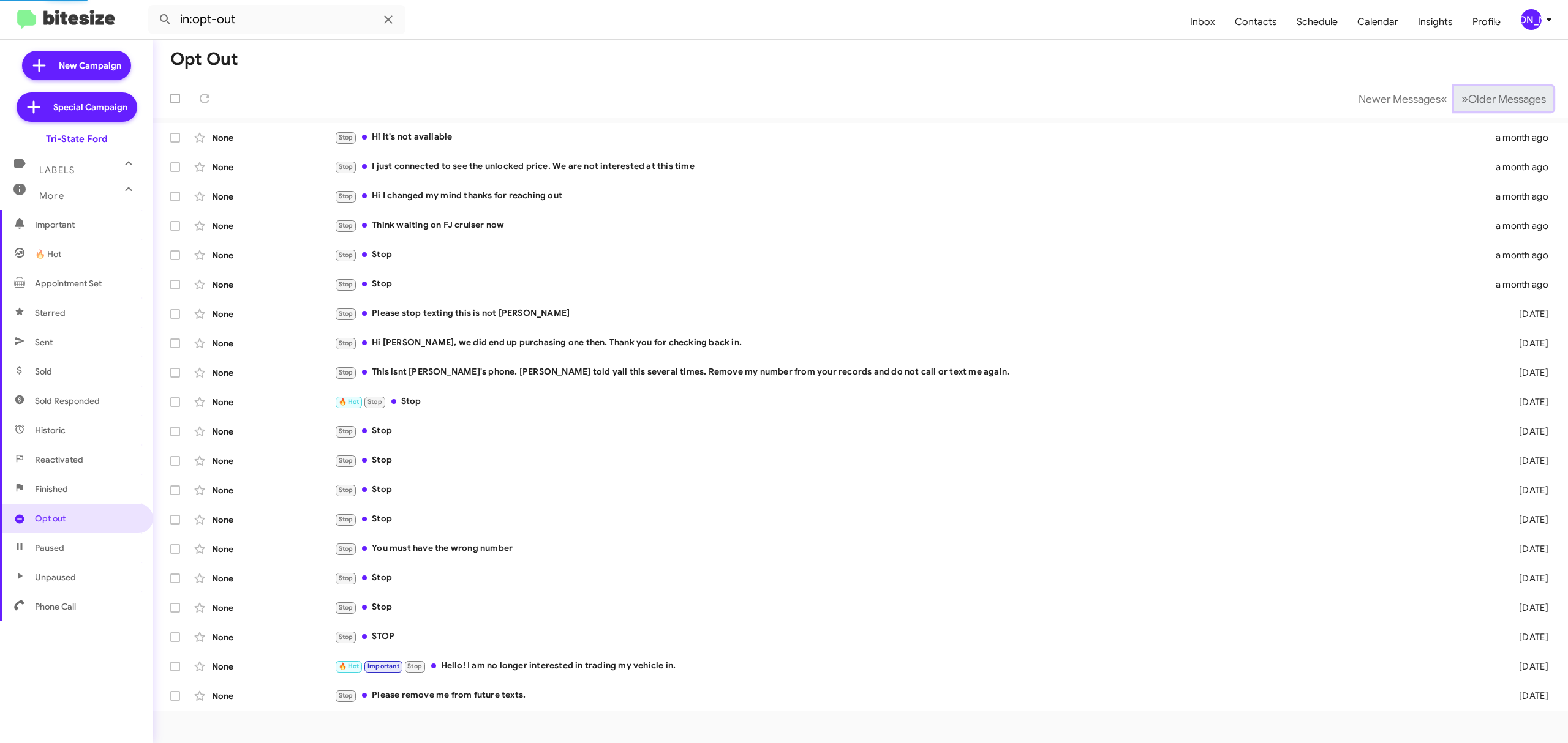
click at [1531, 98] on span "Older Messages" at bounding box center [1507, 99] width 78 height 13
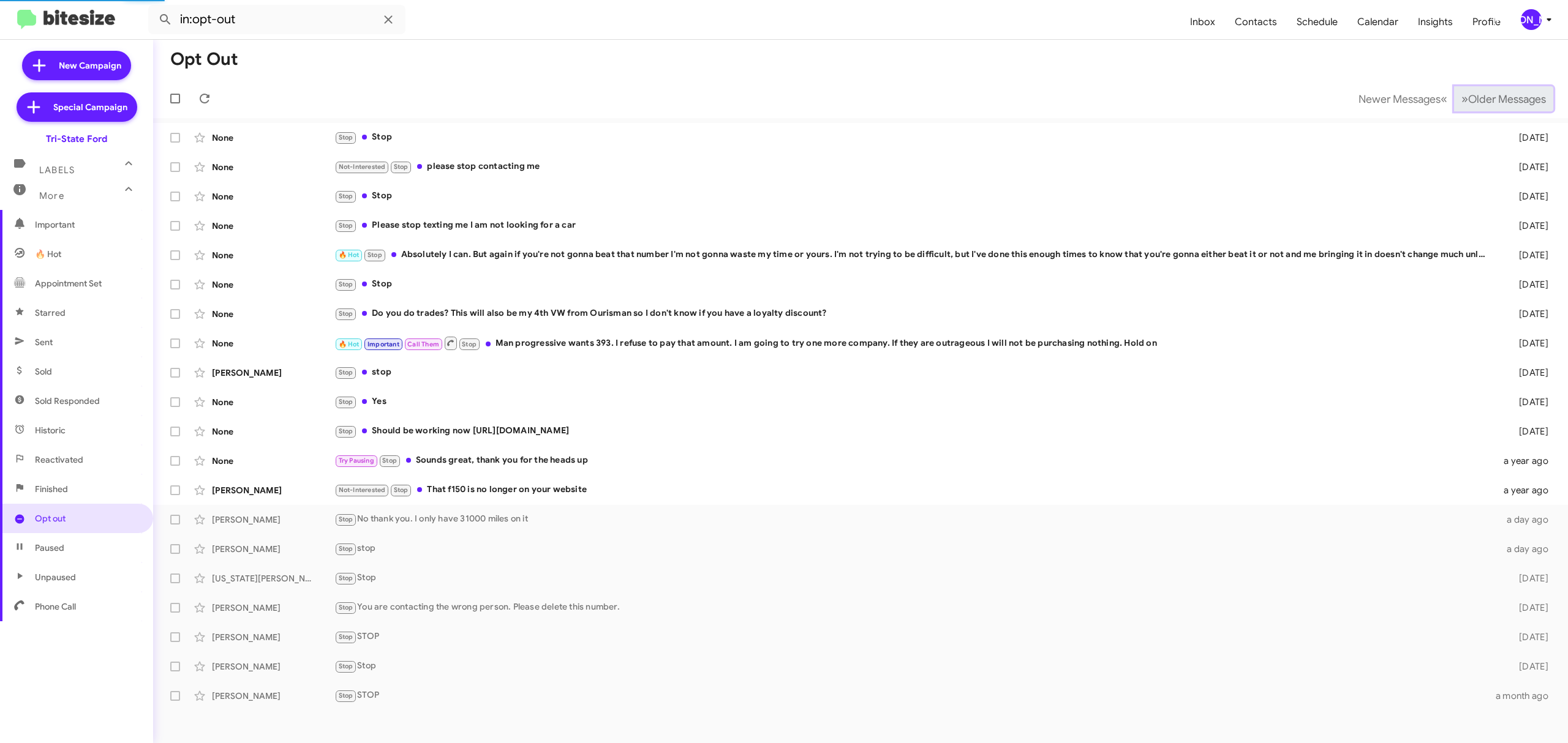
click at [1531, 98] on span "Older Messages" at bounding box center [1507, 99] width 78 height 13
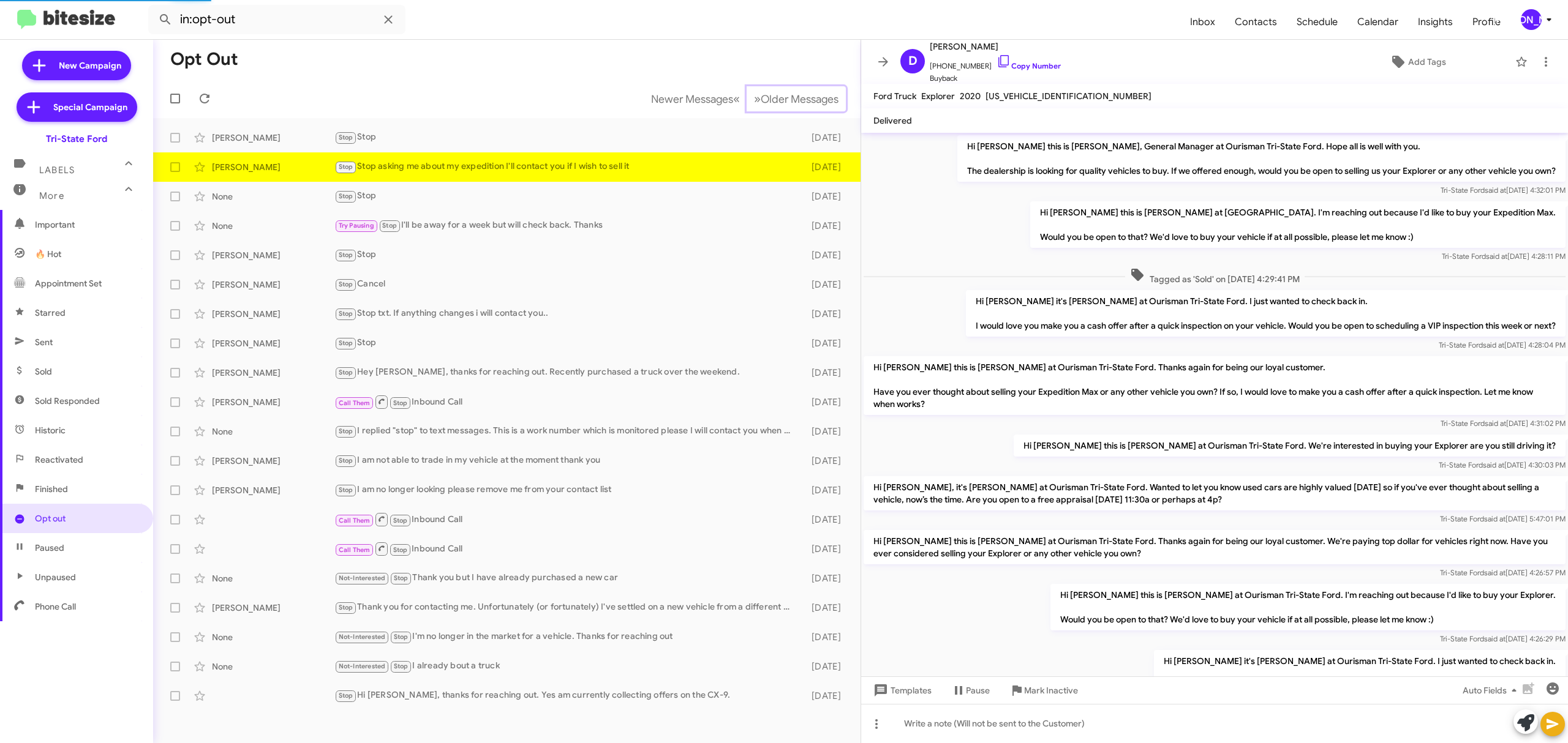
scroll to position [365, 0]
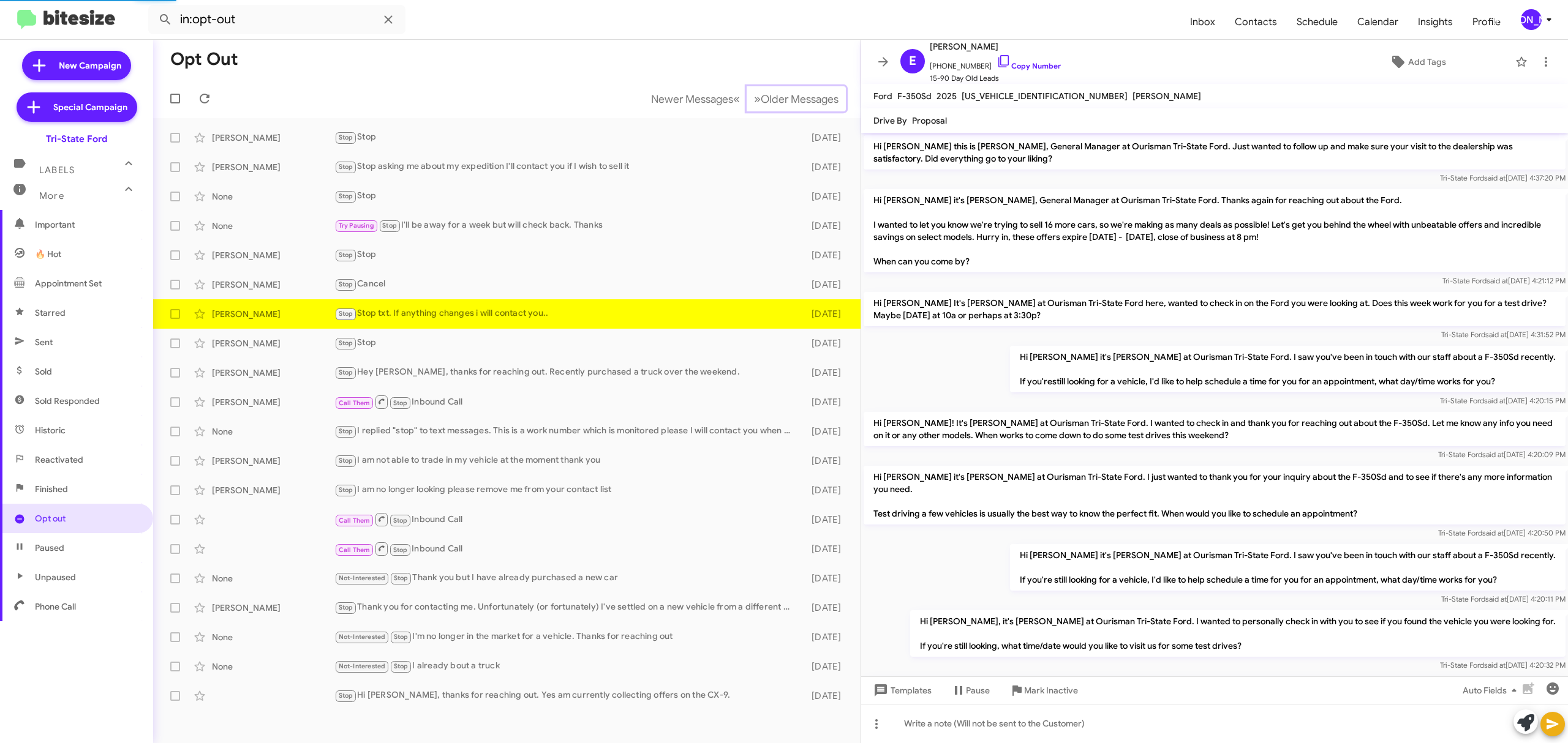
scroll to position [413, 0]
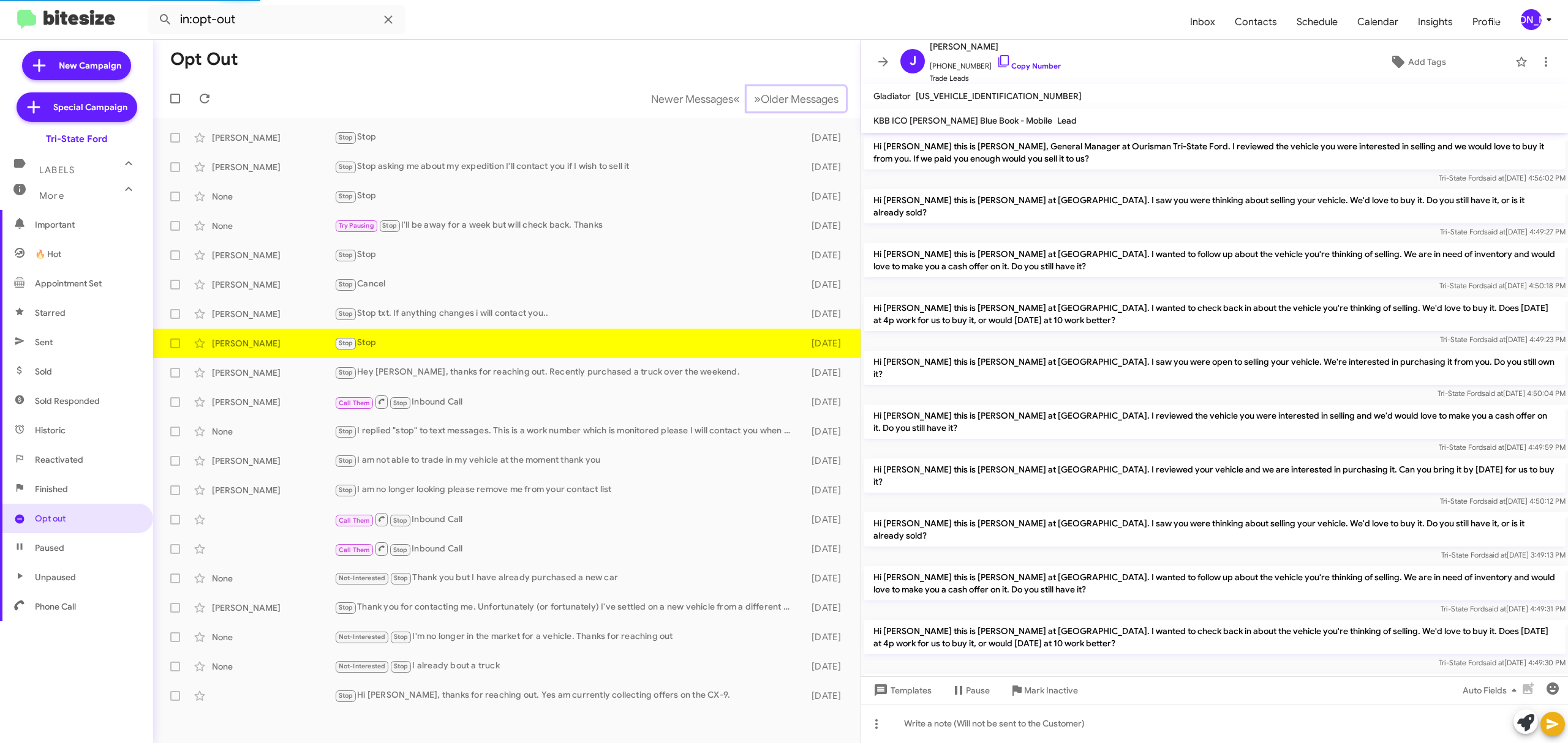
scroll to position [261, 0]
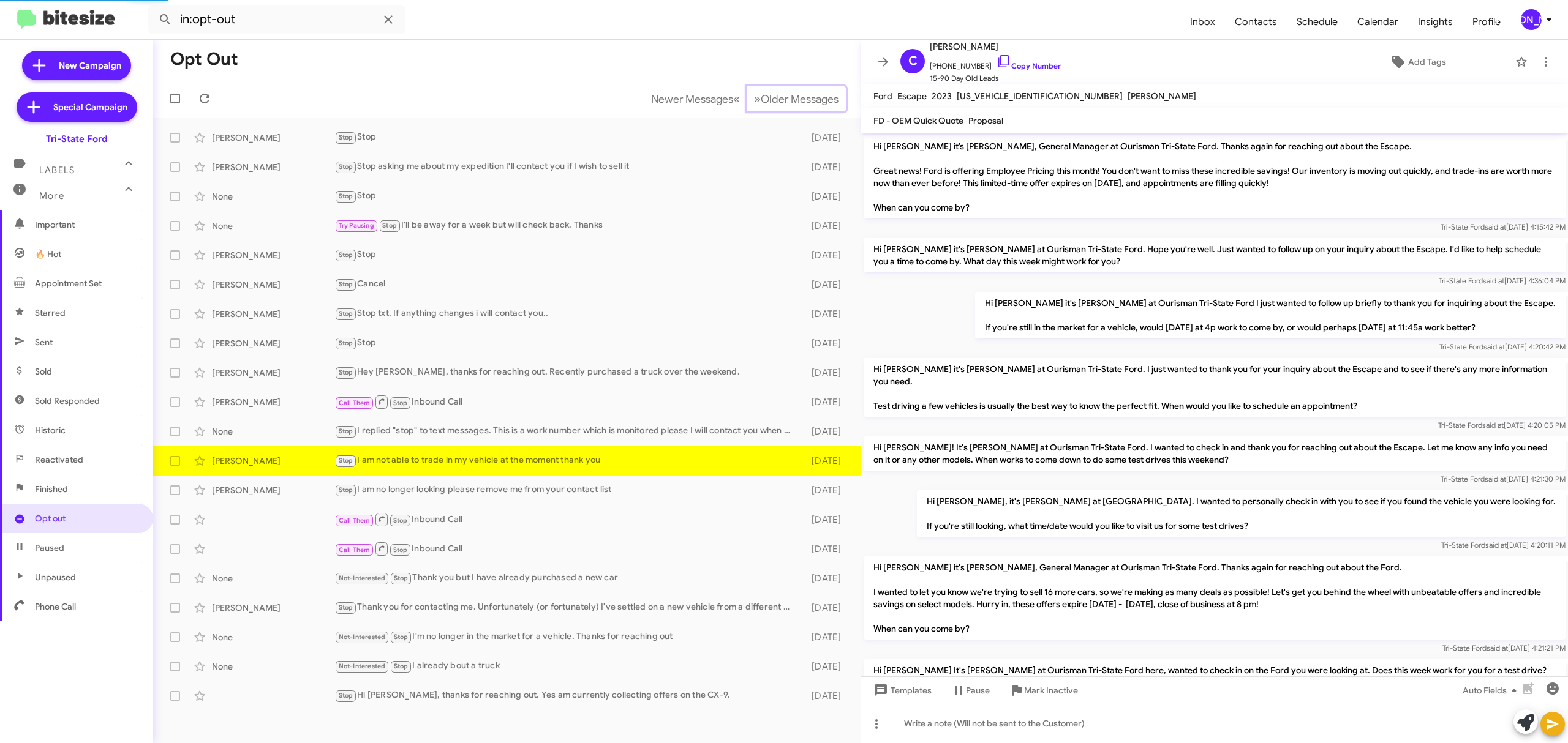
scroll to position [670, 0]
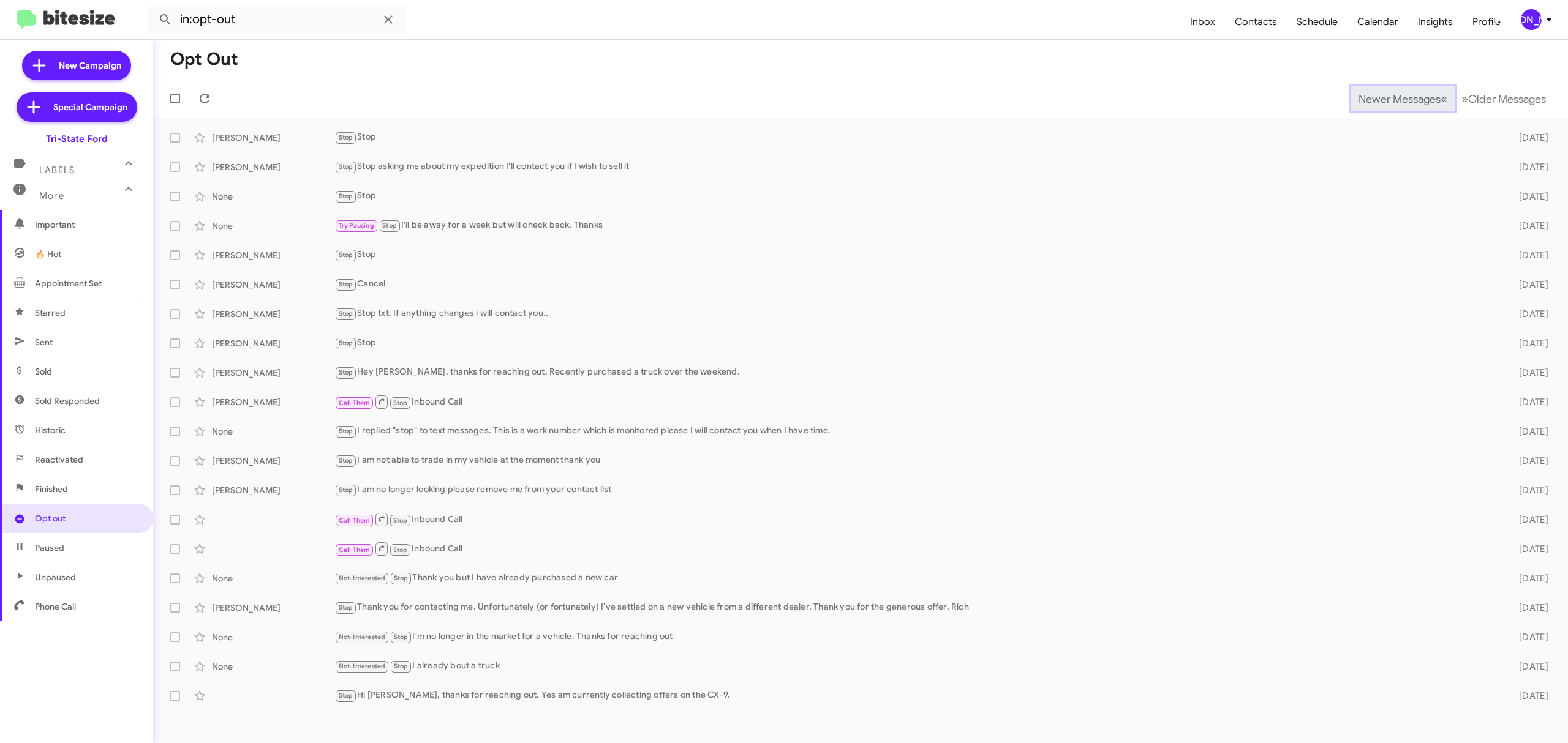
click at [1390, 98] on span "Newer Messages" at bounding box center [1399, 99] width 82 height 13
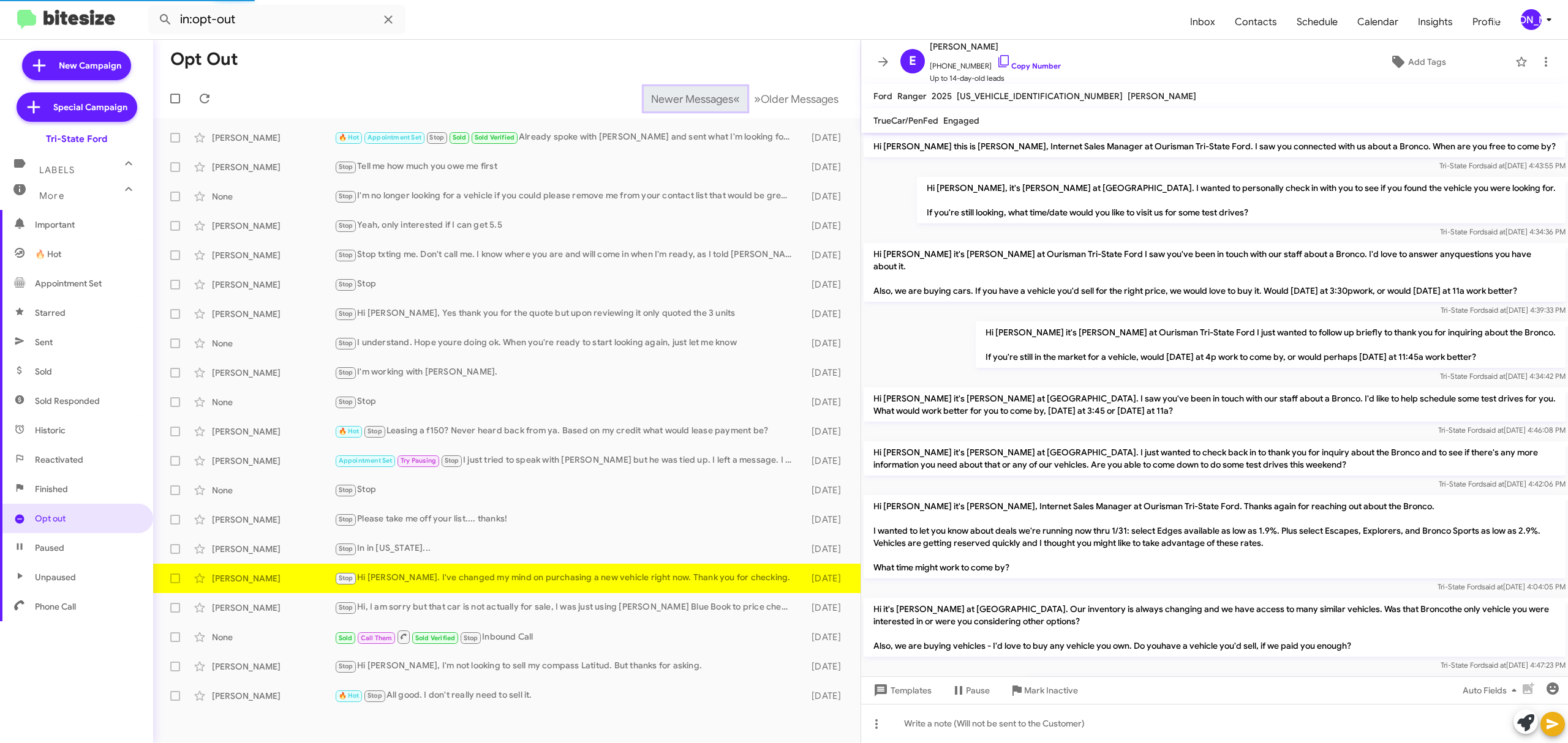
scroll to position [613, 0]
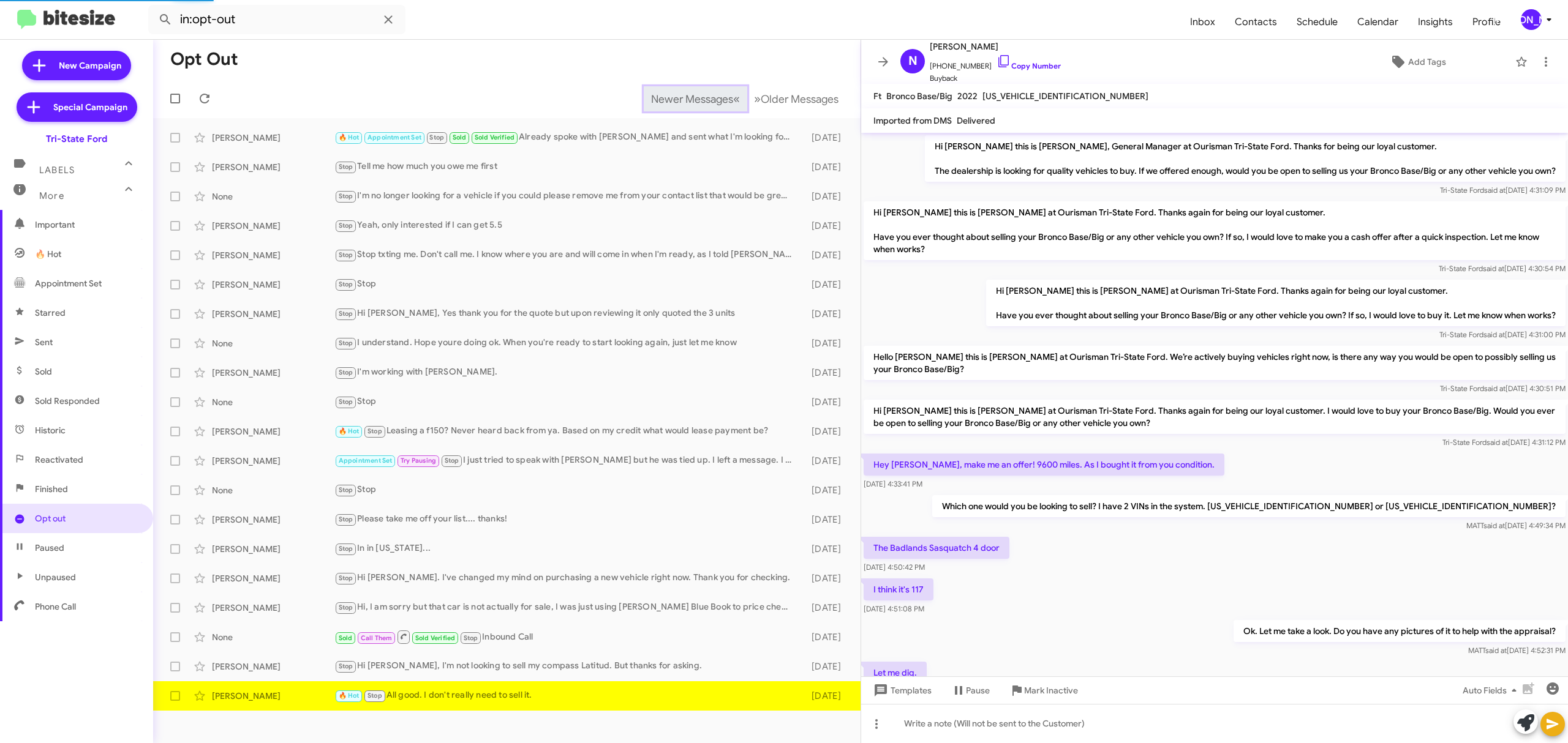
scroll to position [441, 0]
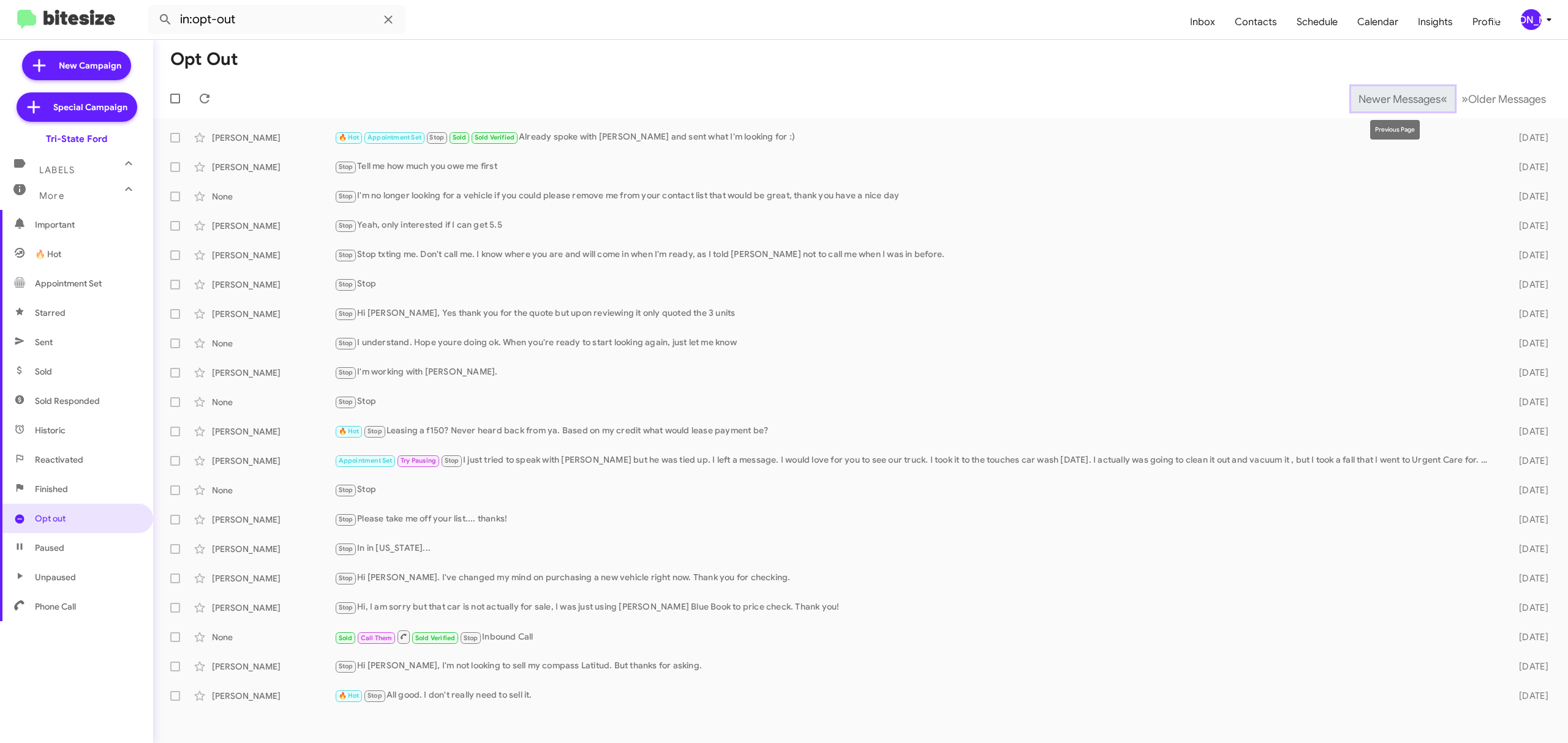
click at [1390, 98] on span "Newer Messages" at bounding box center [1399, 99] width 82 height 13
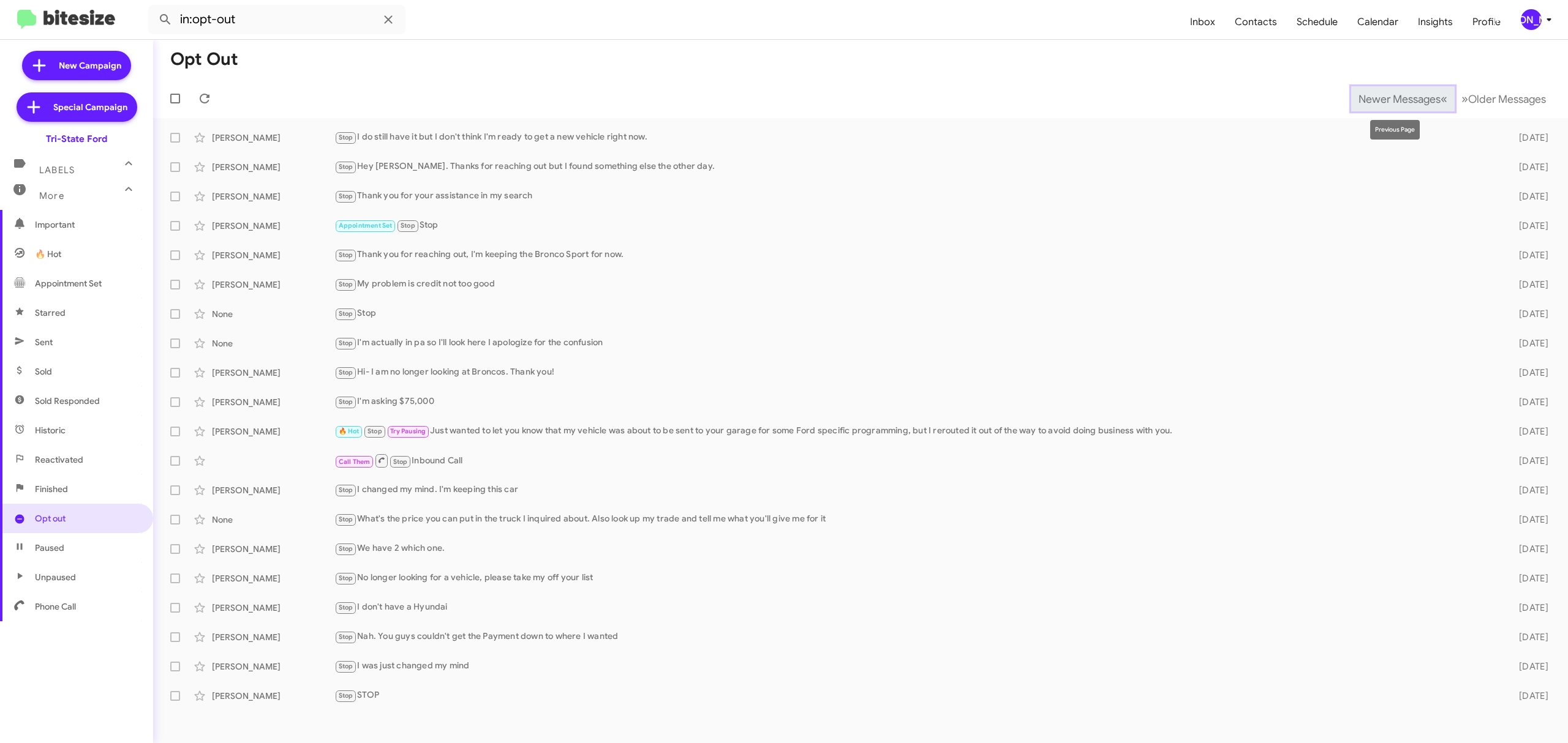
click at [1390, 98] on span "Newer Messages" at bounding box center [1399, 99] width 82 height 13
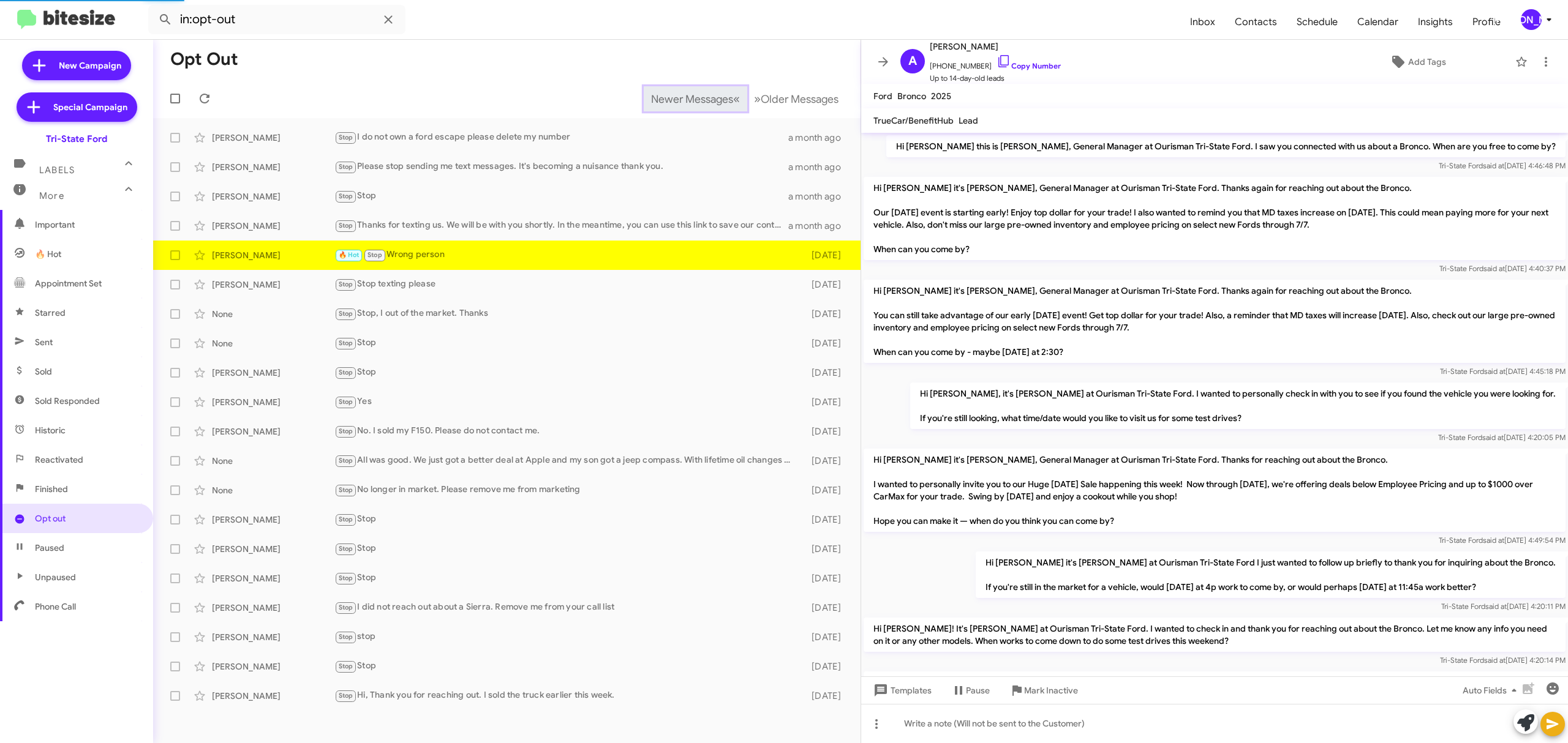
scroll to position [738, 0]
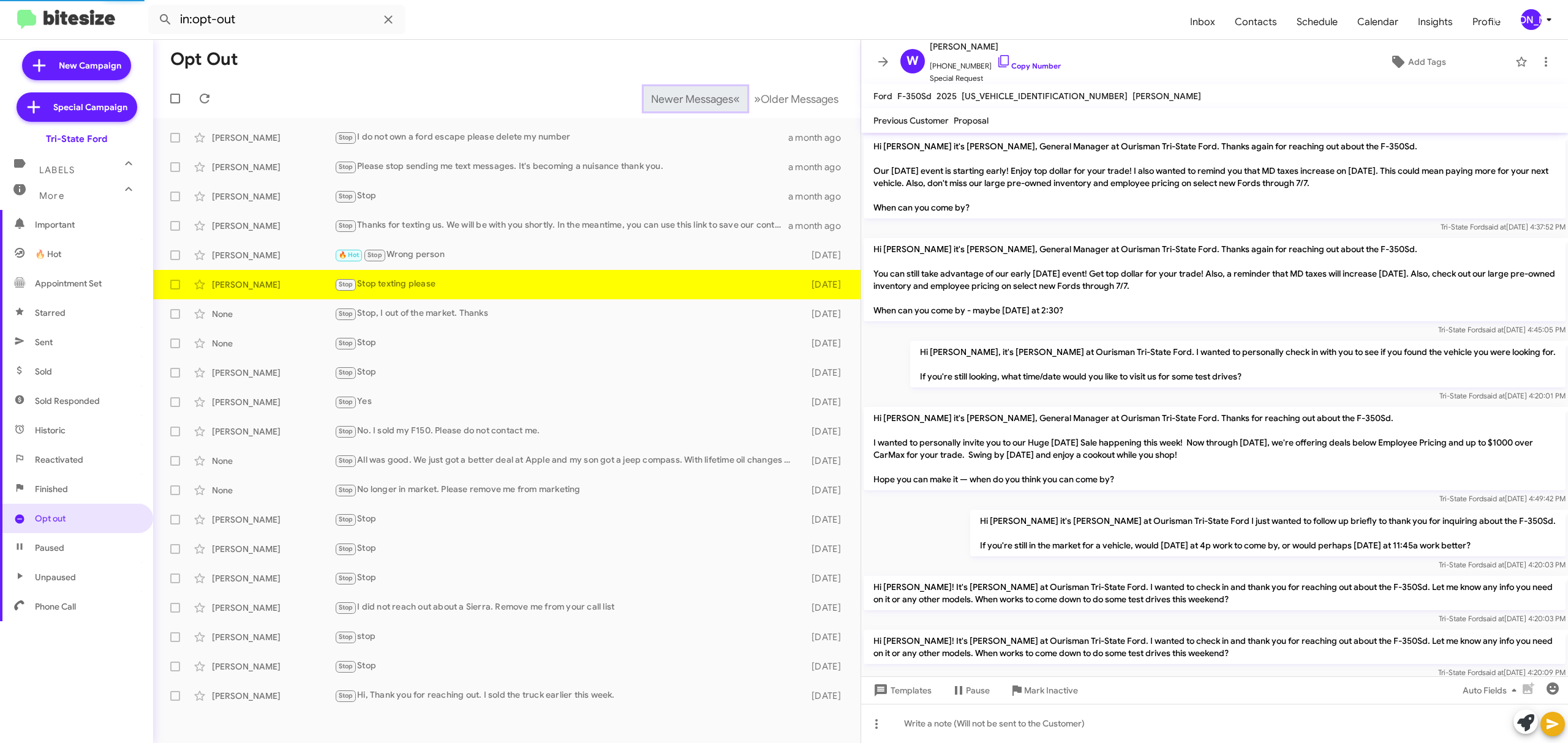
scroll to position [592, 0]
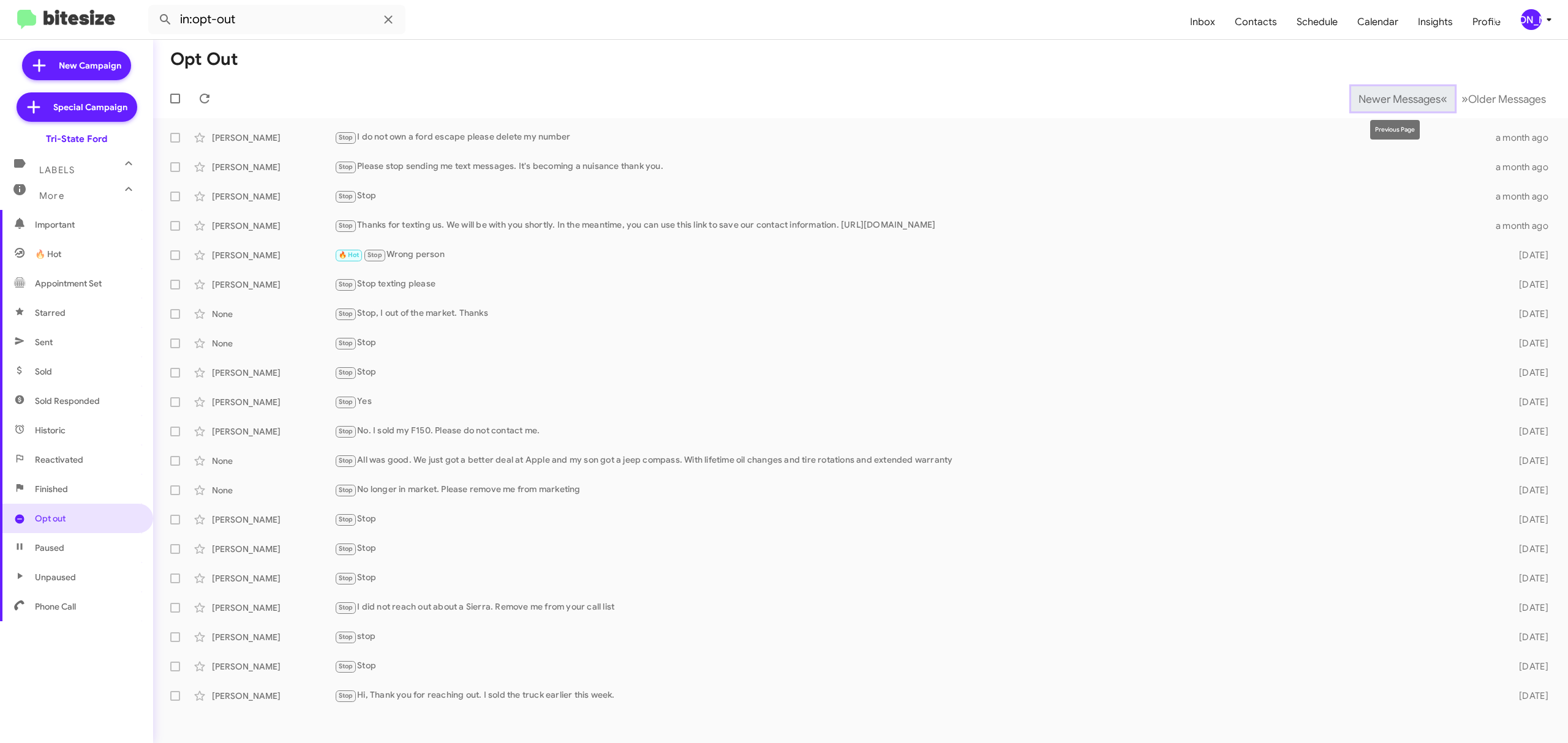
click at [1390, 98] on span "Newer Messages" at bounding box center [1399, 99] width 82 height 13
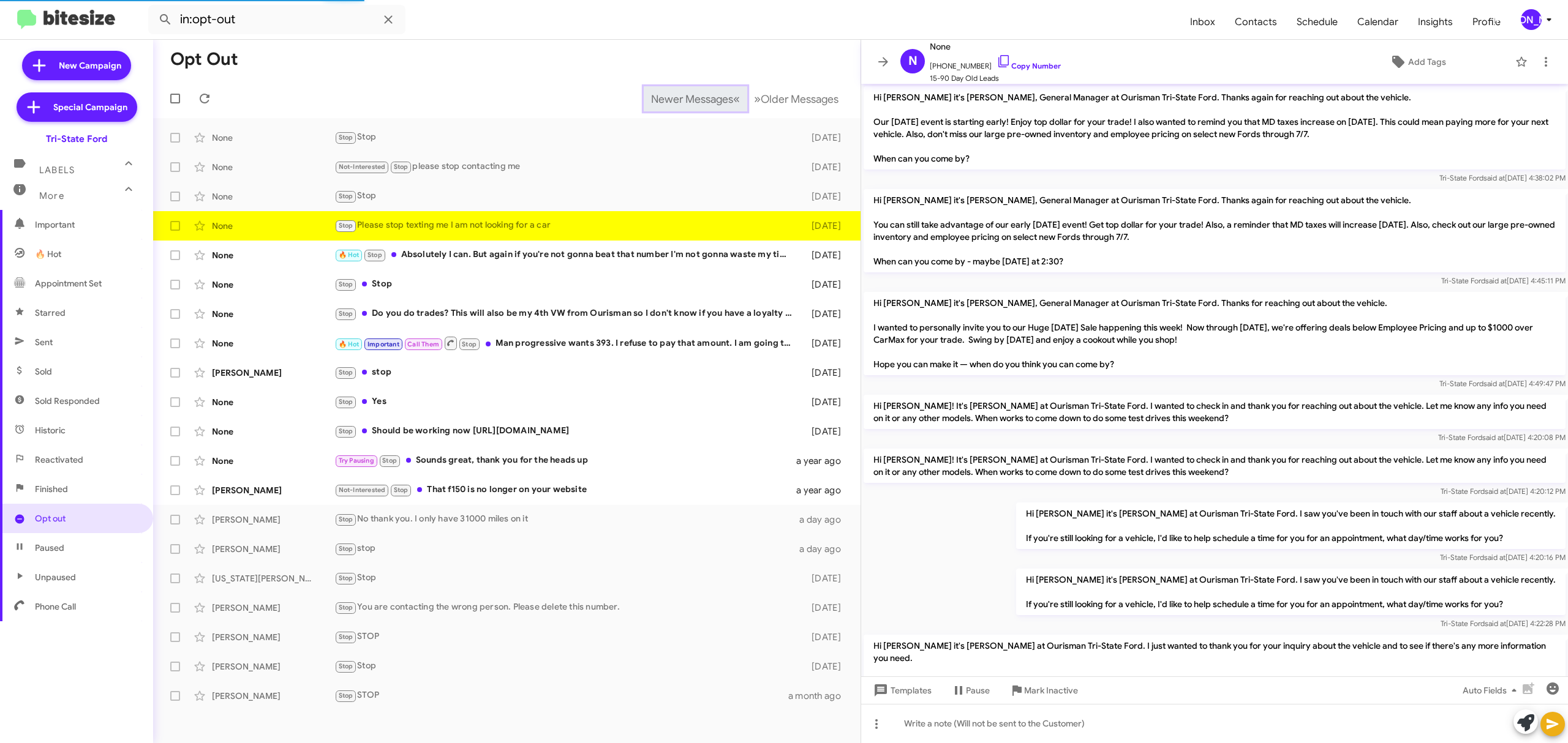
scroll to position [299, 0]
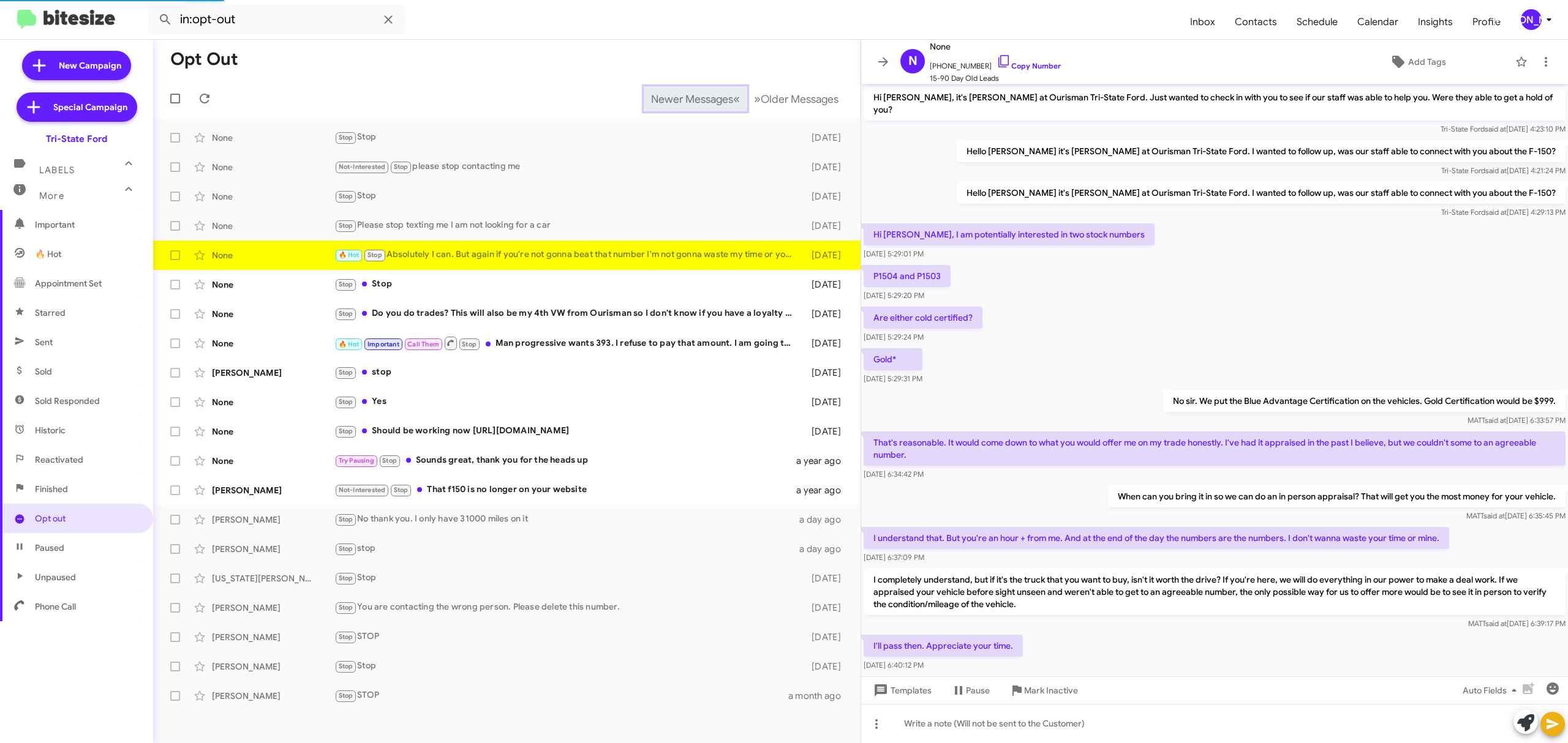
scroll to position [350, 0]
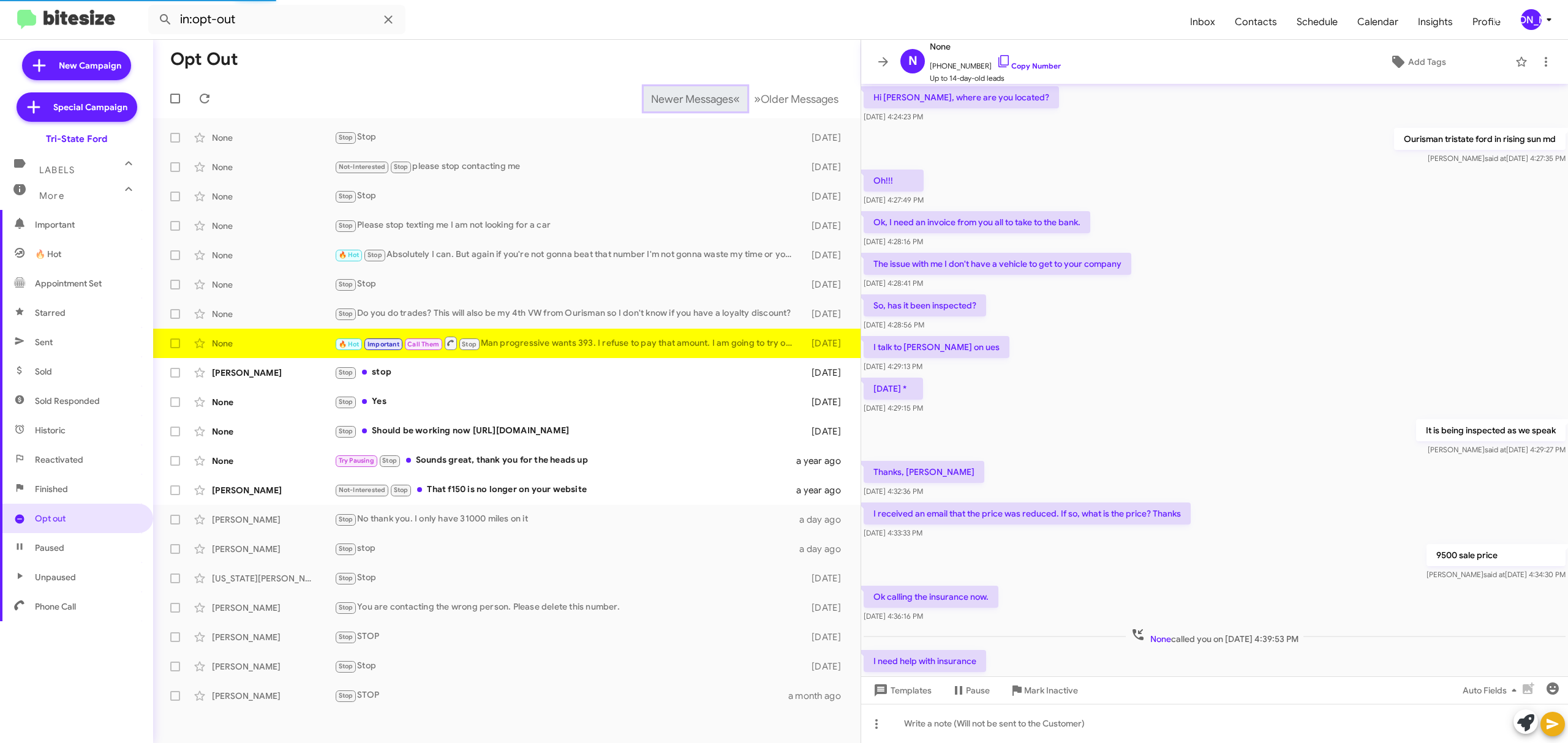
scroll to position [264, 0]
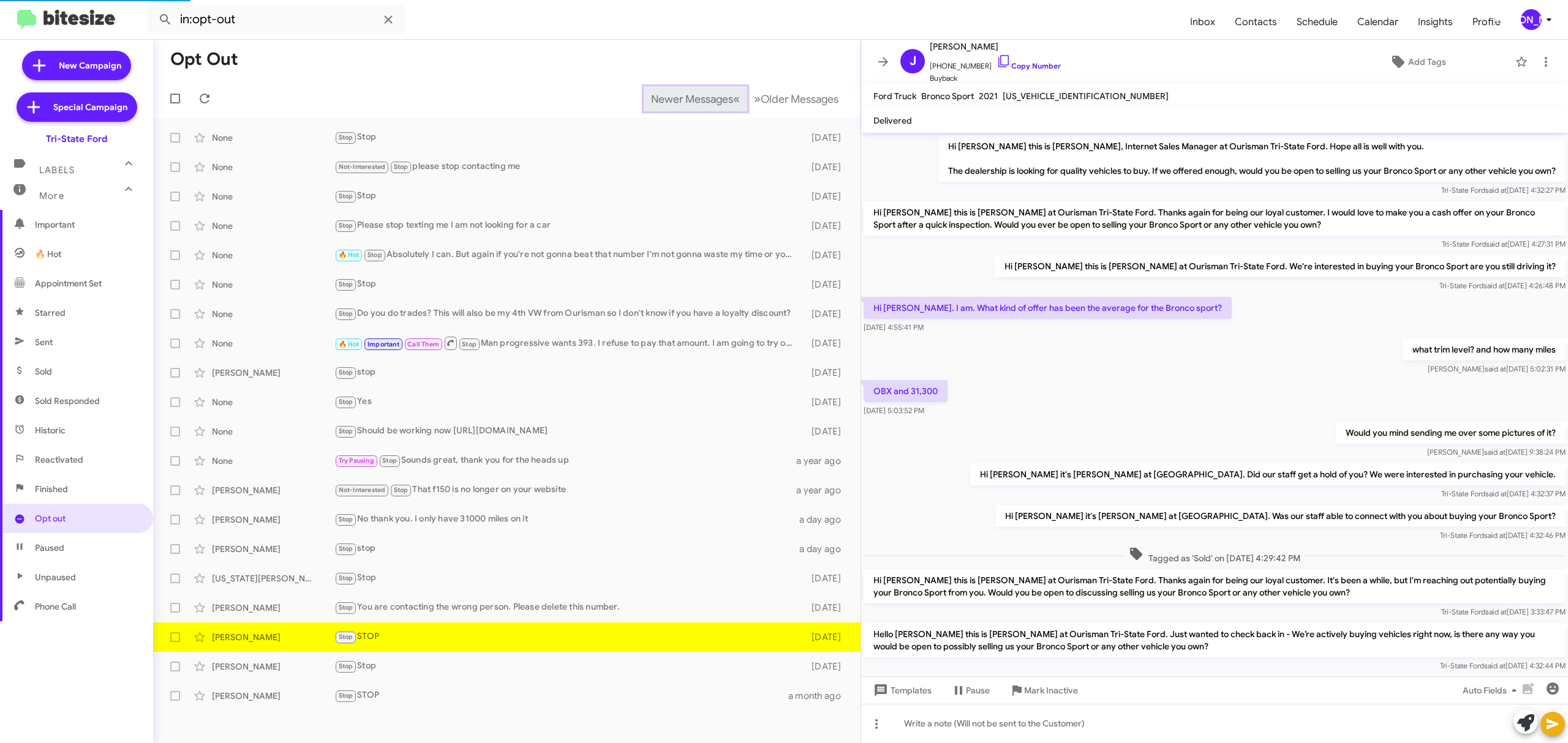
scroll to position [194, 0]
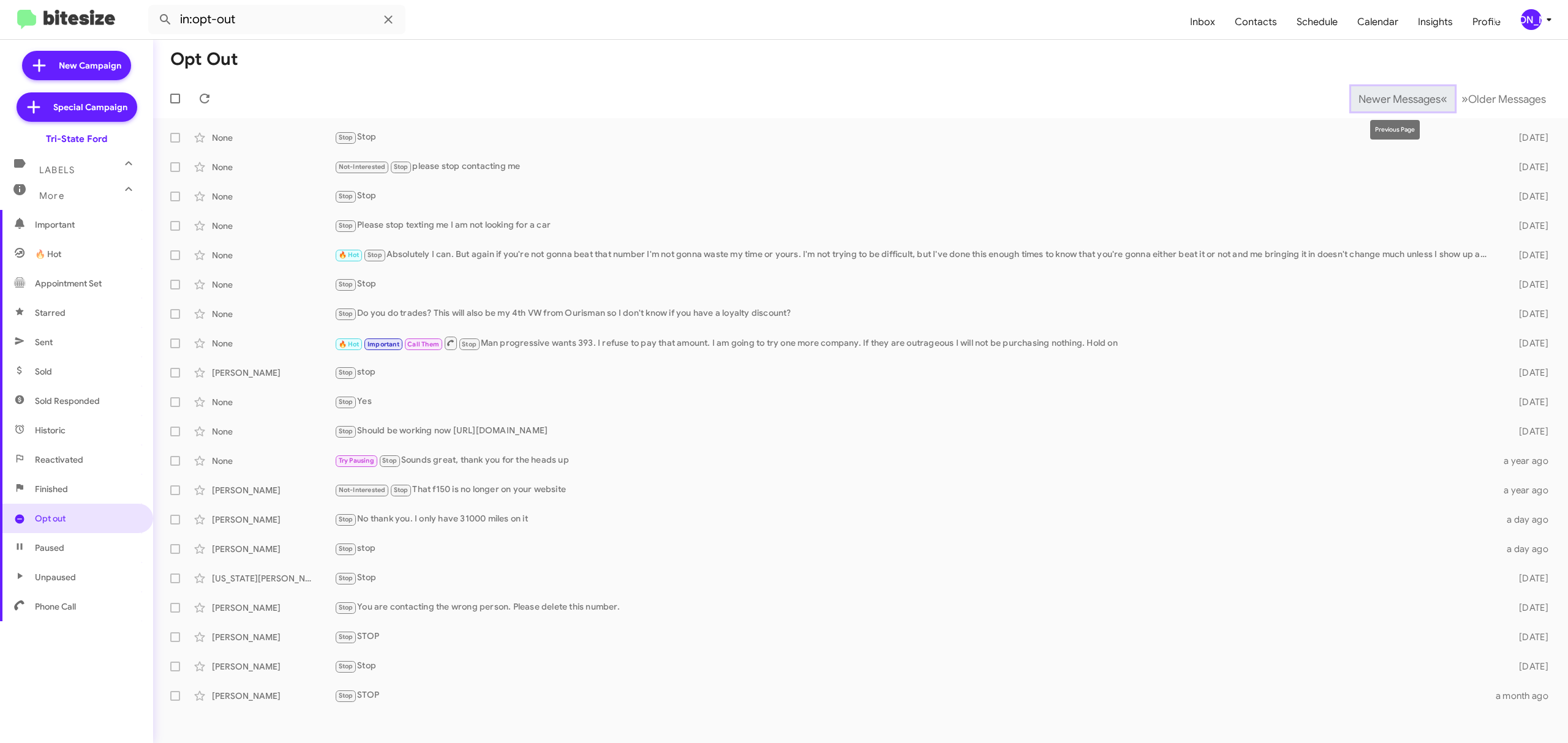
click at [1390, 98] on span "Newer Messages" at bounding box center [1399, 99] width 82 height 13
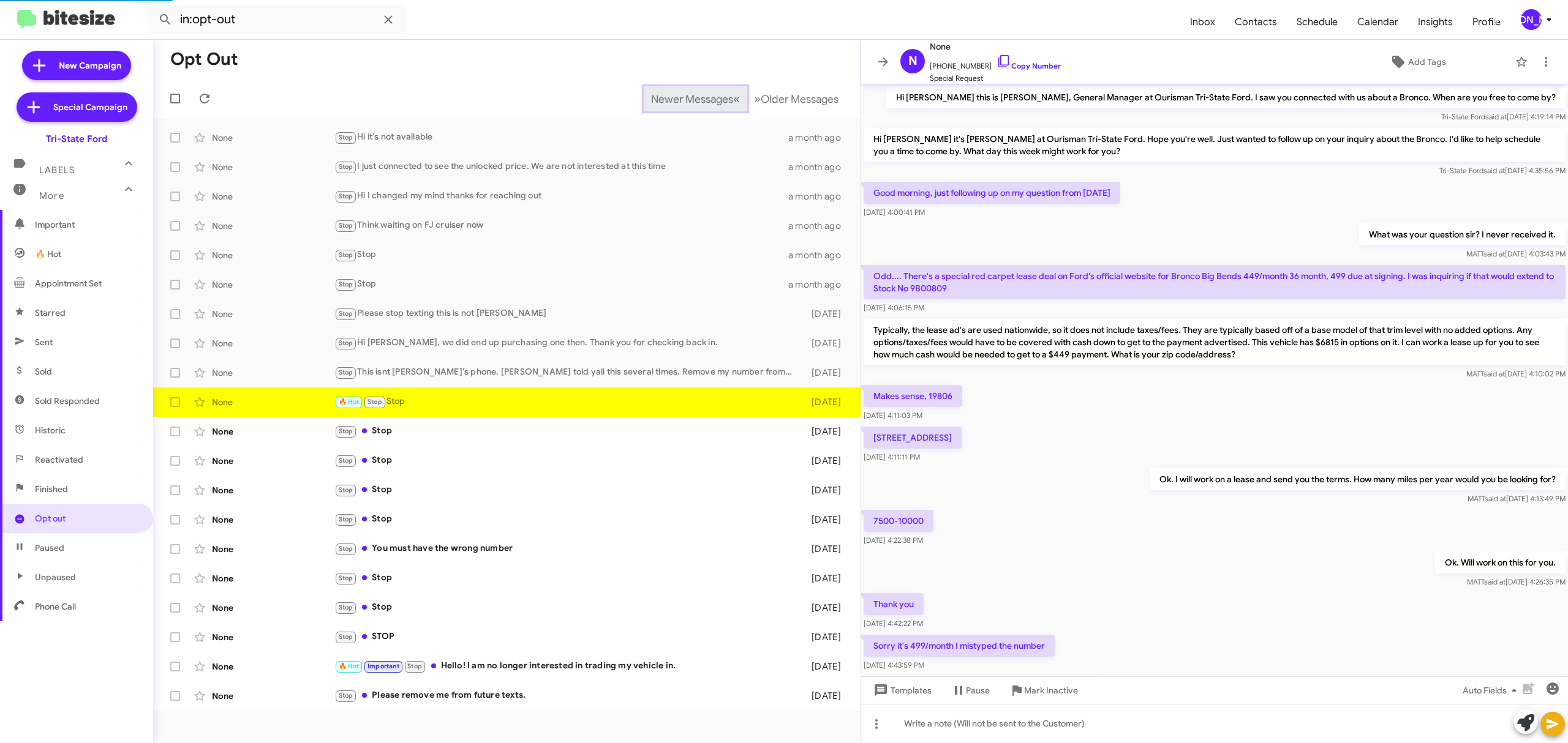
scroll to position [513, 0]
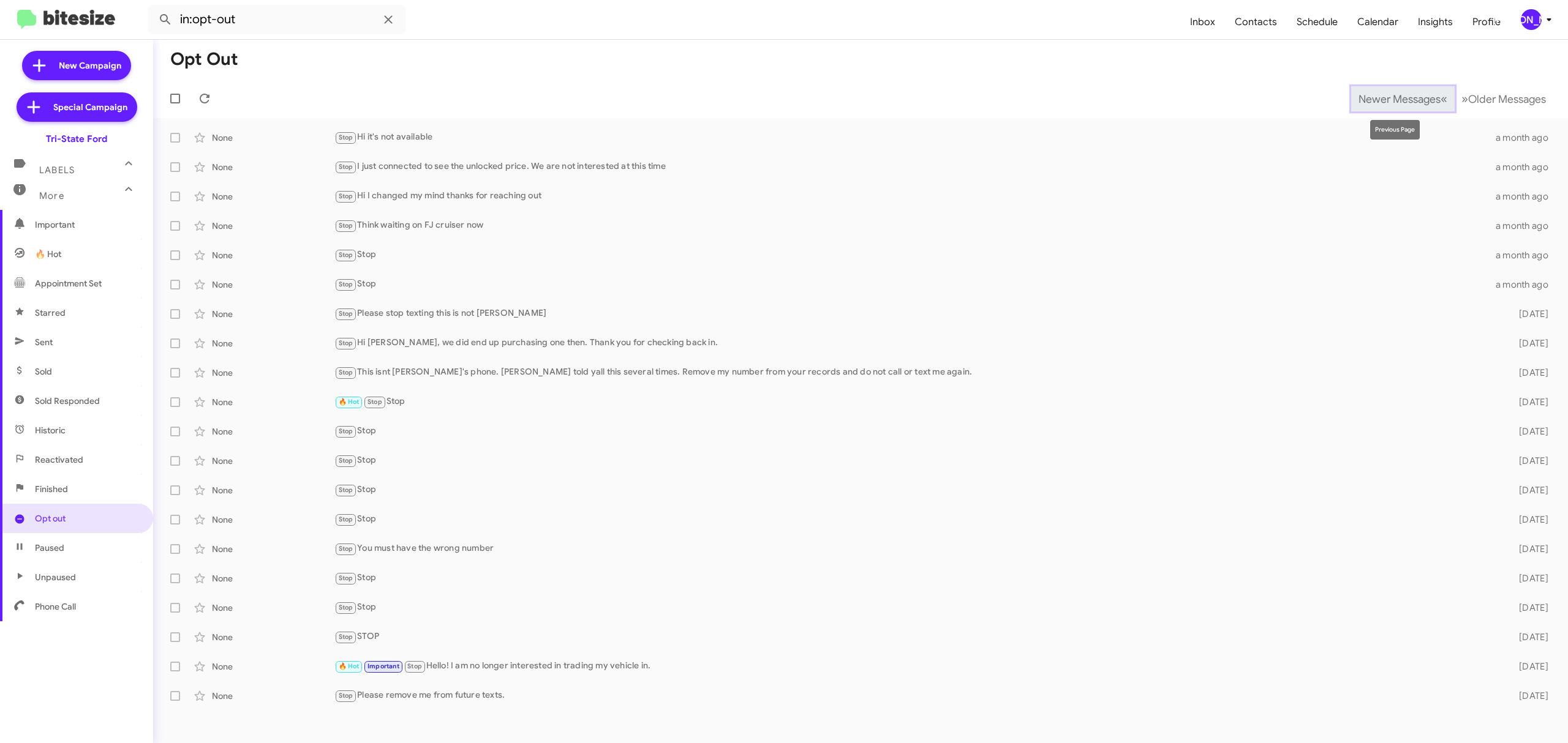
click at [1390, 98] on span "Newer Messages" at bounding box center [1399, 99] width 82 height 13
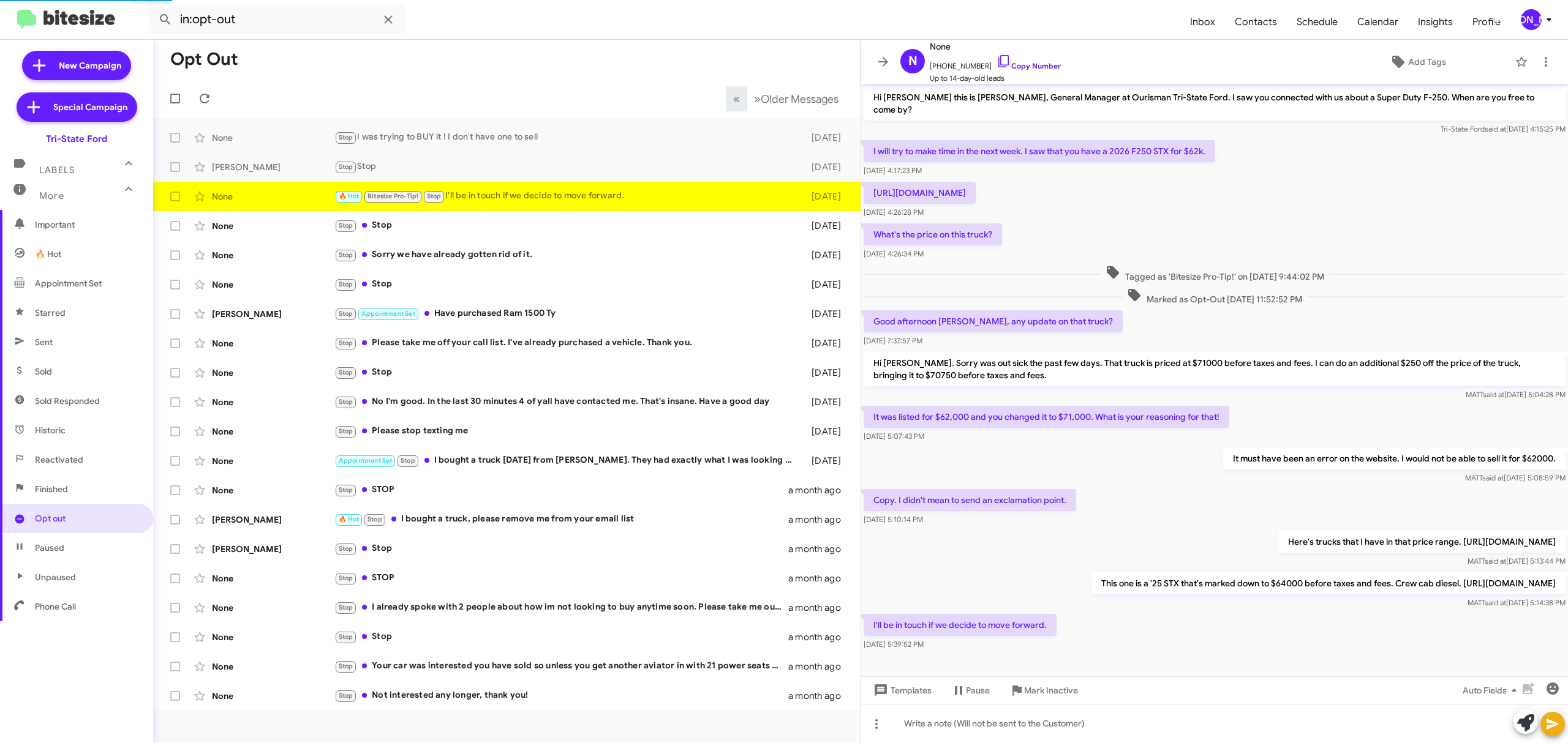
scroll to position [32, 0]
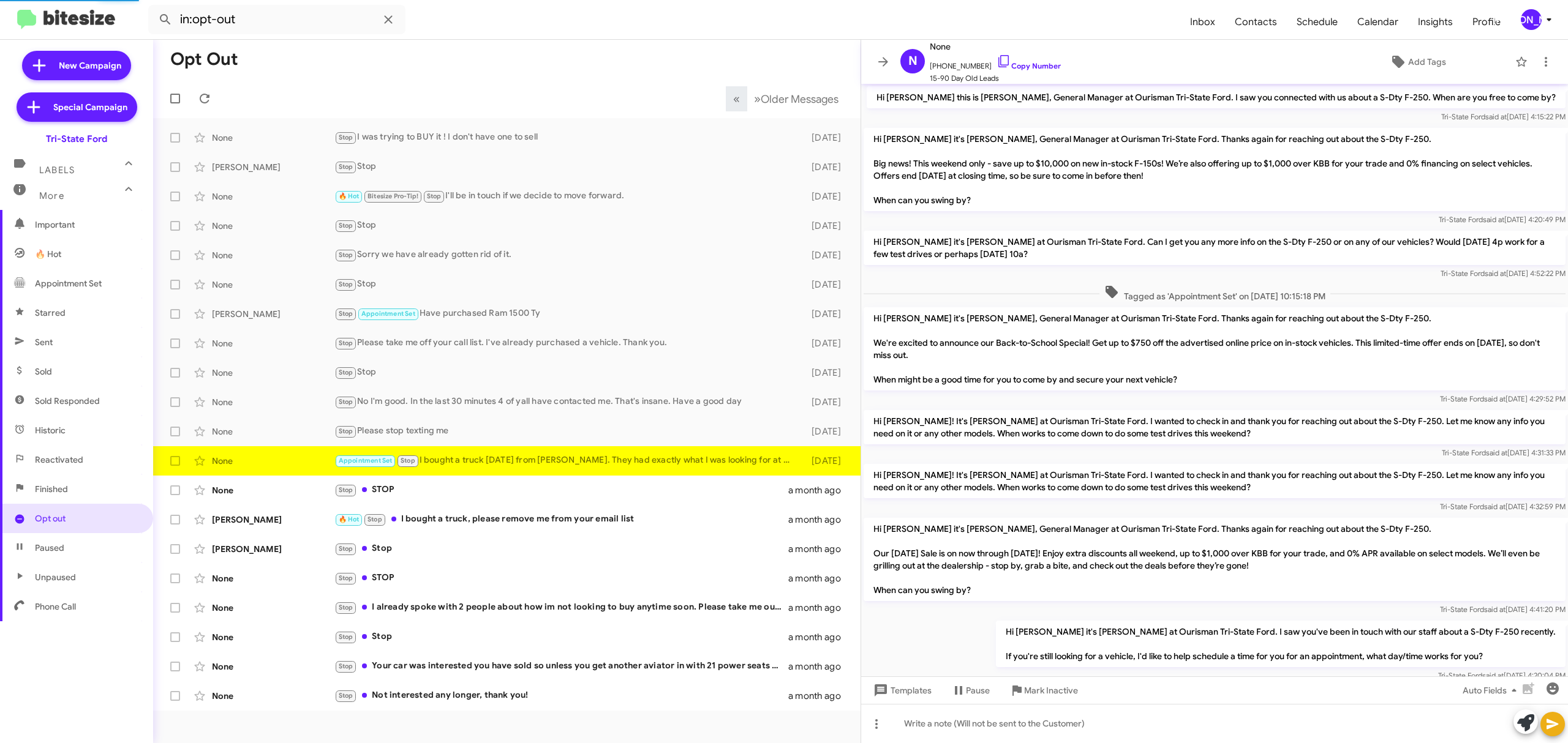
scroll to position [420, 0]
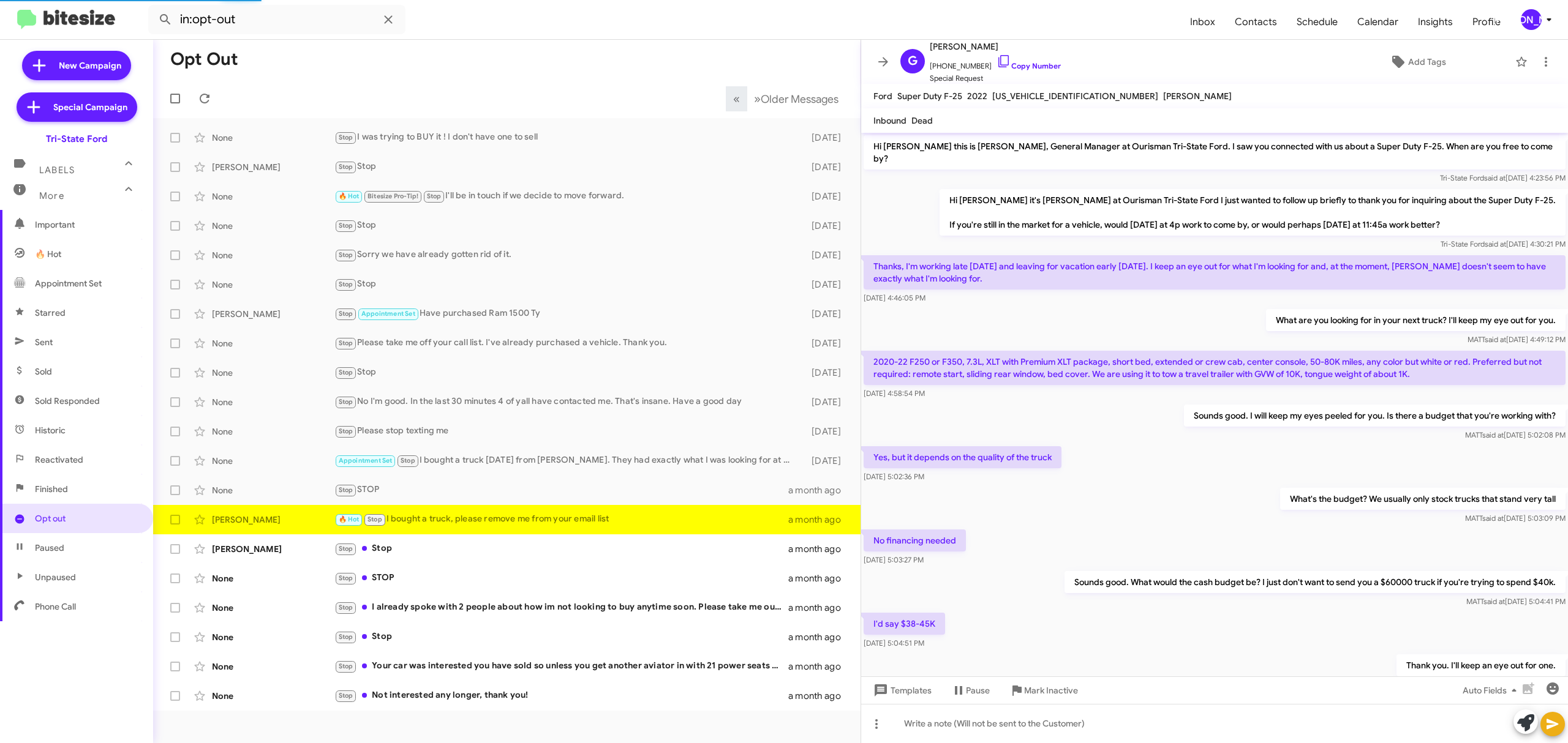
scroll to position [448, 0]
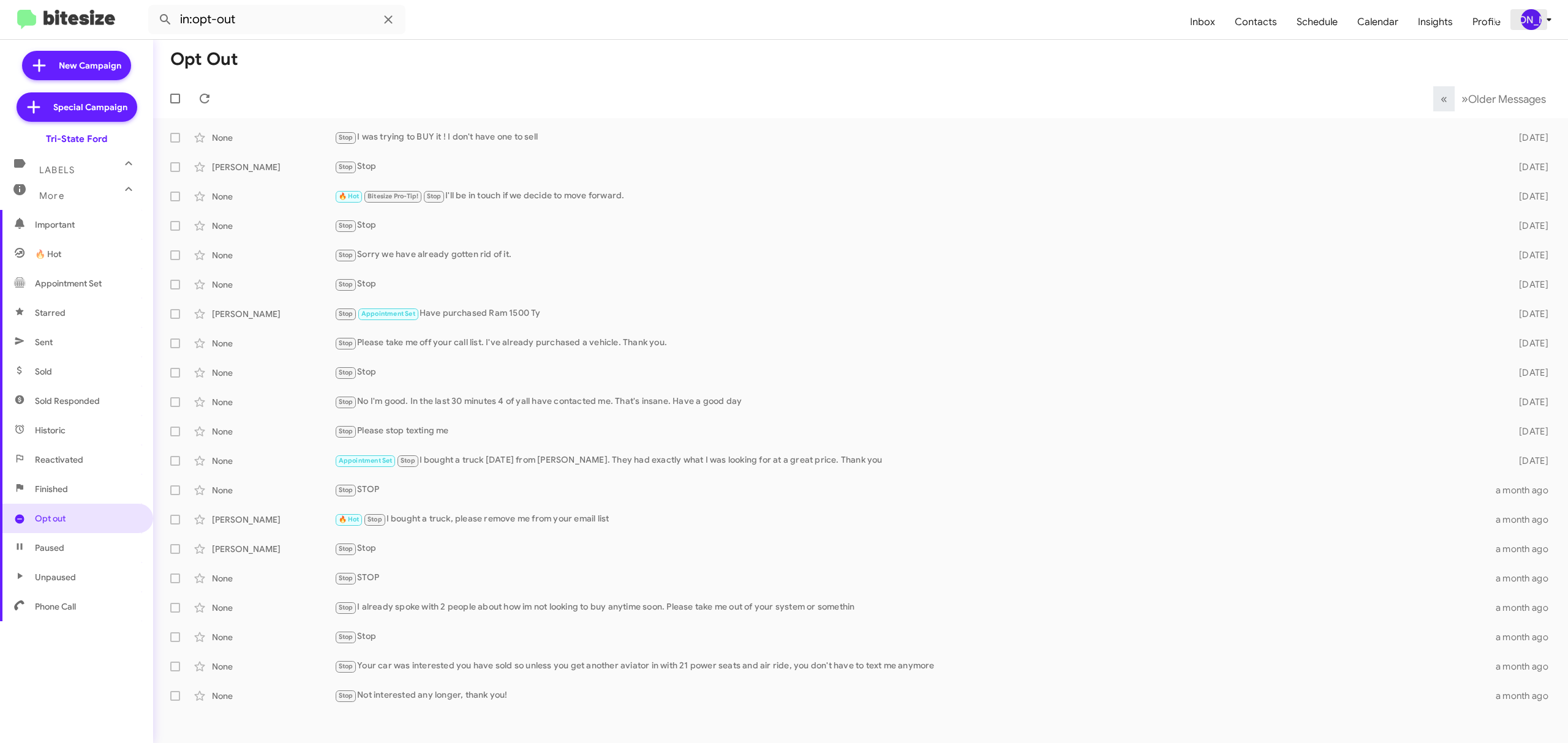
click at [1546, 19] on icon at bounding box center [1549, 19] width 15 height 15
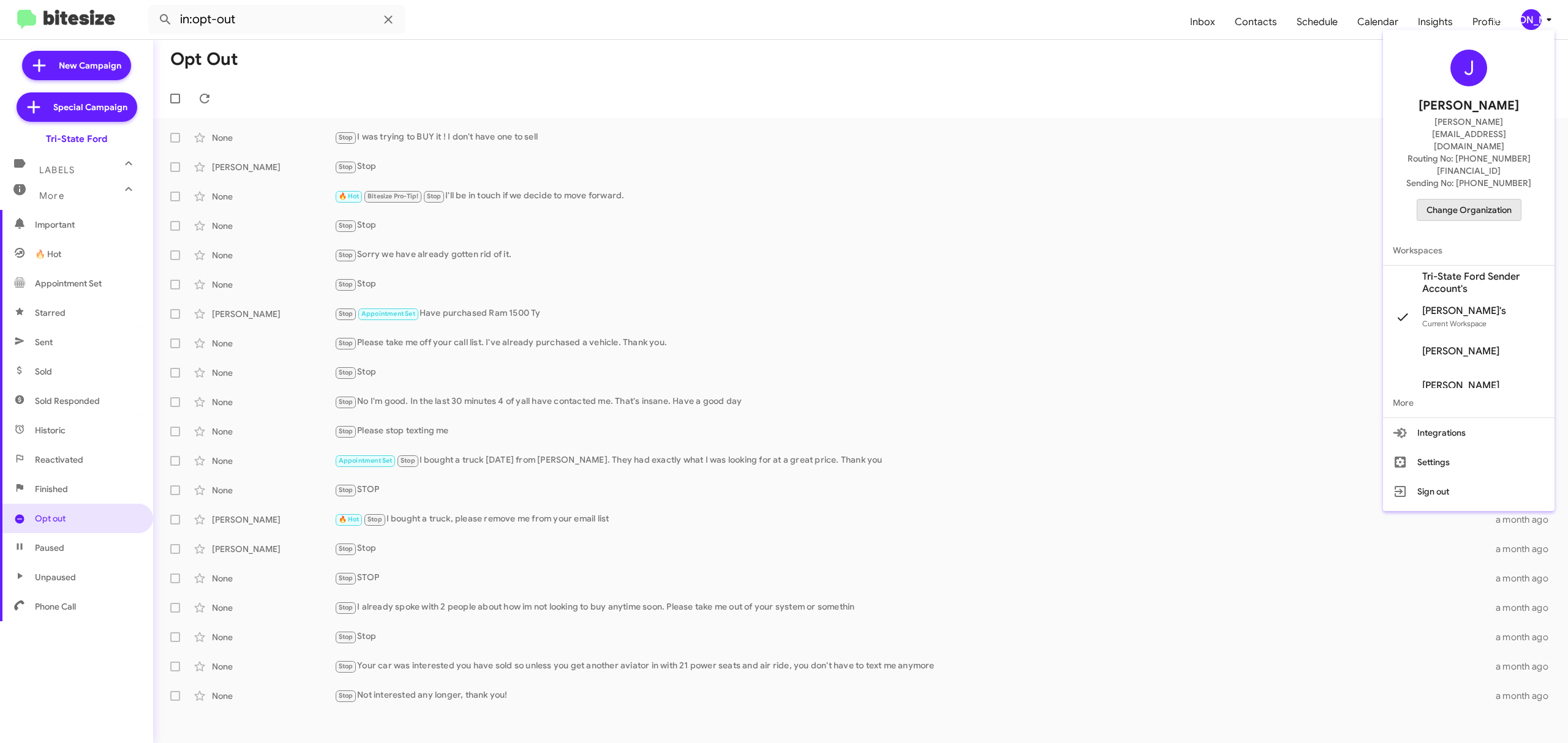
click at [1482, 200] on span "Change Organization" at bounding box center [1468, 210] width 85 height 21
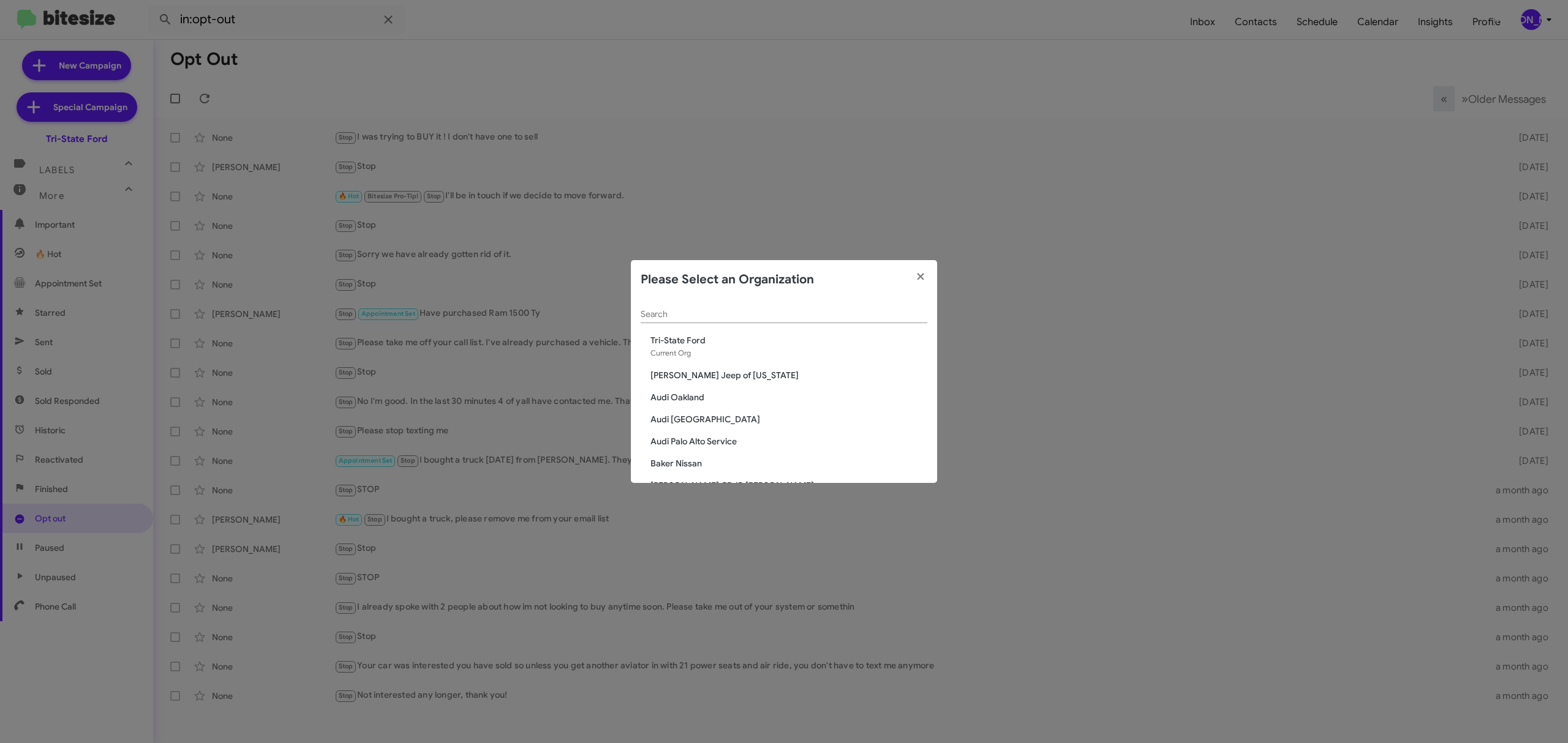
click at [775, 312] on input "Search" at bounding box center [784, 315] width 287 height 10
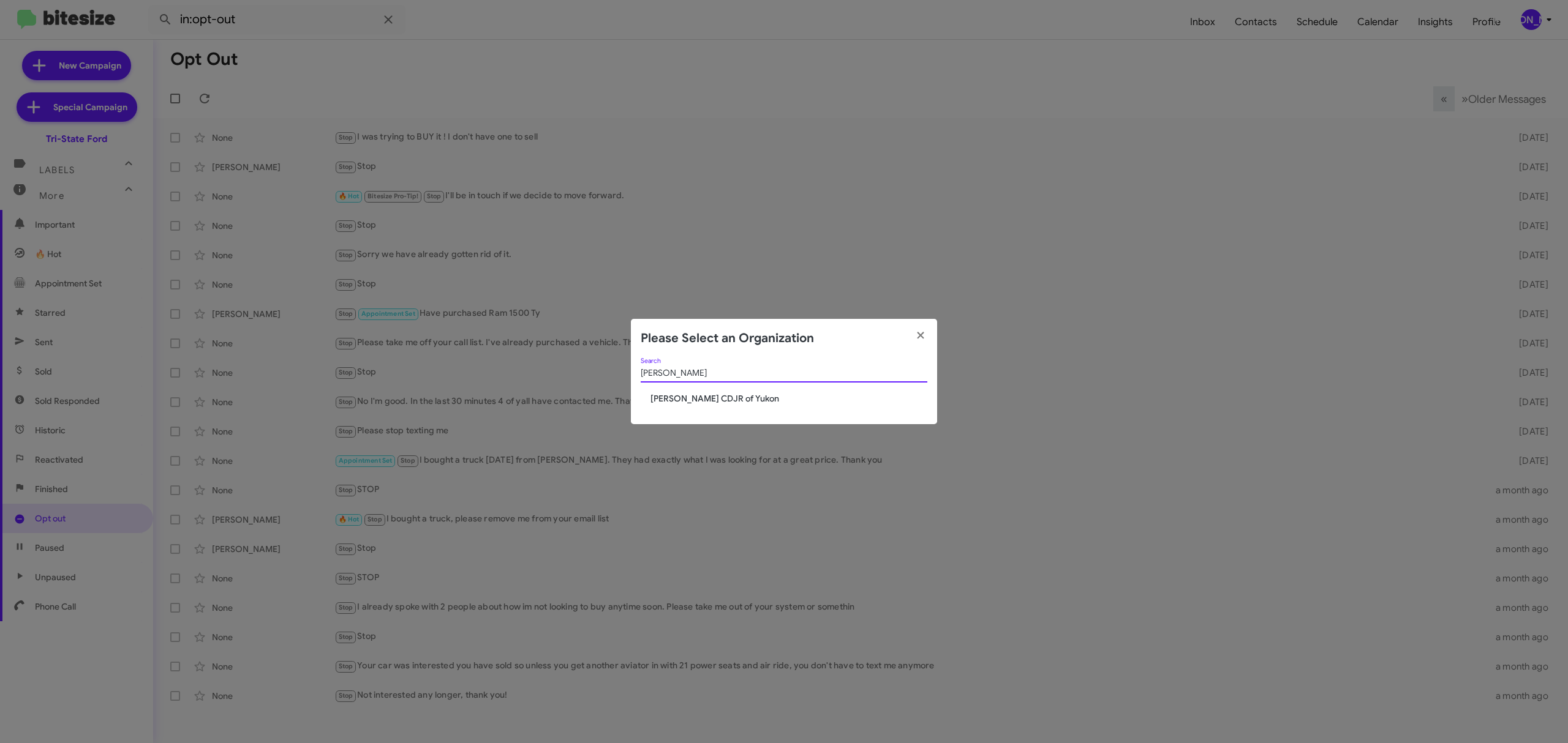
type input "joe"
click at [916, 333] on icon "button" at bounding box center [920, 336] width 14 height 11
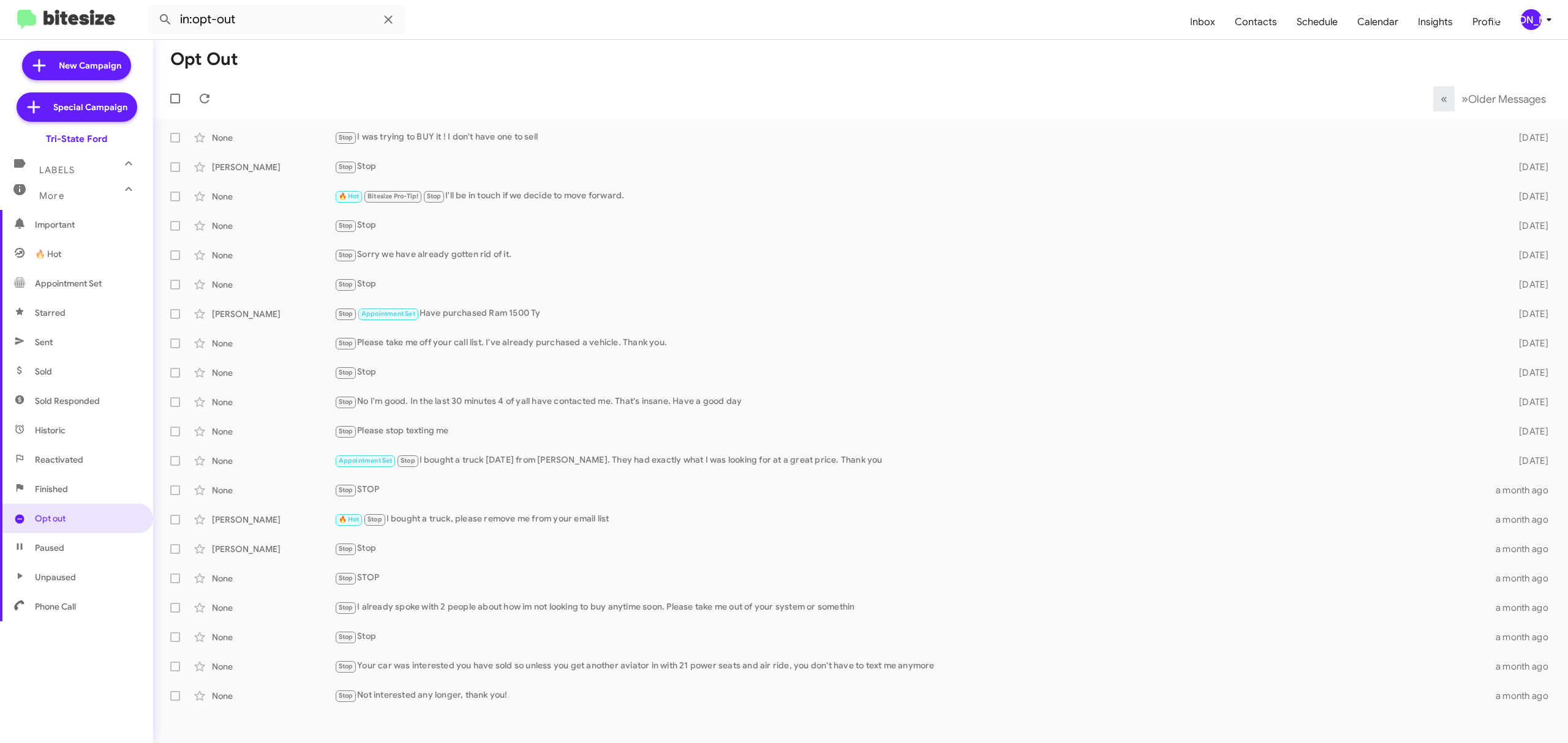
click at [1529, 30] on div "[PERSON_NAME]" at bounding box center [1531, 19] width 21 height 21
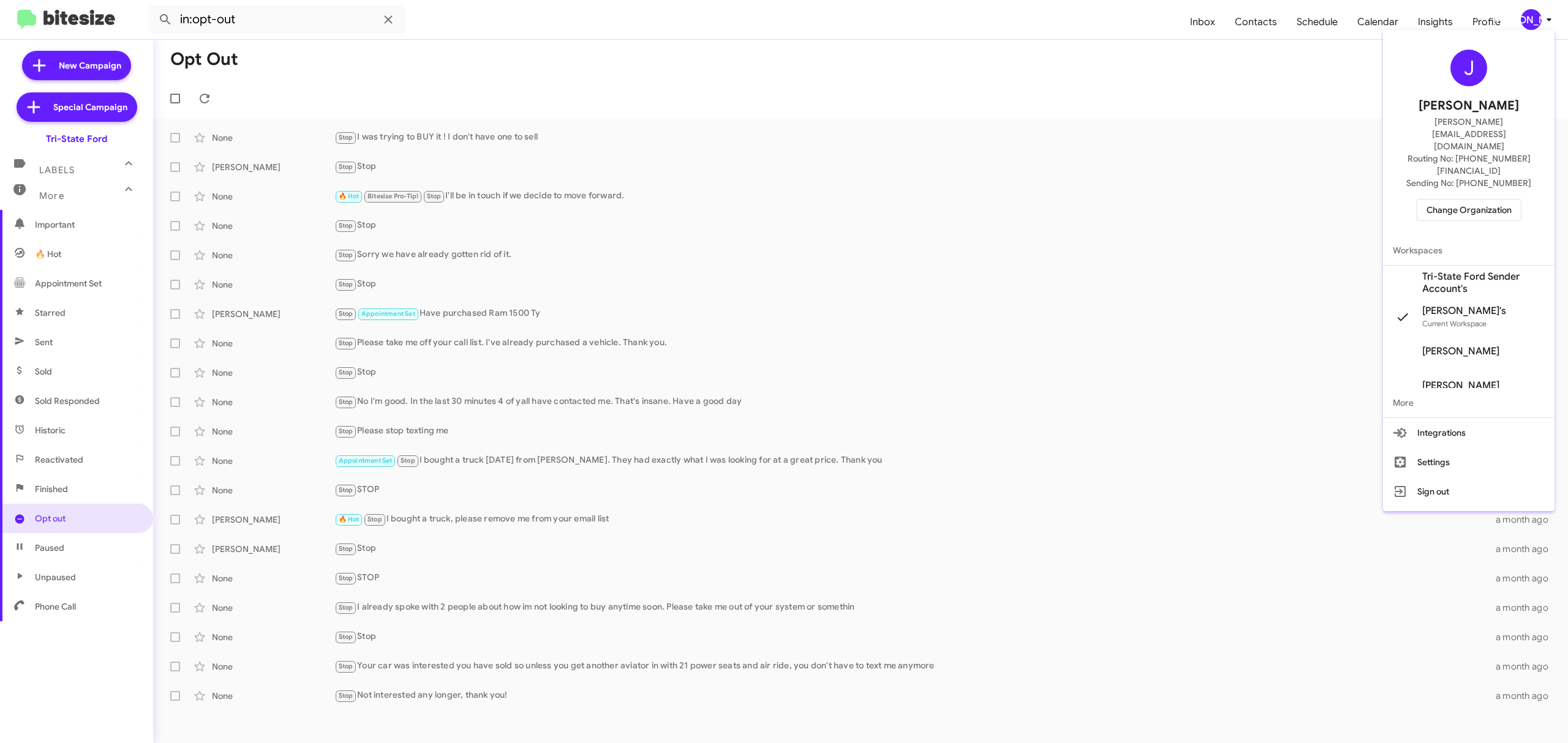
click at [1455, 167] on div "J Jason Apdua jason@bitesize.co Routing No: +1 (410) 709-3434 Sending No: +1 (4…" at bounding box center [1468, 135] width 172 height 201
click at [1465, 200] on span "Change Organization" at bounding box center [1468, 210] width 85 height 21
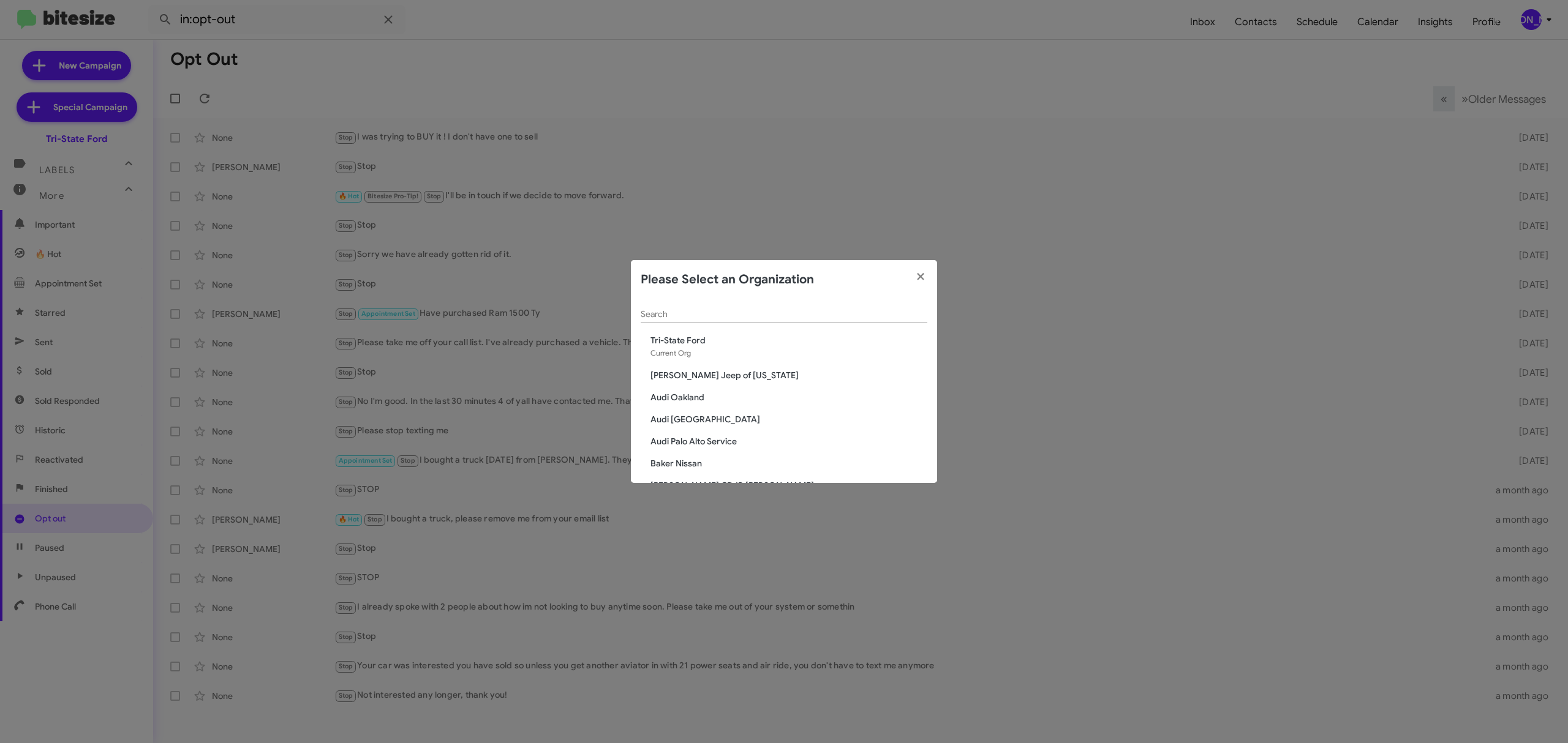
click at [782, 323] on div "Search" at bounding box center [784, 311] width 287 height 24
click at [782, 318] on input "Search" at bounding box center [784, 315] width 287 height 10
paste input "Honda of Laurel"
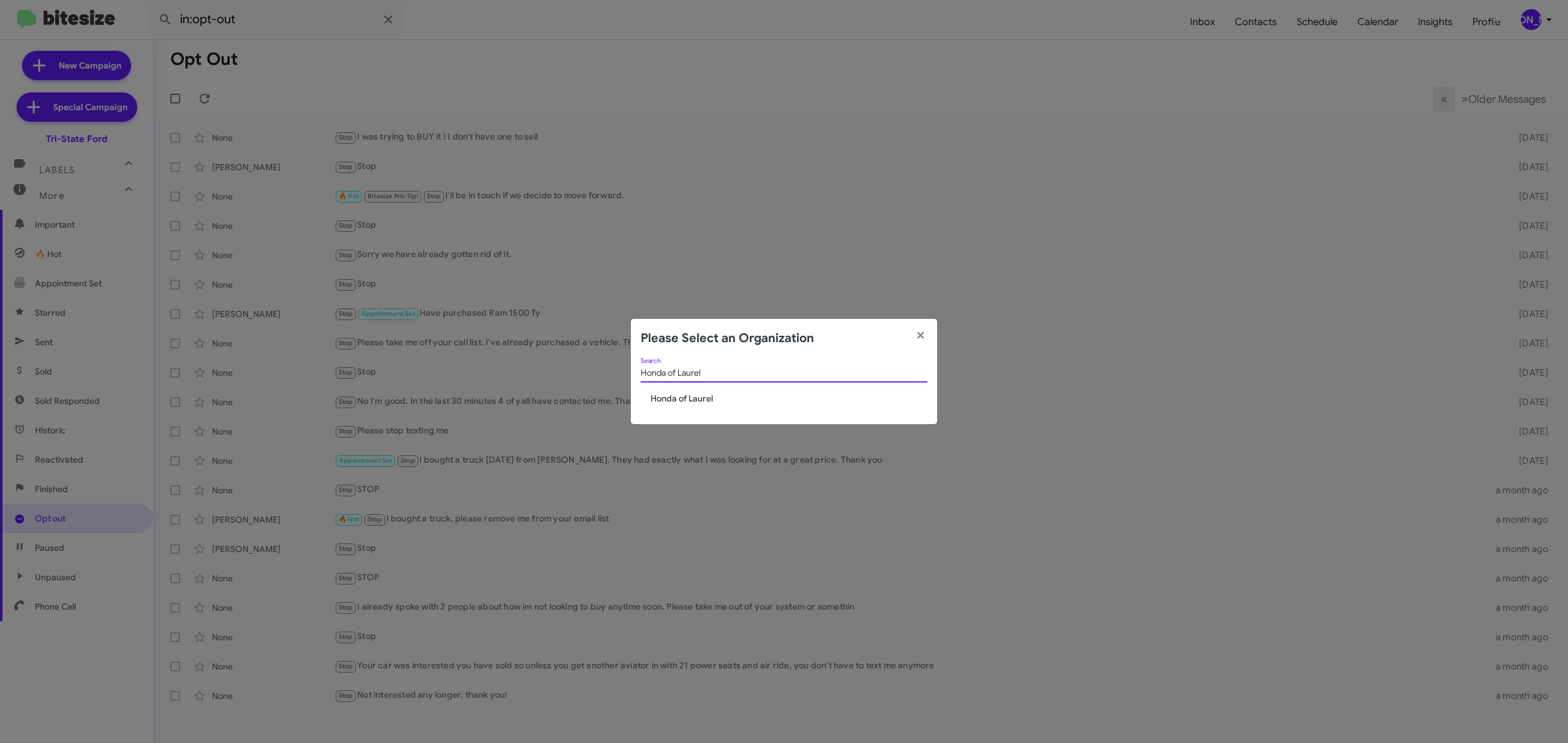
type input "Honda of Laurel"
click at [692, 398] on span "Honda of Laurel" at bounding box center [789, 399] width 277 height 12
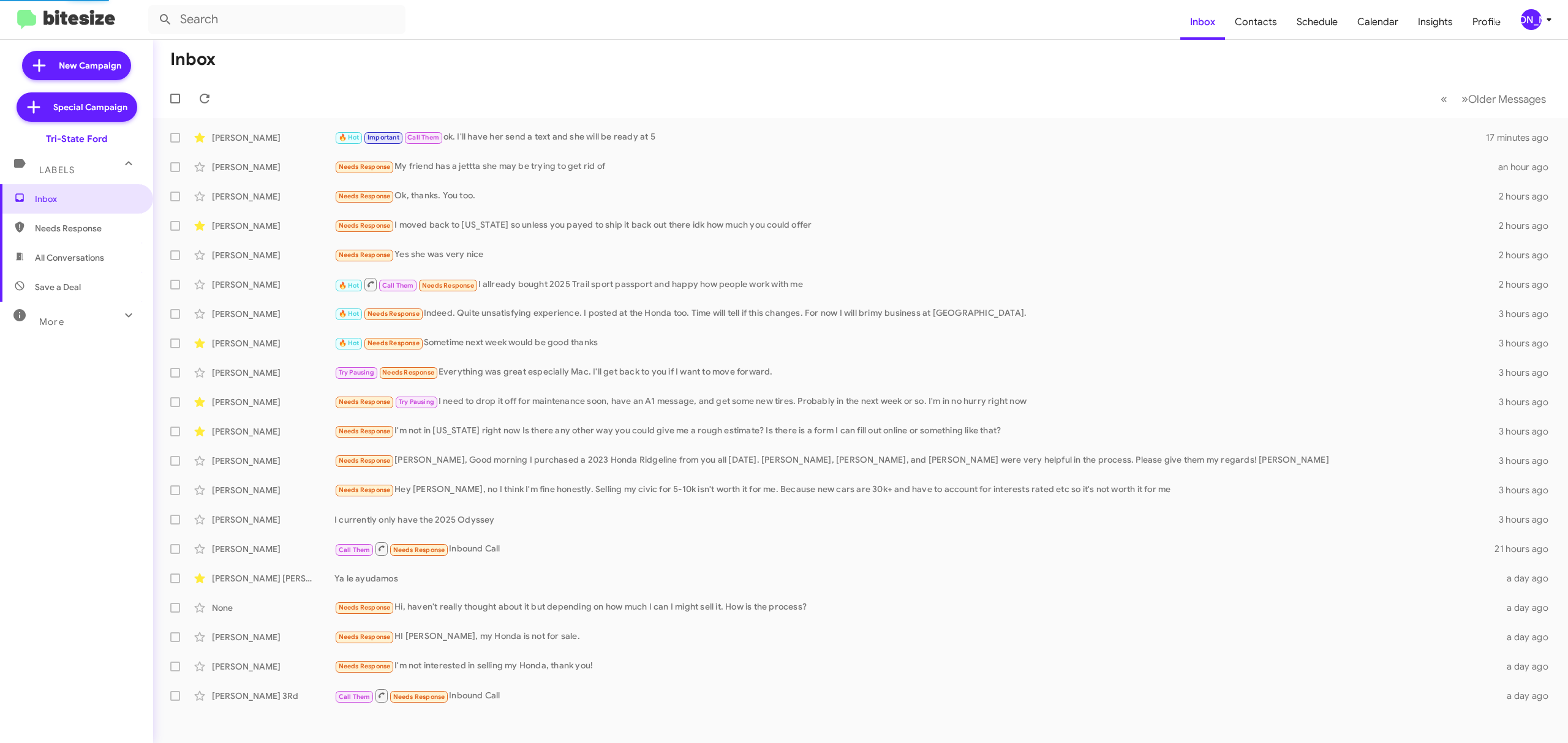
click at [121, 318] on icon at bounding box center [128, 315] width 15 height 15
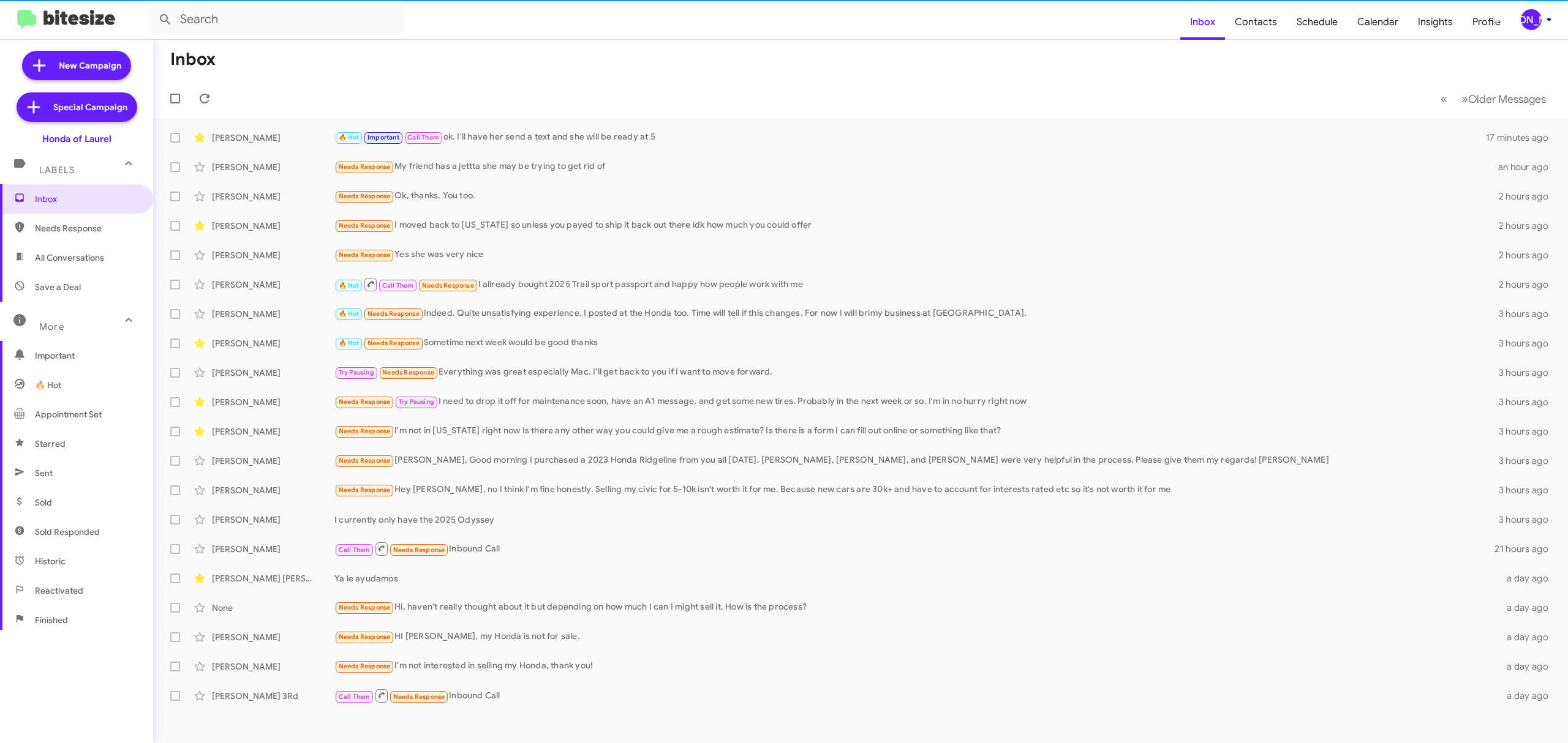
scroll to position [131, 0]
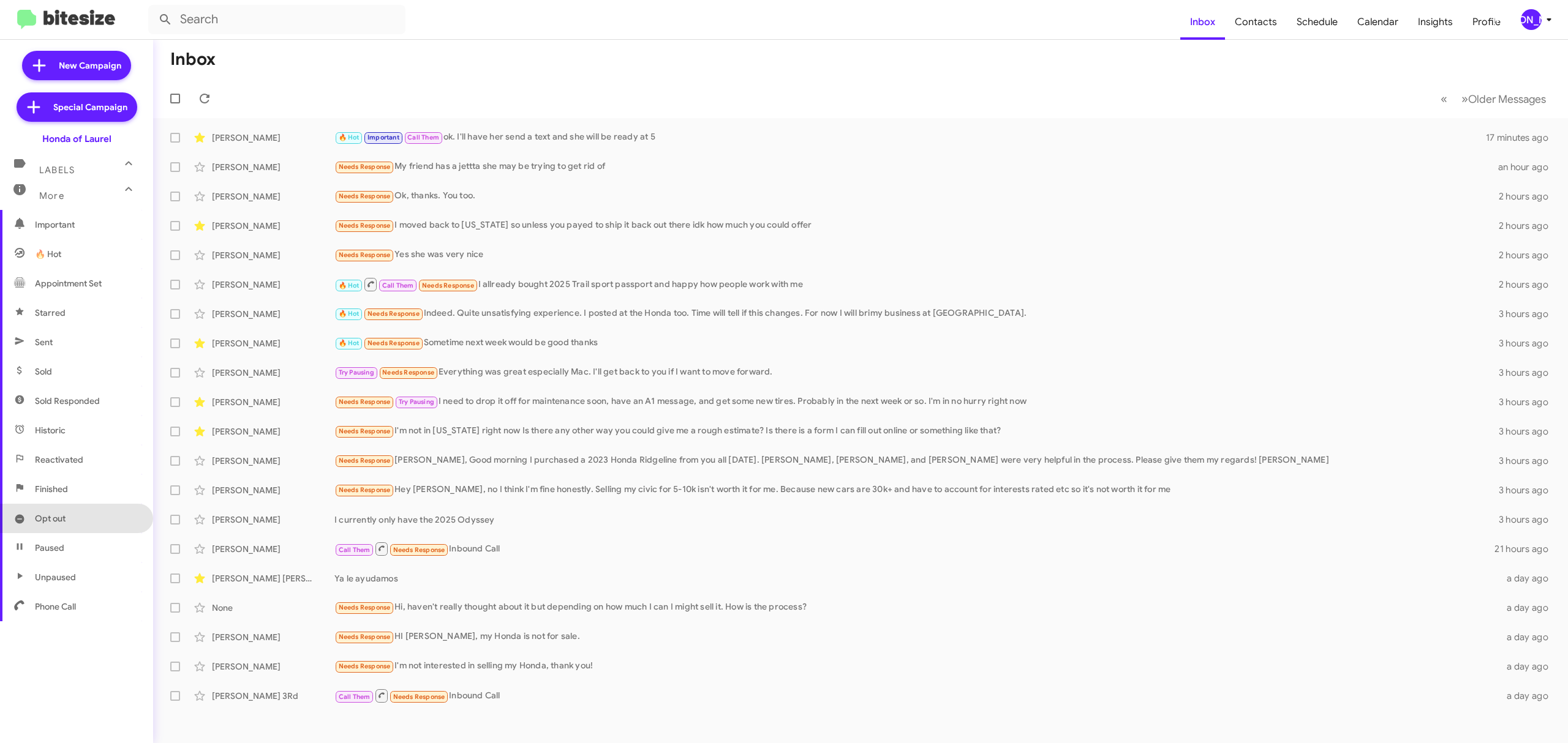
click at [88, 514] on span "Opt out" at bounding box center [77, 518] width 153 height 30
type input "in:opt-out"
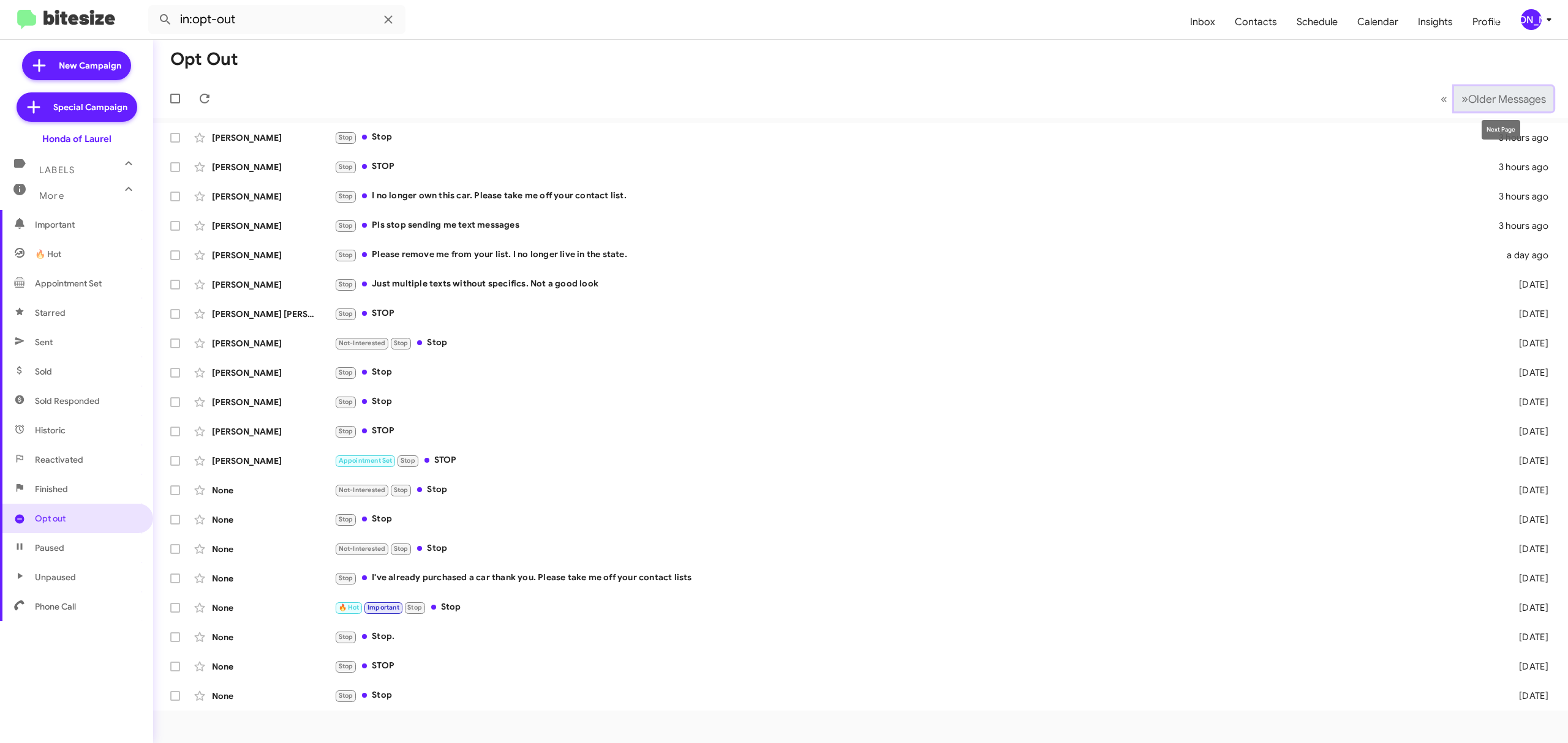
click at [1504, 93] on span "Older Messages" at bounding box center [1507, 99] width 78 height 13
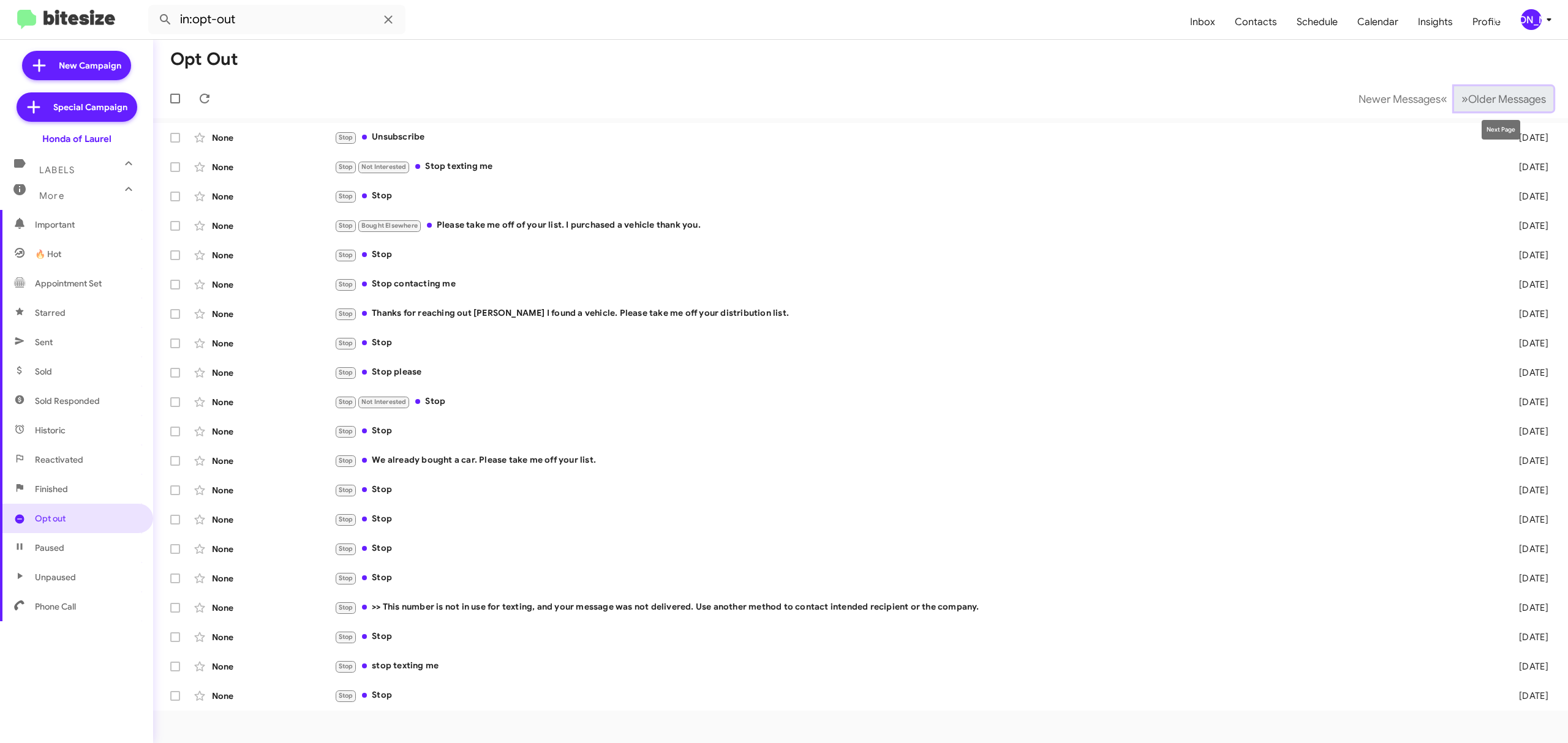
click at [1507, 104] on span "Older Messages" at bounding box center [1507, 99] width 78 height 13
click at [1505, 104] on span "Older Messages" at bounding box center [1507, 99] width 78 height 13
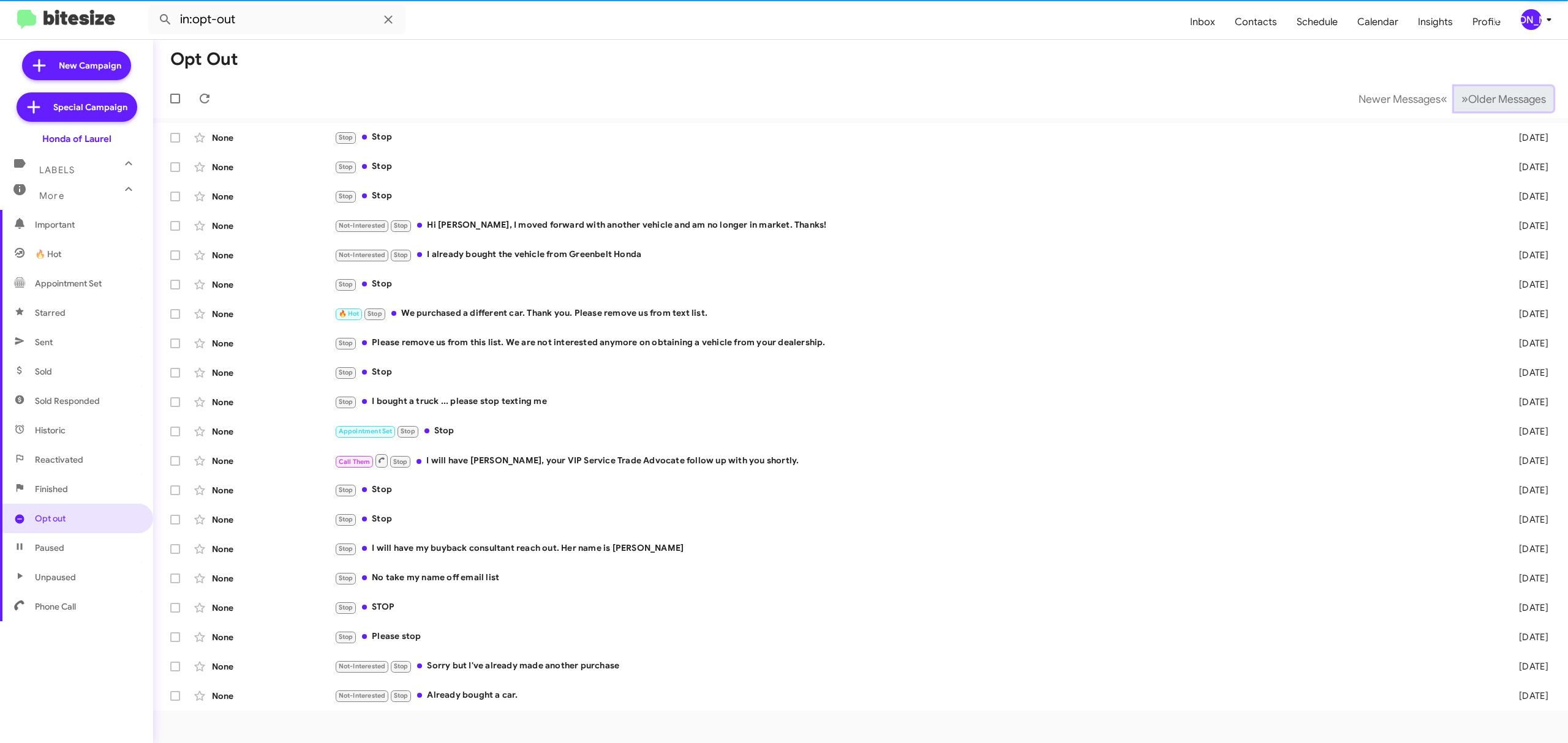
click at [1491, 102] on span "Older Messages" at bounding box center [1507, 99] width 78 height 13
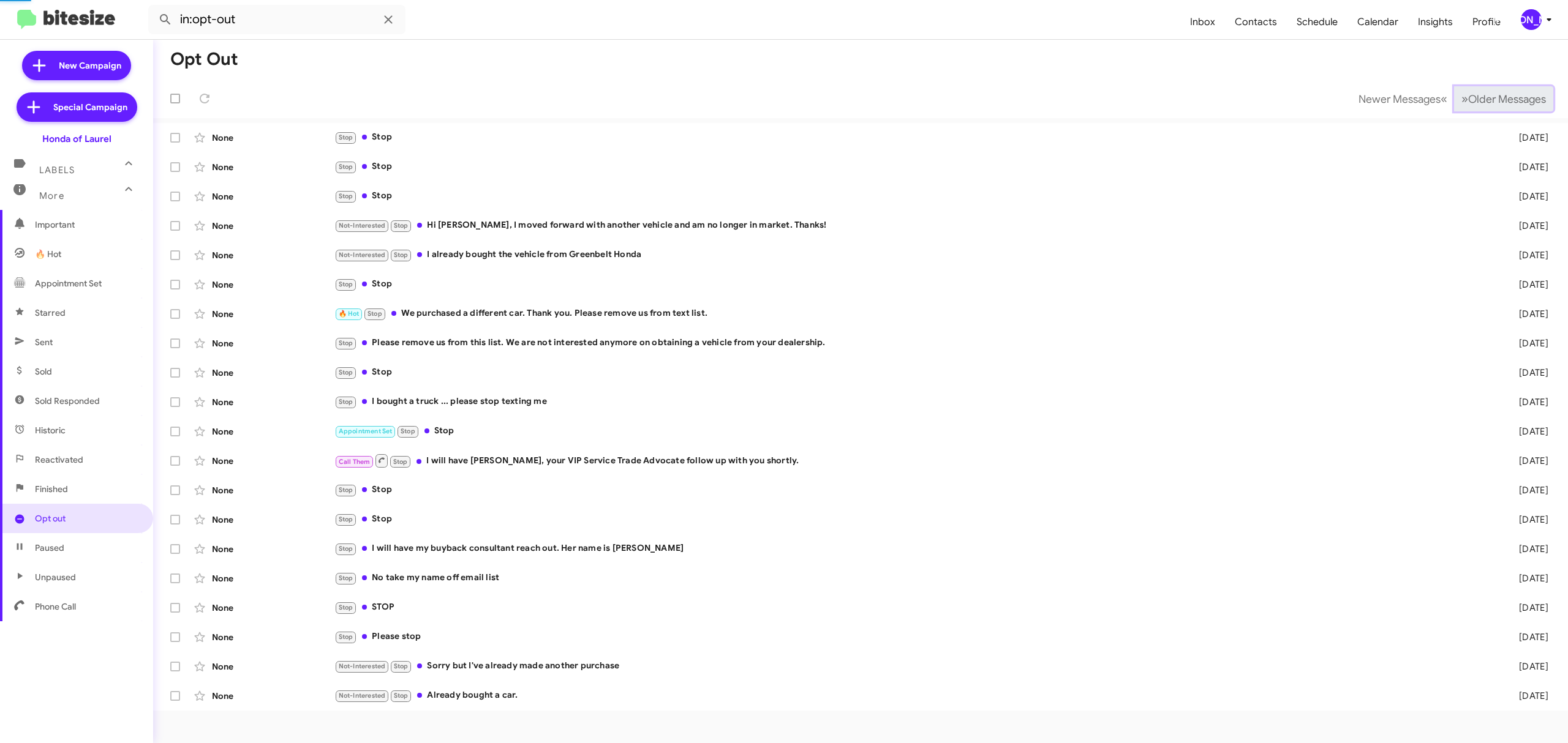
click at [1491, 102] on span "Older Messages" at bounding box center [1507, 99] width 78 height 13
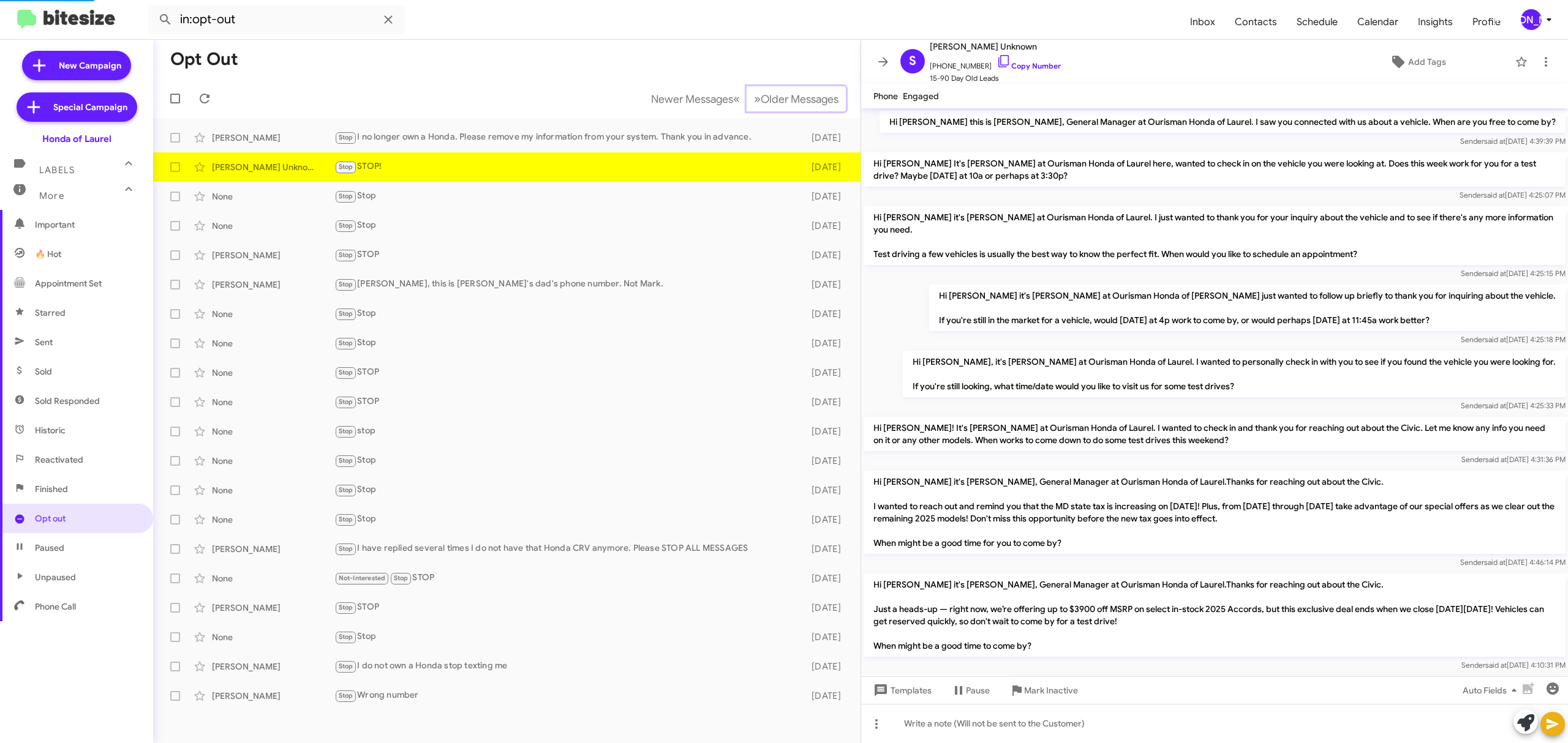
scroll to position [807, 0]
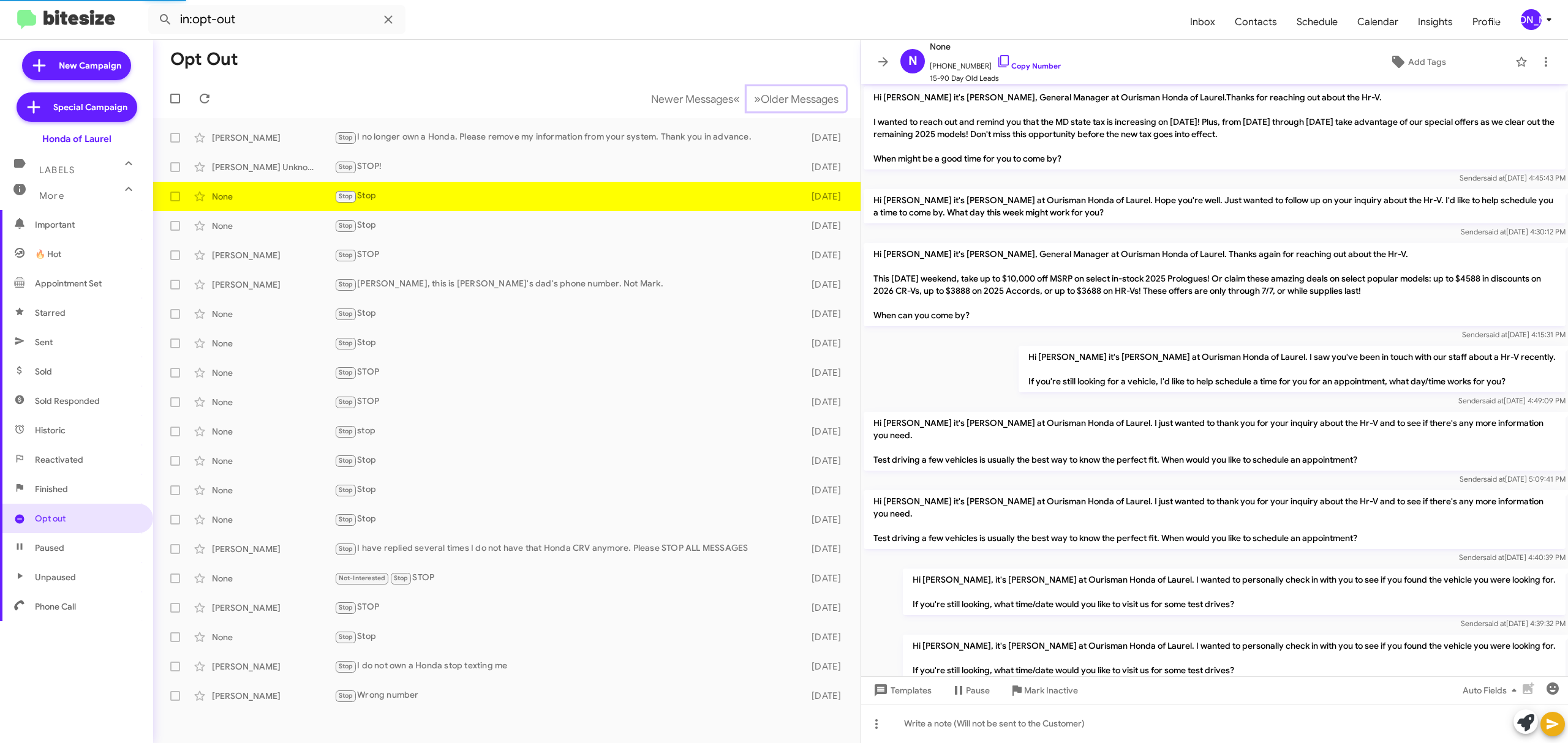
scroll to position [311, 0]
